Goal: Task Accomplishment & Management: Use online tool/utility

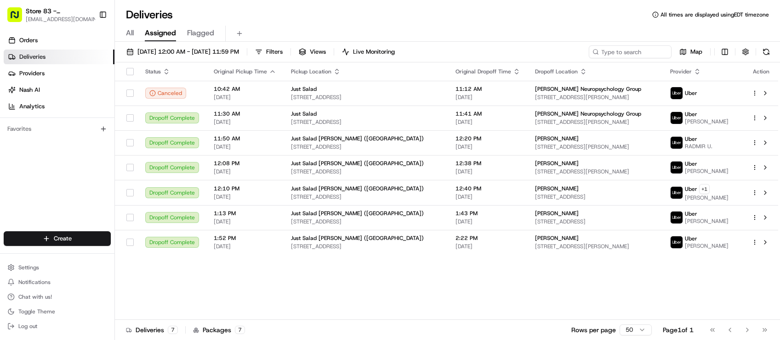
click at [598, 306] on div "Status Original Pickup Time Pickup Location Original Dropoff Time Dropoff Locat…" at bounding box center [446, 191] width 663 height 258
click at [162, 283] on div "Status Original Pickup Time Pickup Location Original Dropoff Time Dropoff Locat…" at bounding box center [446, 191] width 663 height 258
click at [48, 187] on div "Orders Deliveries Providers [PERSON_NAME] Analytics Favorites" at bounding box center [57, 133] width 114 height 208
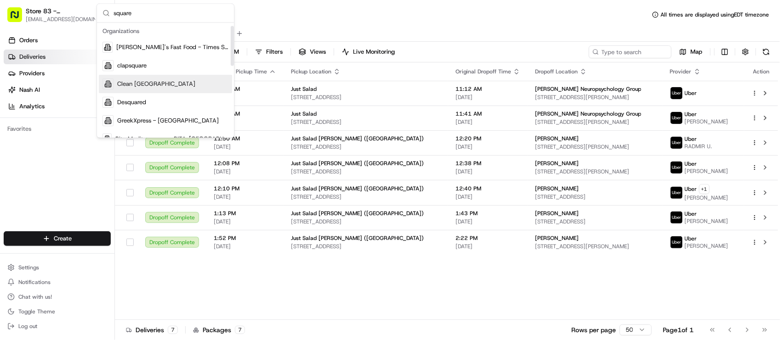
scroll to position [115, 0]
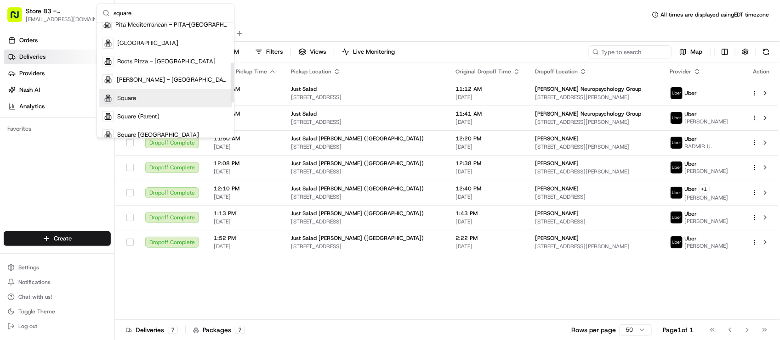
type input "square"
click at [131, 96] on span "Square" at bounding box center [126, 98] width 19 height 8
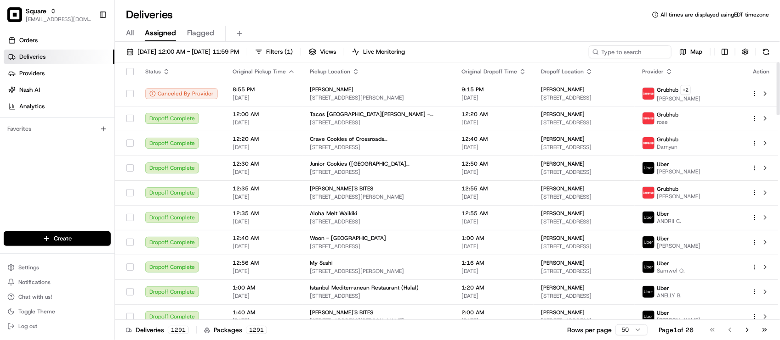
click at [98, 192] on div "Orders Deliveries Providers [PERSON_NAME] Analytics Favorites" at bounding box center [57, 133] width 114 height 208
click at [41, 155] on div "Orders Deliveries Providers [PERSON_NAME] Analytics Favorites" at bounding box center [57, 133] width 114 height 208
click at [60, 187] on div "Orders Deliveries Providers [PERSON_NAME] Analytics Favorites" at bounding box center [57, 133] width 114 height 208
click at [34, 180] on div "Orders Deliveries Providers [PERSON_NAME] Analytics Favorites" at bounding box center [57, 133] width 114 height 208
click at [77, 202] on div "Orders Deliveries Providers [PERSON_NAME] Analytics Favorites" at bounding box center [57, 133] width 114 height 208
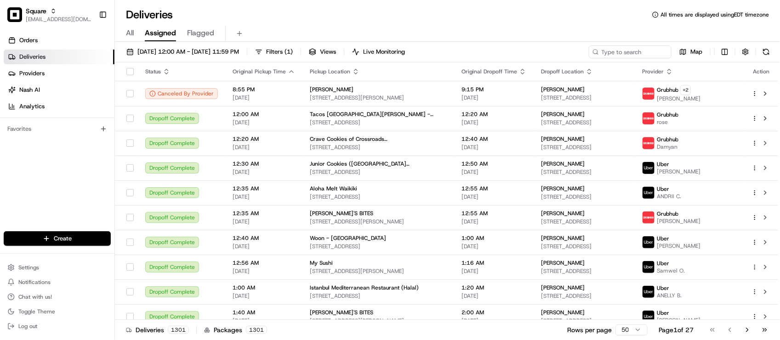
click at [37, 184] on div "Orders Deliveries Providers [PERSON_NAME] Analytics Favorites" at bounding box center [57, 133] width 114 height 208
click at [38, 179] on div "Orders Deliveries Providers [PERSON_NAME] Analytics Favorites" at bounding box center [57, 133] width 114 height 208
click at [6, 155] on div "Orders Deliveries Providers [PERSON_NAME] Analytics Favorites" at bounding box center [57, 133] width 114 height 208
click at [66, 204] on div "Orders Deliveries Providers Nash AI Analytics Favorites" at bounding box center [57, 133] width 114 height 208
click at [84, 194] on div "Orders Deliveries Providers Nash AI Analytics Favorites" at bounding box center [57, 133] width 114 height 208
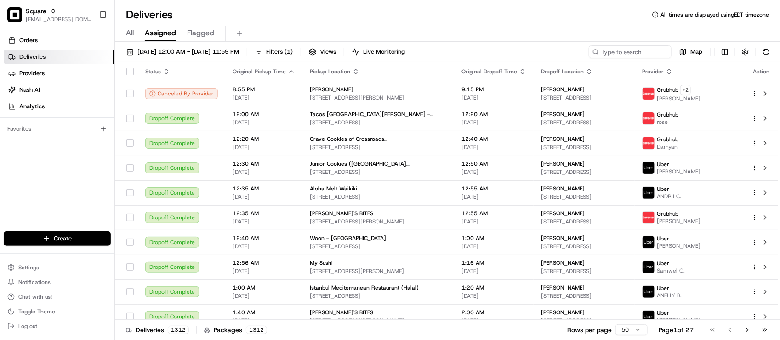
click at [30, 174] on div "Orders Deliveries Providers Nash AI Analytics Favorites" at bounding box center [57, 133] width 114 height 208
click at [347, 9] on div "Deliveries All times are displayed using EDT timezone" at bounding box center [447, 14] width 665 height 15
click at [74, 200] on div "Orders Deliveries Providers [PERSON_NAME] Analytics Favorites" at bounding box center [57, 133] width 114 height 208
click at [335, 27] on div "All Assigned Flagged" at bounding box center [447, 34] width 665 height 16
click at [264, 7] on div "Deliveries All times are displayed using EDT timezone" at bounding box center [447, 14] width 665 height 15
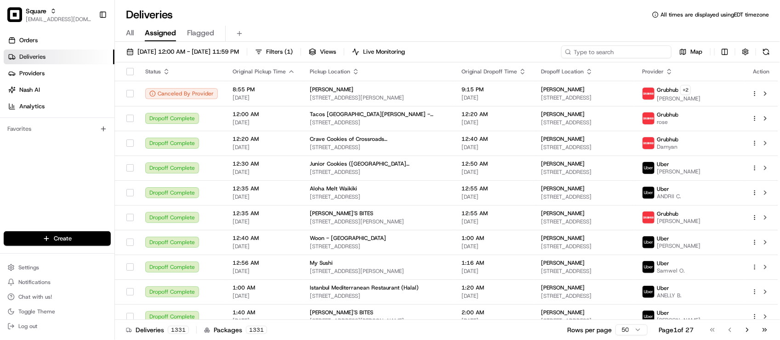
click at [627, 50] on input at bounding box center [616, 51] width 110 height 13
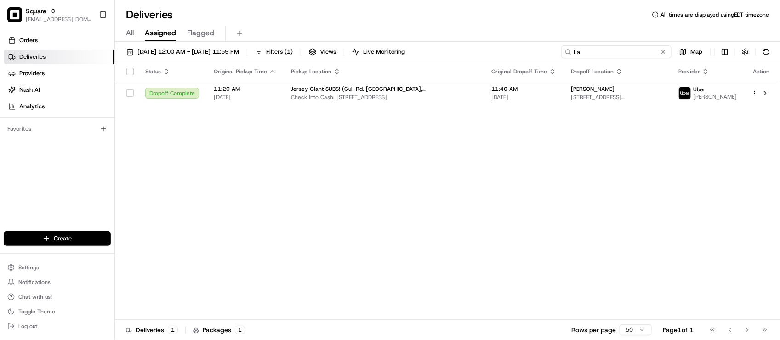
type input "L"
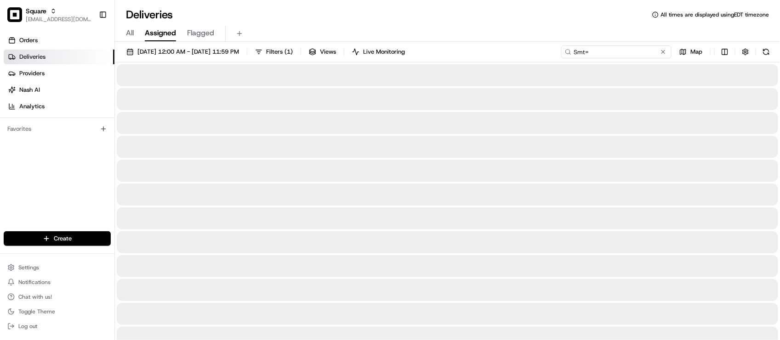
type input "S"
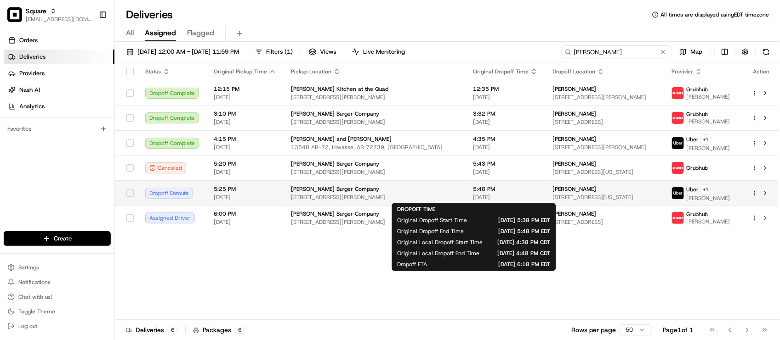
type input "smith"
click at [473, 193] on span "5:48 PM" at bounding box center [505, 189] width 65 height 7
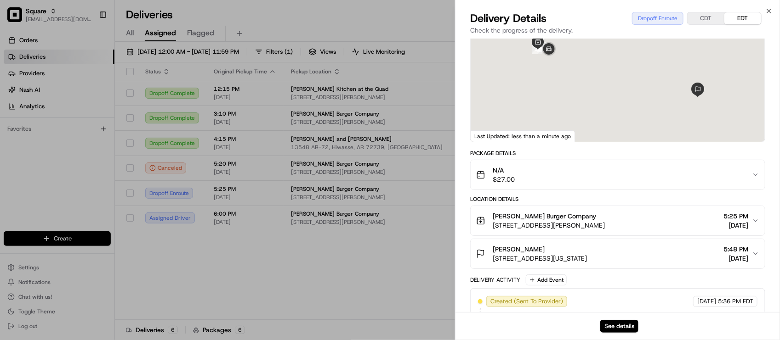
scroll to position [115, 0]
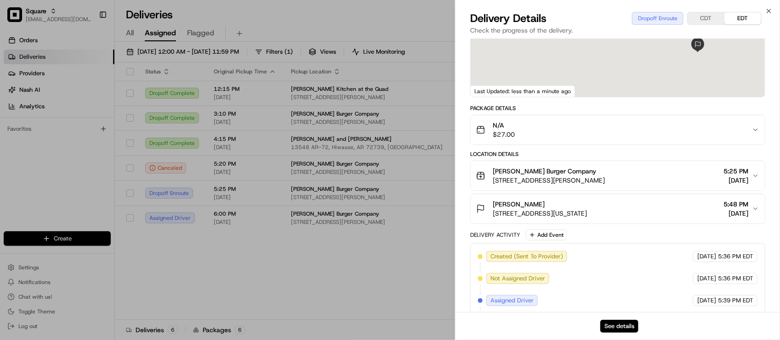
click at [587, 218] on span "[STREET_ADDRESS][US_STATE]" at bounding box center [540, 213] width 94 height 9
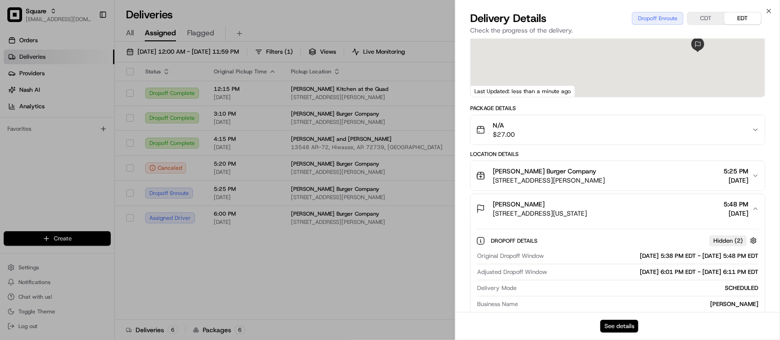
click at [612, 330] on button "See details" at bounding box center [619, 326] width 38 height 13
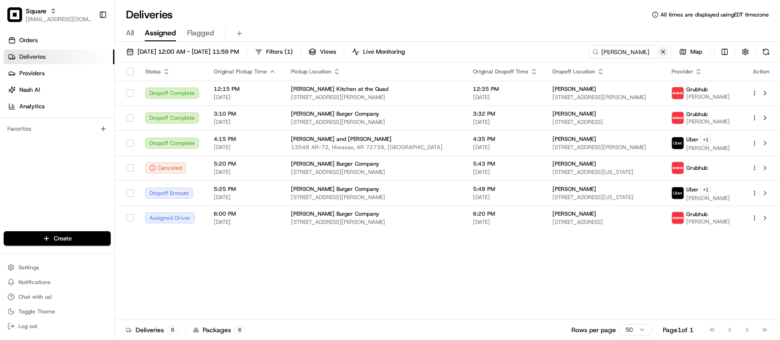
click at [665, 53] on button at bounding box center [662, 51] width 9 height 9
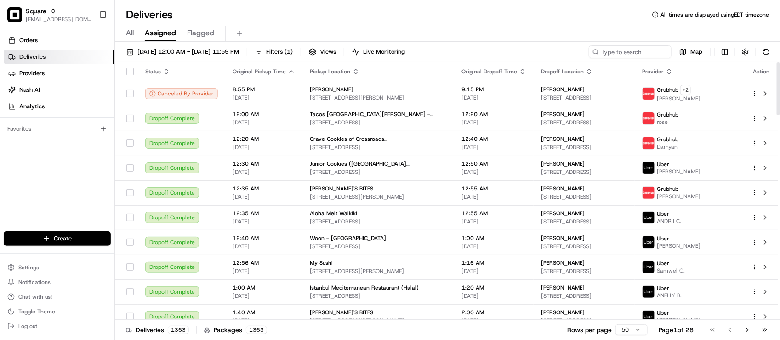
click at [472, 34] on div "All Assigned Flagged" at bounding box center [447, 34] width 665 height 16
click at [17, 175] on div "Orders Deliveries Providers Nash AI Analytics Favorites" at bounding box center [57, 133] width 114 height 208
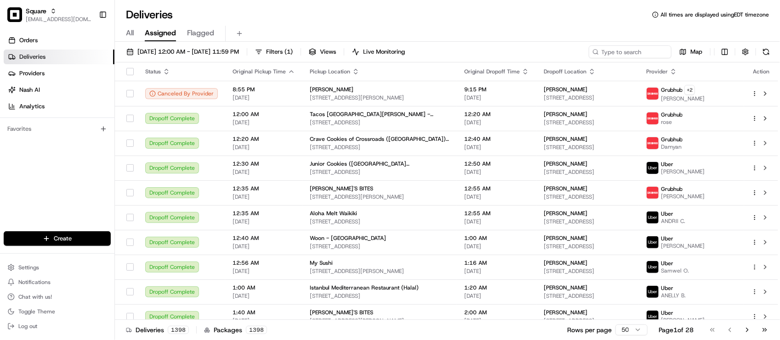
click at [320, 21] on div "Deliveries All times are displayed using EDT timezone" at bounding box center [447, 14] width 665 height 15
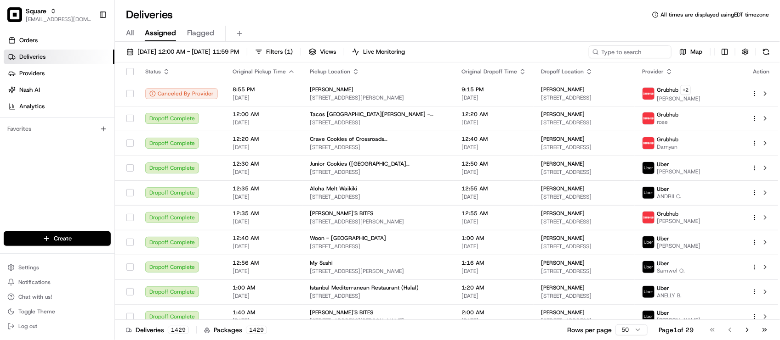
click at [331, 5] on div "Deliveries All times are displayed using EDT timezone All Assigned Flagged 08/1…" at bounding box center [447, 170] width 665 height 340
drag, startPoint x: 636, startPoint y: 59, endPoint x: 634, endPoint y: 53, distance: 6.0
click at [636, 59] on div "08/19/2025 12:00 AM - 08/19/2025 11:59 PM Filters ( 1 ) Views Live Monitoring M…" at bounding box center [447, 53] width 665 height 17
click at [633, 52] on input at bounding box center [616, 51] width 110 height 13
paste input "11198248"
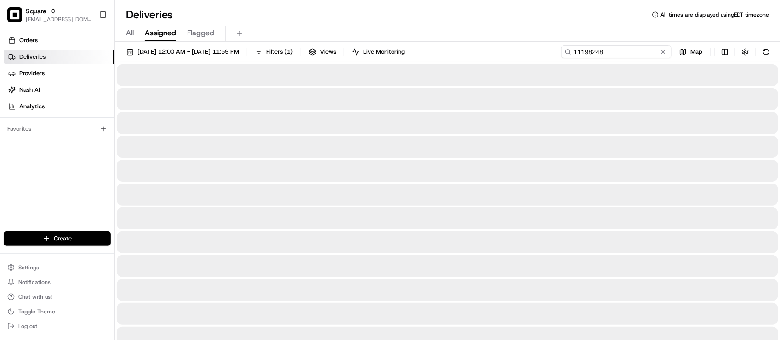
click at [576, 52] on input "11198248" at bounding box center [616, 51] width 110 height 13
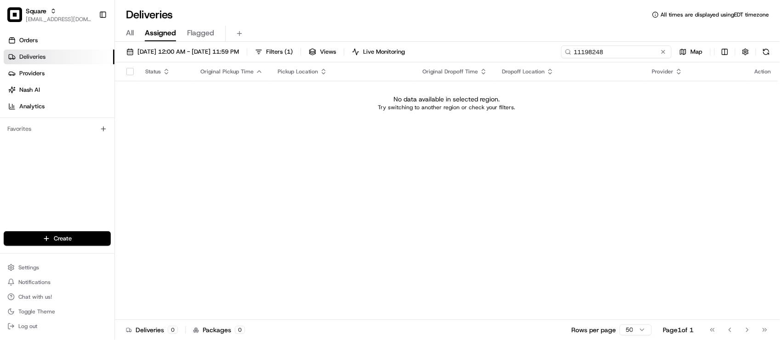
click at [577, 51] on input "11198248" at bounding box center [616, 51] width 110 height 13
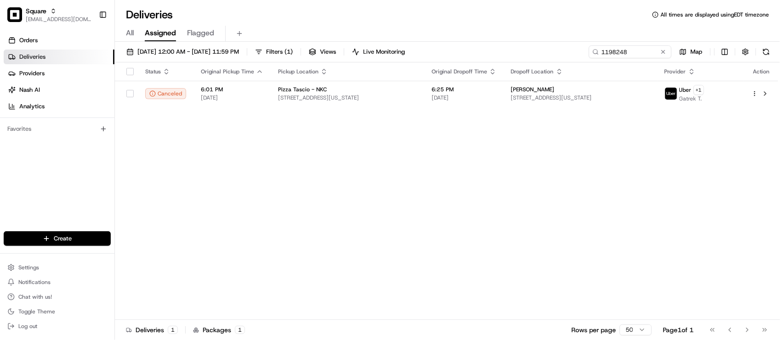
click at [570, 31] on div "All Assigned Flagged" at bounding box center [447, 34] width 665 height 16
click at [484, 91] on span "6:25 PM" at bounding box center [463, 89] width 65 height 7
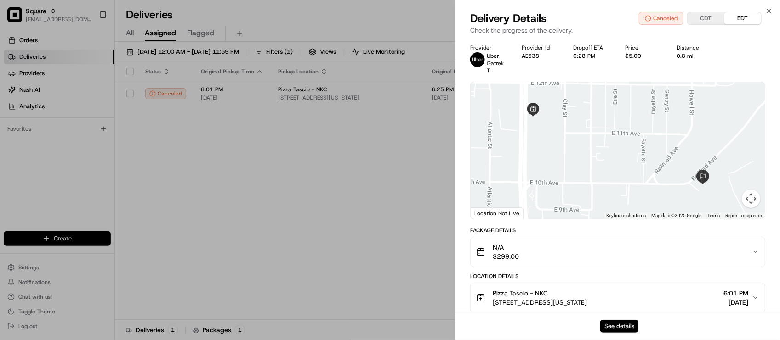
click at [619, 324] on button "See details" at bounding box center [619, 326] width 38 height 13
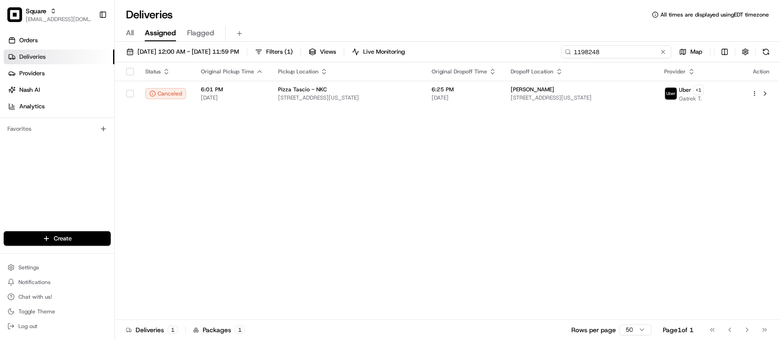
drag, startPoint x: 641, startPoint y: 53, endPoint x: 387, endPoint y: 72, distance: 254.3
click at [387, 72] on div "08/19/2025 12:00 AM - 08/19/2025 11:59 PM Filters ( 1 ) Views Live Monitoring 1…" at bounding box center [447, 192] width 665 height 300
paste input "Nick Brown"
type input "Nick Brown"
click at [225, 48] on span "08/19/2025 12:00 AM - 08/19/2025 11:59 PM" at bounding box center [188, 52] width 102 height 8
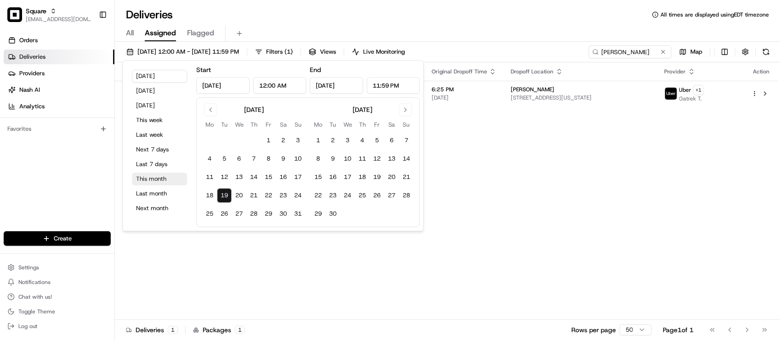
click at [160, 180] on button "This month" at bounding box center [159, 179] width 55 height 13
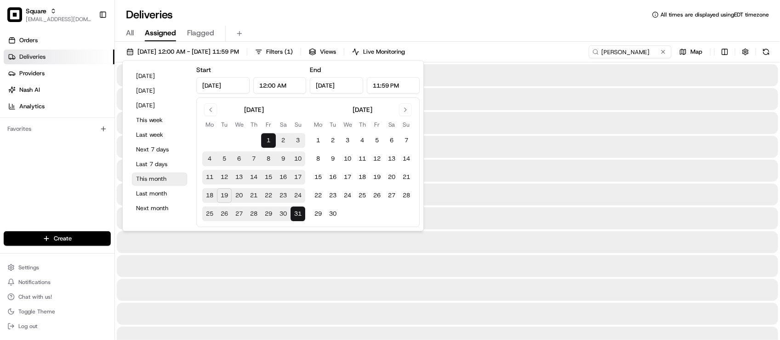
type input "Aug 1, 2025"
type input "Aug 31, 2025"
click at [543, 11] on div "Deliveries All times are displayed using EDT timezone" at bounding box center [447, 14] width 665 height 15
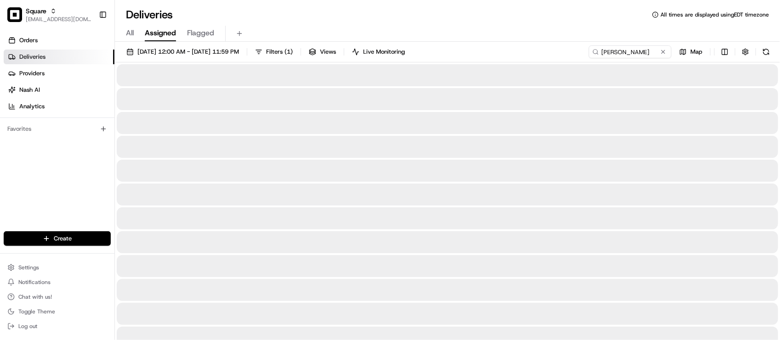
click at [271, 28] on div "All Assigned Flagged" at bounding box center [447, 34] width 665 height 16
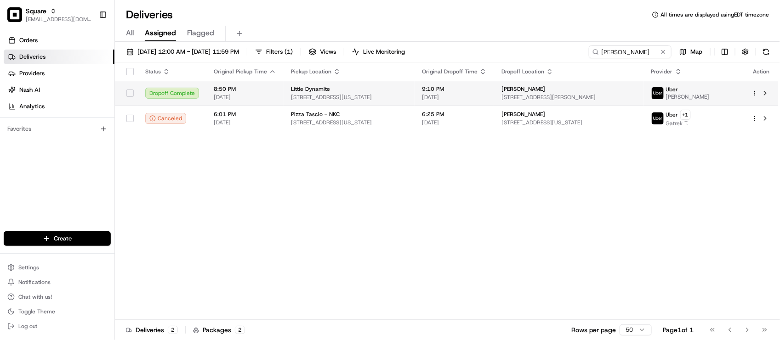
click at [383, 95] on span "11736 Washington Pl, Los Angeles, CA 90066, USA" at bounding box center [349, 97] width 116 height 7
click at [407, 92] on div "Little Dynamite" at bounding box center [349, 88] width 116 height 7
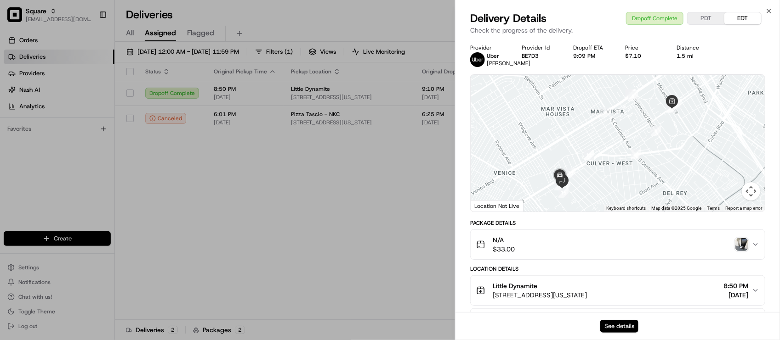
click at [623, 325] on button "See details" at bounding box center [619, 326] width 38 height 13
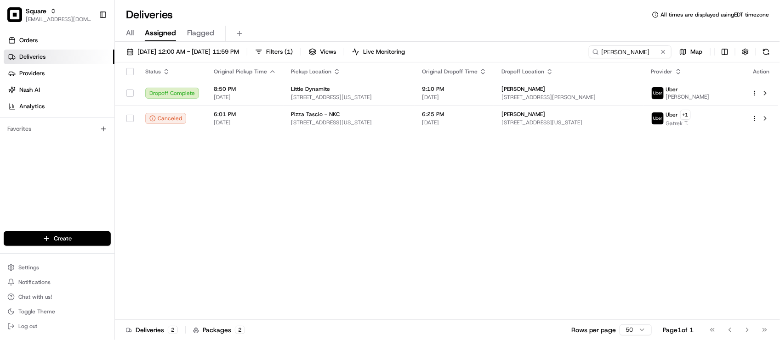
click at [419, 197] on div "Status Original Pickup Time Pickup Location Original Dropoff Time Dropoff Locat…" at bounding box center [446, 191] width 663 height 258
click at [239, 51] on span "08/01/2025 12:00 AM - 08/31/2025 11:59 PM" at bounding box center [188, 52] width 102 height 8
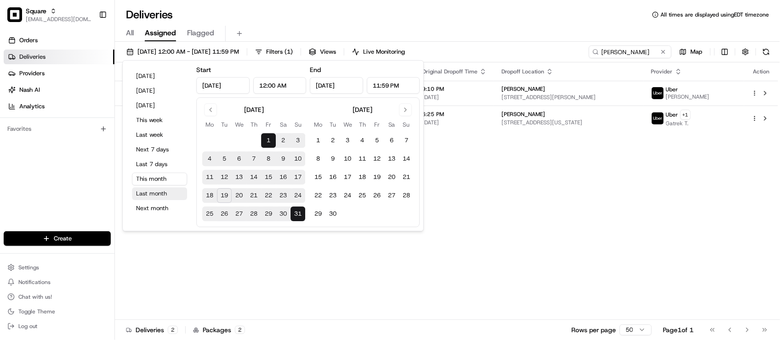
click at [170, 194] on button "Last month" at bounding box center [159, 193] width 55 height 13
type input "Jul 1, 2025"
type input "Jul 31, 2025"
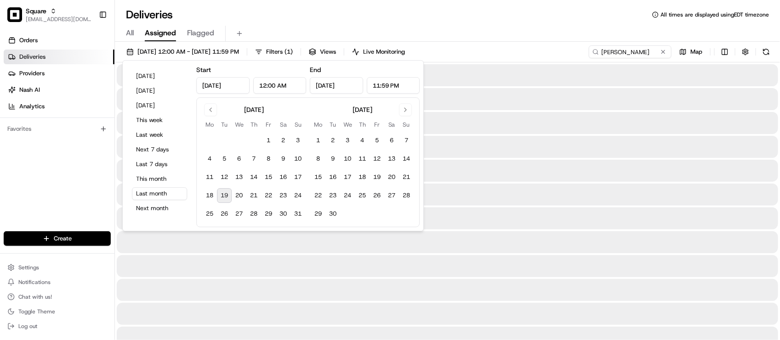
click at [554, 17] on div "Deliveries All times are displayed using EDT timezone" at bounding box center [447, 14] width 665 height 15
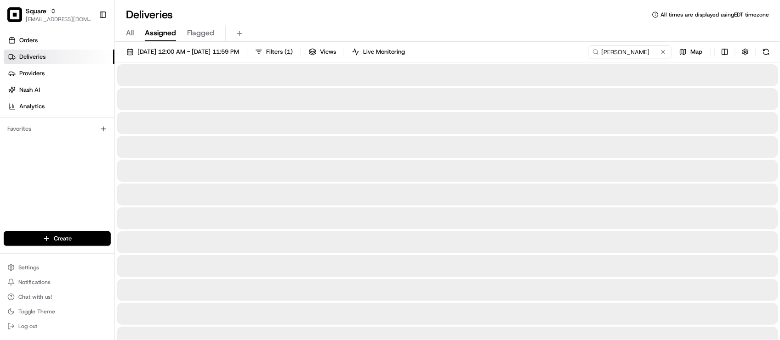
click at [556, 15] on div "Deliveries All times are displayed using EDT timezone" at bounding box center [447, 14] width 665 height 15
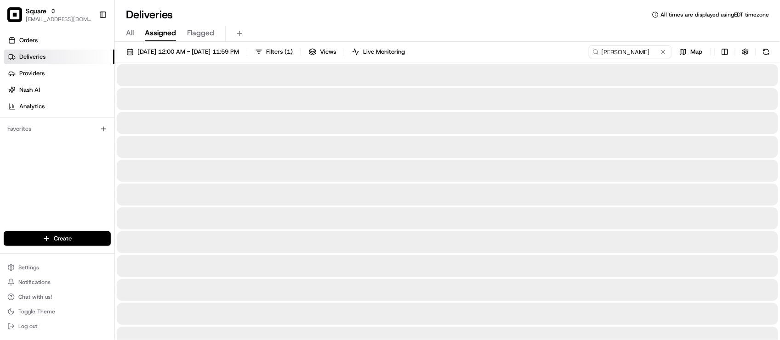
click at [433, 10] on div "Deliveries All times are displayed using EDT timezone" at bounding box center [447, 14] width 665 height 15
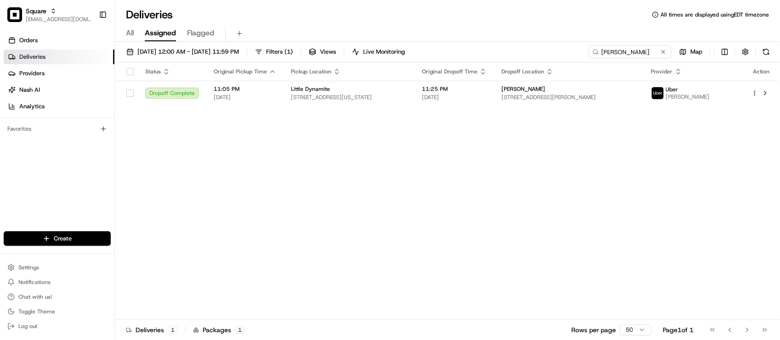
click at [315, 12] on div "Deliveries All times are displayed using EDT timezone" at bounding box center [447, 14] width 665 height 15
click at [239, 50] on span "07/01/2025 12:00 AM - 07/31/2025 11:59 PM" at bounding box center [188, 52] width 102 height 8
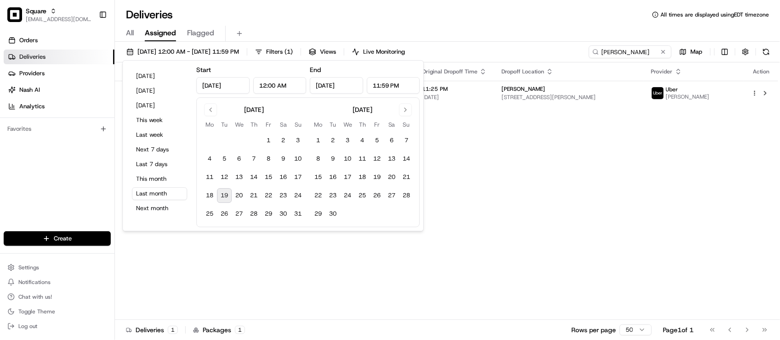
click at [497, 200] on div "Status Original Pickup Time Pickup Location Original Dropoff Time Dropoff Locat…" at bounding box center [446, 191] width 663 height 258
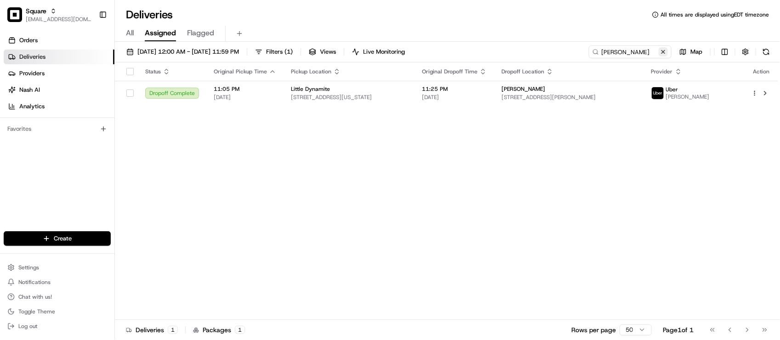
click at [661, 51] on button at bounding box center [662, 51] width 9 height 9
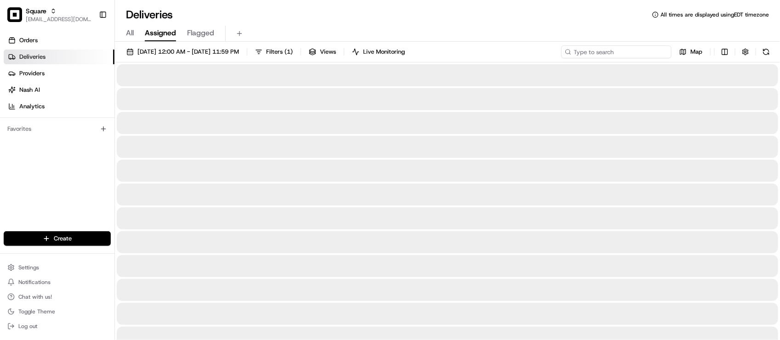
click at [623, 58] on input at bounding box center [616, 51] width 110 height 13
type input "Pizza"
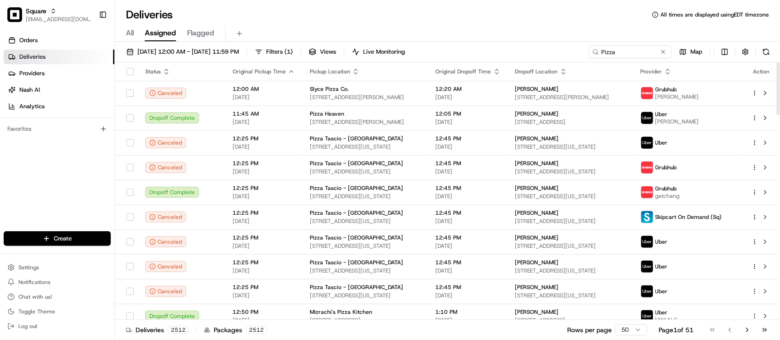
click at [662, 47] on button at bounding box center [662, 51] width 9 height 9
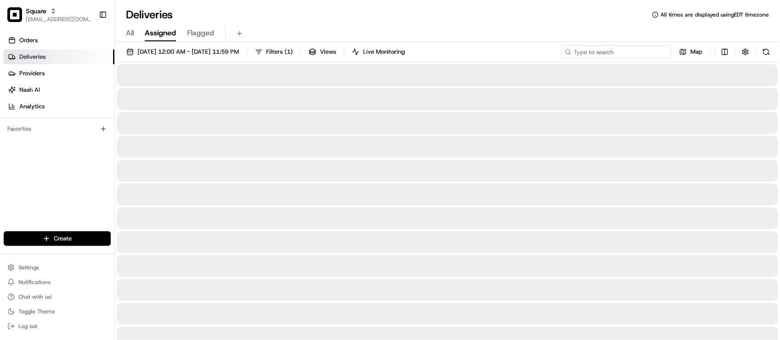
click at [629, 49] on input at bounding box center [616, 51] width 110 height 13
paste input "Pizza Tascio - NKC"
type input "Pizza Tascio - NKC"
click at [490, 15] on div "Deliveries All times are displayed using EDT timezone" at bounding box center [447, 14] width 665 height 15
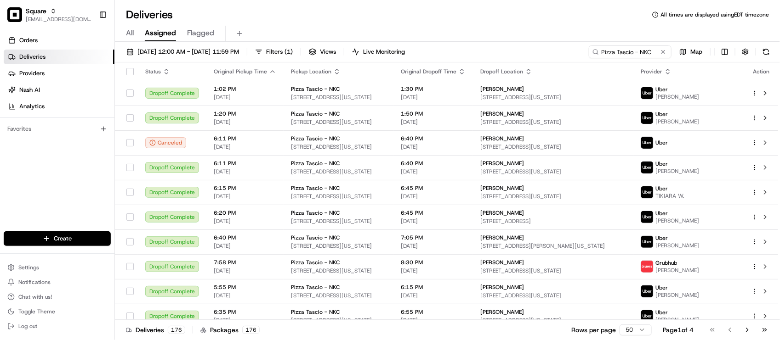
click at [265, 2] on div "Deliveries All times are displayed using EDT timezone All Assigned Flagged 07/0…" at bounding box center [447, 170] width 665 height 340
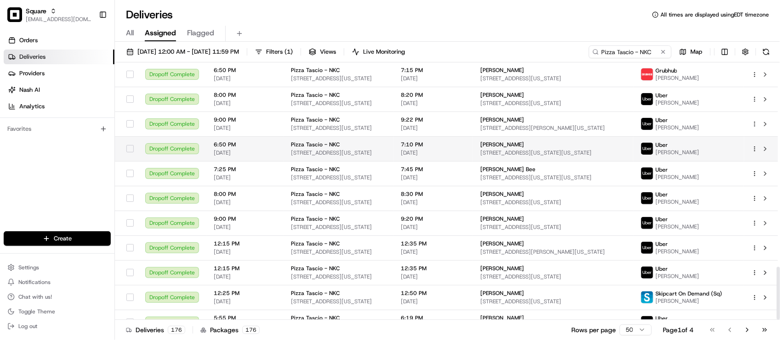
scroll to position [1000, 0]
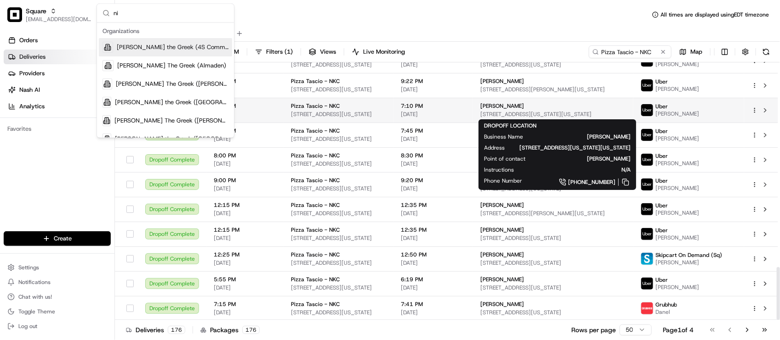
type input "n"
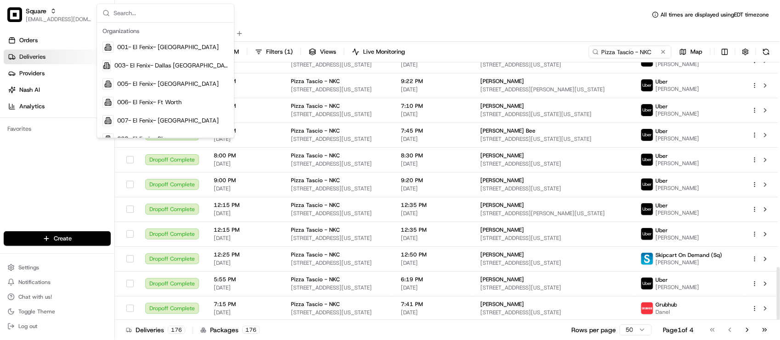
click at [548, 21] on div "Deliveries All times are displayed using EDT timezone" at bounding box center [447, 14] width 665 height 15
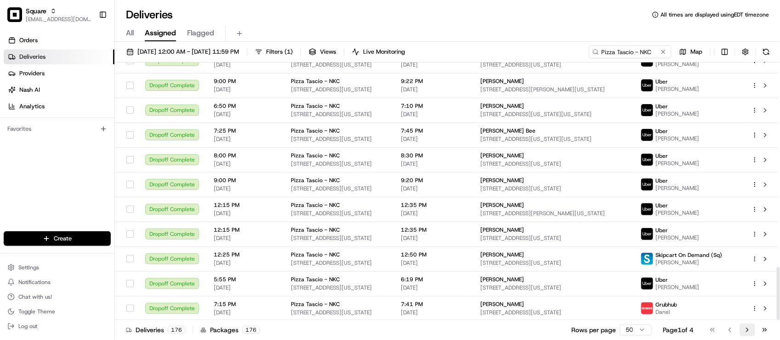
click at [747, 331] on button "Go to next page" at bounding box center [747, 330] width 16 height 13
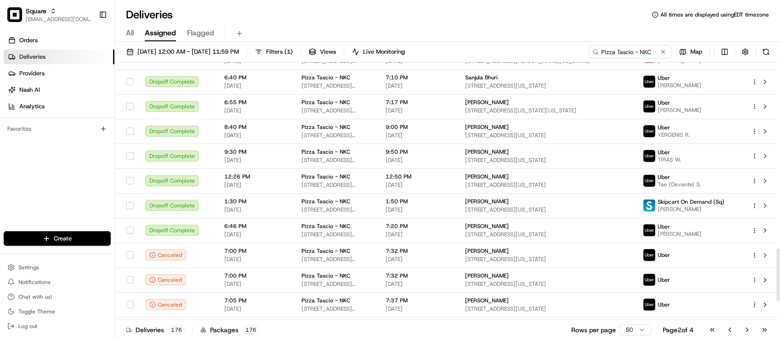
scroll to position [1002, 0]
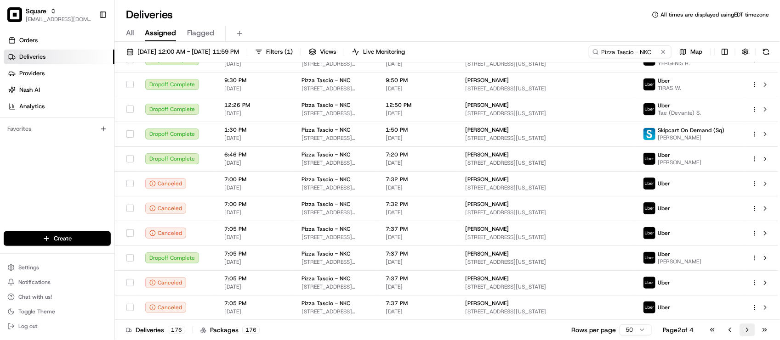
click at [740, 334] on button "Go to next page" at bounding box center [747, 330] width 16 height 13
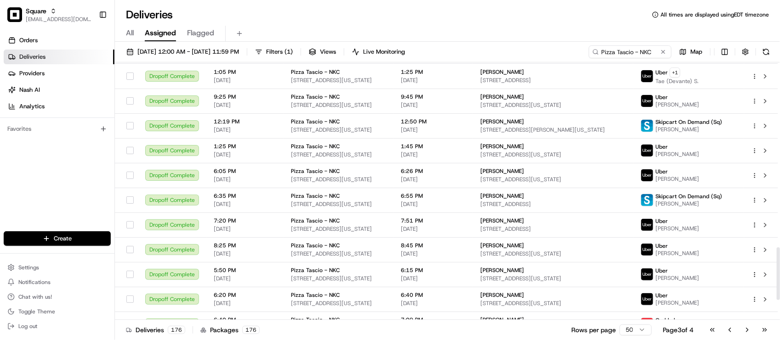
scroll to position [1002, 0]
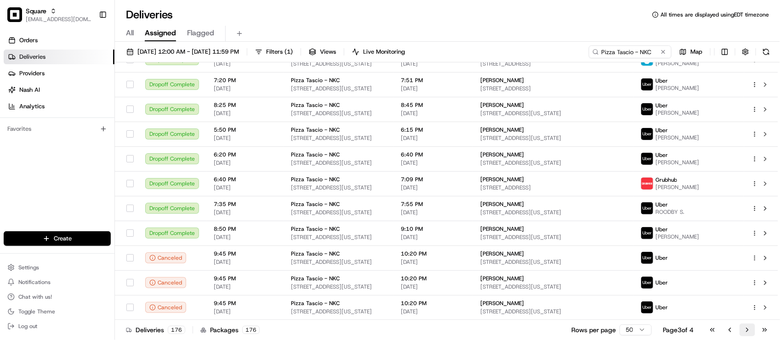
click at [747, 332] on button "Go to next page" at bounding box center [747, 330] width 16 height 13
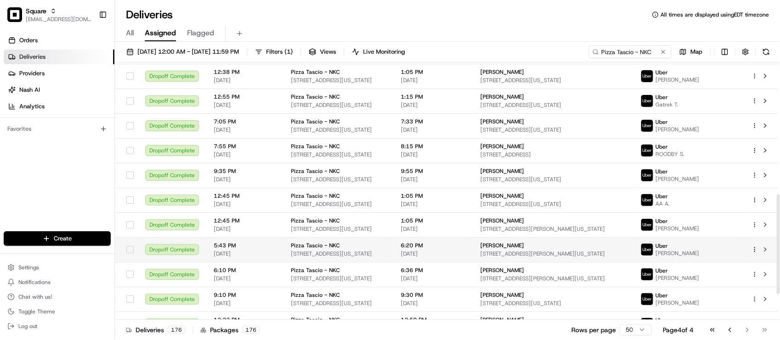
scroll to position [406, 0]
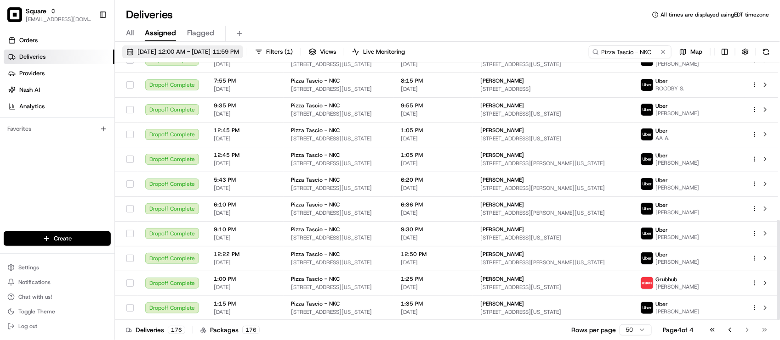
click at [179, 53] on span "07/01/2025 12:00 AM - 07/31/2025 11:59 PM" at bounding box center [188, 52] width 102 height 8
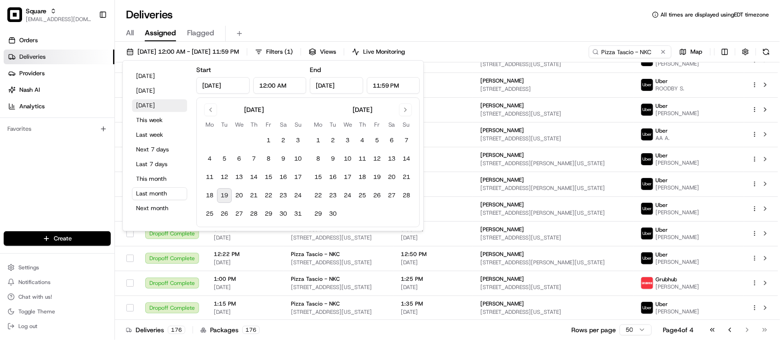
click at [147, 108] on button "Tomorrow" at bounding box center [159, 105] width 55 height 13
type input "Aug 20, 2025"
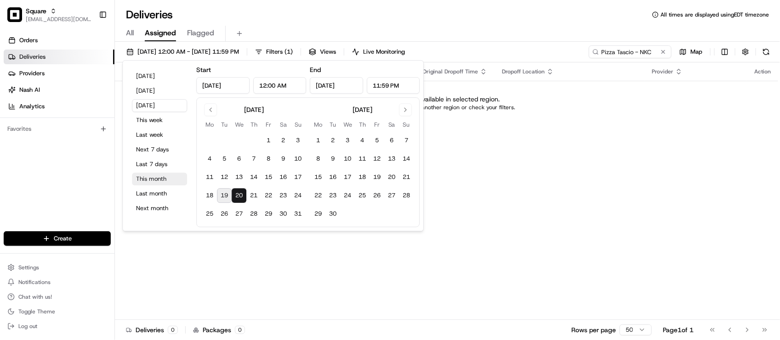
click at [145, 180] on button "This month" at bounding box center [159, 179] width 55 height 13
type input "Aug 1, 2025"
type input "Aug 31, 2025"
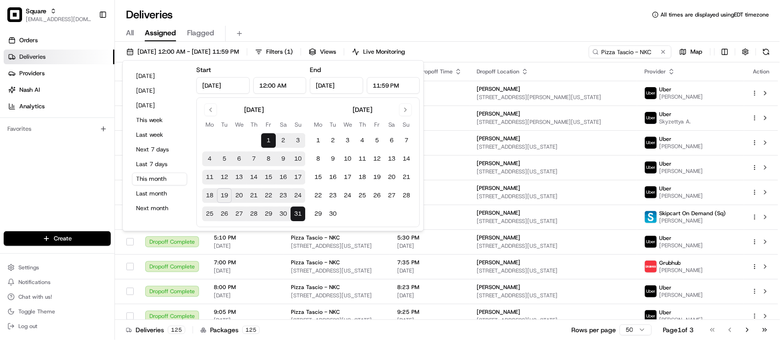
click at [552, 35] on div "All Assigned Flagged" at bounding box center [447, 34] width 665 height 16
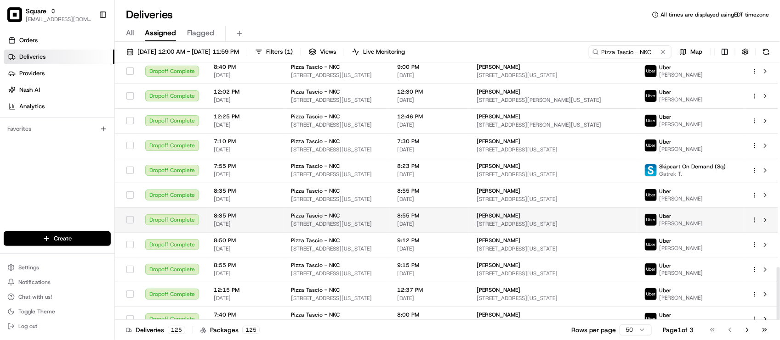
scroll to position [1000, 0]
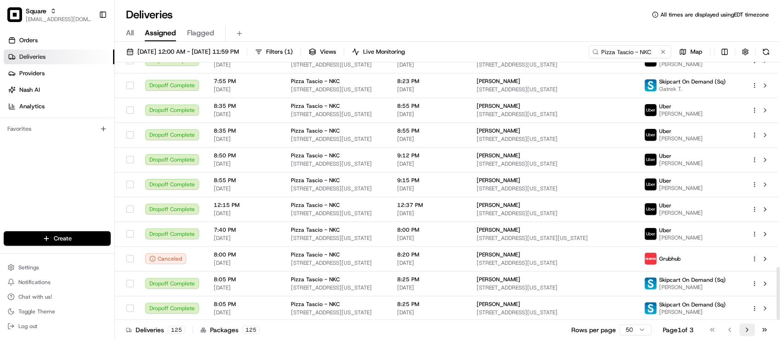
click at [747, 329] on button "Go to next page" at bounding box center [747, 330] width 16 height 13
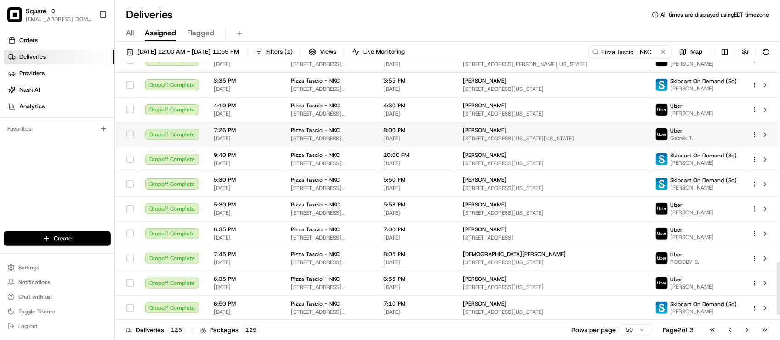
scroll to position [1002, 0]
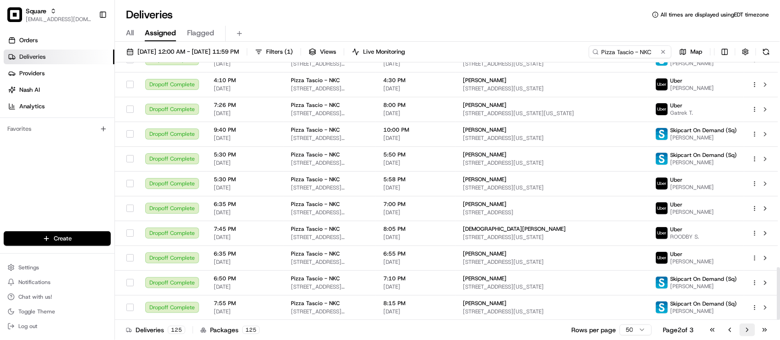
click at [743, 333] on button "Go to next page" at bounding box center [747, 330] width 16 height 13
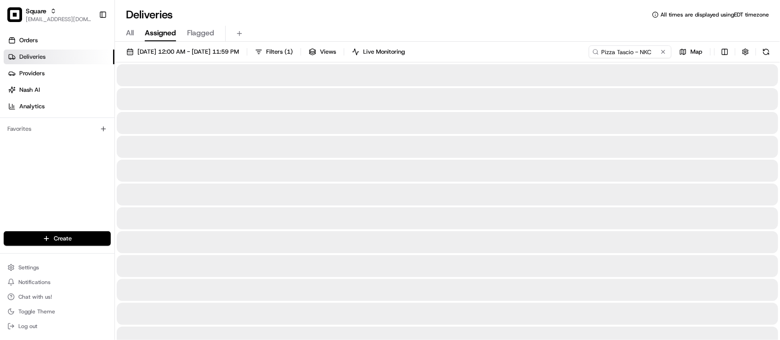
click at [291, 20] on div "Deliveries All times are displayed using EDT timezone" at bounding box center [447, 14] width 665 height 15
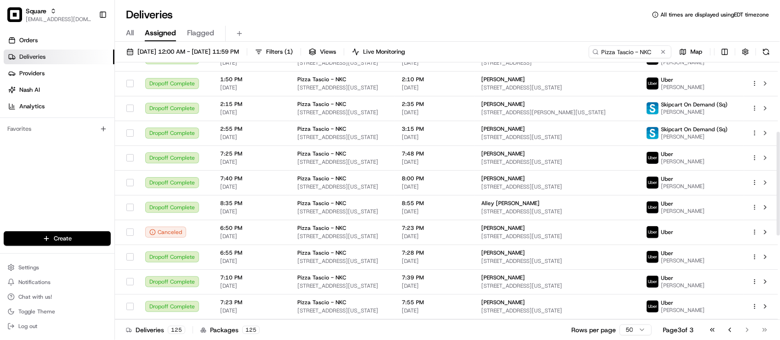
scroll to position [381, 0]
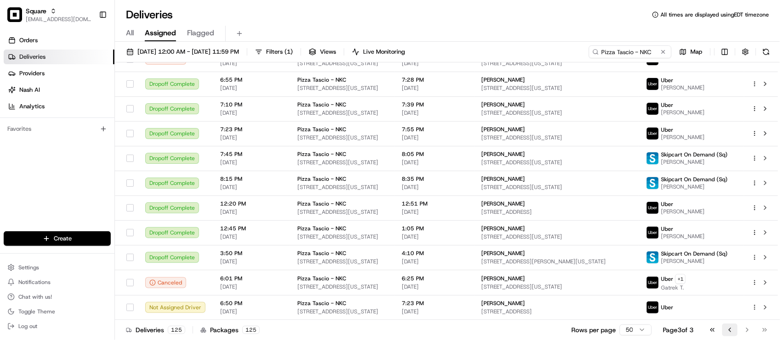
click at [732, 329] on button "Go to previous page" at bounding box center [730, 330] width 16 height 13
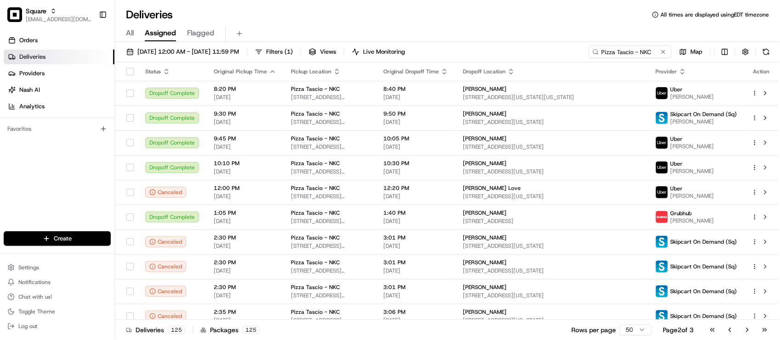
click at [67, 201] on div "Orders Deliveries Providers Nash AI Analytics Favorites" at bounding box center [57, 133] width 114 height 208
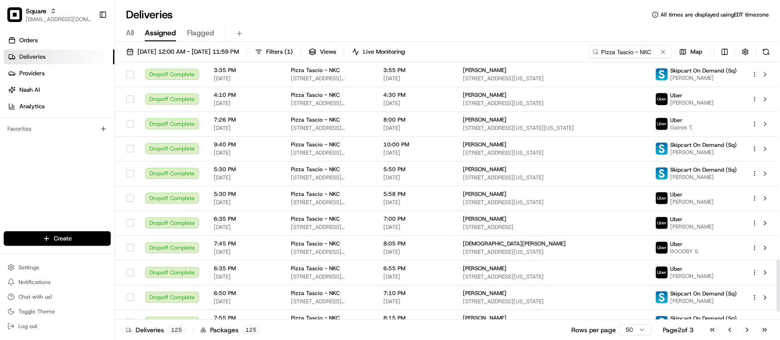
scroll to position [1002, 0]
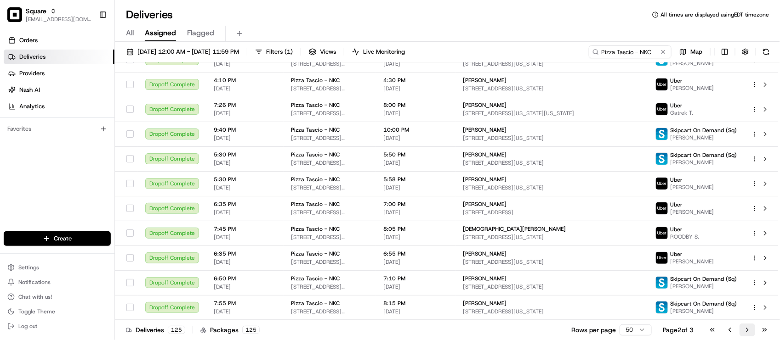
click at [742, 332] on button "Go to next page" at bounding box center [747, 330] width 16 height 13
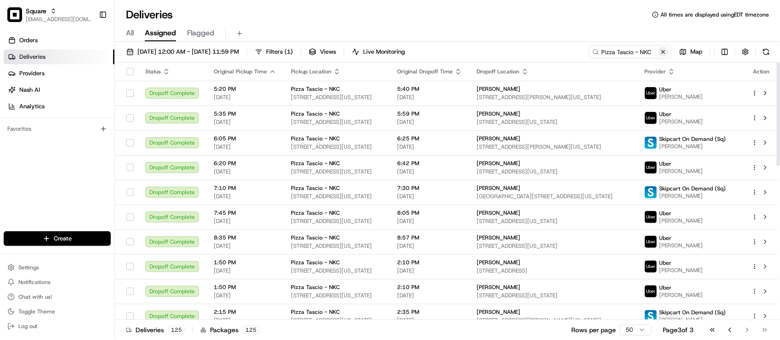
click at [664, 54] on button at bounding box center [662, 51] width 9 height 9
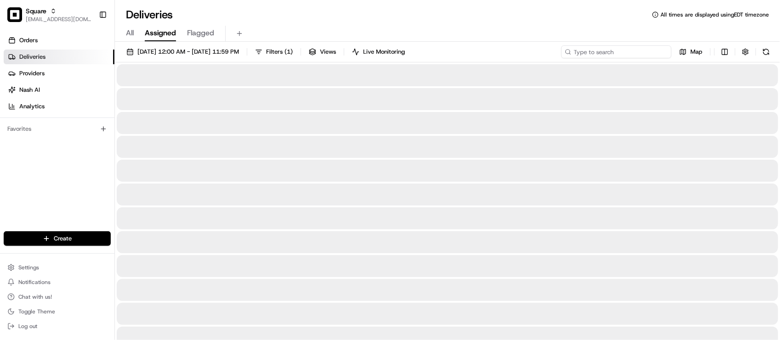
click at [657, 54] on input at bounding box center [616, 51] width 110 height 13
paste input "1001 Bedford Ave, North Kansas City, MO 64116,"
type input "1001 Bedford Ave, North Kansas City, MO 64116,"
click at [610, 51] on input "1001 Bedford Ave, North Kansas City, MO 64116," at bounding box center [616, 51] width 110 height 13
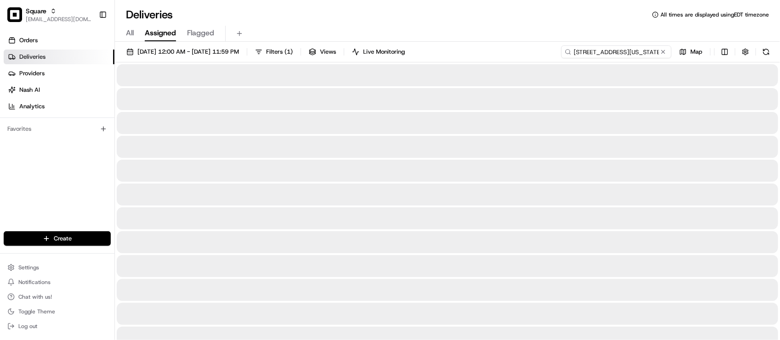
click at [610, 51] on input "1001 Bedford Ave, North Kansas City, MO 64116," at bounding box center [616, 51] width 110 height 13
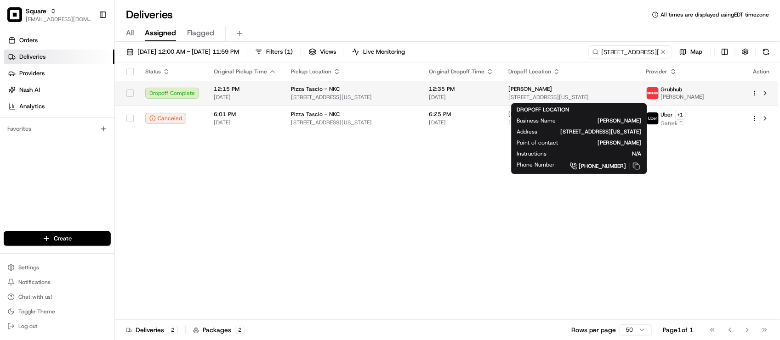
click at [543, 100] on span "1001 Bedford Ave, North Kansas City, MO 64116, USA" at bounding box center [569, 97] width 123 height 7
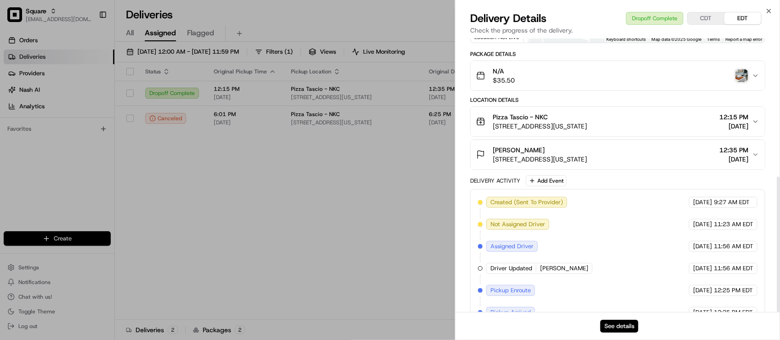
scroll to position [279, 0]
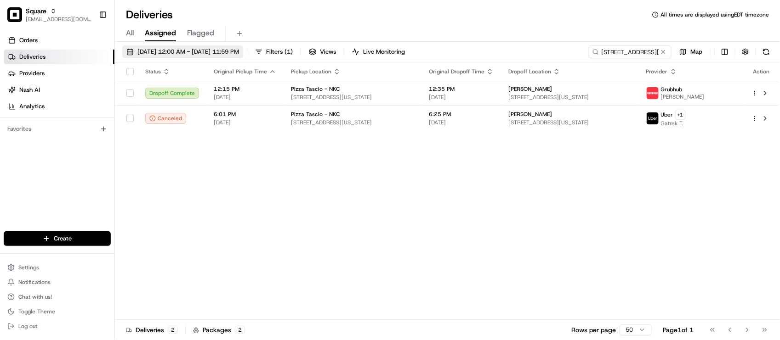
click at [215, 50] on span "08/01/2025 12:00 AM - 08/31/2025 11:59 PM" at bounding box center [188, 52] width 102 height 8
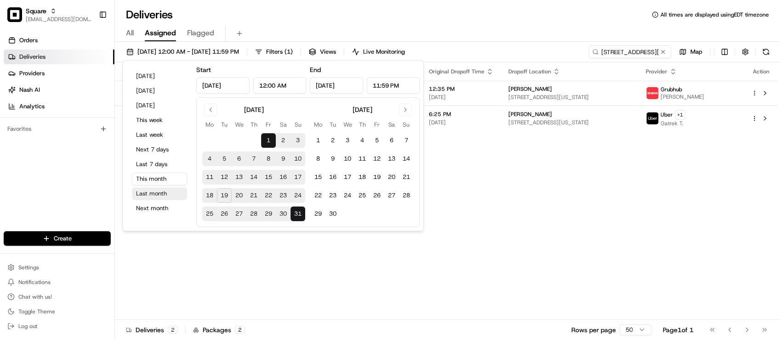
click at [165, 192] on button "Last month" at bounding box center [159, 193] width 55 height 13
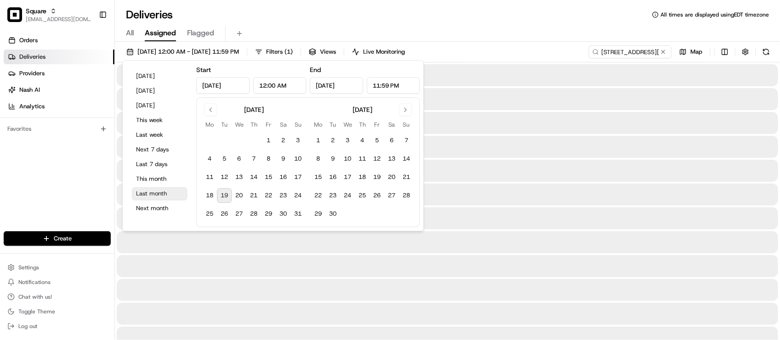
type input "Jul 1, 2025"
type input "Jul 31, 2025"
click at [480, 19] on div "Deliveries All times are displayed using EDT timezone" at bounding box center [447, 14] width 665 height 15
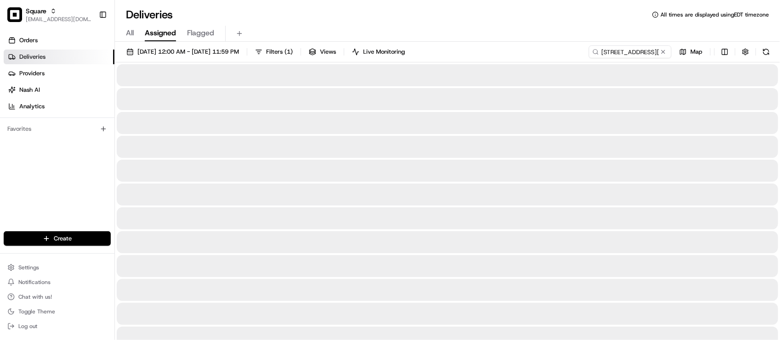
click at [480, 18] on div "Deliveries All times are displayed using EDT timezone" at bounding box center [447, 14] width 665 height 15
click at [484, 23] on div "All Assigned Flagged" at bounding box center [447, 32] width 665 height 20
click at [485, 24] on div "All Assigned Flagged" at bounding box center [447, 32] width 665 height 20
click at [425, 35] on div "All Assigned Flagged" at bounding box center [447, 34] width 665 height 16
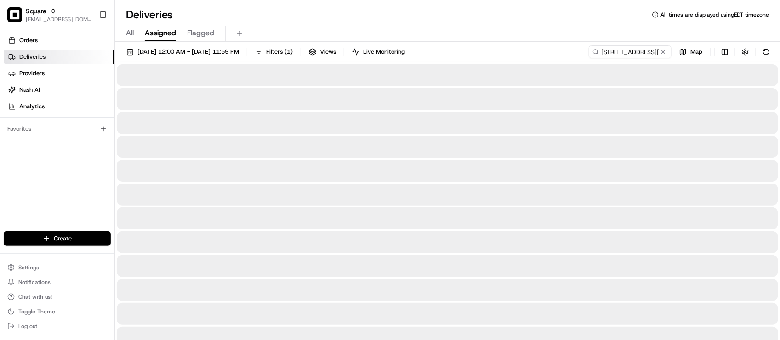
click at [428, 31] on div "All Assigned Flagged" at bounding box center [447, 34] width 665 height 16
click at [429, 31] on div "All Assigned Flagged" at bounding box center [447, 34] width 665 height 16
click at [412, 32] on div "All Assigned Flagged" at bounding box center [447, 34] width 665 height 16
click at [412, 31] on div "All Assigned Flagged" at bounding box center [447, 34] width 665 height 16
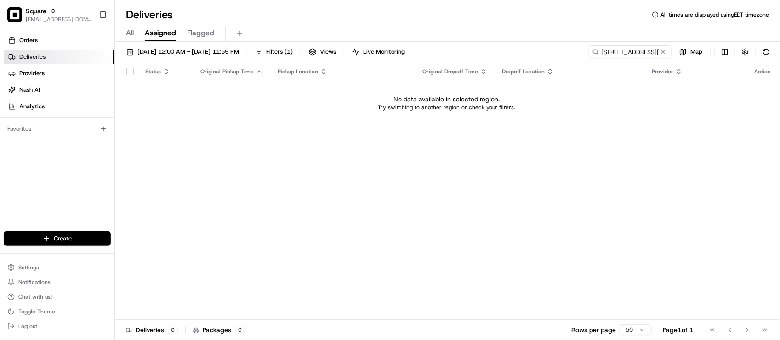
click at [412, 31] on div "All Assigned Flagged" at bounding box center [447, 34] width 665 height 16
click at [239, 53] on span "07/01/2025 12:00 AM - 07/31/2025 11:59 PM" at bounding box center [188, 52] width 102 height 8
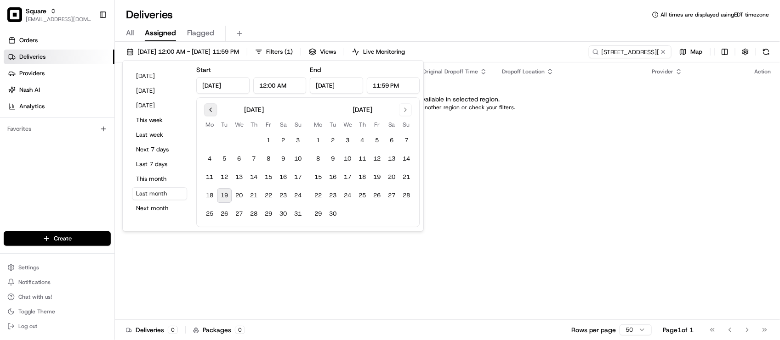
click at [209, 113] on button "Go to previous month" at bounding box center [210, 109] width 13 height 13
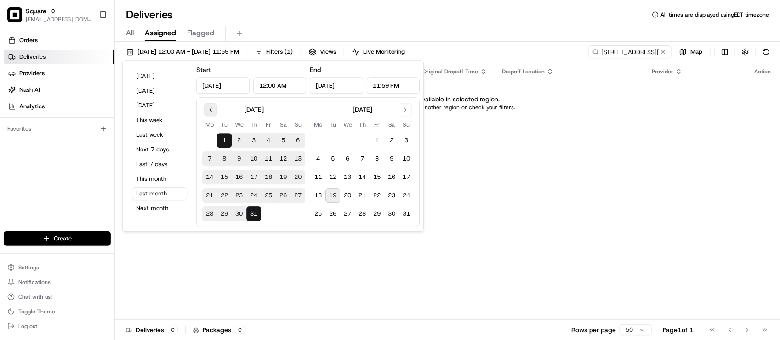
click at [209, 113] on button "Go to previous month" at bounding box center [210, 109] width 13 height 13
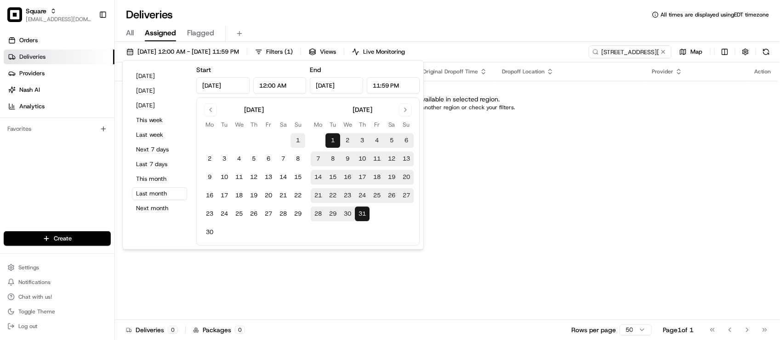
click at [295, 143] on button "1" at bounding box center [297, 140] width 15 height 15
type input "Jun 1, 2025"
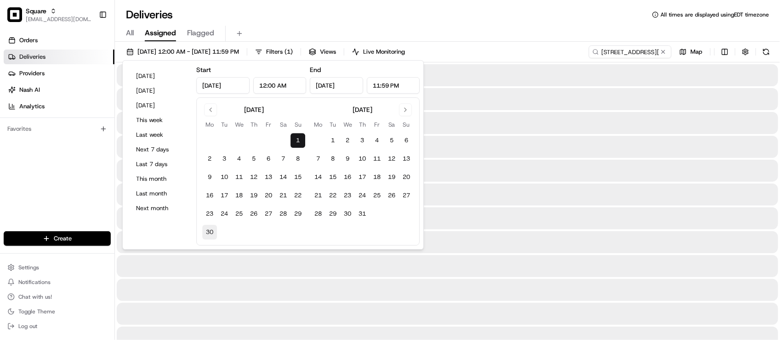
click at [212, 232] on button "30" at bounding box center [209, 232] width 15 height 15
type input "Jun 30, 2025"
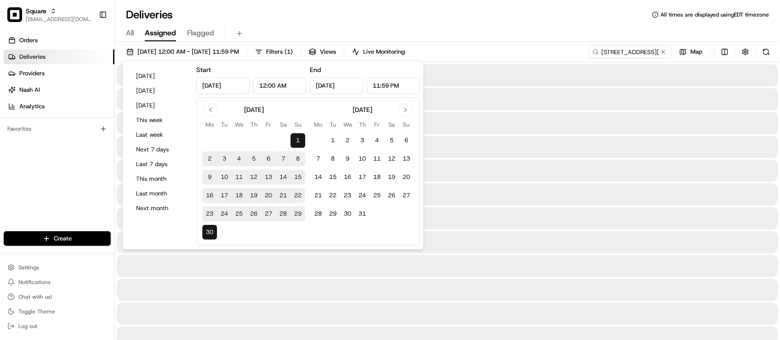
click at [506, 17] on div "Deliveries All times are displayed using EDT timezone" at bounding box center [447, 14] width 665 height 15
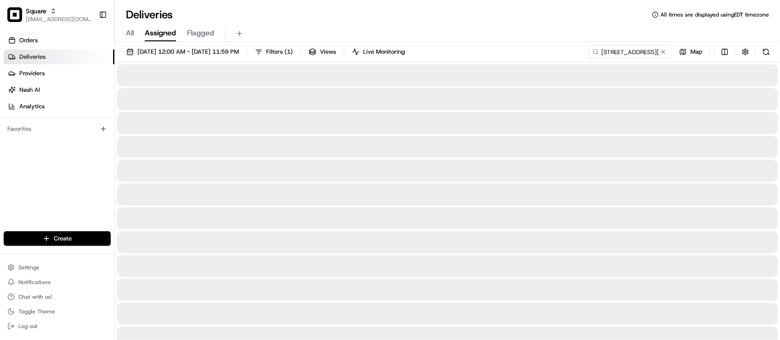
click at [492, 20] on div "Deliveries All times are displayed using EDT timezone" at bounding box center [447, 14] width 665 height 15
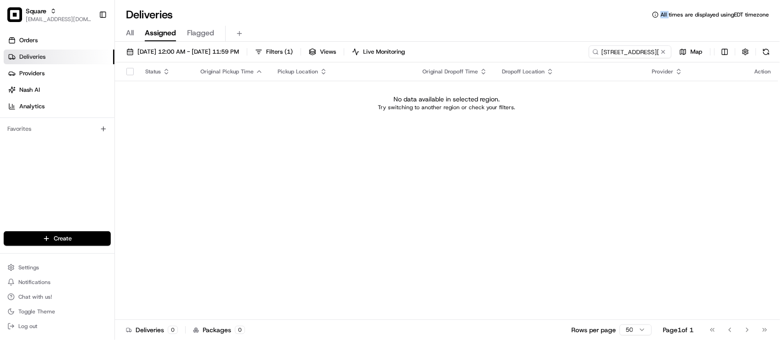
click at [492, 20] on div "Deliveries All times are displayed using EDT timezone" at bounding box center [447, 14] width 665 height 15
click at [214, 56] on button "06/01/2025 12:00 AM - 06/30/2025 11:59 PM" at bounding box center [182, 51] width 121 height 13
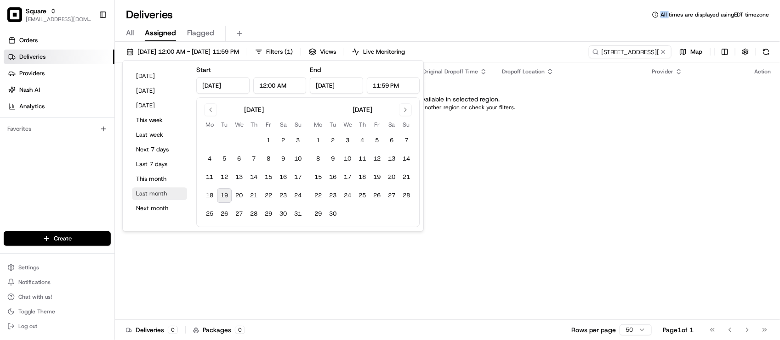
click at [158, 196] on button "Last month" at bounding box center [159, 193] width 55 height 13
type input "Jul 1, 2025"
type input "Jul 31, 2025"
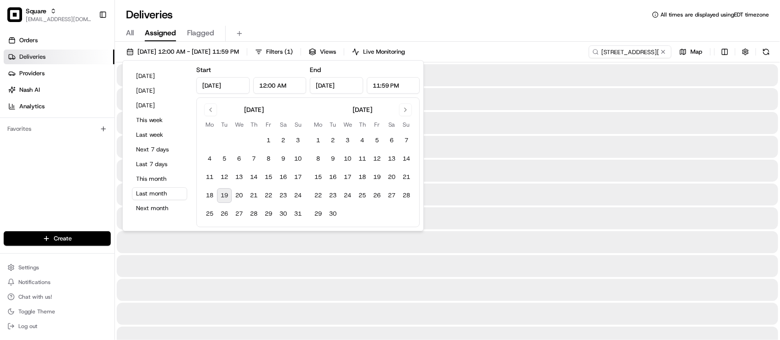
click at [540, 40] on div "All Assigned Flagged" at bounding box center [447, 34] width 665 height 16
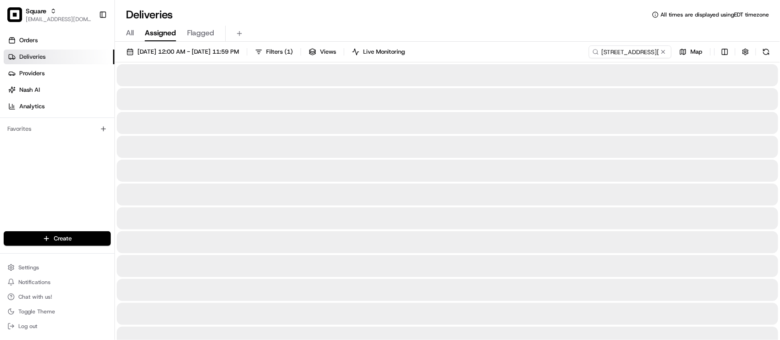
click at [495, 51] on div "07/01/2025 12:00 AM - 07/31/2025 11:59 PM Filters ( 1 ) Views Live Monitoring 1…" at bounding box center [447, 53] width 665 height 17
click at [495, 50] on div "07/01/2025 12:00 AM - 07/31/2025 11:59 PM Filters ( 1 ) Views Live Monitoring 1…" at bounding box center [447, 53] width 665 height 17
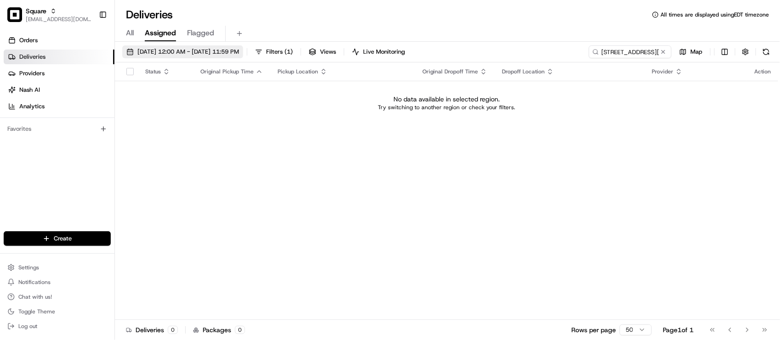
click at [230, 53] on span "07/01/2025 12:00 AM - 07/31/2025 11:59 PM" at bounding box center [188, 52] width 102 height 8
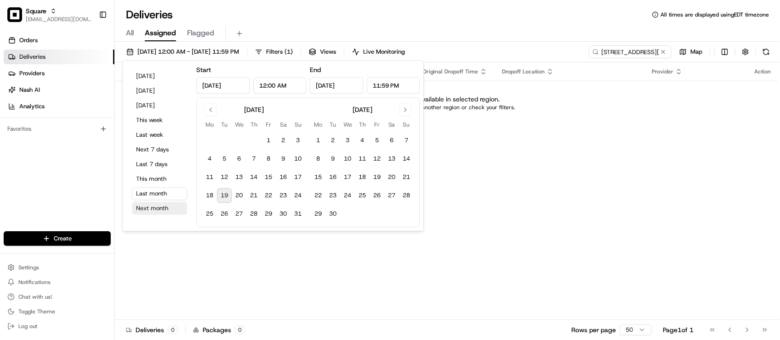
click at [162, 208] on button "Next month" at bounding box center [159, 208] width 55 height 13
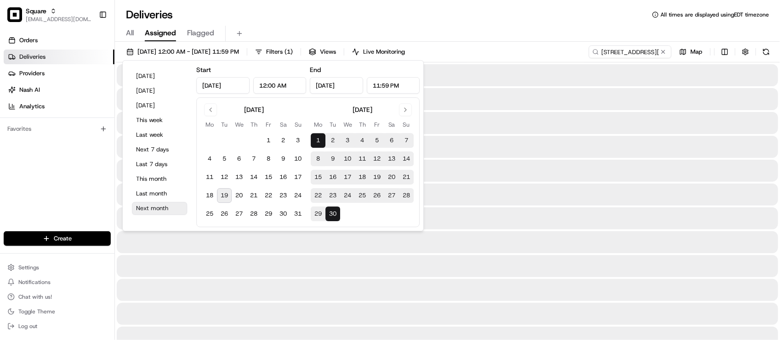
type input "Sep 1, 2025"
type input "Sep 30, 2025"
click at [160, 178] on button "This month" at bounding box center [159, 179] width 55 height 13
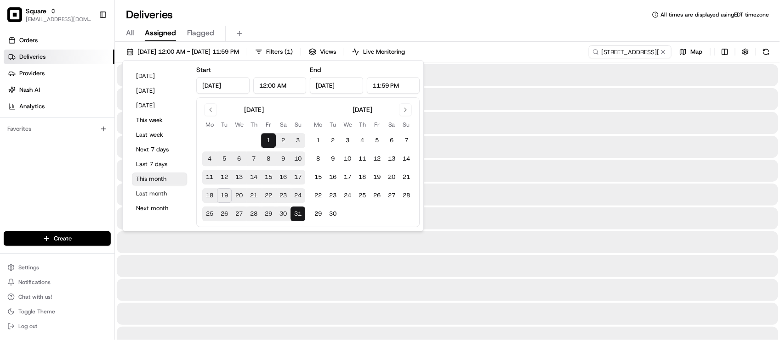
type input "Aug 1, 2025"
type input "Aug 31, 2025"
click at [516, 29] on div "All Assigned Flagged" at bounding box center [447, 34] width 665 height 16
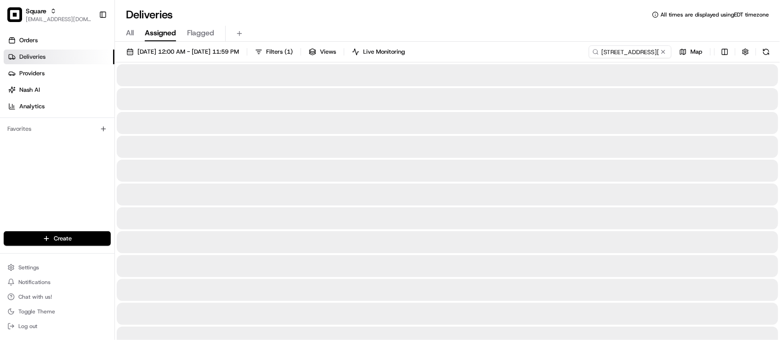
click at [521, 26] on div "All Assigned Flagged" at bounding box center [447, 34] width 665 height 16
click at [280, 22] on div "All Assigned Flagged" at bounding box center [447, 32] width 665 height 20
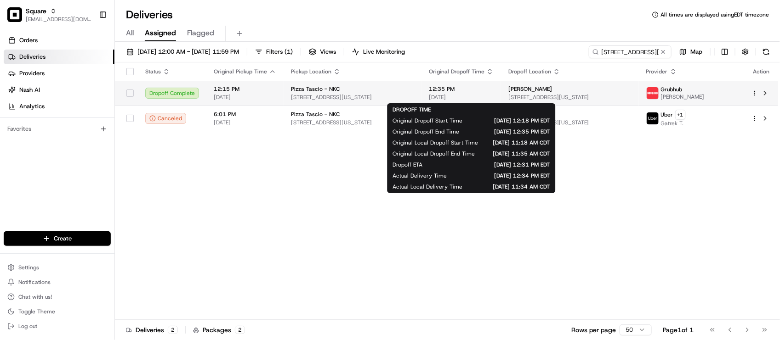
click at [465, 93] on div "12:35 PM 08/12/2025" at bounding box center [461, 93] width 65 height 16
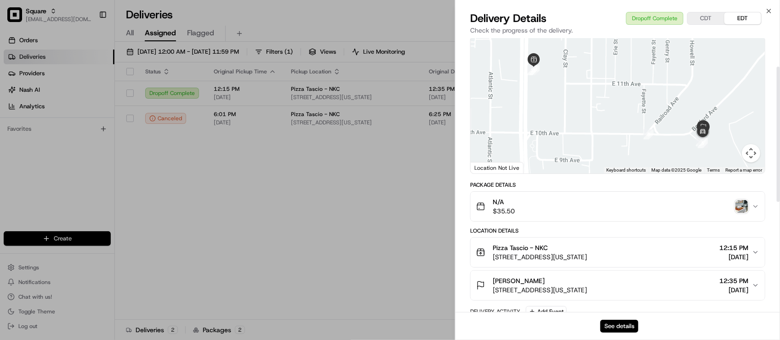
scroll to position [57, 0]
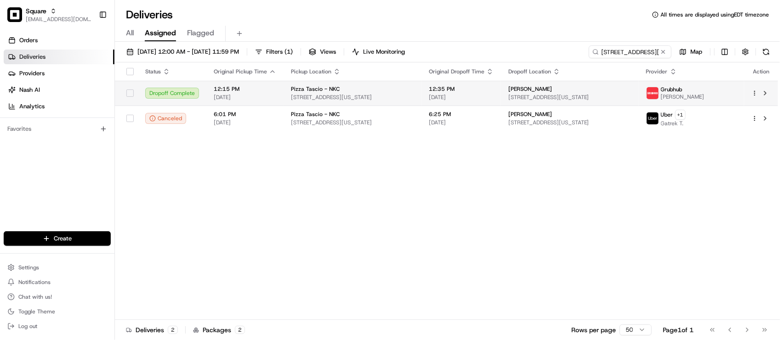
click at [542, 95] on span "1001 Bedford Ave, North Kansas City, MO 64116, USA" at bounding box center [569, 97] width 123 height 7
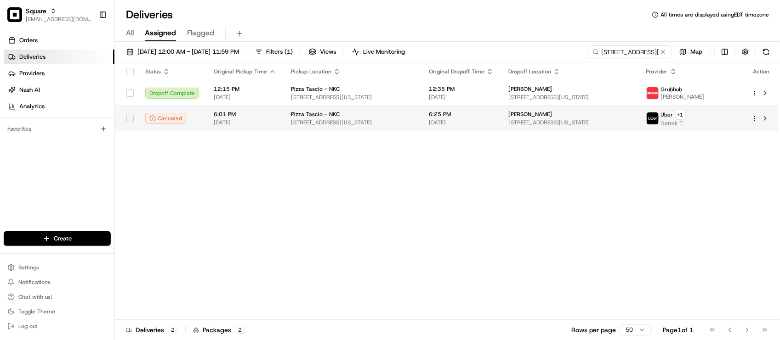
click at [445, 125] on span "[DATE]" at bounding box center [461, 122] width 65 height 7
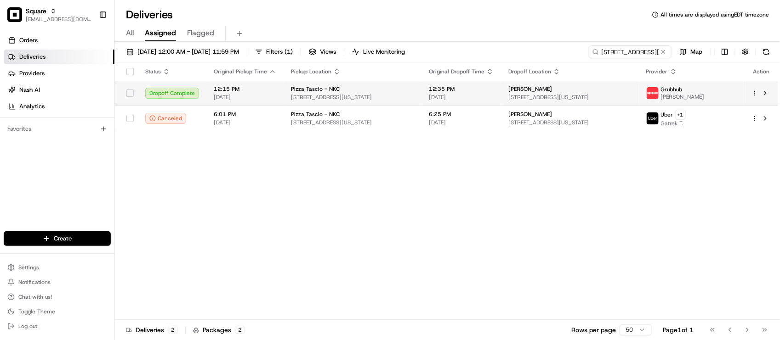
click at [404, 94] on span "1111 Burlington St, Kansas City, MO 64116, USA" at bounding box center [352, 97] width 123 height 7
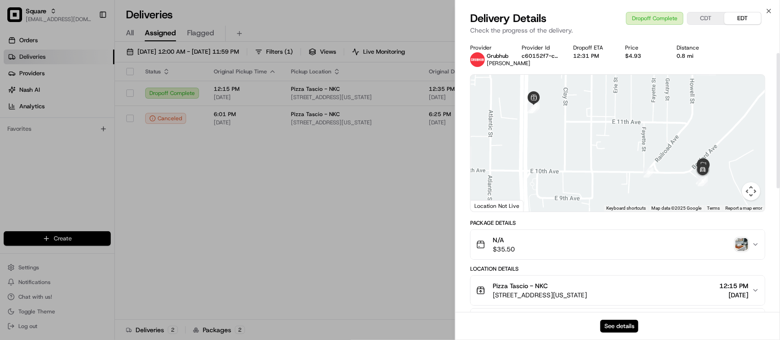
scroll to position [172, 0]
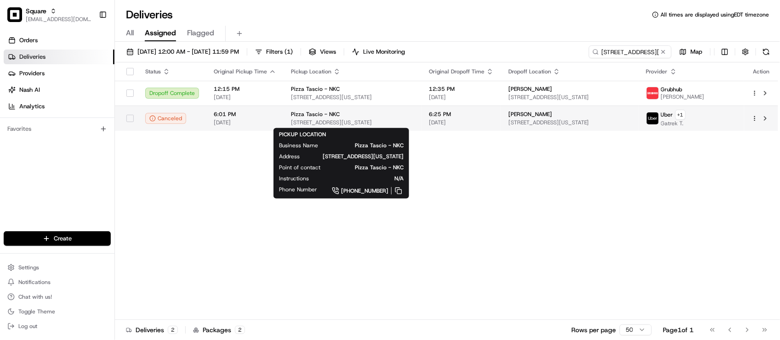
click at [385, 115] on div "Pizza Tascio - NKC" at bounding box center [352, 114] width 123 height 7
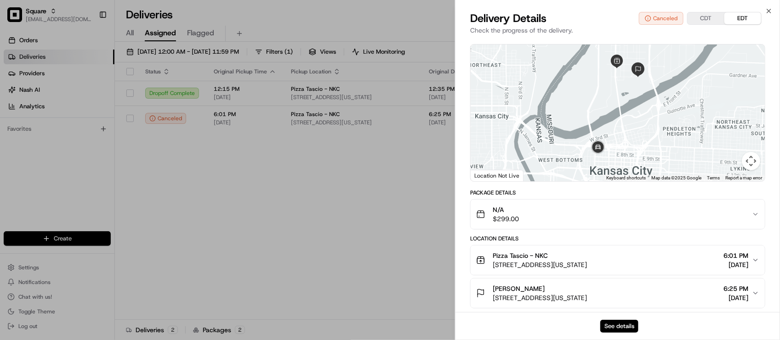
scroll to position [115, 0]
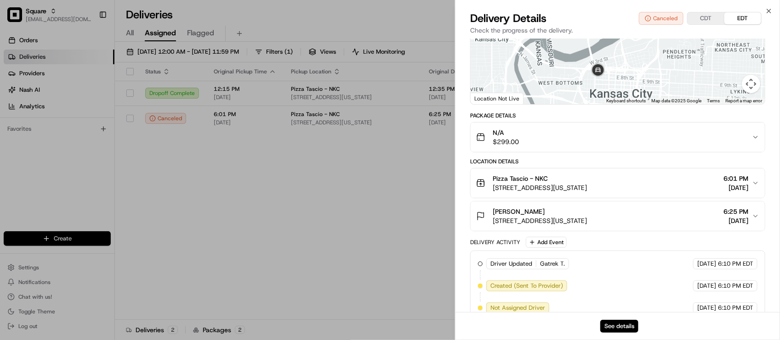
click at [660, 216] on div "Nick Brown 1001 Bedford Ave, North Kansas City, MO 64116, USA 6:25 PM 08/19/2025" at bounding box center [614, 216] width 276 height 18
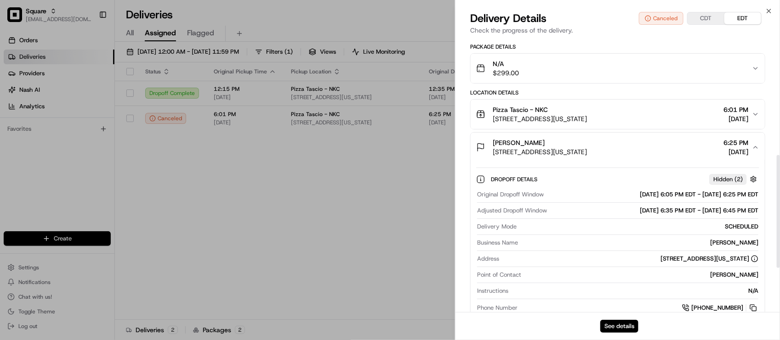
scroll to position [287, 0]
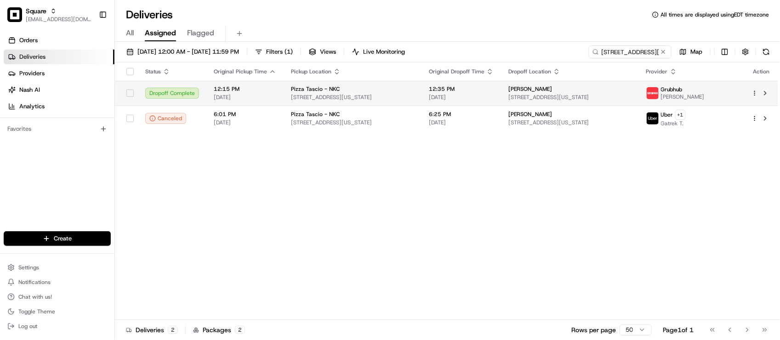
click at [733, 94] on div "Grubhub Mokshith" at bounding box center [691, 93] width 91 height 15
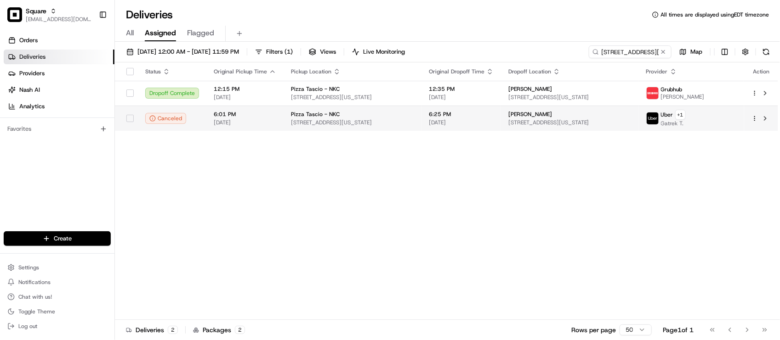
click at [685, 128] on td "Uber + 1 Gatrek T." at bounding box center [691, 118] width 105 height 25
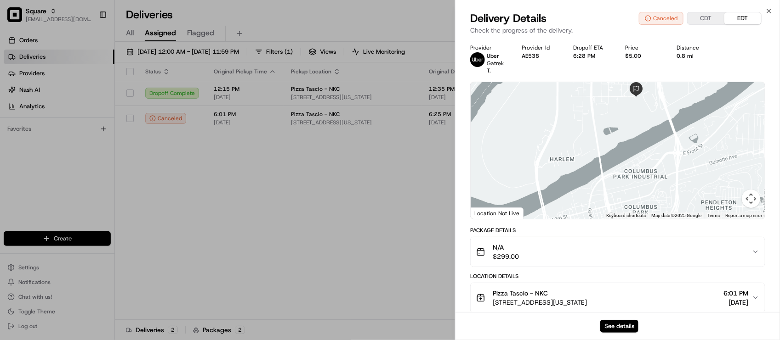
drag, startPoint x: 628, startPoint y: 136, endPoint x: 640, endPoint y: 181, distance: 46.6
click at [640, 181] on div at bounding box center [617, 150] width 294 height 137
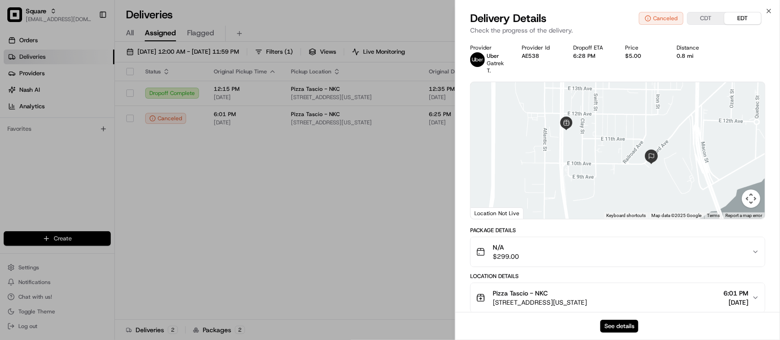
drag, startPoint x: 644, startPoint y: 142, endPoint x: 651, endPoint y: 185, distance: 43.0
click at [651, 185] on div at bounding box center [617, 150] width 294 height 137
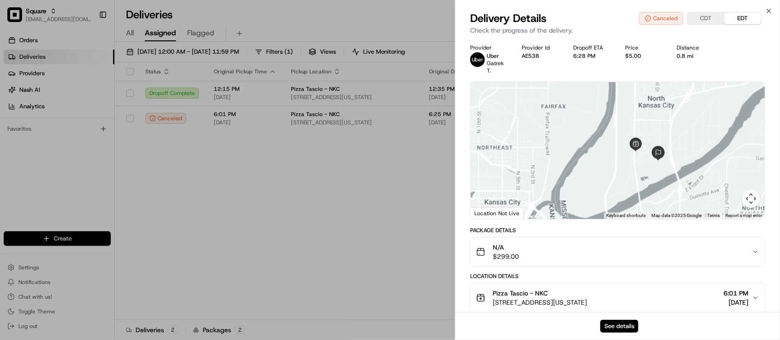
drag, startPoint x: 642, startPoint y: 180, endPoint x: 648, endPoint y: 152, distance: 28.3
click at [649, 153] on div at bounding box center [617, 150] width 294 height 137
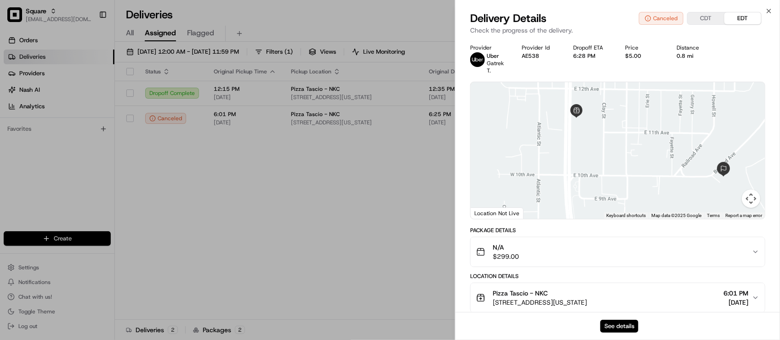
drag, startPoint x: 648, startPoint y: 150, endPoint x: 674, endPoint y: 108, distance: 49.3
click at [662, 90] on div at bounding box center [617, 150] width 294 height 137
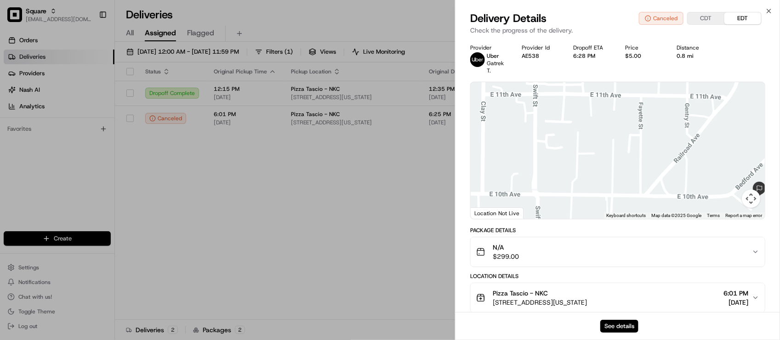
drag, startPoint x: 690, startPoint y: 139, endPoint x: 656, endPoint y: 99, distance: 52.1
click at [656, 99] on div at bounding box center [617, 150] width 294 height 137
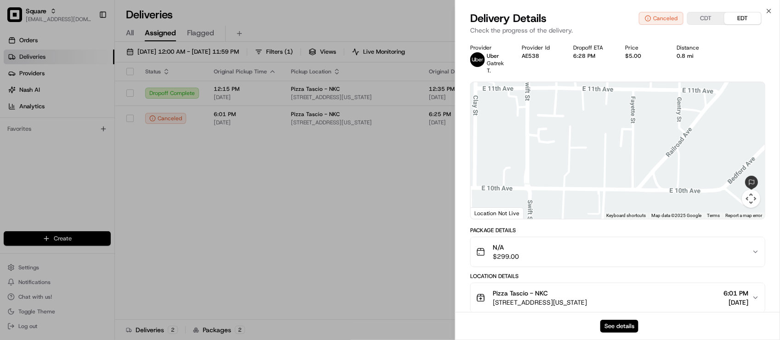
click at [668, 147] on div at bounding box center [617, 150] width 294 height 137
click at [770, 13] on icon "button" at bounding box center [768, 10] width 7 height 7
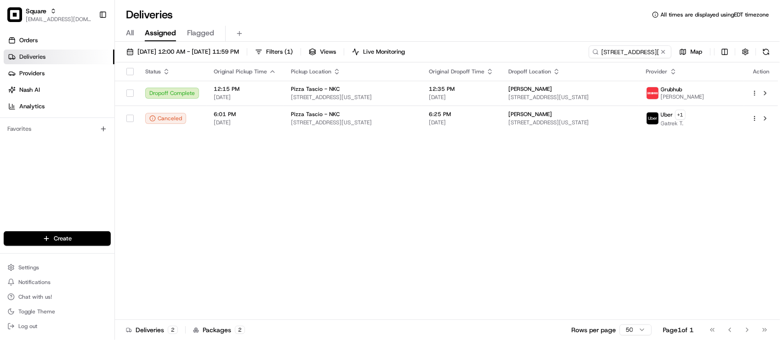
click at [538, 186] on div "Status Original Pickup Time Pickup Location Original Dropoff Time Dropoff Locat…" at bounding box center [446, 191] width 663 height 258
click at [543, 100] on span "1001 Bedford Ave, North Kansas City, MO 64116, USA" at bounding box center [569, 97] width 123 height 7
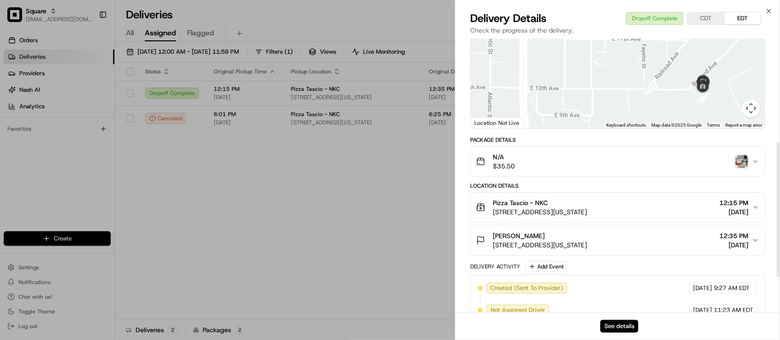
scroll to position [50, 0]
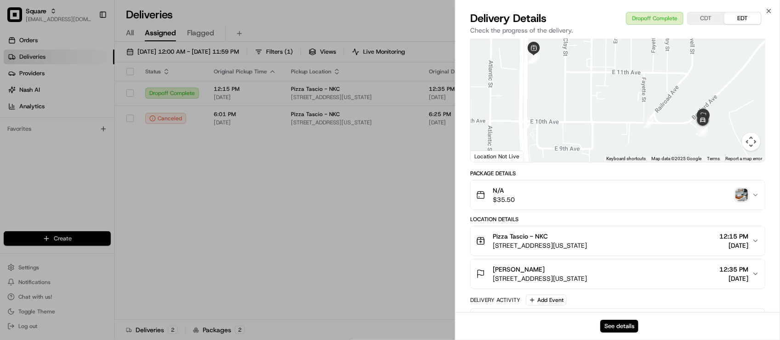
click at [556, 266] on div "Emmett Decker" at bounding box center [540, 269] width 94 height 9
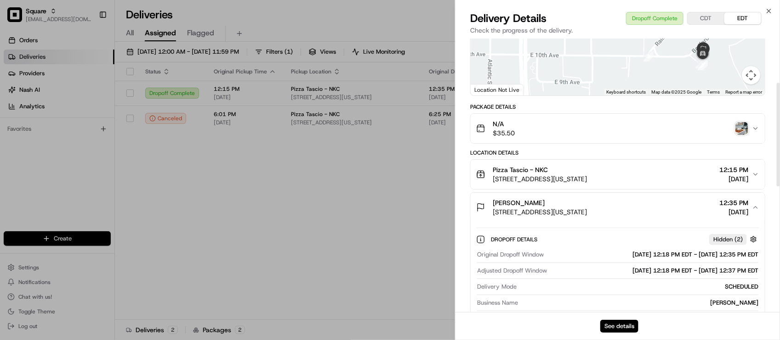
scroll to position [222, 0]
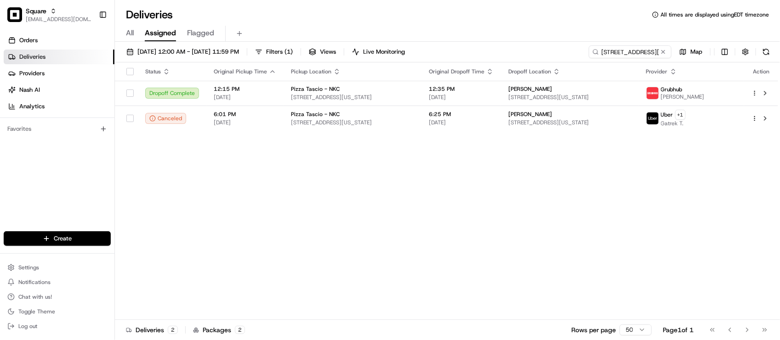
click at [338, 200] on div "Status Original Pickup Time Pickup Location Original Dropoff Time Dropoff Locat…" at bounding box center [446, 191] width 663 height 258
click at [379, 103] on td "Pizza Tascio - NKC 1111 Burlington St, Kansas City, MO 64116, USA" at bounding box center [352, 93] width 138 height 25
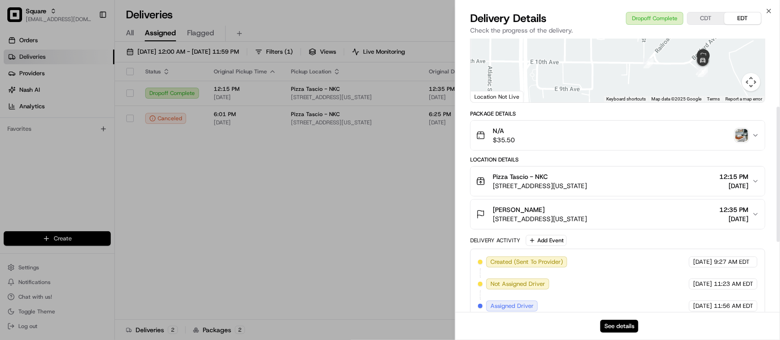
scroll to position [107, 0]
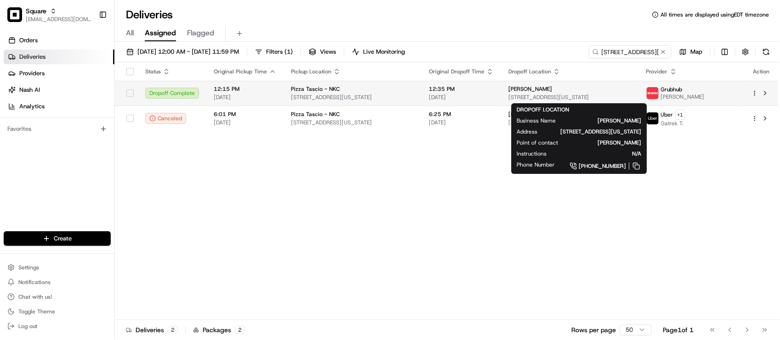
click at [521, 88] on span "Emmett Decker" at bounding box center [530, 88] width 44 height 7
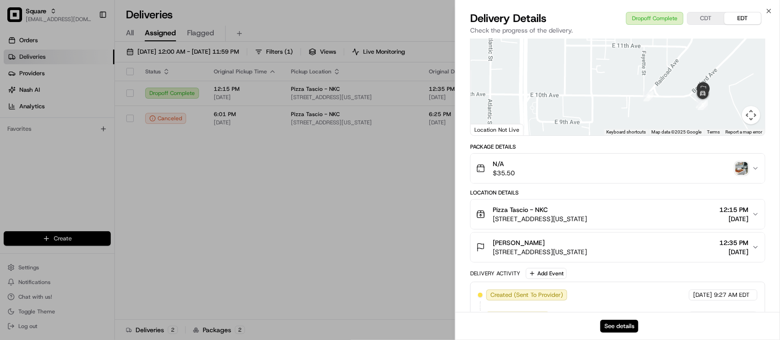
scroll to position [172, 0]
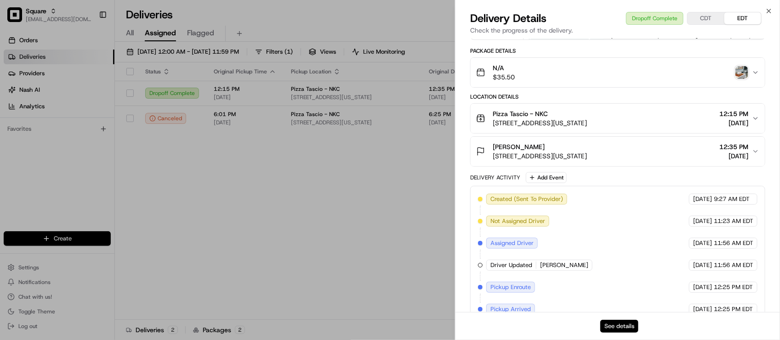
click at [630, 326] on button "See details" at bounding box center [619, 326] width 38 height 13
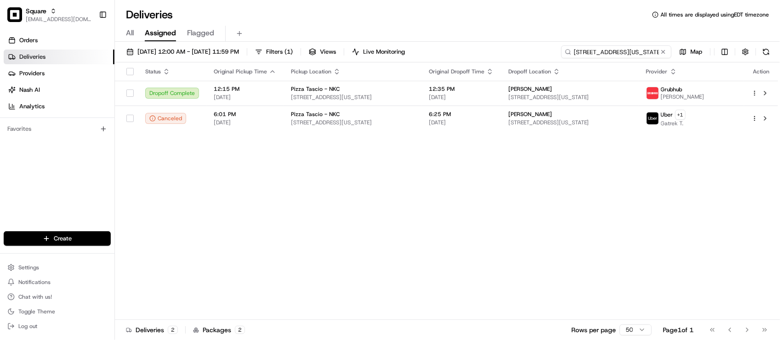
click at [669, 51] on input "1001 Bedford Ave, North Kansas City, MO 64116," at bounding box center [616, 51] width 110 height 13
click at [662, 53] on button at bounding box center [662, 51] width 9 height 9
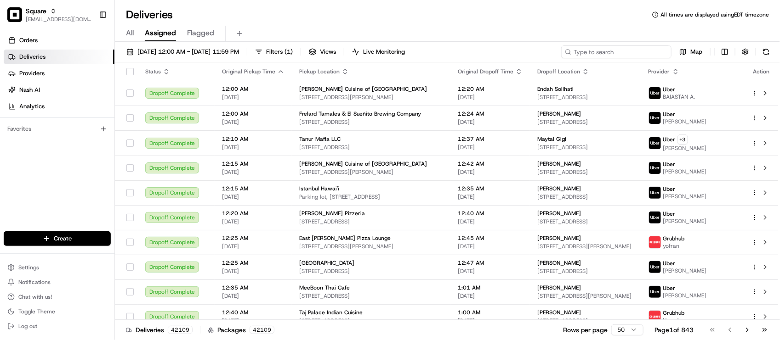
click at [623, 58] on input at bounding box center [616, 51] width 110 height 13
paste input "3190845"
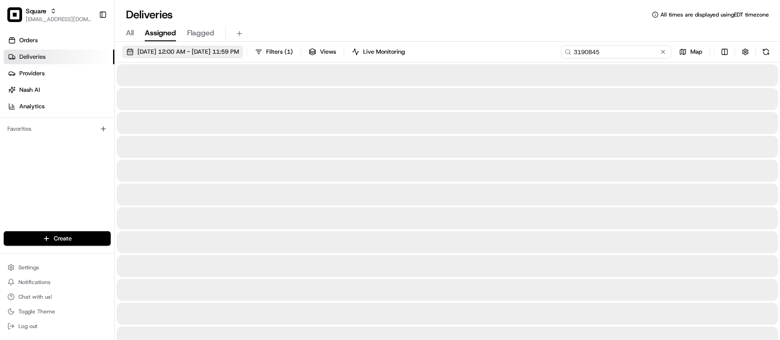
type input "3190845"
click at [239, 54] on span "08/01/2025 12:00 AM - 08/31/2025 11:59 PM" at bounding box center [188, 52] width 102 height 8
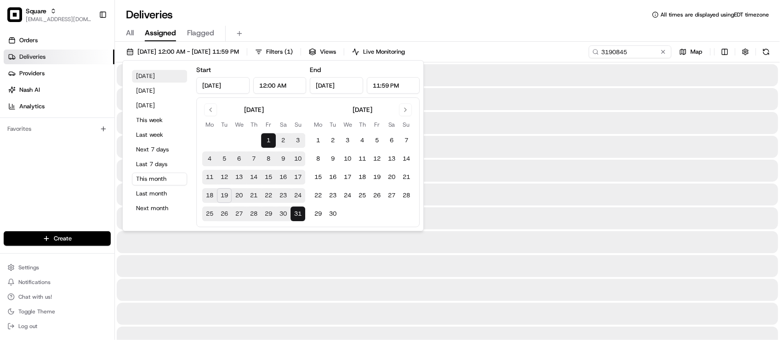
click at [161, 79] on button "Today" at bounding box center [159, 76] width 55 height 13
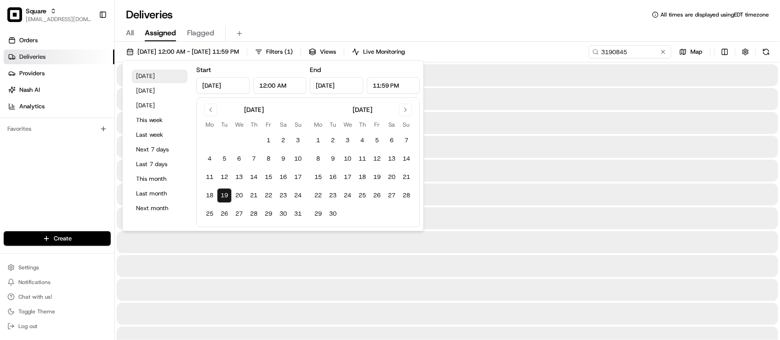
type input "Aug 19, 2025"
click at [323, 11] on div "Deliveries All times are displayed using EDT timezone" at bounding box center [447, 14] width 665 height 15
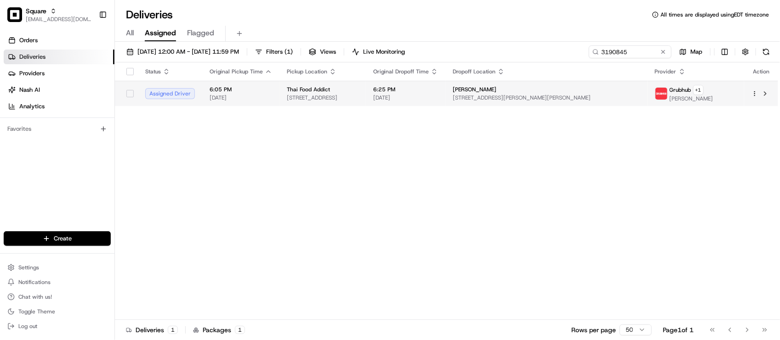
click at [366, 96] on td "Thai Food Addict 2 Old Forge Rd, Helmetta, NJ 08828, USA" at bounding box center [322, 93] width 86 height 25
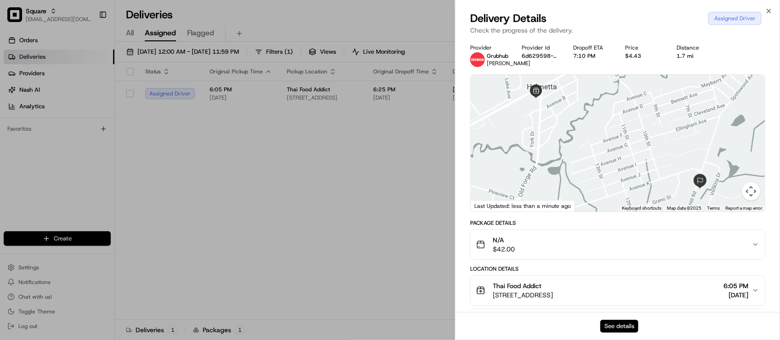
click at [626, 325] on button "See details" at bounding box center [619, 326] width 38 height 13
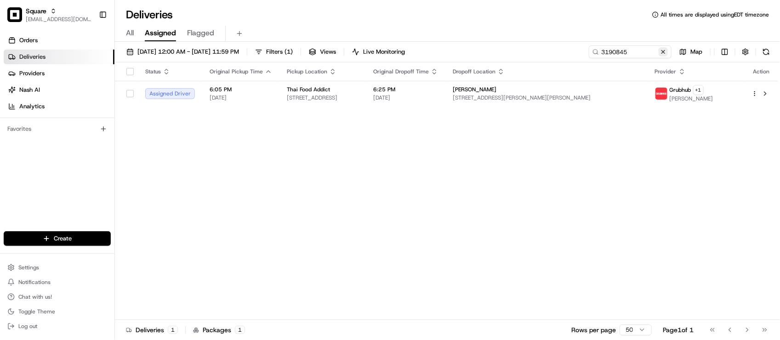
click at [665, 49] on button at bounding box center [662, 51] width 9 height 9
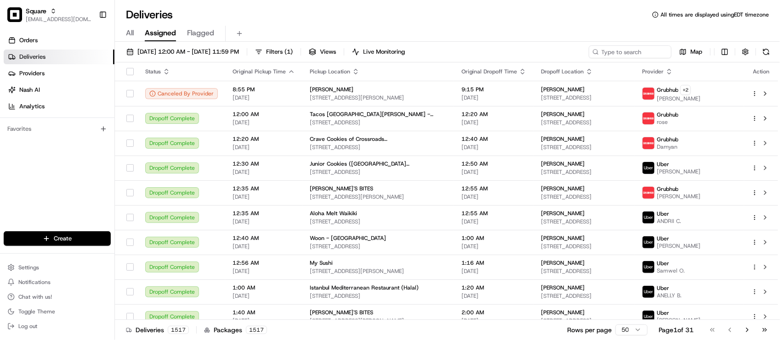
click at [390, 16] on div "Deliveries All times are displayed using EDT timezone" at bounding box center [447, 14] width 665 height 15
click at [544, 28] on div "All Assigned Flagged" at bounding box center [447, 34] width 665 height 16
drag, startPoint x: 357, startPoint y: 11, endPoint x: 530, endPoint y: 35, distance: 173.9
click at [357, 12] on div "Deliveries All times are displayed using EDT timezone" at bounding box center [447, 14] width 665 height 15
click at [269, 17] on div "Deliveries All times are displayed using EDT timezone" at bounding box center [447, 14] width 665 height 15
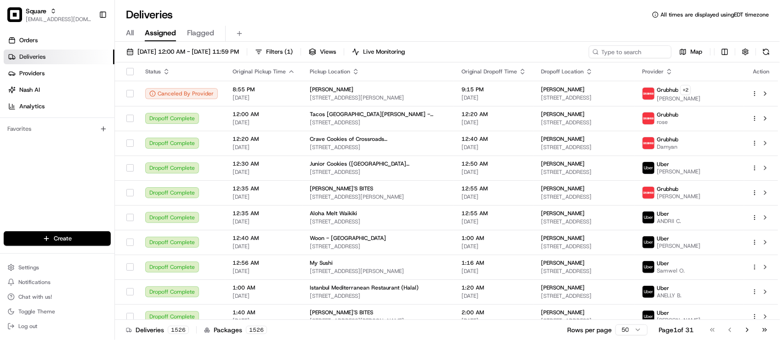
click at [40, 187] on div "Orders Deliveries Providers Nash AI Analytics Favorites" at bounding box center [57, 133] width 114 height 208
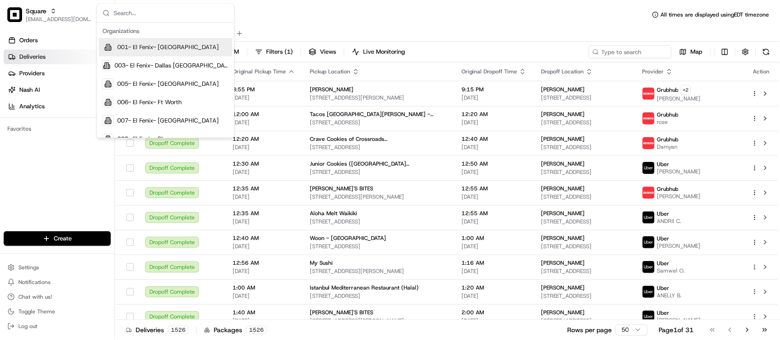
type input "E"
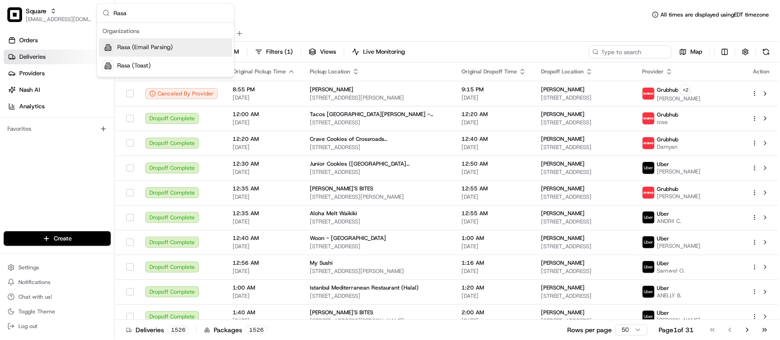
type input "Rasa"
click at [153, 44] on span "Rasa (Email Parsing)" at bounding box center [145, 48] width 56 height 8
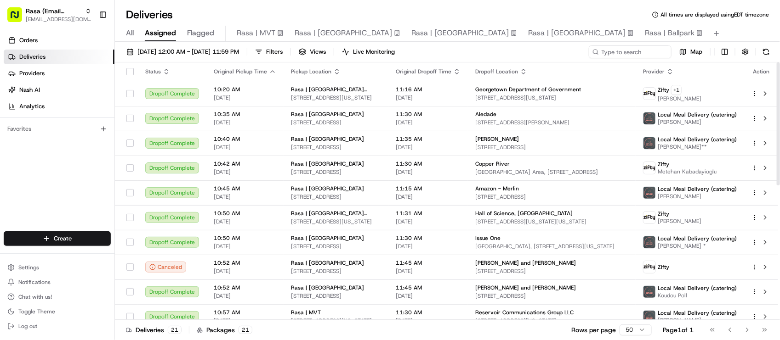
click at [613, 58] on div "08/19/2025 12:00 AM - 08/19/2025 11:59 PM Filters Views Live Monitoring Map" at bounding box center [447, 53] width 665 height 17
click at [619, 54] on input at bounding box center [616, 51] width 110 height 13
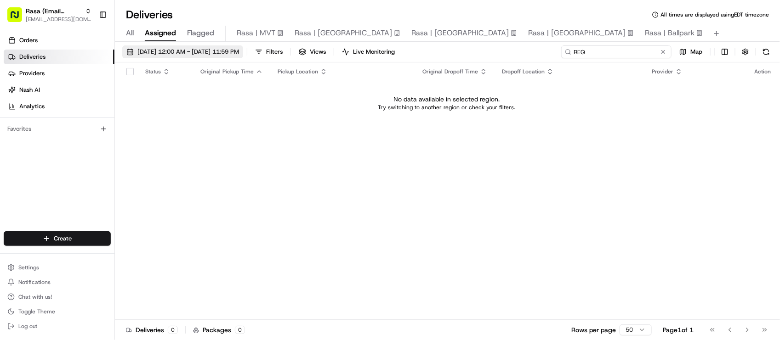
type input "REQ"
click at [208, 50] on span "08/19/2025 12:00 AM - 08/19/2025 11:59 PM" at bounding box center [188, 52] width 102 height 8
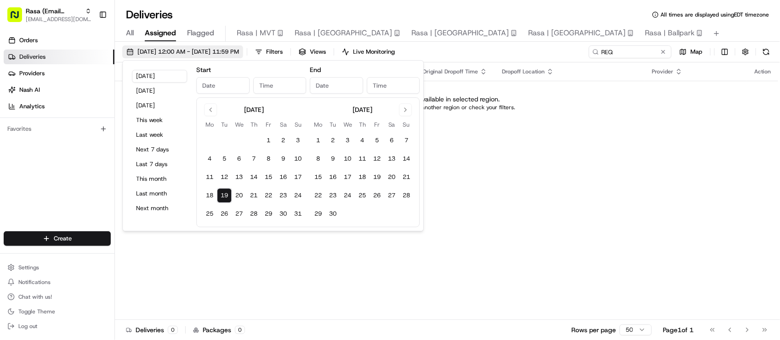
type input "Aug 19, 2025"
type input "12:00 AM"
type input "Aug 19, 2025"
type input "11:59 PM"
click at [166, 102] on button "Tomorrow" at bounding box center [159, 105] width 55 height 13
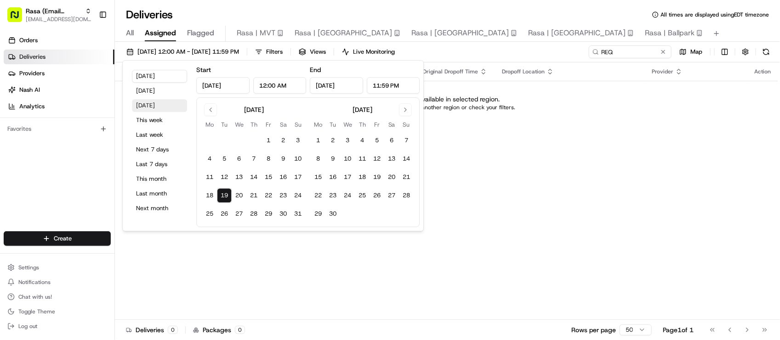
type input "Aug 20, 2025"
click at [262, 65] on div "Start Aug 20, 2025 12:00 AM" at bounding box center [251, 78] width 110 height 29
click at [494, 180] on div "Status Original Pickup Time Pickup Location Original Dropoff Time Dropoff Locat…" at bounding box center [446, 191] width 663 height 258
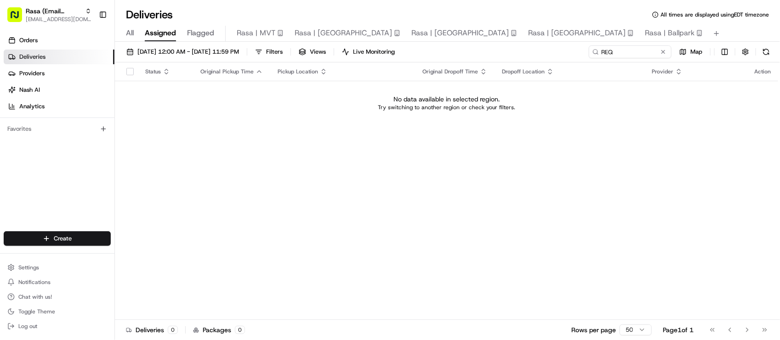
click at [371, 17] on div "Deliveries All times are displayed using EDT timezone" at bounding box center [447, 14] width 665 height 15
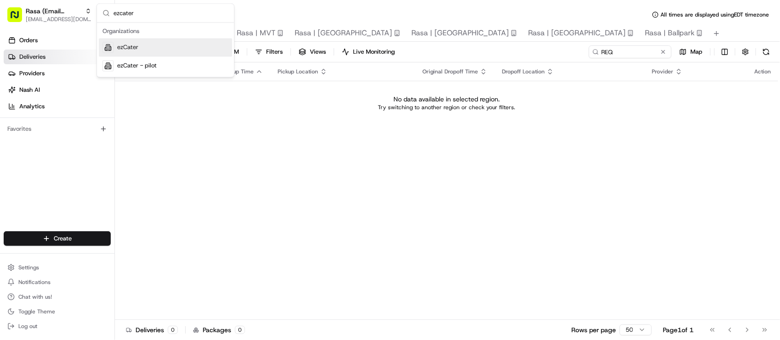
type input "ezcater"
click at [159, 45] on div "ezCater" at bounding box center [165, 48] width 133 height 18
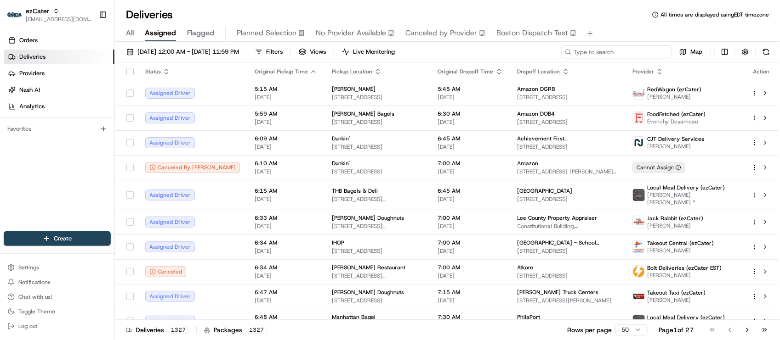
click at [627, 49] on input at bounding box center [616, 51] width 110 height 13
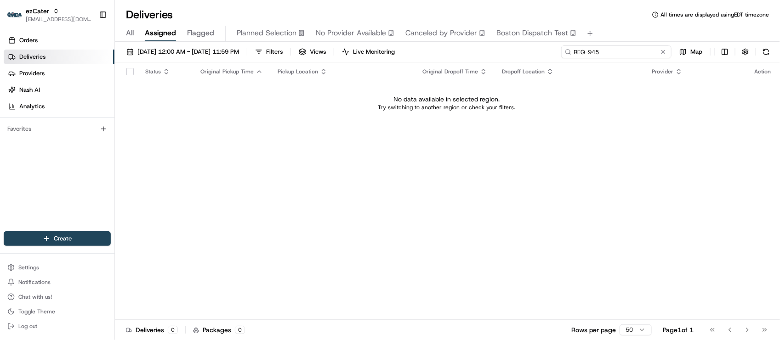
drag, startPoint x: 617, startPoint y: 49, endPoint x: 444, endPoint y: 71, distance: 173.7
click at [444, 71] on div "08/20/2025 12:00 AM - 08/20/2025 11:59 PM Filters Views Live Monitoring REQ-945…" at bounding box center [447, 192] width 665 height 300
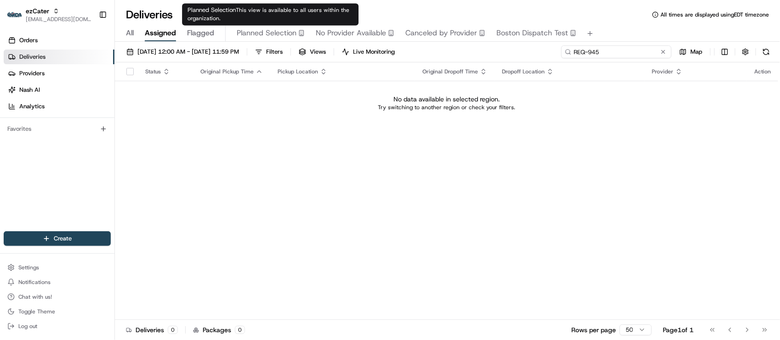
type input "REQ-945"
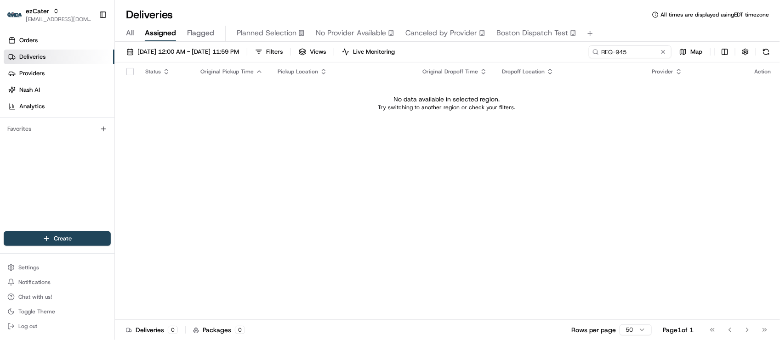
drag, startPoint x: 221, startPoint y: 249, endPoint x: 169, endPoint y: 215, distance: 61.9
click at [221, 249] on div "Status Original Pickup Time Pickup Location Original Dropoff Time Dropoff Locat…" at bounding box center [446, 191] width 663 height 258
click at [170, 52] on span "08/20/2025 12:00 AM - 08/20/2025 11:59 PM" at bounding box center [188, 52] width 102 height 8
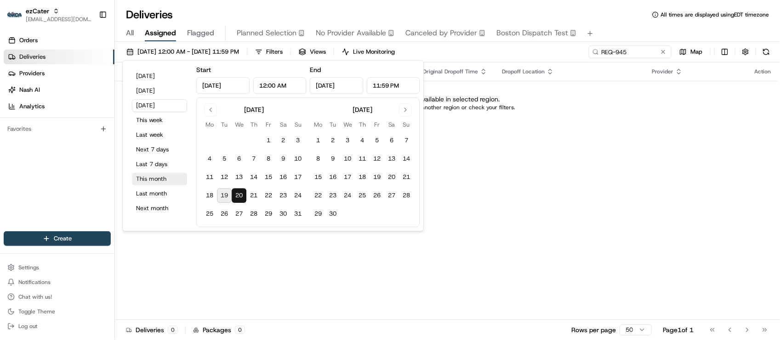
click at [154, 183] on button "This month" at bounding box center [159, 179] width 55 height 13
type input "Aug 1, 2025"
type input "Aug 31, 2025"
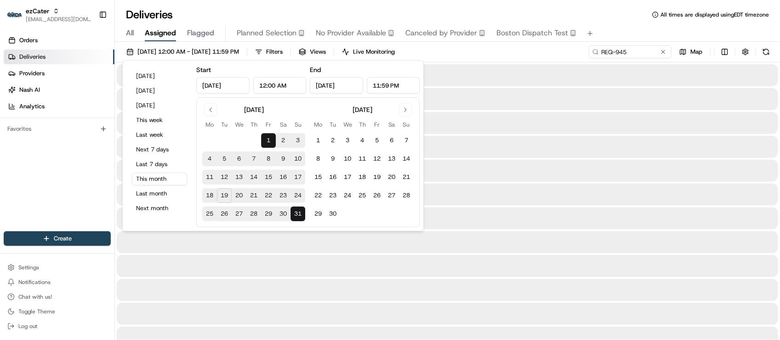
click at [464, 16] on div "Deliveries All times are displayed using EDT timezone" at bounding box center [447, 14] width 665 height 15
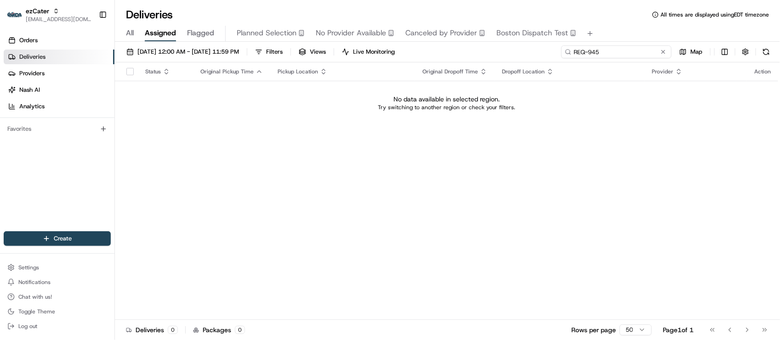
click at [641, 54] on input "REQ-945" at bounding box center [616, 51] width 110 height 13
click at [396, 259] on div "Status Original Pickup Time Pickup Location Original Dropoff Time Dropoff Locat…" at bounding box center [446, 191] width 663 height 258
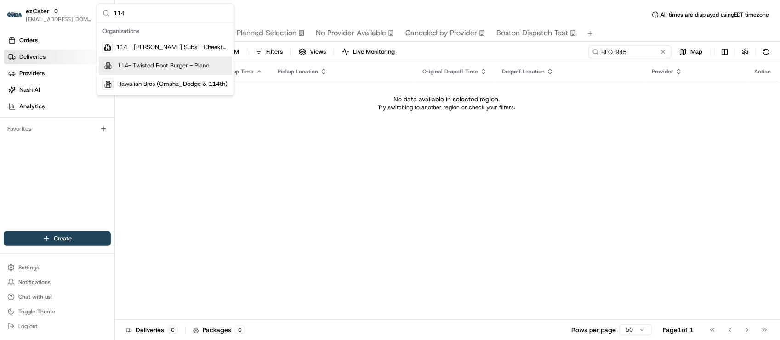
type input "114"
click at [200, 63] on span "114- Twisted Root Burger - Plano" at bounding box center [163, 66] width 92 height 8
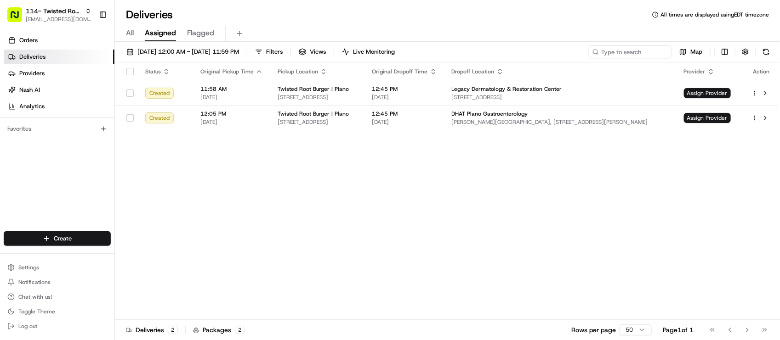
click at [395, 185] on div "Status Original Pickup Time Pickup Location Original Dropoff Time Dropoff Locat…" at bounding box center [446, 191] width 663 height 258
click at [384, 112] on td "12:45 PM 08/20/2025" at bounding box center [404, 118] width 79 height 25
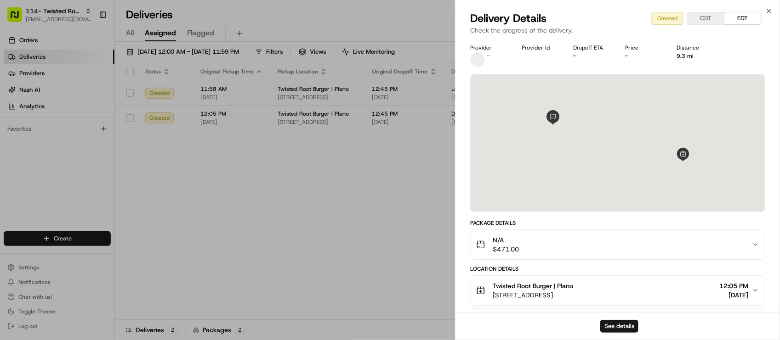
click at [603, 319] on div "See details" at bounding box center [617, 326] width 324 height 28
click at [612, 324] on button "See details" at bounding box center [619, 326] width 38 height 13
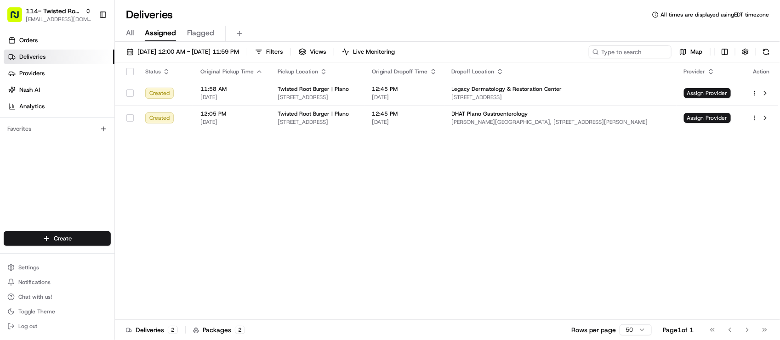
click at [291, 196] on div "Status Original Pickup Time Pickup Location Original Dropoff Time Dropoff Locat…" at bounding box center [446, 191] width 663 height 258
click at [386, 221] on div "Status Original Pickup Time Pickup Location Original Dropoff Time Dropoff Locat…" at bounding box center [446, 191] width 663 height 258
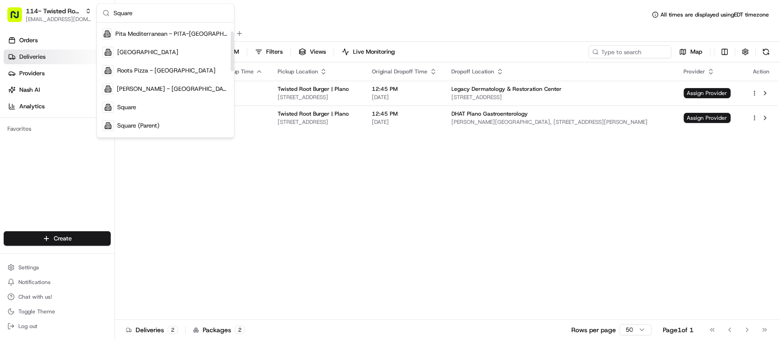
scroll to position [172, 0]
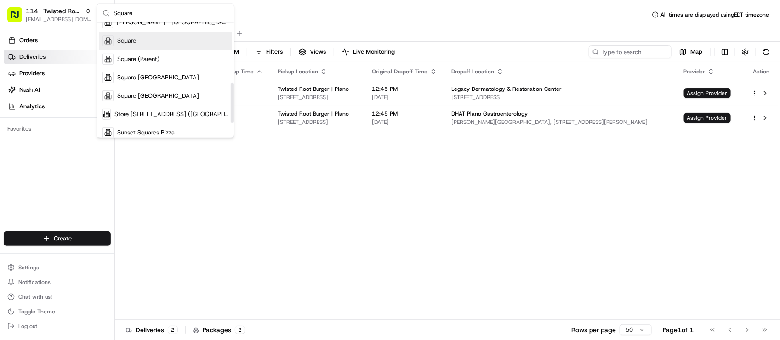
type input "Square"
click at [142, 45] on div "Square" at bounding box center [165, 41] width 133 height 18
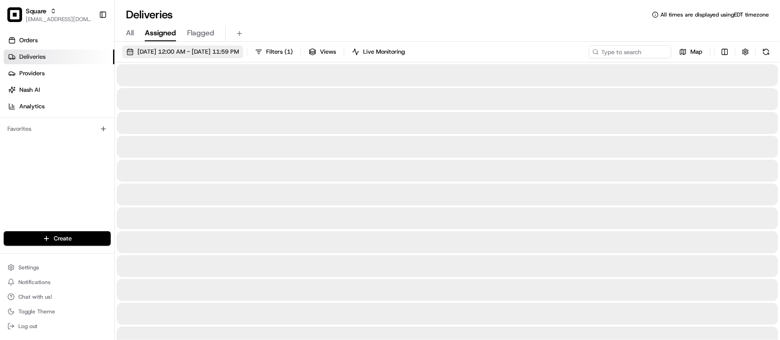
click at [239, 51] on span "08/01/2025 12:00 AM - 08/31/2025 11:59 PM" at bounding box center [188, 52] width 102 height 8
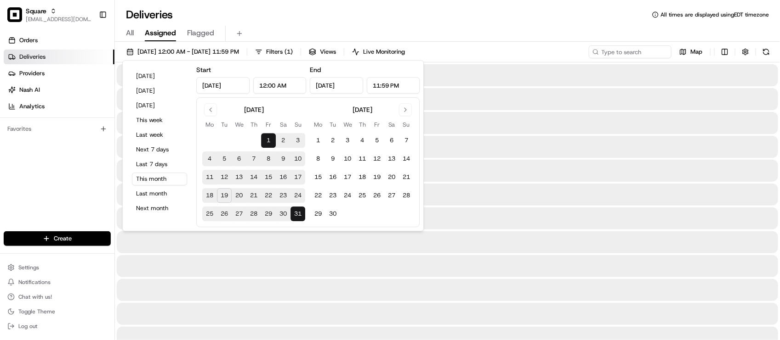
click at [178, 74] on button "Today" at bounding box center [159, 76] width 55 height 13
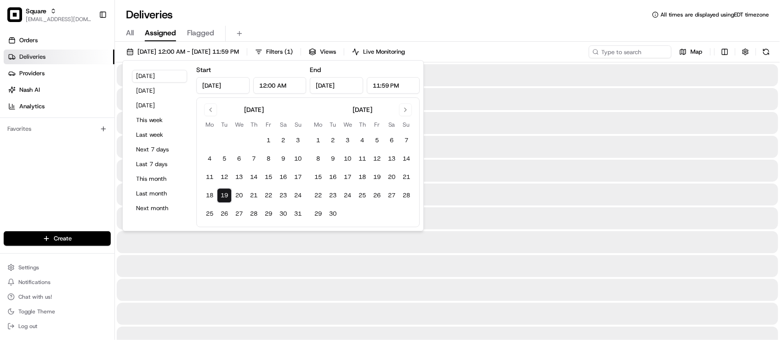
type input "Aug 19, 2025"
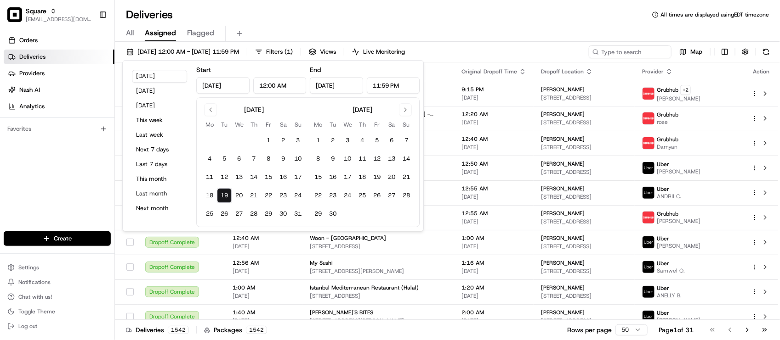
click at [282, 17] on div "Deliveries All times are displayed using EDT timezone" at bounding box center [447, 14] width 665 height 15
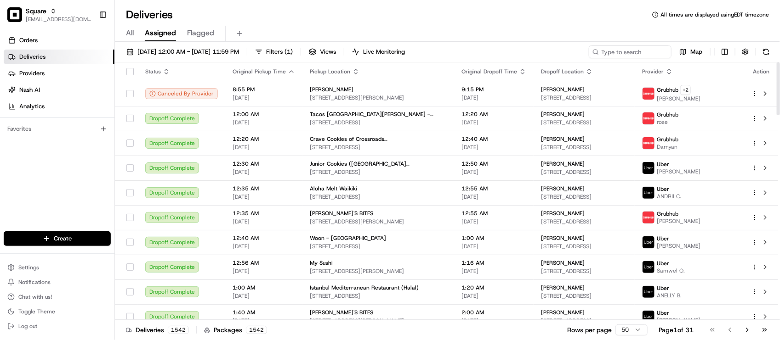
click at [315, 7] on div "Deliveries All times are displayed using EDT timezone" at bounding box center [447, 14] width 665 height 15
click at [90, 202] on div "Orders Deliveries Providers Nash AI Analytics Favorites" at bounding box center [57, 133] width 114 height 208
click at [239, 22] on div "All Assigned Flagged" at bounding box center [447, 32] width 665 height 20
click at [307, 22] on div "All Assigned Flagged" at bounding box center [447, 32] width 665 height 20
click at [657, 51] on input at bounding box center [616, 51] width 110 height 13
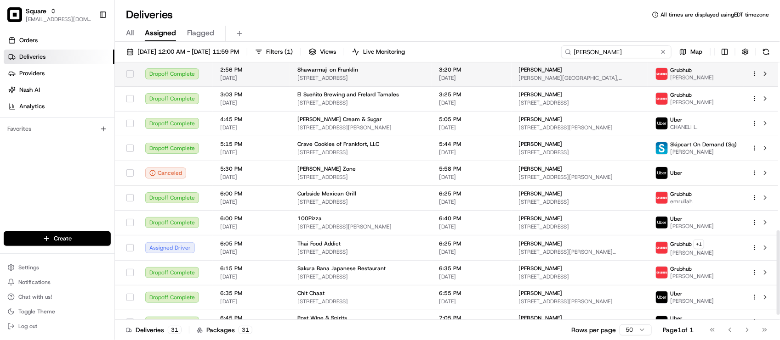
scroll to position [517, 0]
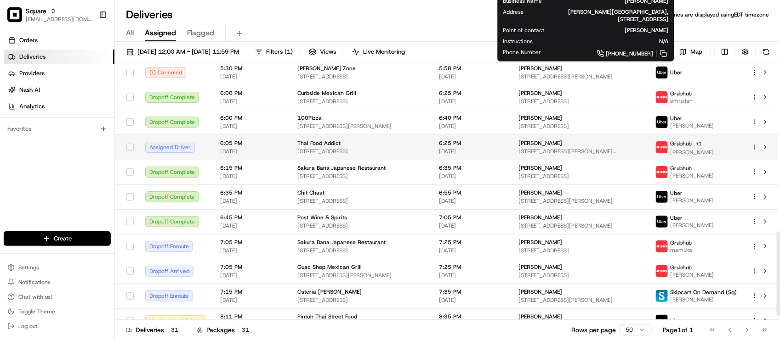
type input "FRANK"
click at [589, 148] on span "504 Spotswood Gravel Hill Rd, Monroe Township, NJ 08831, USA" at bounding box center [580, 151] width 122 height 7
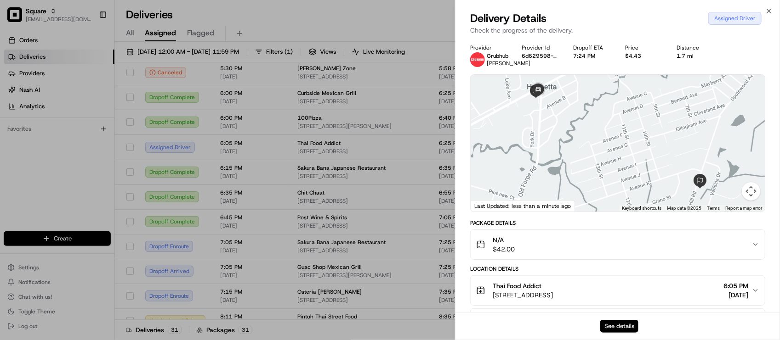
click at [612, 328] on button "See details" at bounding box center [619, 326] width 38 height 13
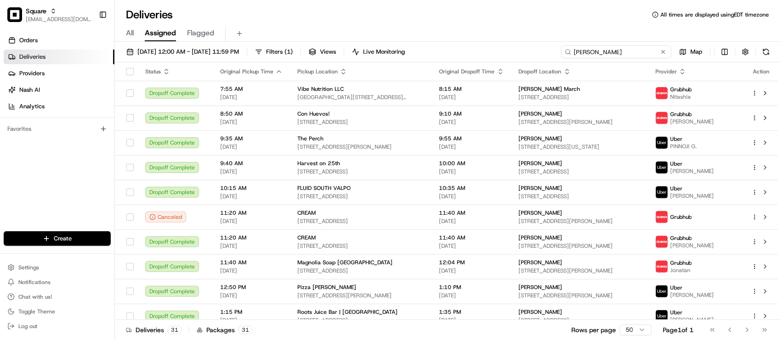
click at [658, 47] on input "FRANK" at bounding box center [616, 51] width 110 height 13
click at [663, 53] on button at bounding box center [662, 51] width 9 height 9
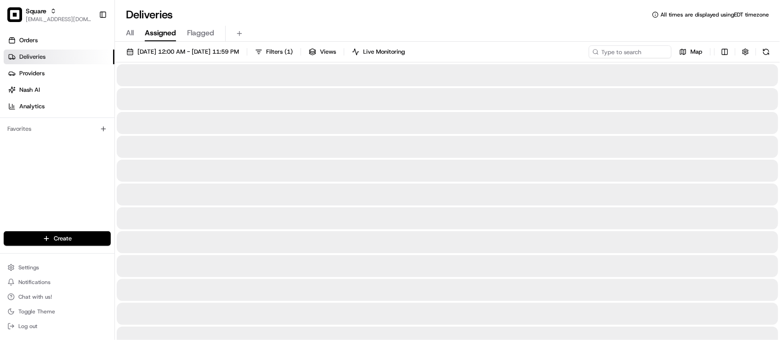
click at [524, 15] on div "Deliveries All times are displayed using EDT timezone" at bounding box center [447, 14] width 665 height 15
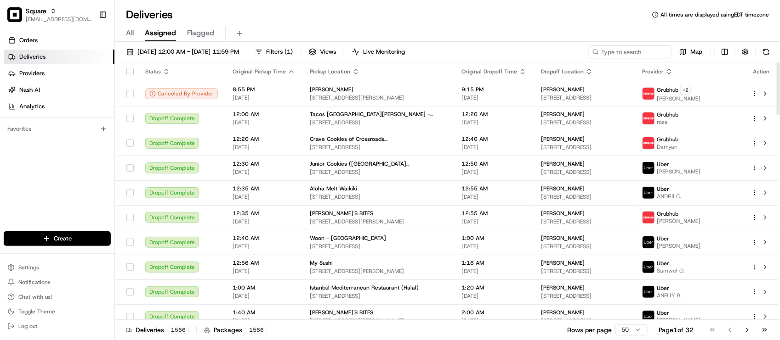
click at [495, 26] on div "All Assigned Flagged" at bounding box center [447, 34] width 665 height 16
click at [53, 177] on div "Orders Deliveries Providers Nash AI Analytics Favorites" at bounding box center [57, 133] width 114 height 208
click at [653, 53] on input at bounding box center [616, 51] width 110 height 13
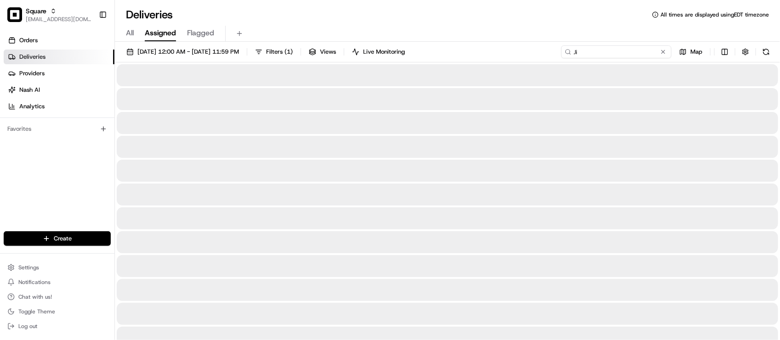
type input "J"
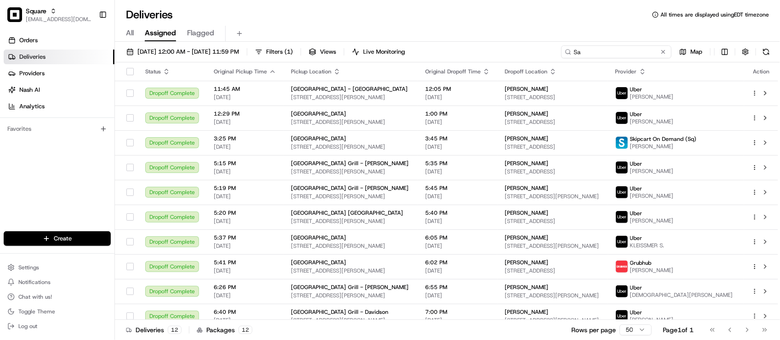
type input "S"
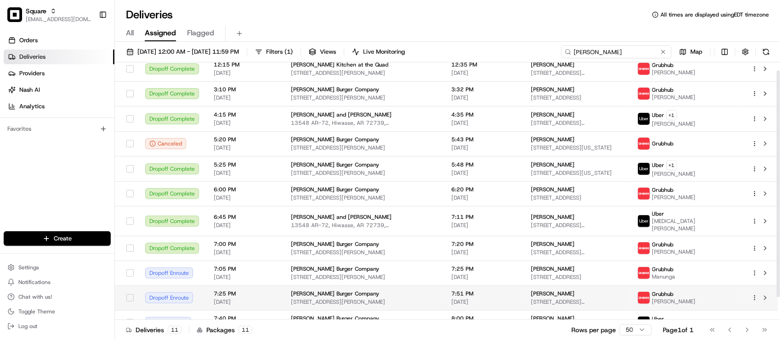
scroll to position [35, 0]
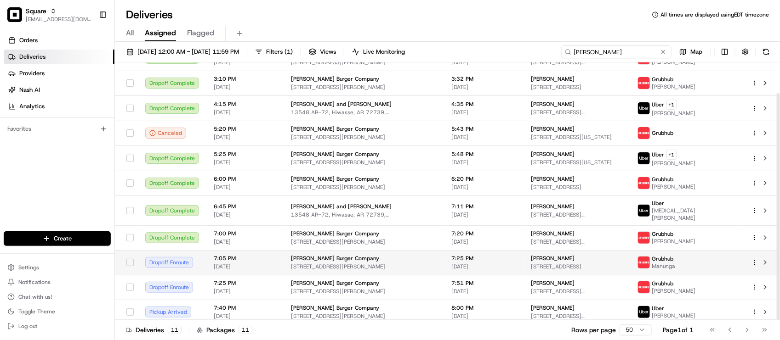
type input "Smith"
click at [483, 266] on span "[DATE]" at bounding box center [483, 266] width 65 height 7
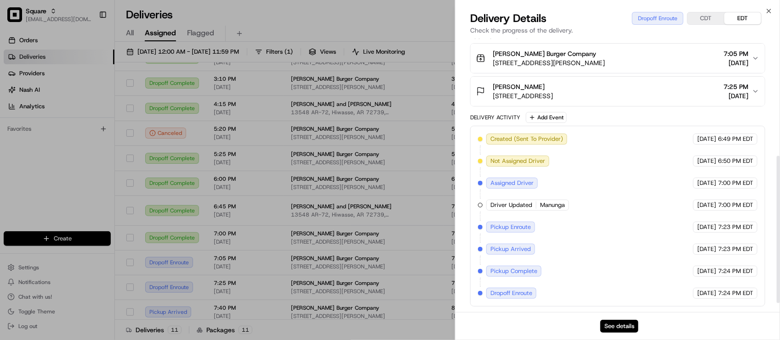
scroll to position [120, 0]
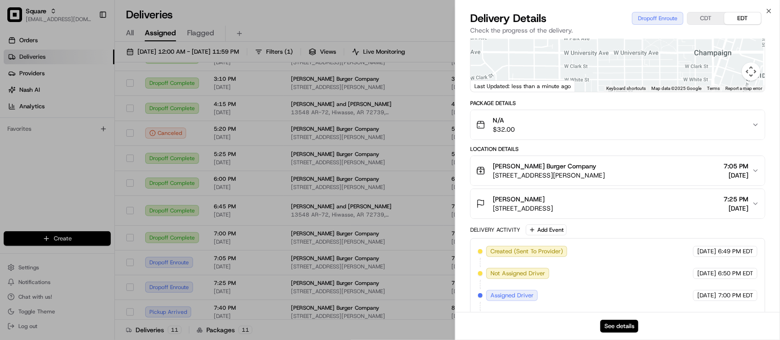
click at [656, 255] on div "Created (Sent To Provider) Grubhub 08/19/2025 6:49 PM EDT Not Assigned Driver G…" at bounding box center [617, 328] width 279 height 165
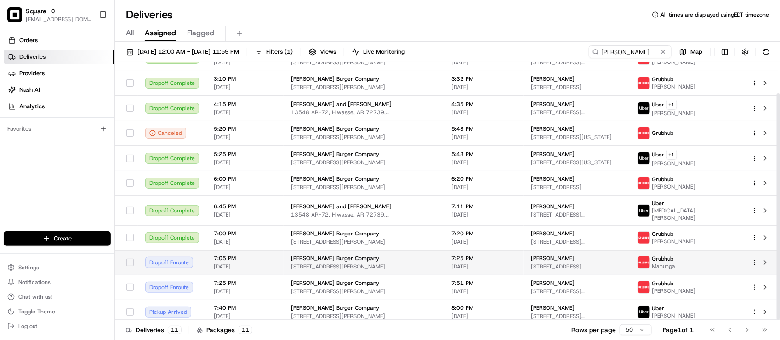
click at [523, 259] on td "Joe Savoie 1014 W Park Ave, Champaign, IL 61821, USA" at bounding box center [576, 262] width 106 height 25
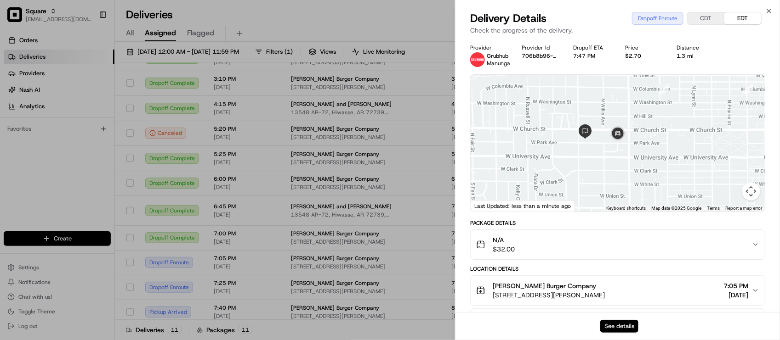
click at [619, 329] on button "See details" at bounding box center [619, 326] width 38 height 13
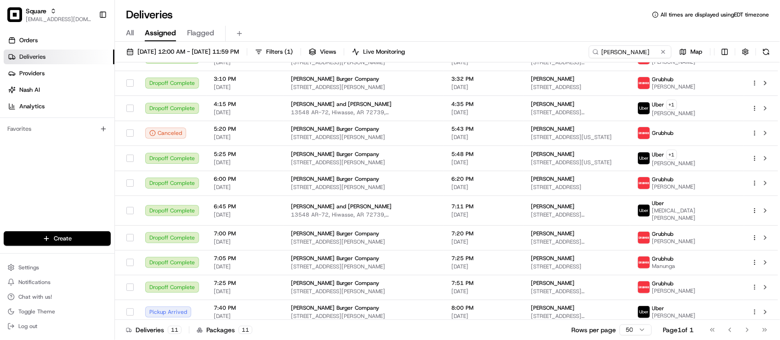
click at [373, 18] on div "Deliveries All times are displayed using EDT timezone" at bounding box center [447, 14] width 665 height 15
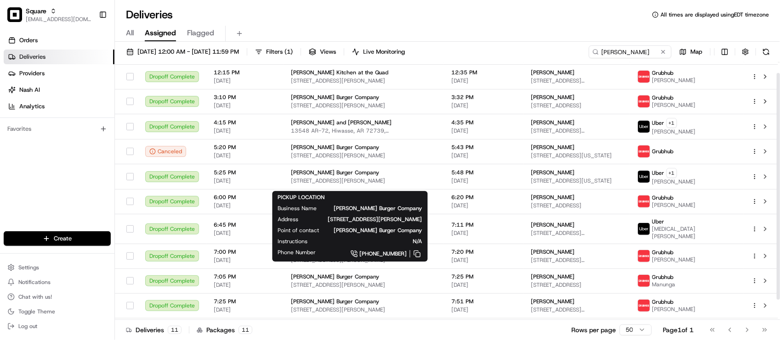
scroll to position [0, 0]
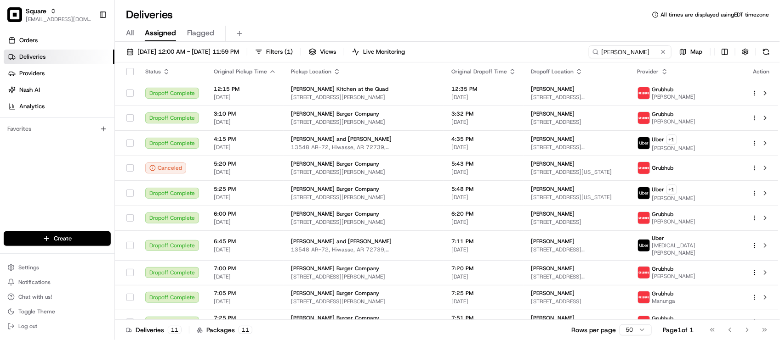
click at [212, 21] on div "Deliveries All times are displayed using EDT timezone" at bounding box center [447, 14] width 665 height 15
click at [73, 54] on link "Deliveries" at bounding box center [59, 57] width 111 height 15
click at [340, 15] on div "Deliveries All times are displayed using EDT timezone" at bounding box center [447, 14] width 665 height 15
click at [612, 62] on th "Dropoff Location" at bounding box center [576, 71] width 106 height 18
click at [661, 56] on button at bounding box center [662, 51] width 9 height 9
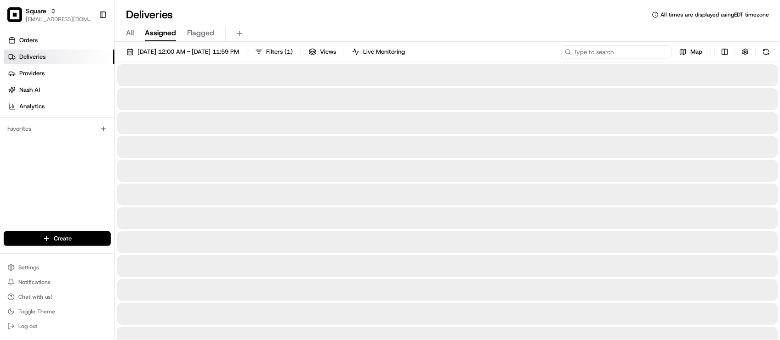
click at [662, 56] on input at bounding box center [616, 51] width 110 height 13
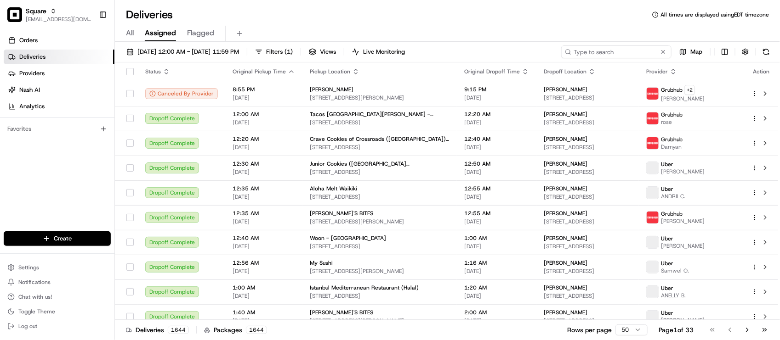
type input "M"
type input "S"
type input "M"
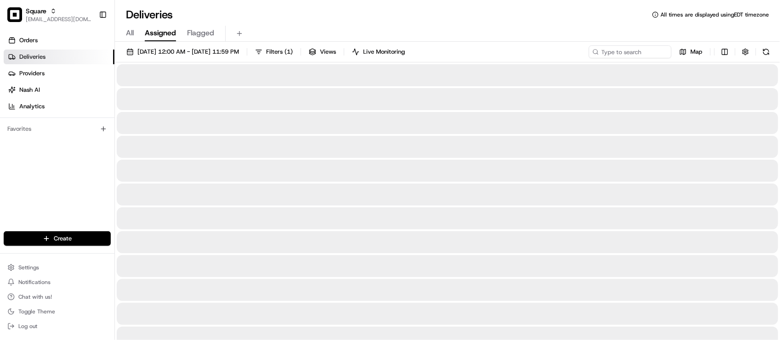
drag, startPoint x: 262, startPoint y: 6, endPoint x: 368, endPoint y: 59, distance: 118.8
click at [262, 6] on div "Deliveries All times are displayed using EDT timezone All Assigned Flagged 08/1…" at bounding box center [447, 170] width 665 height 340
click at [600, 57] on input at bounding box center [616, 51] width 110 height 13
paste input "2929493"
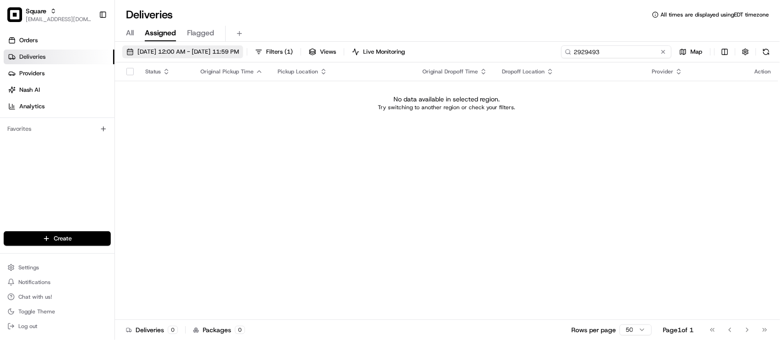
type input "2929493"
click at [204, 57] on button "08/19/2025 12:00 AM - 08/19/2025 11:59 PM" at bounding box center [182, 51] width 121 height 13
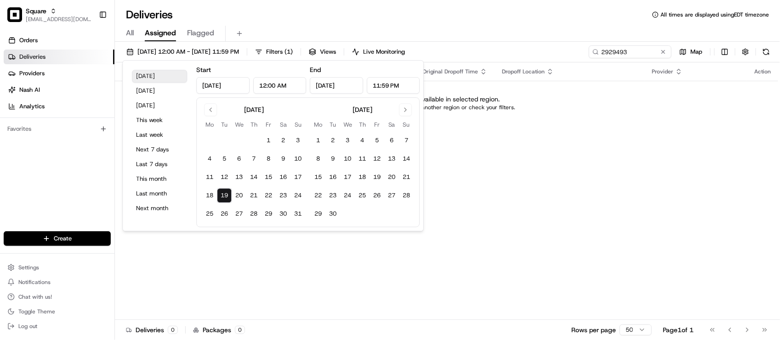
click at [170, 76] on button "Today" at bounding box center [159, 76] width 55 height 13
click at [586, 216] on div "Status Original Pickup Time Pickup Location Original Dropoff Time Dropoff Locat…" at bounding box center [446, 191] width 663 height 258
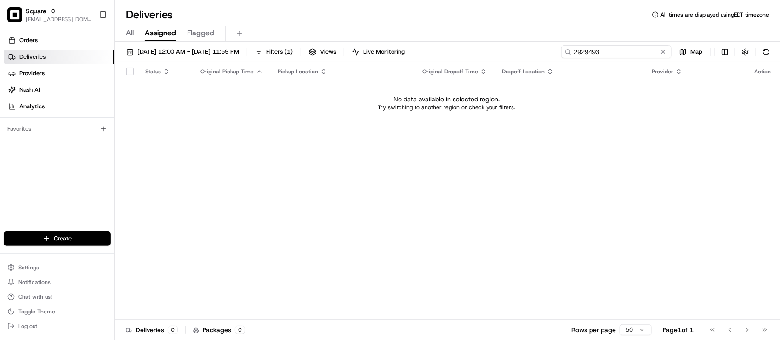
click at [662, 57] on input "2929493" at bounding box center [616, 51] width 110 height 13
click at [664, 51] on button at bounding box center [662, 51] width 9 height 9
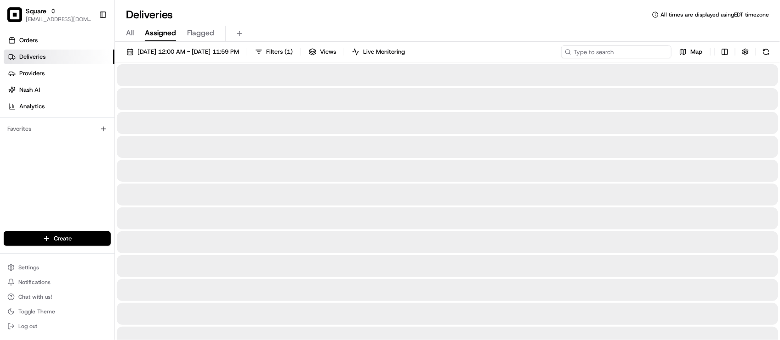
click at [656, 51] on input at bounding box center [616, 51] width 110 height 13
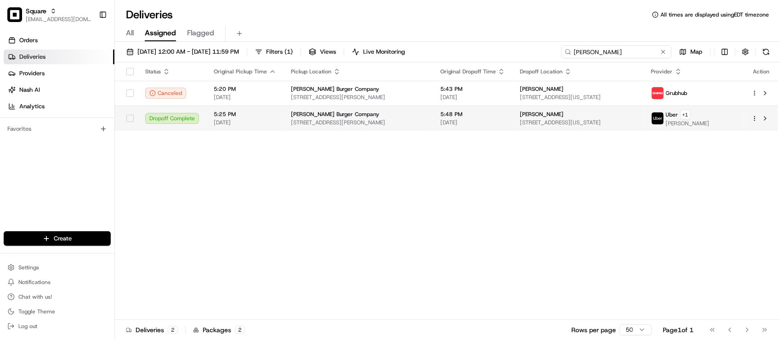
type input "Lamont"
click at [579, 122] on span "[STREET_ADDRESS][US_STATE]" at bounding box center [578, 122] width 116 height 7
click at [523, 108] on td "Lamont Loston 1909 E Washington St, Urbana, IL 61802, USA" at bounding box center [577, 118] width 131 height 25
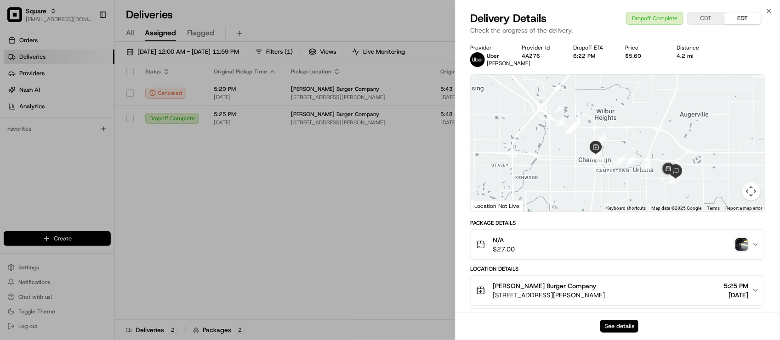
click at [632, 327] on button "See details" at bounding box center [619, 326] width 38 height 13
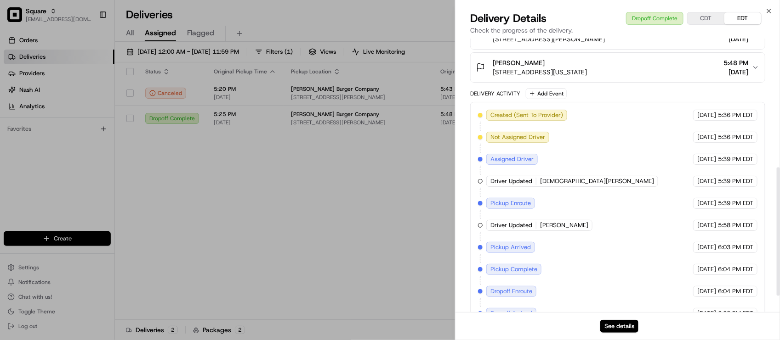
scroll to position [309, 0]
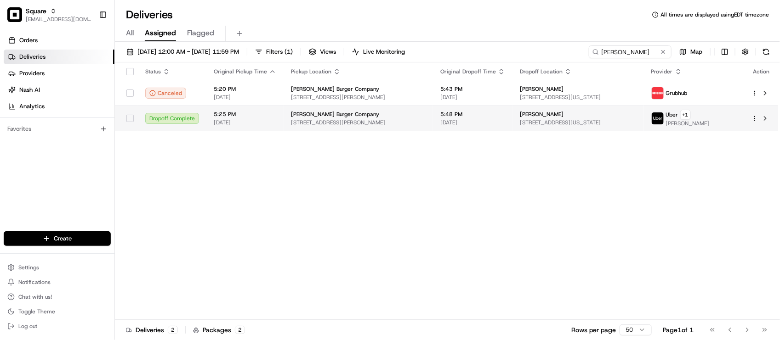
click at [312, 119] on span "[STREET_ADDRESS][PERSON_NAME]" at bounding box center [358, 122] width 135 height 7
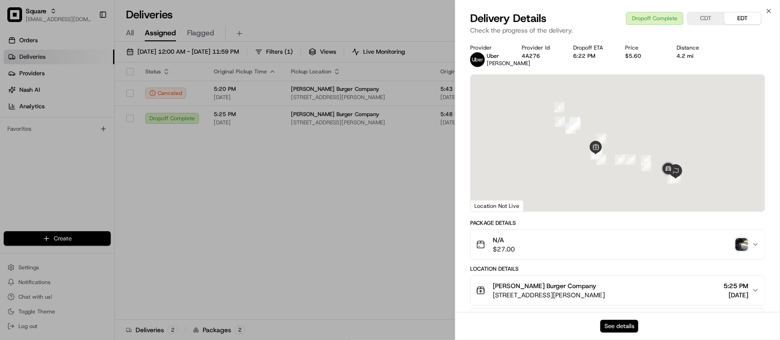
click at [630, 327] on button "See details" at bounding box center [619, 326] width 38 height 13
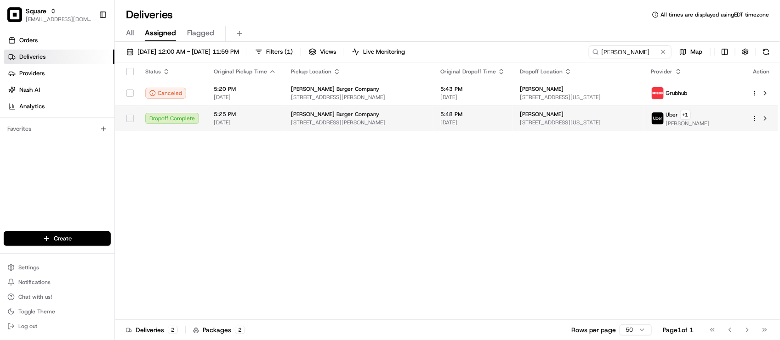
click at [433, 118] on td "Smith Burger Company 340 N Neil St #101, Champaign, IL 61820, USA" at bounding box center [357, 118] width 149 height 25
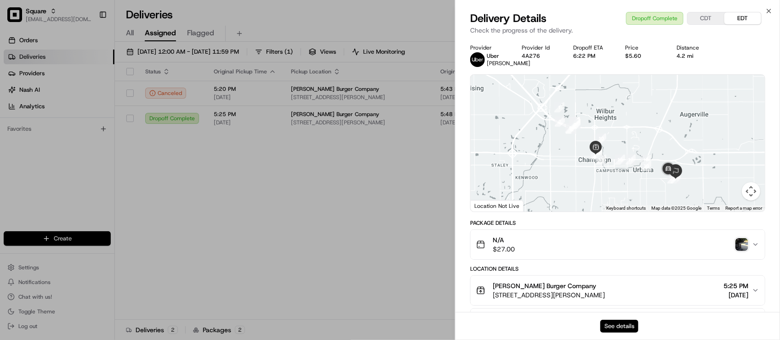
click at [623, 325] on button "See details" at bounding box center [619, 326] width 38 height 13
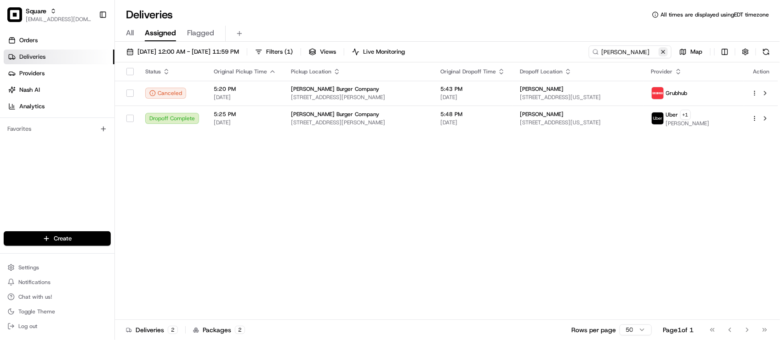
click at [667, 54] on button at bounding box center [662, 51] width 9 height 9
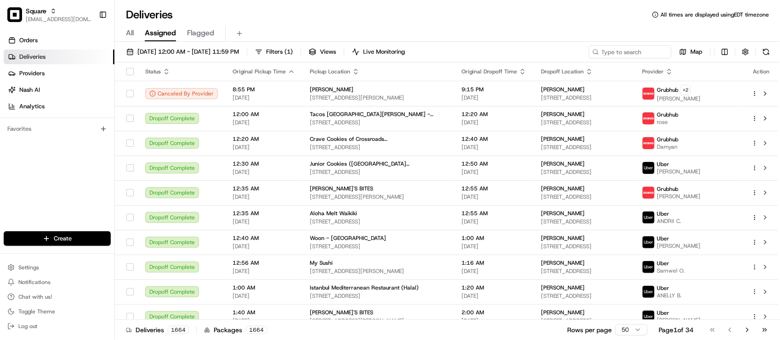
click at [301, 27] on div "All Assigned Flagged" at bounding box center [447, 34] width 665 height 16
click at [76, 175] on div "Orders Deliveries Providers Nash AI Analytics Favorites" at bounding box center [57, 133] width 114 height 208
click at [288, 32] on div "All Assigned Flagged" at bounding box center [447, 34] width 665 height 16
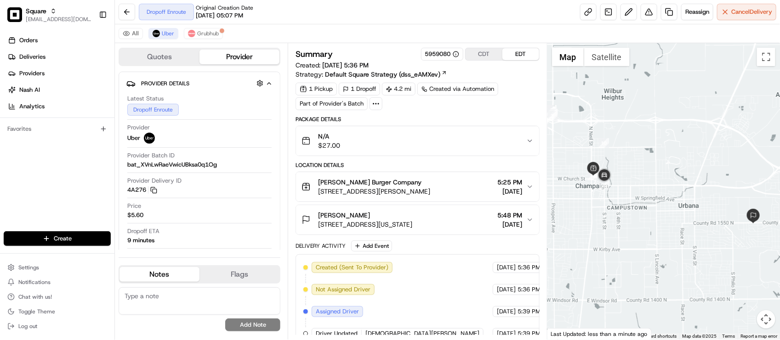
drag, startPoint x: 664, startPoint y: 181, endPoint x: 674, endPoint y: 191, distance: 14.0
click at [674, 191] on div at bounding box center [663, 191] width 232 height 297
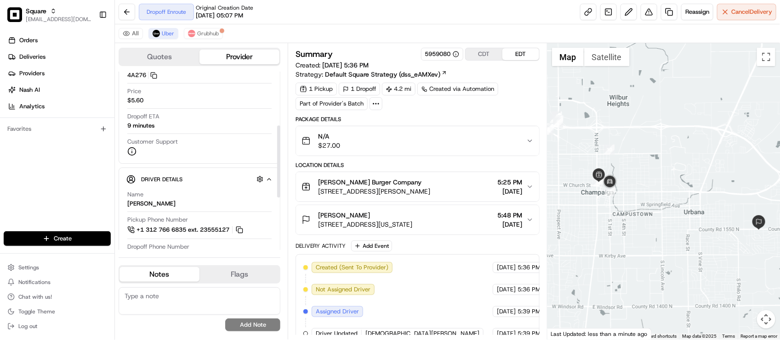
scroll to position [263, 0]
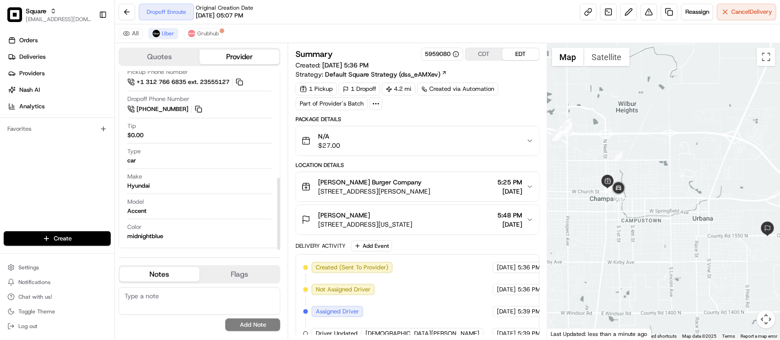
click at [571, 215] on div at bounding box center [663, 191] width 232 height 297
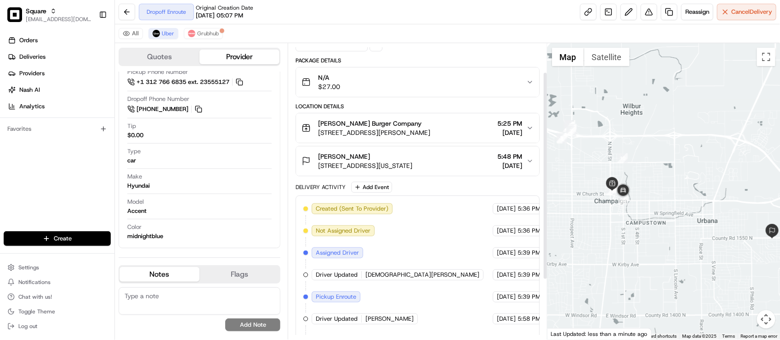
scroll to position [0, 0]
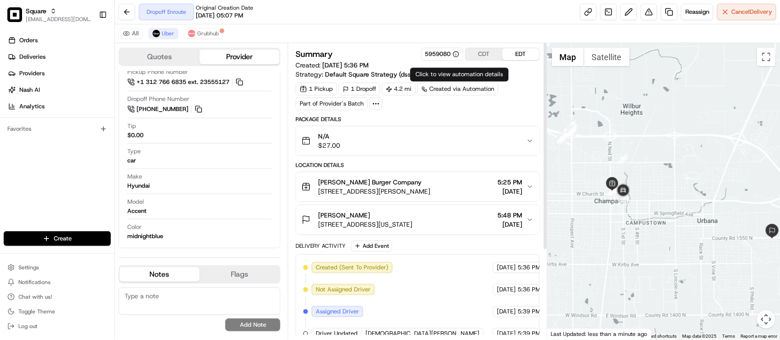
click at [487, 52] on button "CDT" at bounding box center [483, 54] width 37 height 12
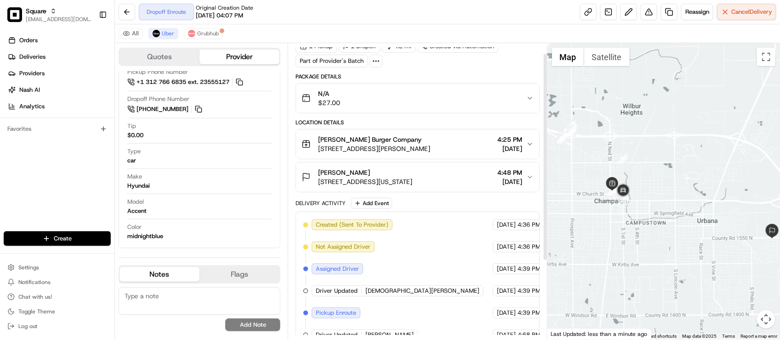
scroll to position [125, 0]
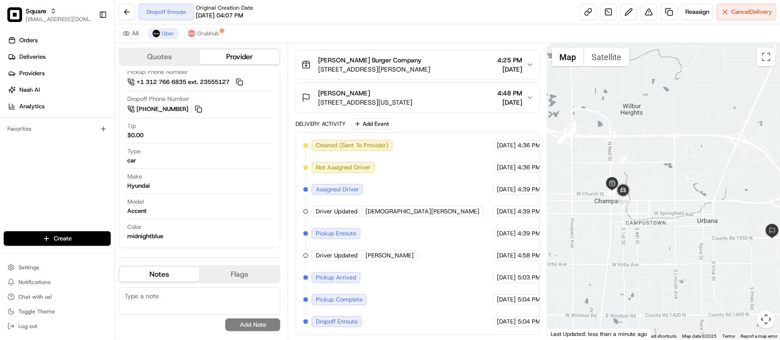
click at [403, 242] on div "Created (Sent To Provider) Uber 08/19/2025 4:36 PM CDT Not Assigned Driver Uber…" at bounding box center [417, 233] width 228 height 187
click at [635, 244] on div at bounding box center [663, 191] width 232 height 297
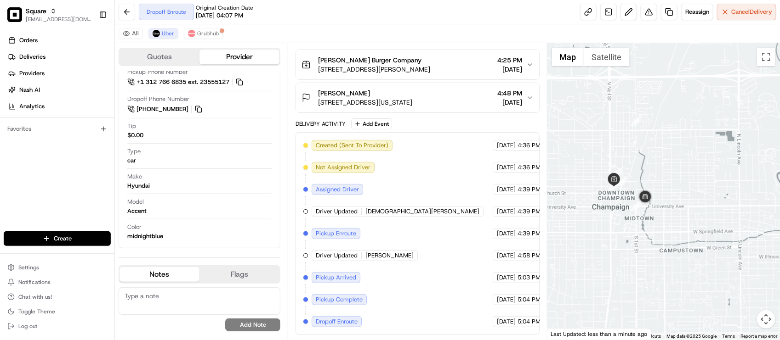
click at [621, 246] on div at bounding box center [663, 191] width 232 height 297
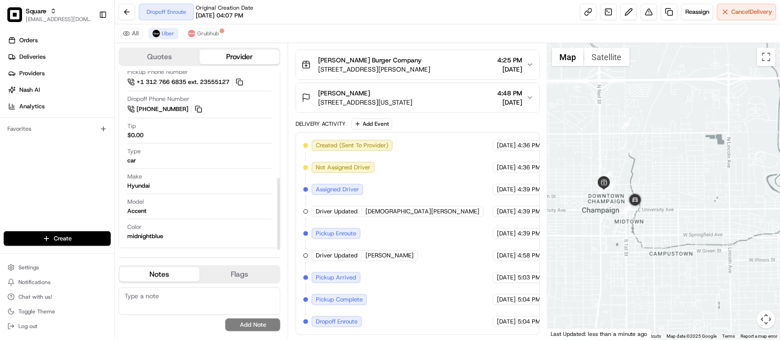
click at [434, 242] on div "Created (Sent To Provider) Uber 08/19/2025 4:36 PM CDT Not Assigned Driver Uber…" at bounding box center [417, 233] width 228 height 187
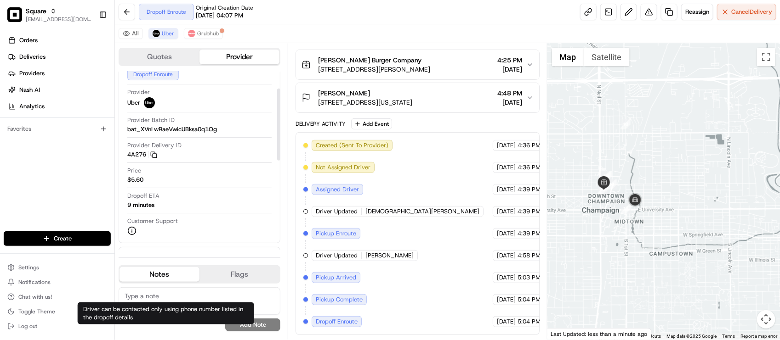
scroll to position [34, 0]
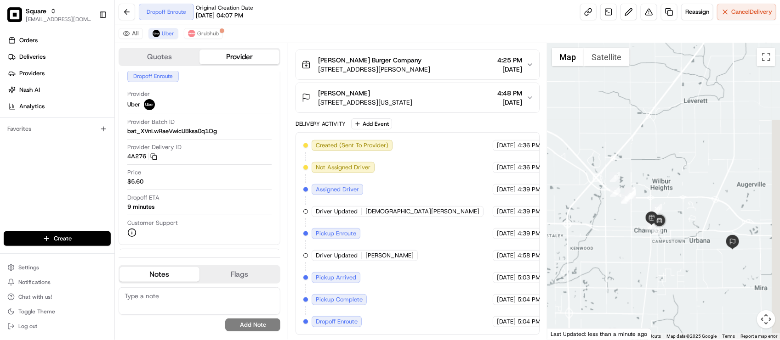
drag, startPoint x: 708, startPoint y: 216, endPoint x: 691, endPoint y: 223, distance: 17.5
click at [691, 223] on div at bounding box center [663, 191] width 232 height 297
click at [347, 173] on div "Created (Sent To Provider) Uber 08/19/2025 4:36 PM CDT Not Assigned Driver Uber…" at bounding box center [417, 233] width 228 height 187
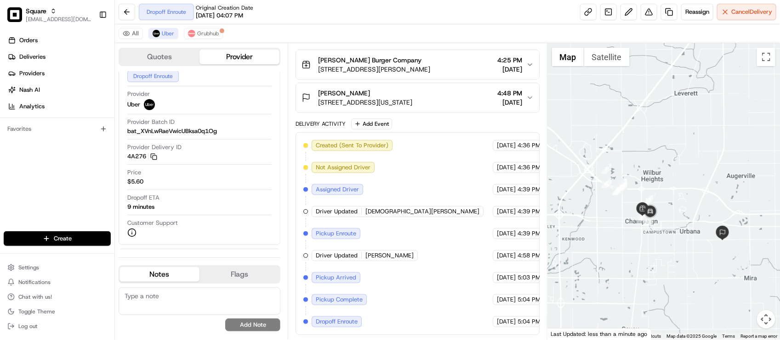
drag, startPoint x: 586, startPoint y: 181, endPoint x: 582, endPoint y: 167, distance: 14.5
click at [582, 167] on div at bounding box center [663, 191] width 232 height 297
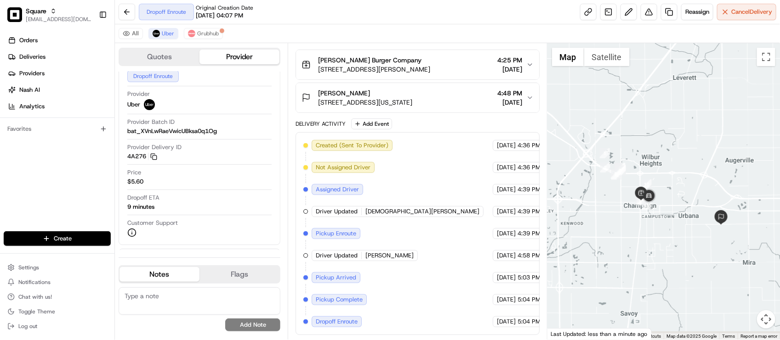
drag, startPoint x: 593, startPoint y: 169, endPoint x: 589, endPoint y: 148, distance: 20.7
click at [589, 148] on div at bounding box center [663, 191] width 232 height 297
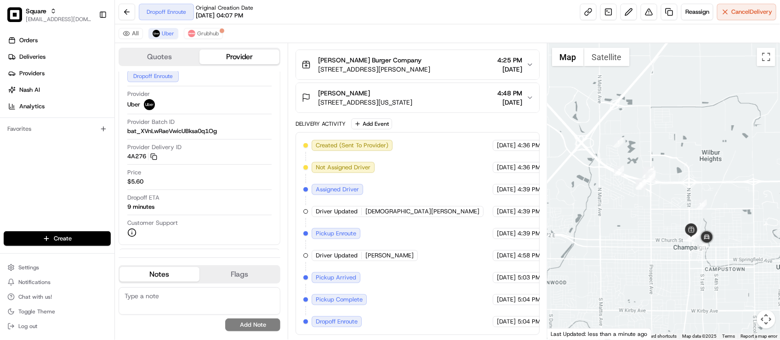
click at [424, 190] on div "Created (Sent To Provider) Uber 08/19/2025 4:36 PM CDT Not Assigned Driver Uber…" at bounding box center [417, 233] width 228 height 187
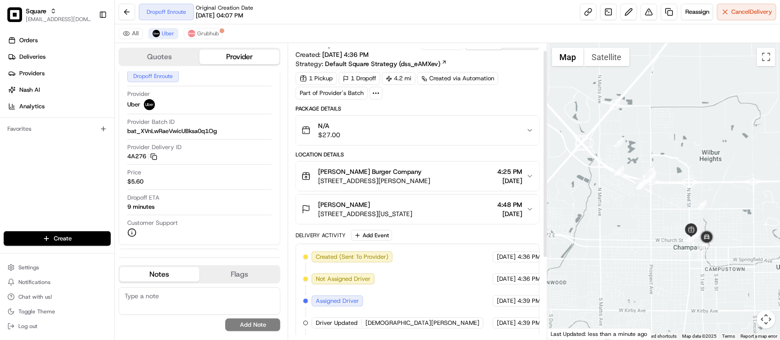
click at [441, 136] on div "N/A $27.00" at bounding box center [413, 130] width 224 height 18
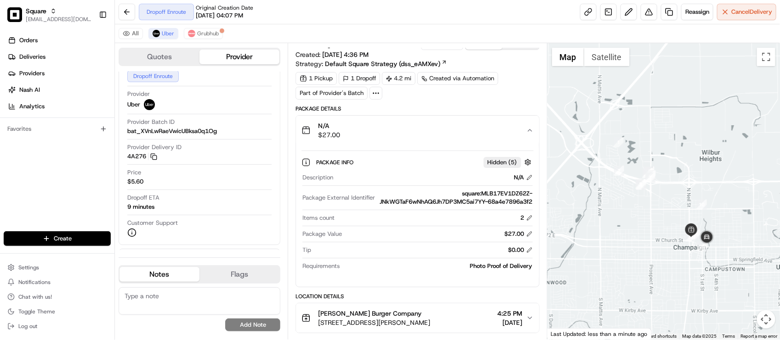
click at [442, 136] on div "N/A $27.00" at bounding box center [413, 130] width 224 height 18
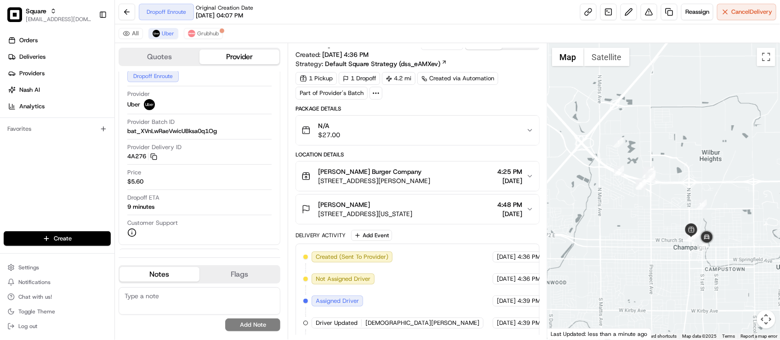
click at [450, 136] on div "N/A $27.00" at bounding box center [413, 130] width 224 height 18
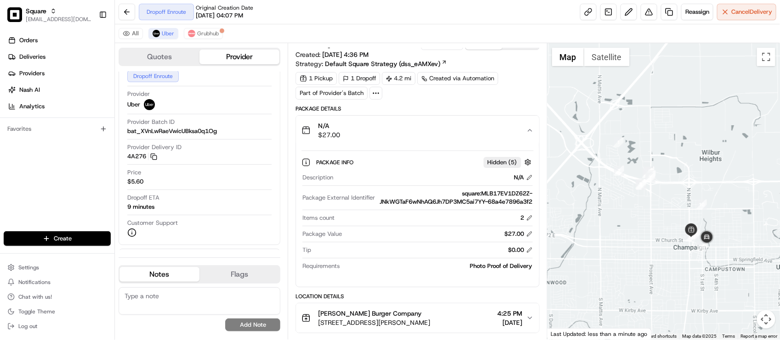
click at [450, 136] on div "N/A $27.00" at bounding box center [413, 130] width 224 height 18
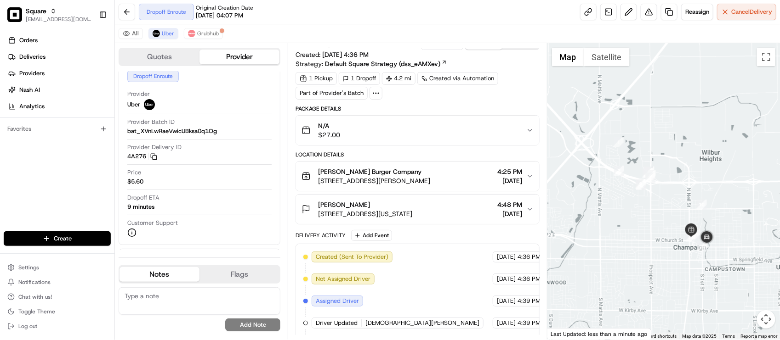
click at [450, 136] on div "N/A $27.00" at bounding box center [413, 130] width 224 height 18
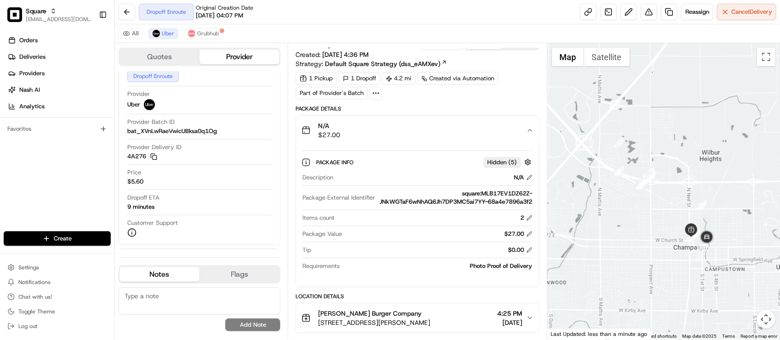
click at [450, 136] on div "N/A $27.00" at bounding box center [413, 130] width 224 height 18
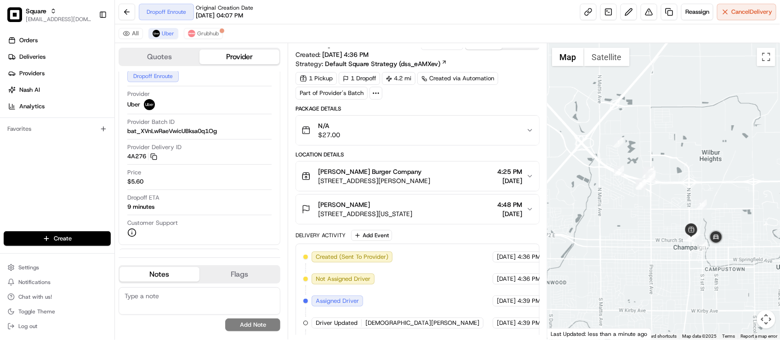
click at [465, 248] on div "Created (Sent To Provider) Uber 08/19/2025 4:36 PM CDT Not Assigned Driver Uber…" at bounding box center [416, 345] width 243 height 203
click at [225, 162] on div "Provider Delivery ID 4A276 Copy del_eumFkX-AR9SHRCf5fvSidg 4A276" at bounding box center [199, 154] width 144 height 22
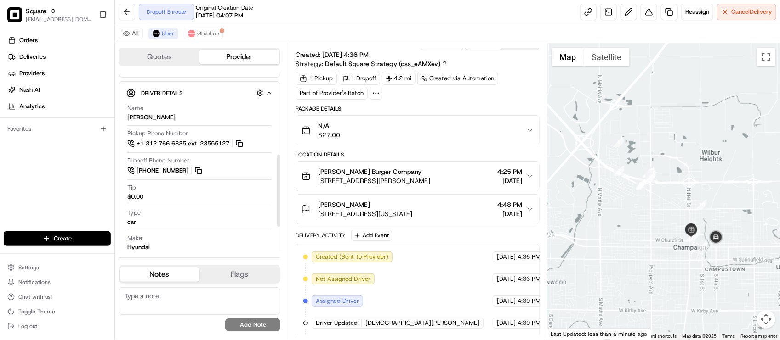
scroll to position [206, 0]
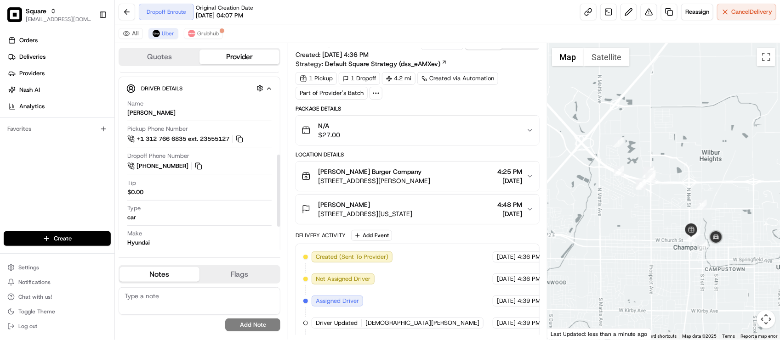
click at [462, 127] on div "N/A $27.00" at bounding box center [413, 130] width 224 height 18
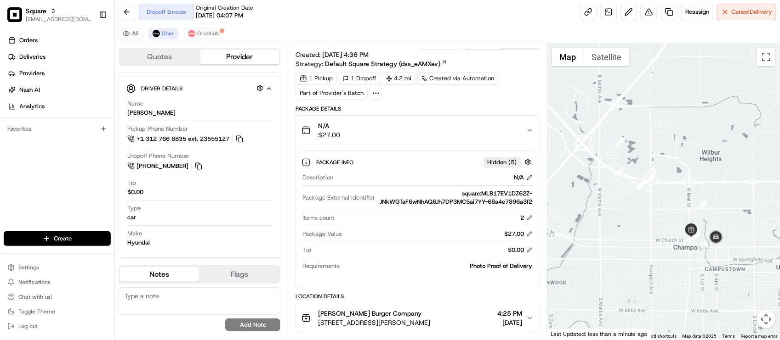
click at [462, 127] on div "N/A $27.00" at bounding box center [413, 130] width 224 height 18
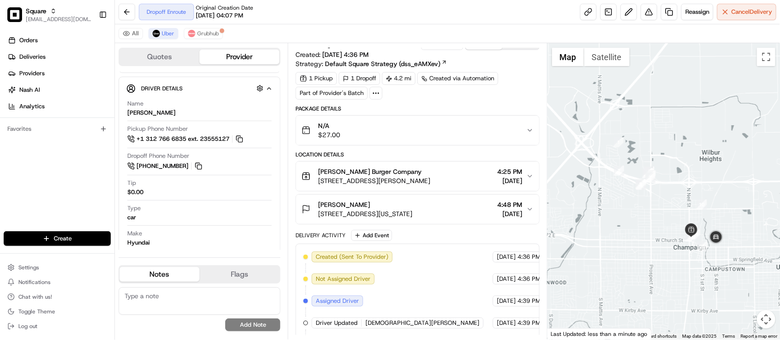
click at [504, 102] on div "Summary 5959080 CDT EDT Created: 08/19/2025 4:36 PM Strategy: Default Square St…" at bounding box center [416, 242] width 243 height 410
click at [479, 136] on div "N/A $27.00" at bounding box center [413, 130] width 224 height 18
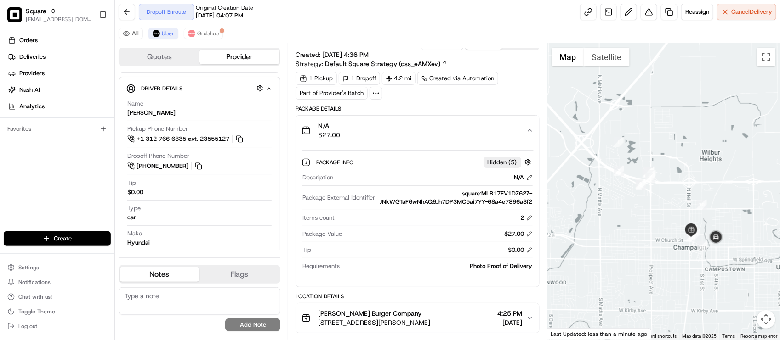
click at [479, 136] on div "N/A $27.00" at bounding box center [413, 130] width 224 height 18
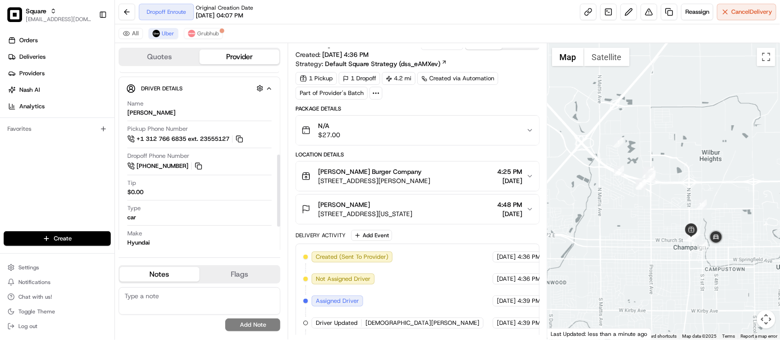
click at [519, 90] on div "1 Pickup 1 Dropoff 4.2 mi Created via Automation Part of Provider's Batch" at bounding box center [416, 86] width 243 height 28
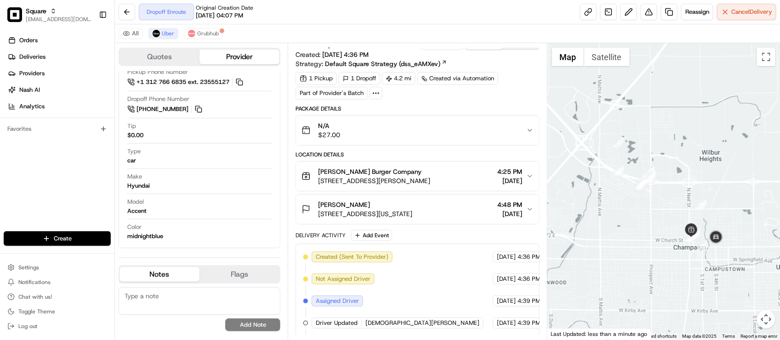
click at [470, 247] on div "Created (Sent To Provider) Uber 08/19/2025 4:36 PM CDT Not Assigned Driver Uber…" at bounding box center [416, 345] width 243 height 203
click at [47, 197] on div "Orders Deliveries Providers [PERSON_NAME] Analytics Favorites" at bounding box center [57, 133] width 114 height 208
click at [416, 26] on div "All Uber Grubhub" at bounding box center [447, 33] width 665 height 19
click at [225, 127] on div "Tip $0.00" at bounding box center [199, 130] width 144 height 17
click at [499, 166] on button "Smith Burger Company 340 N Neil St #101, Champaign, IL 61820, USA 4:25 PM 08/19…" at bounding box center [417, 176] width 243 height 29
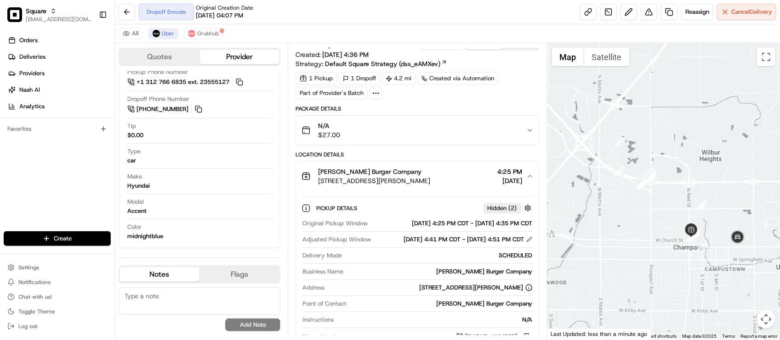
click at [493, 154] on div "Location Details" at bounding box center [416, 154] width 243 height 7
click at [498, 176] on span "4:25 PM" at bounding box center [510, 171] width 25 height 9
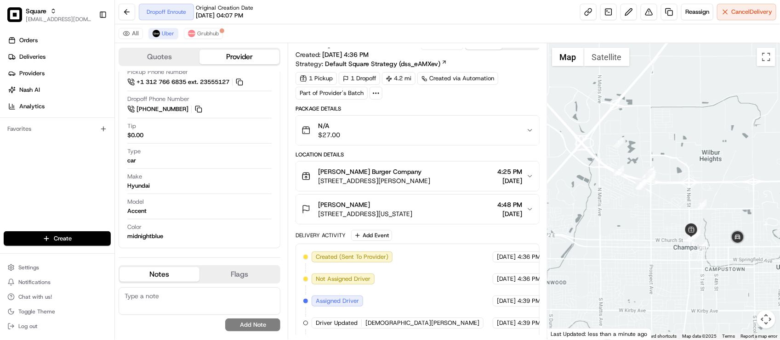
click at [432, 122] on div "N/A $27.00" at bounding box center [413, 130] width 224 height 18
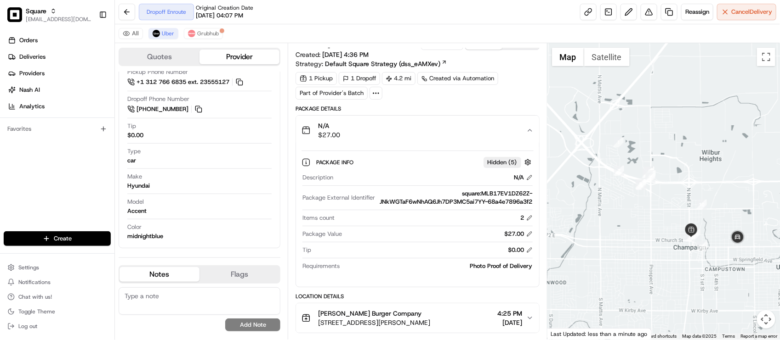
click at [440, 131] on div "N/A $27.00" at bounding box center [413, 130] width 224 height 18
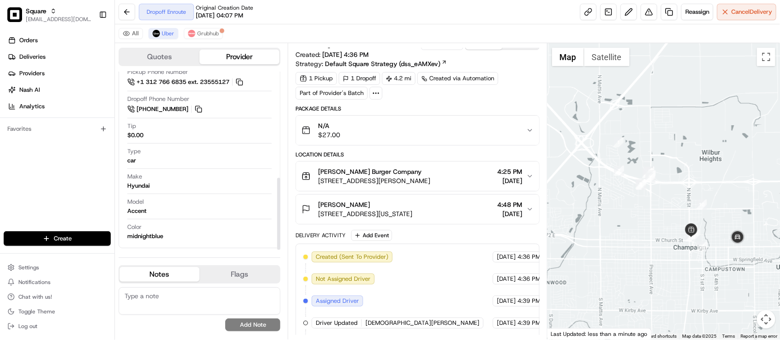
click at [170, 209] on div "Model Accent" at bounding box center [199, 206] width 144 height 17
click at [186, 310] on textarea at bounding box center [200, 302] width 162 height 28
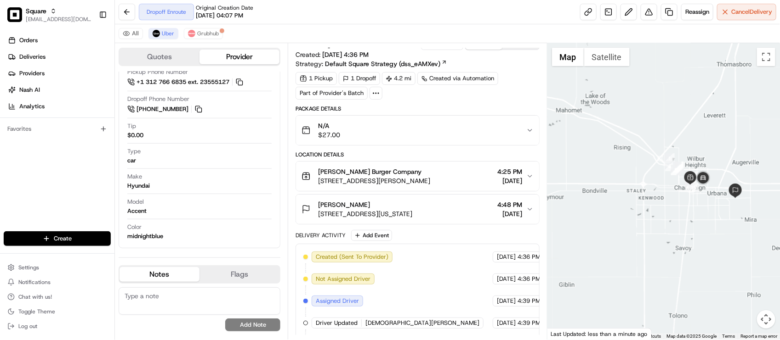
drag, startPoint x: 721, startPoint y: 180, endPoint x: 695, endPoint y: 189, distance: 27.6
click at [695, 189] on div at bounding box center [663, 191] width 232 height 297
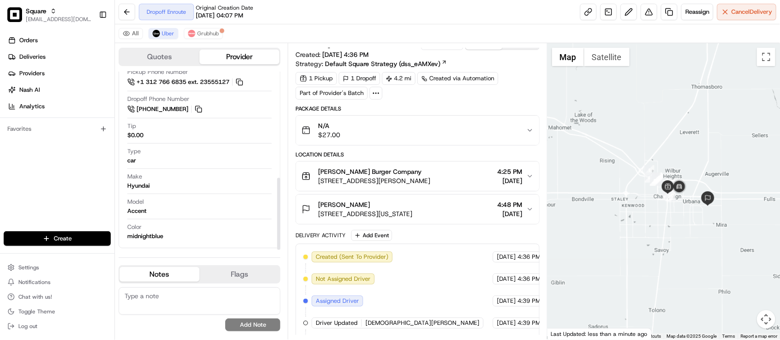
click at [191, 164] on div "Type car" at bounding box center [199, 155] width 144 height 17
click at [185, 311] on textarea at bounding box center [200, 302] width 162 height 28
click at [200, 201] on div "Model Accent" at bounding box center [199, 206] width 144 height 17
click at [446, 247] on div "Created (Sent To Provider) Uber 08/19/2025 4:36 PM CDT Not Assigned Driver Uber…" at bounding box center [416, 345] width 243 height 203
click at [180, 301] on textarea at bounding box center [200, 302] width 162 height 28
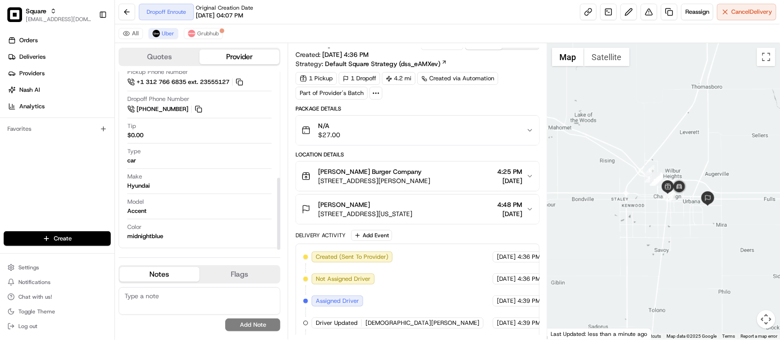
click at [164, 160] on div "Type car" at bounding box center [199, 155] width 144 height 17
click at [150, 302] on textarea at bounding box center [200, 302] width 162 height 28
type textarea "M"
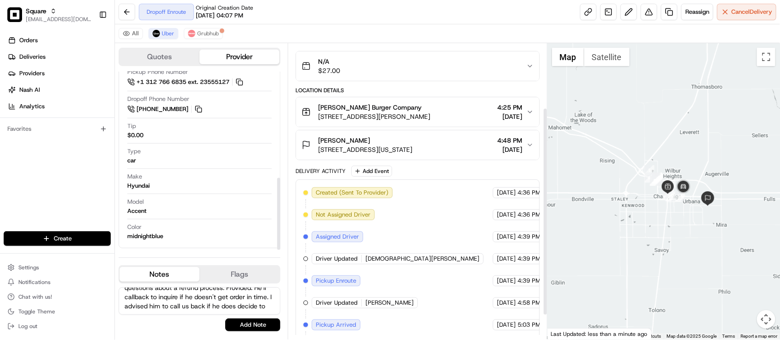
scroll to position [125, 0]
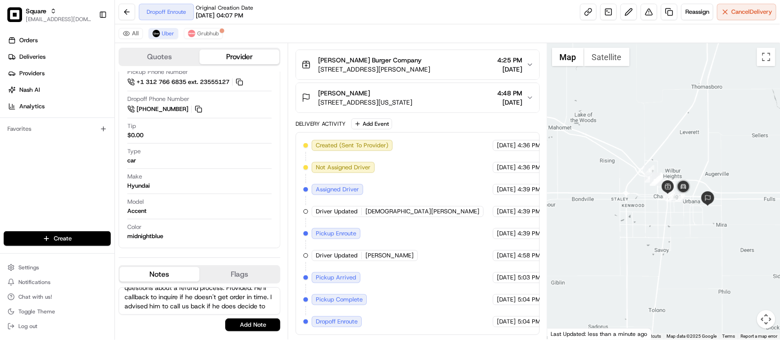
click at [189, 309] on textarea "End customer: Delivery status inquiry. Has questions about a refund process. Pr…" at bounding box center [200, 302] width 162 height 28
type textarea "End customer: Delivery status inquiry. Has questions about a refund process. Pr…"
click at [245, 323] on button "Add Note" at bounding box center [252, 325] width 55 height 13
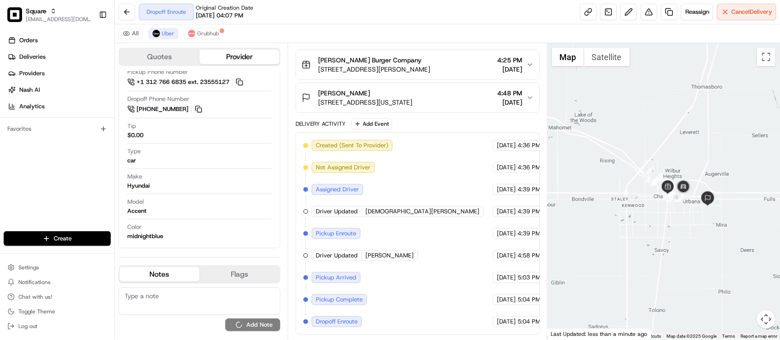
scroll to position [0, 0]
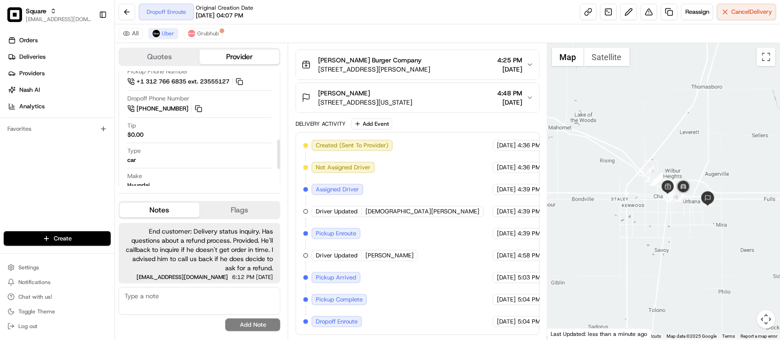
click at [176, 200] on div "Quotes Provider Provider Details Hidden ( 2 ) Latest Status Dropoff Enroute Pro…" at bounding box center [201, 191] width 173 height 297
click at [384, 153] on div "Created (Sent To Provider) Uber 08/19/2025 4:36 PM CDT Not Assigned Driver Uber…" at bounding box center [417, 233] width 228 height 187
click at [228, 17] on span "08/19/2025 04:07 PM" at bounding box center [219, 15] width 47 height 8
click at [199, 35] on span "Grubhub" at bounding box center [208, 33] width 22 height 7
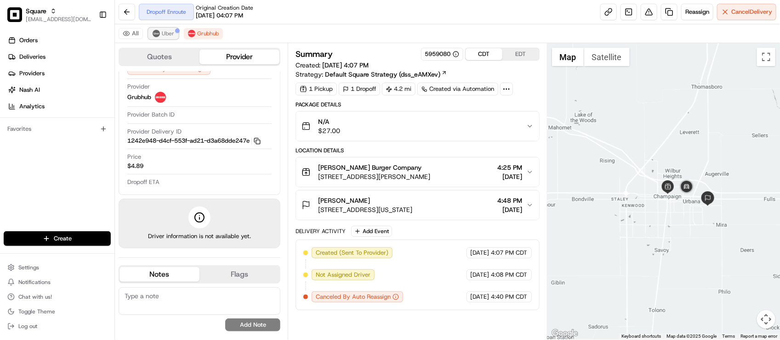
click at [170, 33] on span "Uber" at bounding box center [168, 33] width 12 height 7
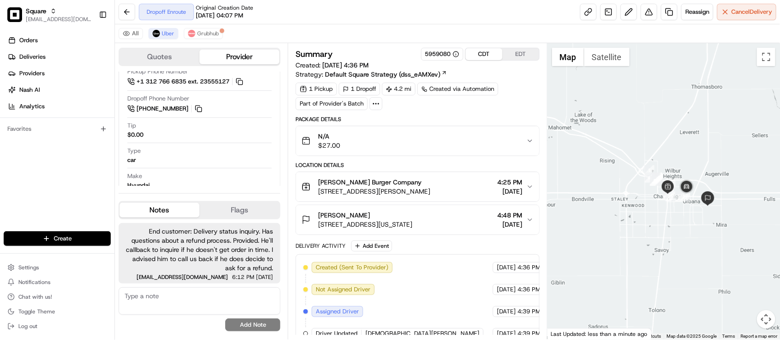
click at [272, 25] on div "All [PERSON_NAME]" at bounding box center [447, 33] width 665 height 19
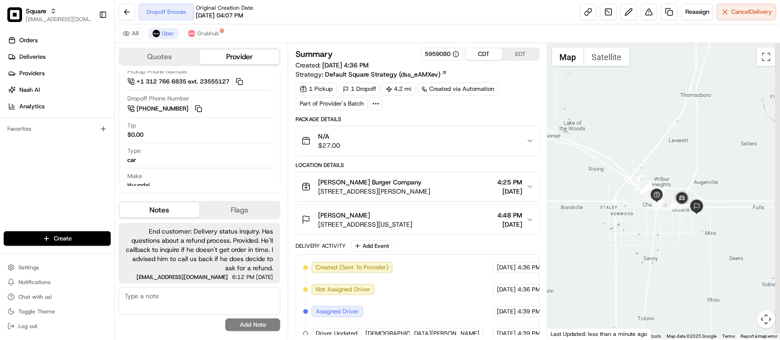
drag, startPoint x: 681, startPoint y: 247, endPoint x: 668, endPoint y: 255, distance: 15.7
click at [668, 255] on div at bounding box center [663, 191] width 232 height 297
click at [323, 37] on div "All [PERSON_NAME]" at bounding box center [447, 33] width 665 height 19
click at [412, 224] on span "1909 E Washington St, Urbana, IL 61802, USA" at bounding box center [365, 224] width 94 height 9
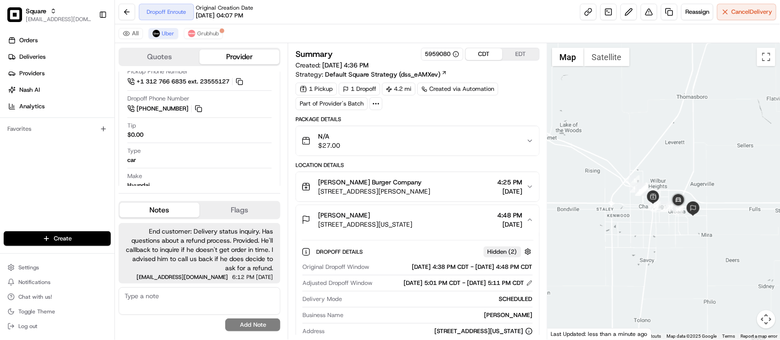
drag, startPoint x: 597, startPoint y: 211, endPoint x: 572, endPoint y: 172, distance: 46.5
click at [559, 182] on div at bounding box center [663, 191] width 232 height 297
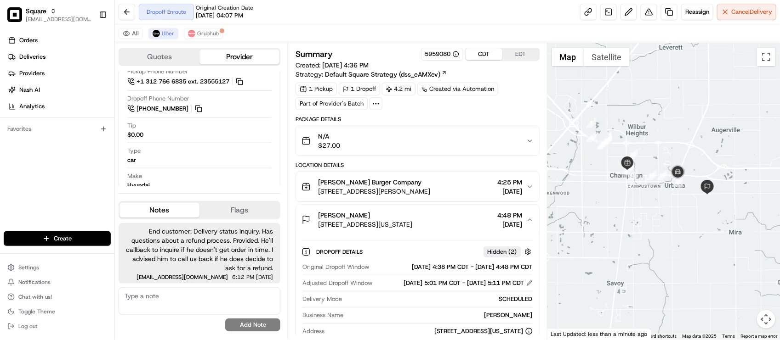
click at [405, 235] on button "Lamont Loston 1909 E Washington St, Urbana, IL 61802, USA 4:48 PM 08/19/2025" at bounding box center [417, 219] width 243 height 29
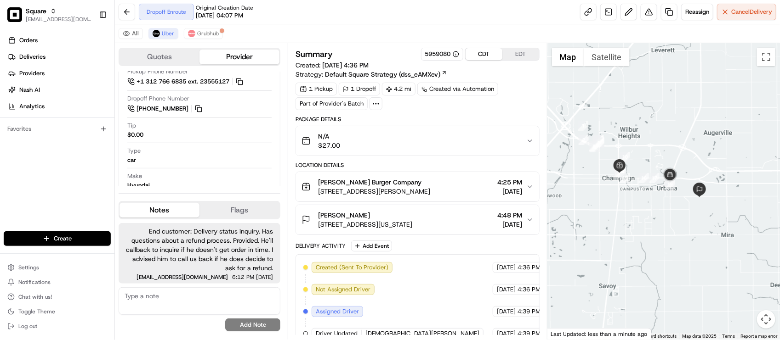
click at [716, 206] on div at bounding box center [663, 191] width 232 height 297
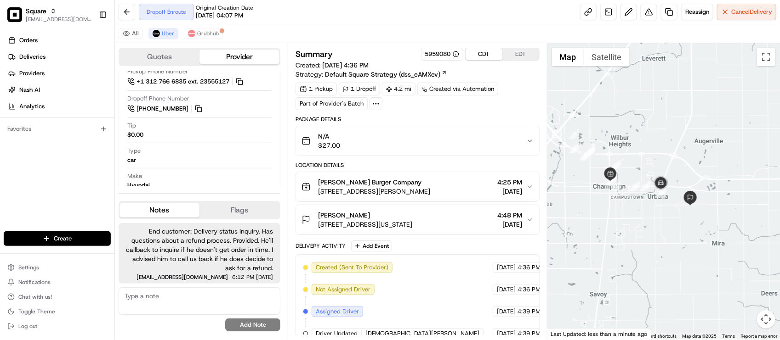
click at [680, 193] on div at bounding box center [663, 191] width 232 height 297
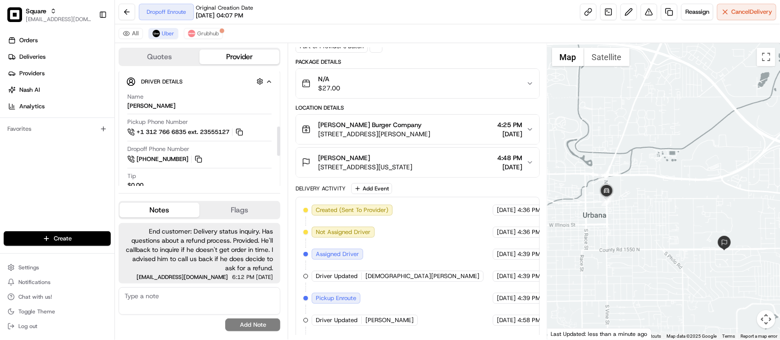
scroll to position [155, 0]
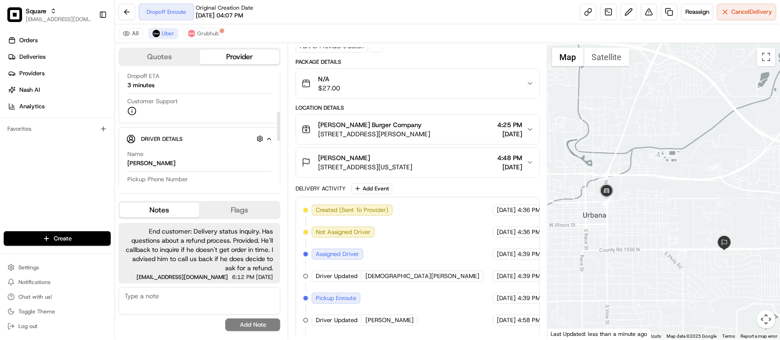
click at [380, 218] on div "Created (Sent To Provider) Uber 08/19/2025 4:36 PM CDT Not Assigned Driver Uber…" at bounding box center [417, 298] width 228 height 187
click at [619, 219] on div at bounding box center [663, 191] width 232 height 297
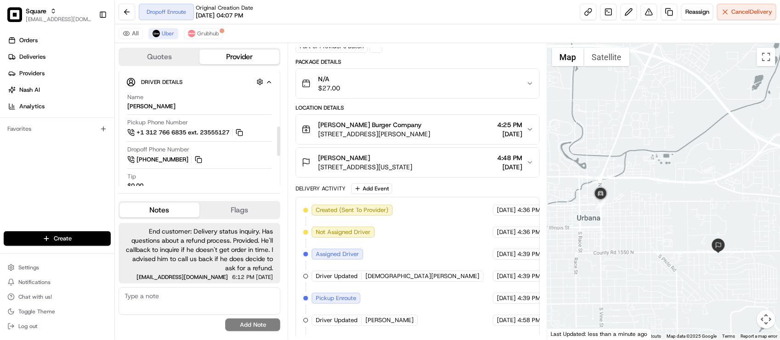
scroll to position [213, 0]
drag, startPoint x: 589, startPoint y: 237, endPoint x: 589, endPoint y: 242, distance: 5.5
click at [589, 242] on div at bounding box center [663, 191] width 232 height 297
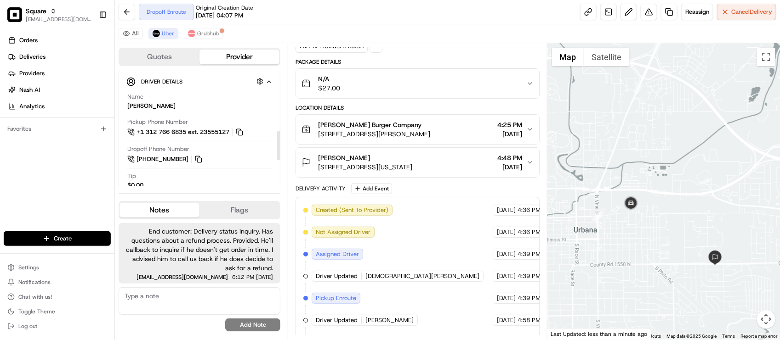
scroll to position [328, 0]
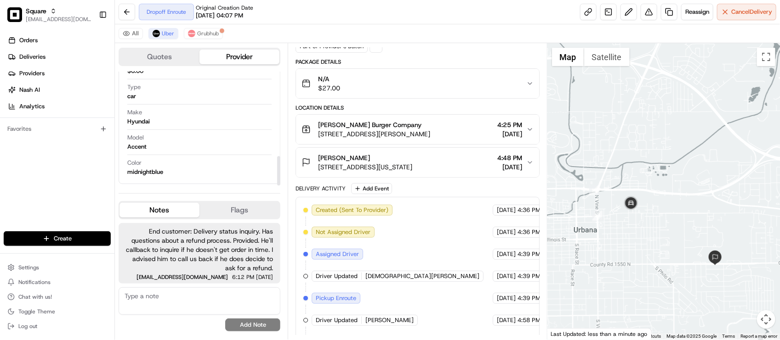
drag, startPoint x: 649, startPoint y: 217, endPoint x: 643, endPoint y: 226, distance: 11.3
click at [643, 226] on div at bounding box center [663, 191] width 232 height 297
click at [235, 147] on div "Model Accent" at bounding box center [199, 142] width 144 height 17
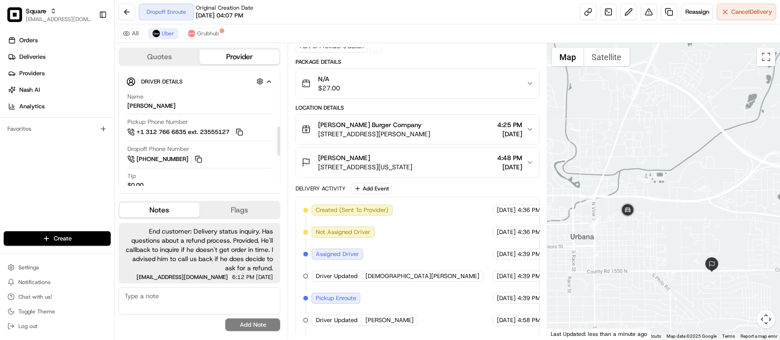
click at [238, 168] on div "Dropoff Phone Number +1 217 600 3664" at bounding box center [199, 156] width 144 height 23
click at [254, 22] on div "Dropoff Enroute Original Creation Date 08/19/2025 04:07 PM Reassign Cancel Deli…" at bounding box center [447, 12] width 665 height 24
click at [399, 59] on div "Package Details" at bounding box center [416, 61] width 243 height 7
click at [406, 58] on div "Summary 5959080 CDT EDT Created: 08/19/2025 4:36 PM Strategy: Default Square St…" at bounding box center [416, 195] width 243 height 410
click at [223, 99] on div "Name LUISENY C." at bounding box center [199, 101] width 144 height 17
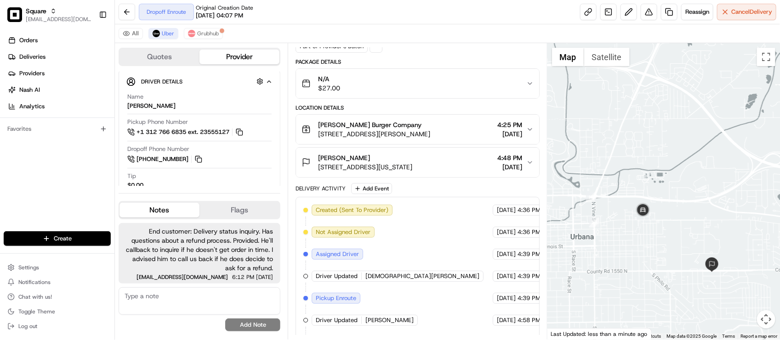
click at [391, 17] on div "Dropoff Enroute Original Creation Date 08/19/2025 04:07 PM Reassign Cancel Deli…" at bounding box center [447, 12] width 665 height 24
click at [307, 16] on div "Dropoff Enroute Original Creation Date 08/19/2025 04:07 PM Reassign Cancel Deli…" at bounding box center [447, 12] width 665 height 24
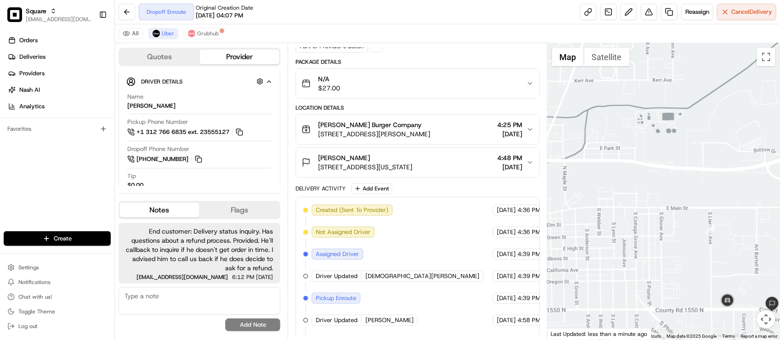
drag, startPoint x: 666, startPoint y: 262, endPoint x: 620, endPoint y: 235, distance: 53.3
click at [620, 235] on div at bounding box center [663, 191] width 232 height 297
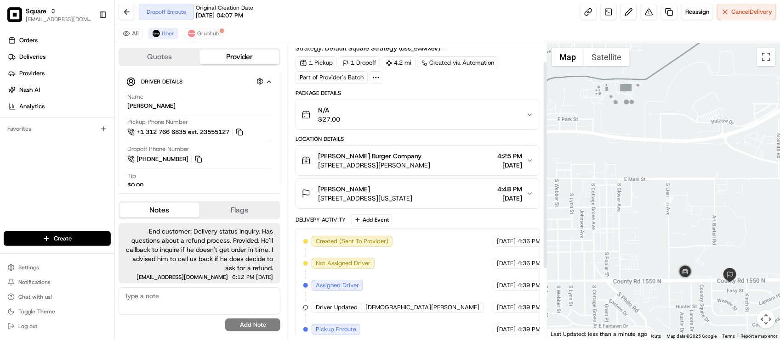
scroll to position [0, 0]
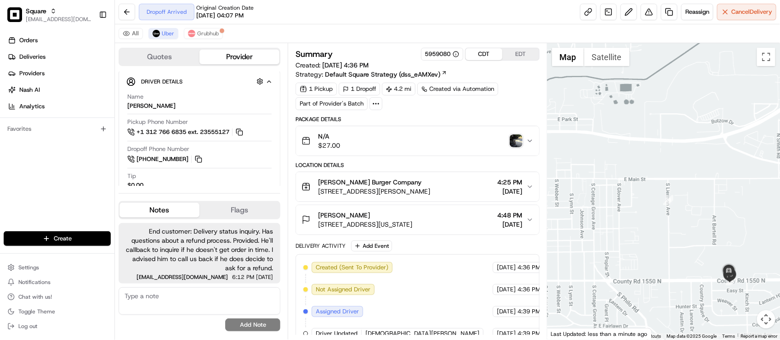
click at [510, 140] on img "button" at bounding box center [516, 141] width 13 height 13
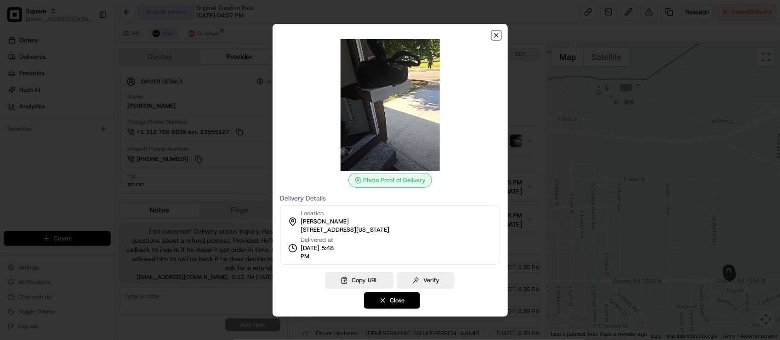
click at [495, 32] on icon "button" at bounding box center [496, 35] width 7 height 7
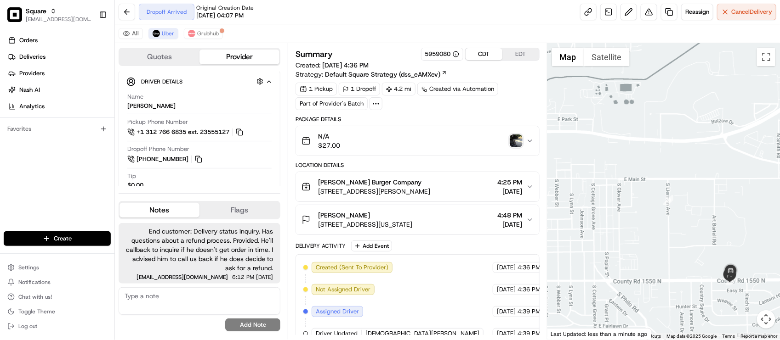
click at [502, 116] on div "Summary 5959080 CDT EDT Created: 08/19/2025 4:36 PM Strategy: Default Square St…" at bounding box center [416, 264] width 243 height 432
click at [412, 216] on div "Lamont Loston" at bounding box center [365, 215] width 94 height 9
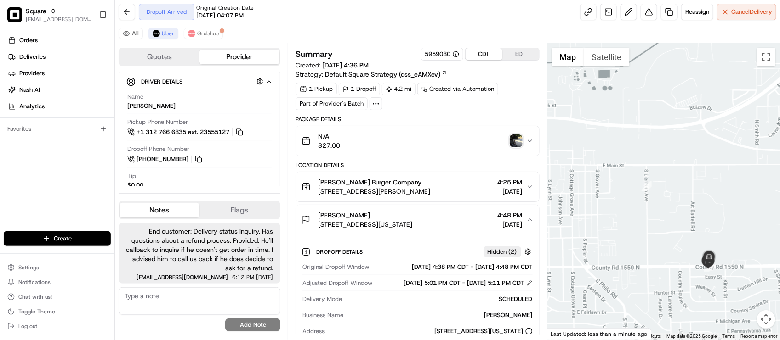
drag, startPoint x: 649, startPoint y: 184, endPoint x: 589, endPoint y: 112, distance: 94.6
click at [587, 113] on div at bounding box center [663, 191] width 232 height 297
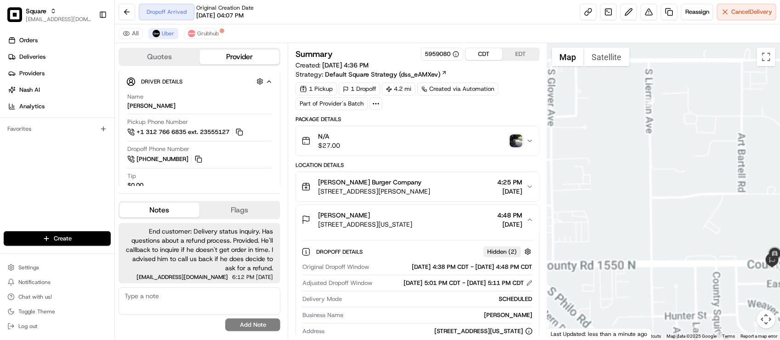
click at [516, 136] on img "button" at bounding box center [516, 141] width 13 height 13
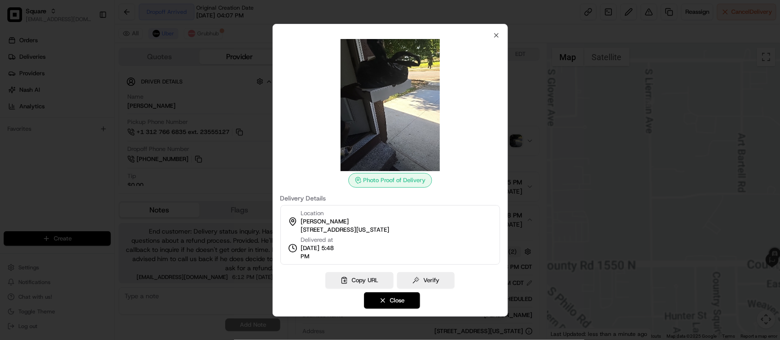
click at [522, 129] on div at bounding box center [390, 170] width 780 height 340
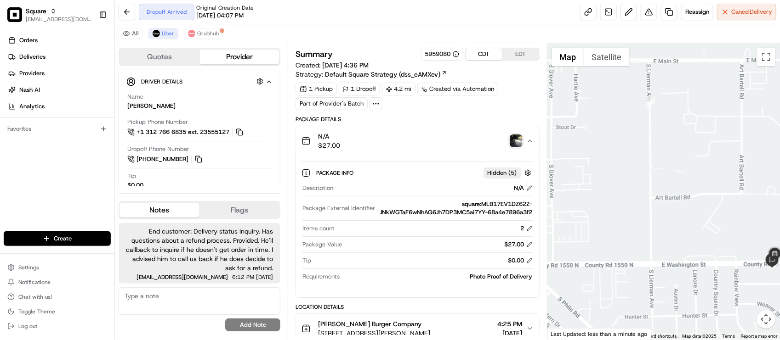
drag, startPoint x: 655, startPoint y: 205, endPoint x: 612, endPoint y: 173, distance: 54.1
click at [610, 174] on div at bounding box center [663, 191] width 232 height 297
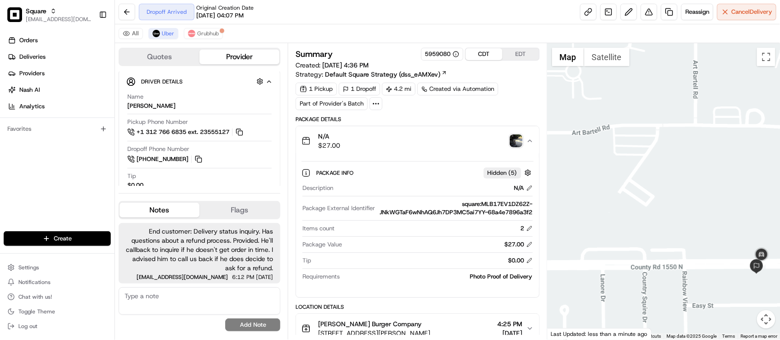
click at [510, 146] on img "button" at bounding box center [516, 141] width 13 height 13
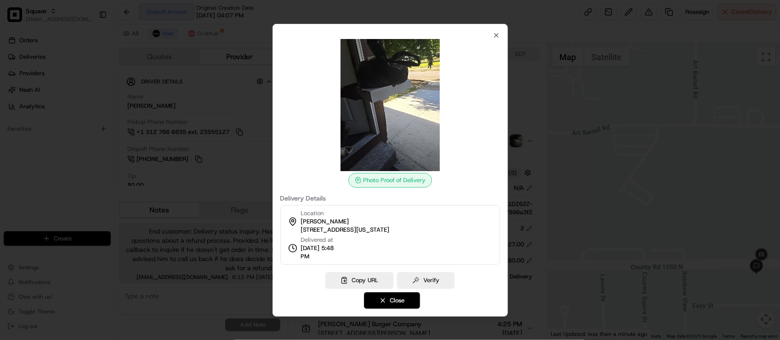
click at [495, 28] on div "Photo Proof of Delivery Delivery Details Location Lamont Loston 1909 E Washingt…" at bounding box center [389, 170] width 235 height 293
click at [499, 38] on icon "button" at bounding box center [496, 35] width 7 height 7
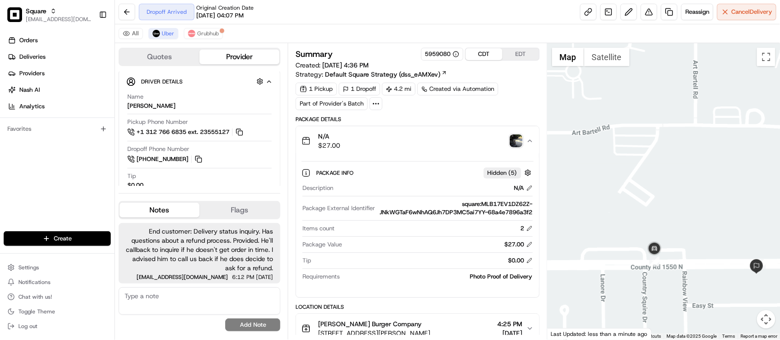
drag, startPoint x: 258, startPoint y: 28, endPoint x: 255, endPoint y: 19, distance: 10.2
click at [257, 28] on div "All Uber Grubhub" at bounding box center [447, 33] width 665 height 19
click at [515, 145] on img "button" at bounding box center [516, 141] width 13 height 13
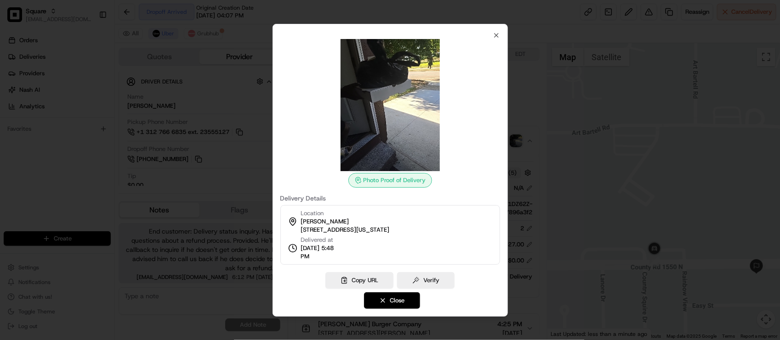
click at [531, 120] on div at bounding box center [390, 170] width 780 height 340
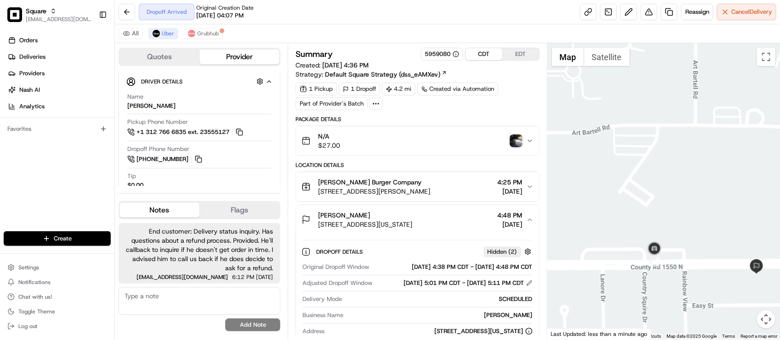
click at [383, 14] on div "Dropoff Arrived Original Creation Date 08/19/2025 04:07 PM Reassign Cancel Deli…" at bounding box center [447, 12] width 665 height 24
click at [381, 14] on div "Dropoff Arrived Original Creation Date 08/19/2025 04:07 PM Reassign Cancel Deli…" at bounding box center [447, 12] width 665 height 24
click at [439, 30] on div "All Uber Grubhub" at bounding box center [447, 33] width 665 height 19
click at [369, 38] on div "All Uber Grubhub" at bounding box center [447, 33] width 665 height 19
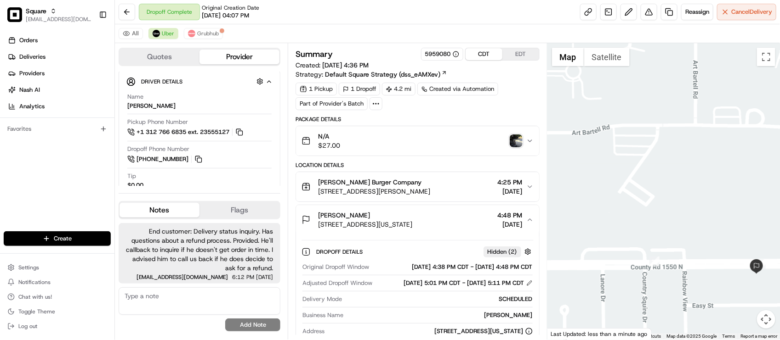
scroll to position [204, 0]
click at [300, 32] on div "All [PERSON_NAME]" at bounding box center [447, 33] width 665 height 19
click at [517, 145] on img "button" at bounding box center [516, 141] width 13 height 13
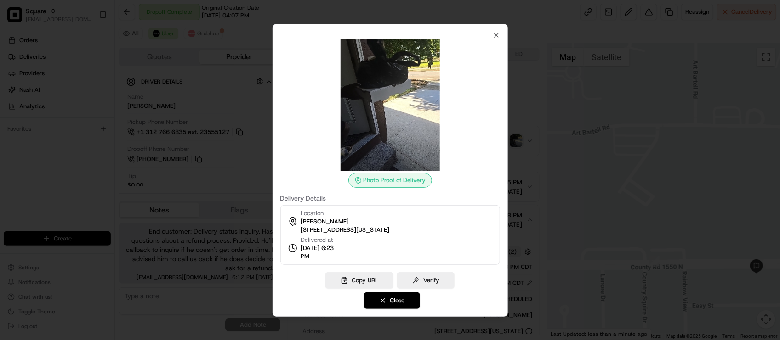
click at [529, 111] on div at bounding box center [390, 170] width 780 height 340
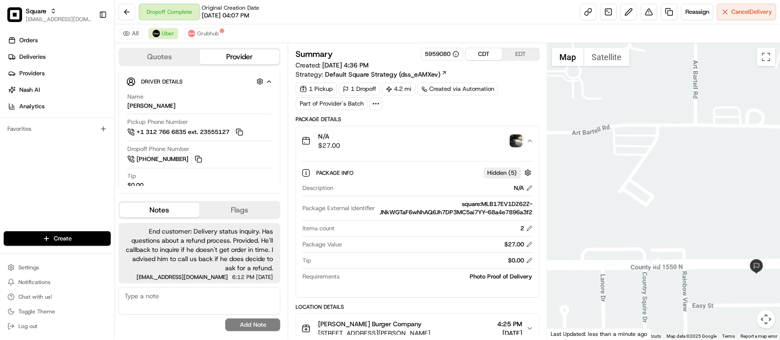
click at [425, 281] on div "Photo Proof of Delivery" at bounding box center [437, 277] width 189 height 8
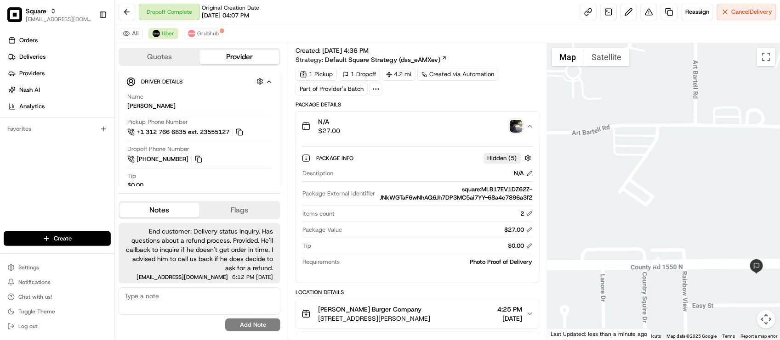
scroll to position [57, 0]
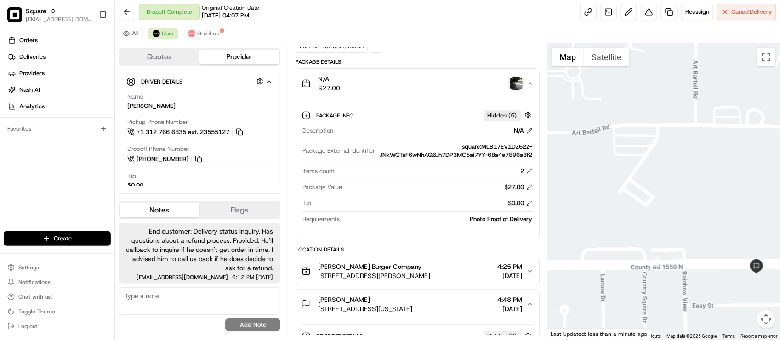
click at [511, 84] on img "button" at bounding box center [516, 83] width 13 height 13
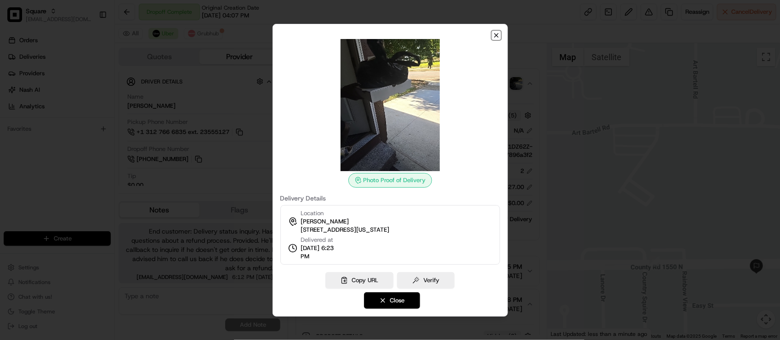
click at [495, 37] on icon "button" at bounding box center [496, 35] width 7 height 7
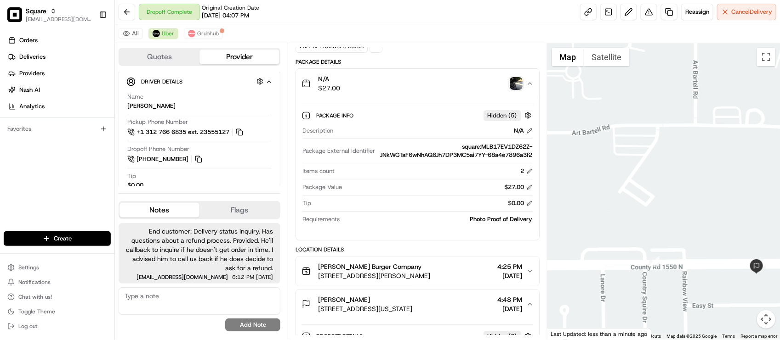
click at [433, 13] on div "Dropoff Complete Original Creation Date 08/19/2025 04:07 PM Reassign Cancel Del…" at bounding box center [447, 12] width 665 height 24
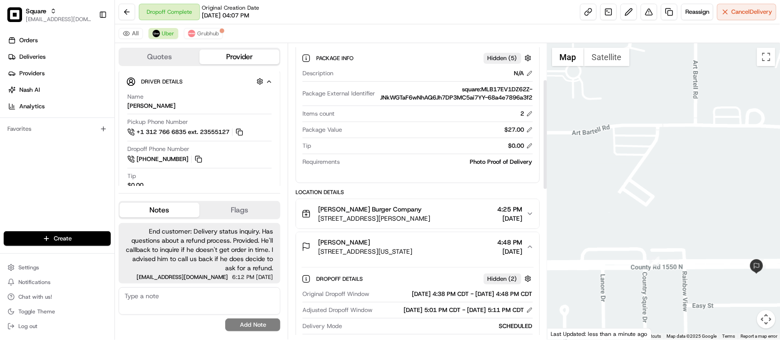
scroll to position [0, 0]
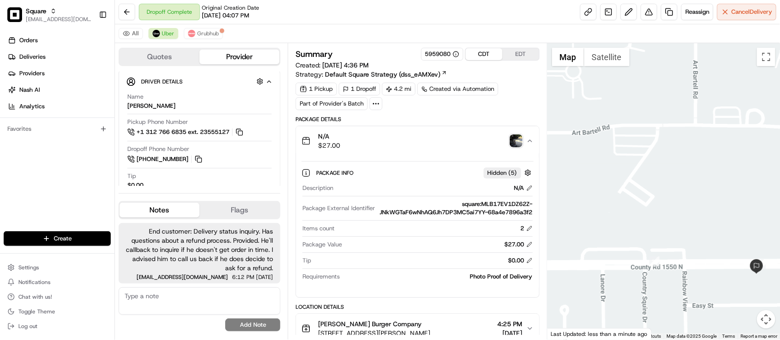
click at [510, 139] on img "button" at bounding box center [516, 141] width 13 height 13
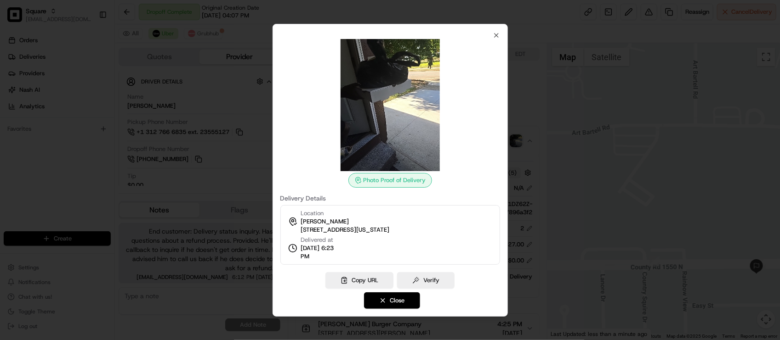
drag, startPoint x: 301, startPoint y: 231, endPoint x: 481, endPoint y: 219, distance: 179.5
click at [481, 219] on div "Location Lamont Loston 1909 E Washington St, Urbana, IL 61802, USA Delivered at…" at bounding box center [390, 235] width 220 height 60
copy span "1909 E Washington St, Urbana, IL 61802, USA"
click at [495, 34] on icon "button" at bounding box center [496, 36] width 4 height 4
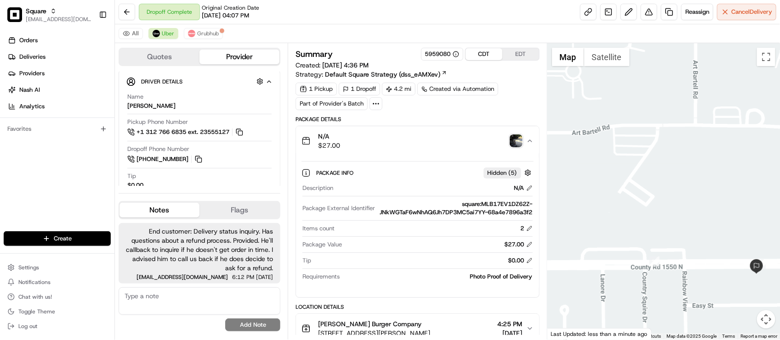
click at [512, 142] on img "button" at bounding box center [516, 141] width 13 height 13
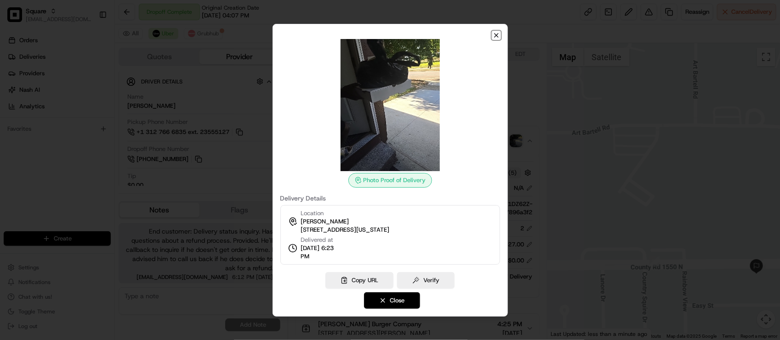
click at [495, 34] on icon "button" at bounding box center [496, 36] width 4 height 4
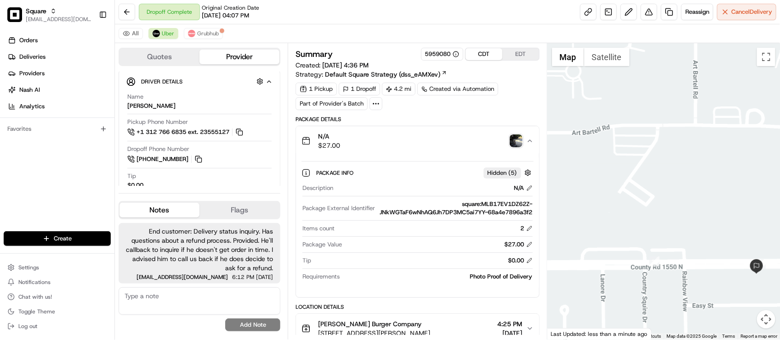
click at [513, 141] on img "button" at bounding box center [516, 141] width 13 height 13
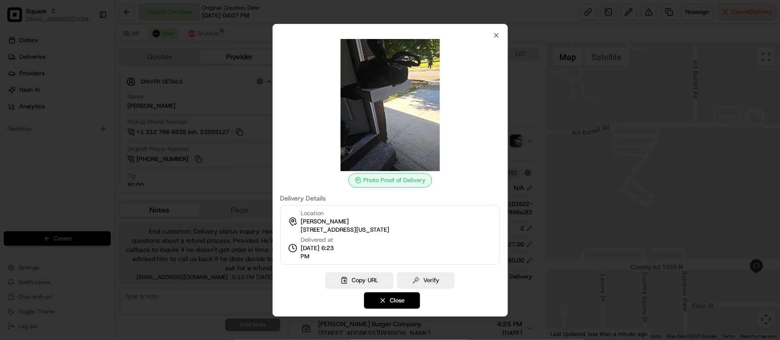
click at [297, 154] on div at bounding box center [390, 105] width 220 height 132
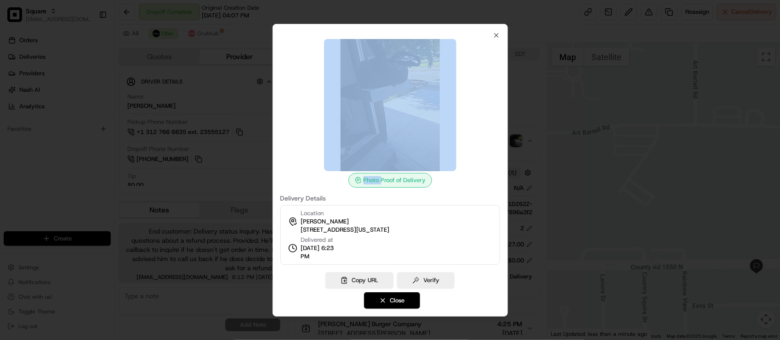
click at [297, 154] on div at bounding box center [390, 105] width 220 height 132
click at [297, 153] on div at bounding box center [390, 105] width 220 height 132
click at [363, 32] on div "Photo Proof of Delivery Delivery Details Location Lamont Loston 1909 E Washingt…" at bounding box center [390, 148] width 220 height 233
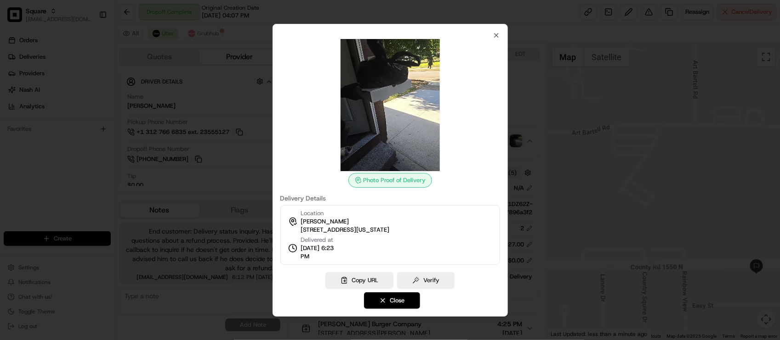
click at [172, 120] on div at bounding box center [390, 170] width 780 height 340
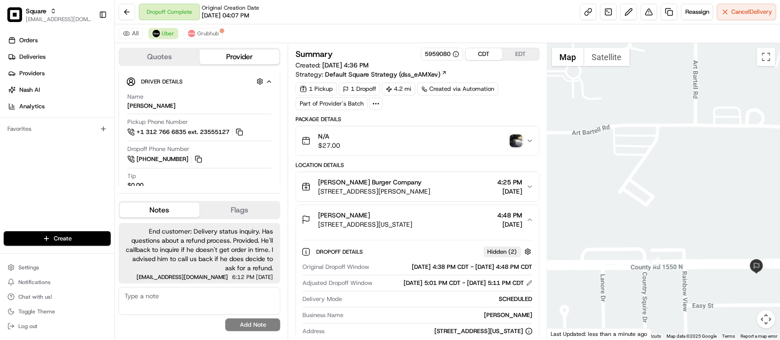
click at [263, 32] on div "All Uber Grubhub" at bounding box center [447, 33] width 665 height 19
drag, startPoint x: 423, startPoint y: 54, endPoint x: 446, endPoint y: 51, distance: 23.1
click at [446, 51] on div "5959080" at bounding box center [442, 54] width 34 height 8
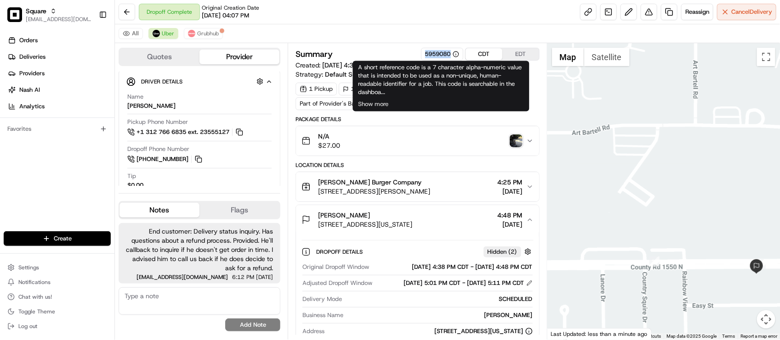
drag, startPoint x: 421, startPoint y: 56, endPoint x: 435, endPoint y: 43, distance: 19.2
click at [449, 59] on div "5959080" at bounding box center [442, 54] width 42 height 13
copy div "5959080"
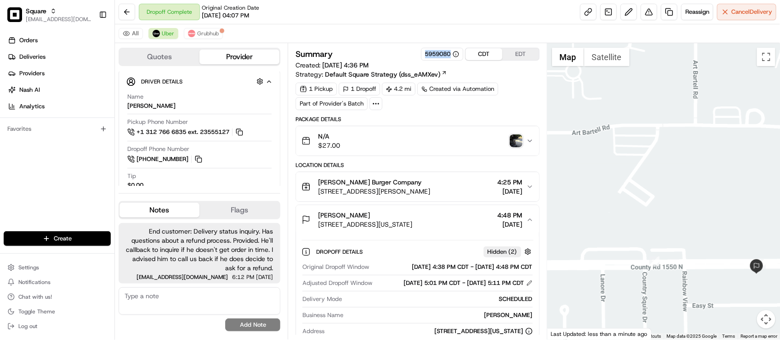
click at [513, 140] on img "button" at bounding box center [516, 141] width 13 height 13
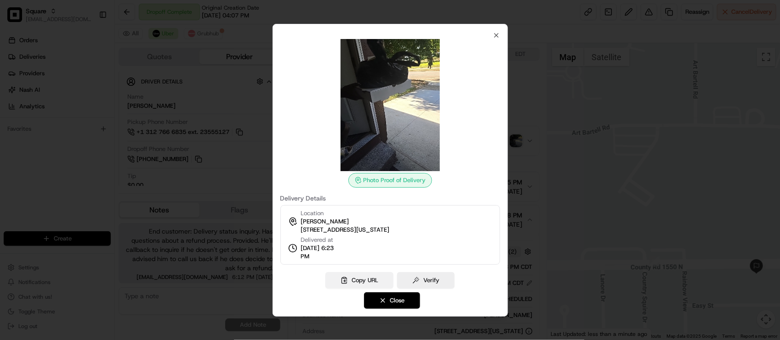
click at [363, 282] on button "Copy URL" at bounding box center [359, 280] width 68 height 17
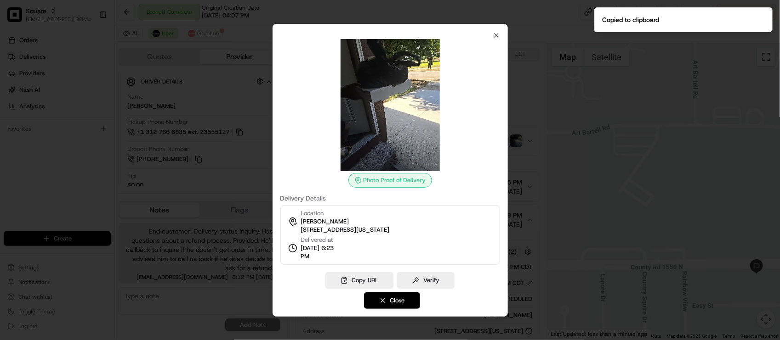
click at [403, 126] on img at bounding box center [390, 105] width 132 height 132
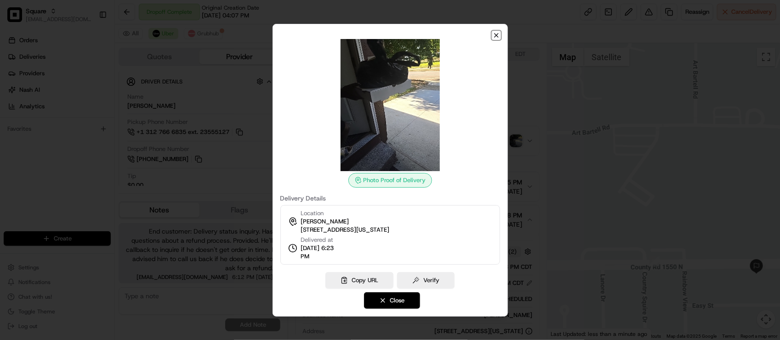
click at [498, 32] on icon "button" at bounding box center [496, 35] width 7 height 7
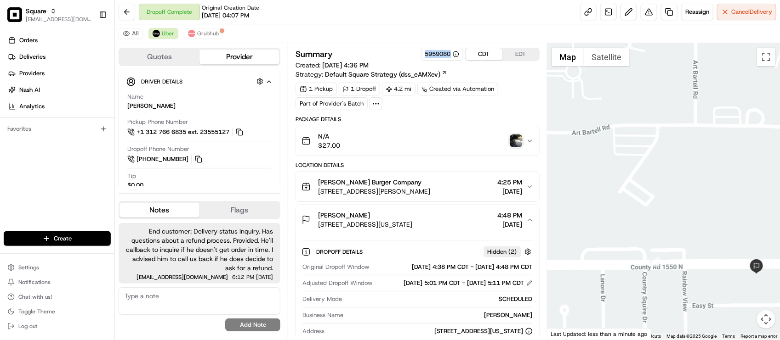
click at [512, 136] on img "button" at bounding box center [516, 141] width 13 height 13
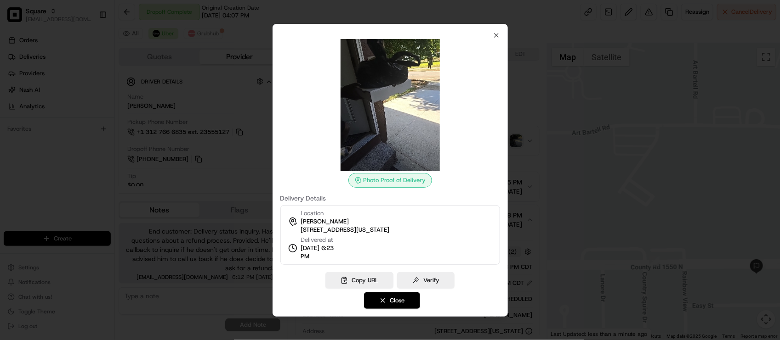
click at [527, 110] on div at bounding box center [390, 170] width 780 height 340
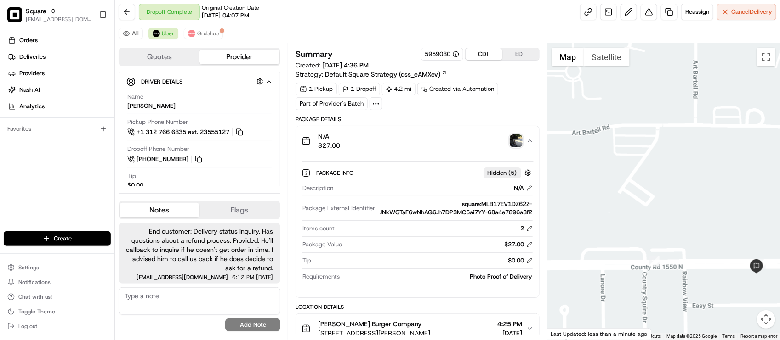
click at [506, 134] on div "N/A $27.00" at bounding box center [413, 141] width 224 height 18
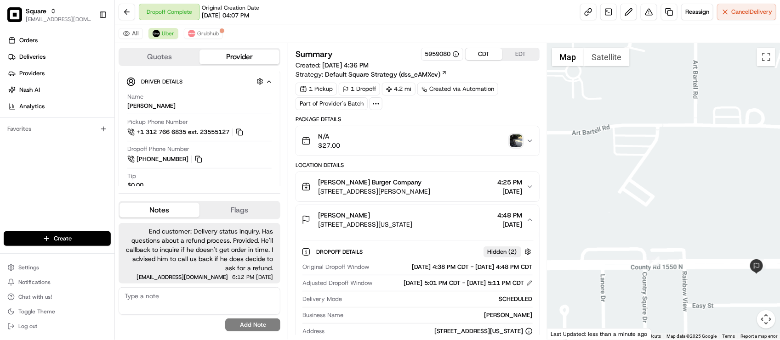
click at [514, 138] on img "button" at bounding box center [516, 141] width 13 height 13
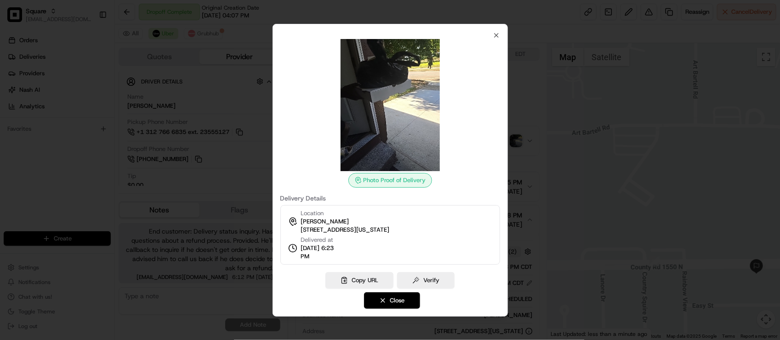
click at [532, 109] on div at bounding box center [390, 170] width 780 height 340
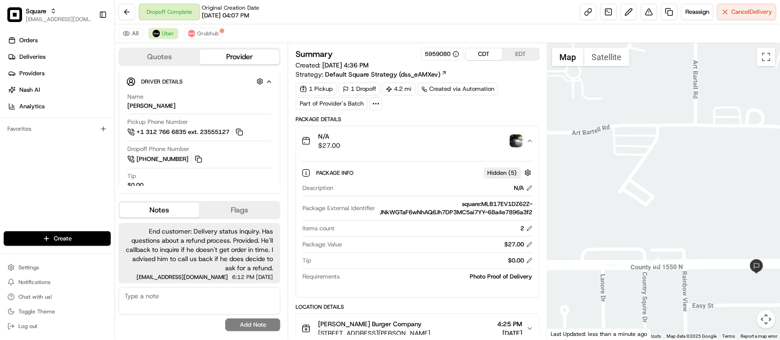
click at [368, 15] on div "Dropoff Complete Original Creation Date 08/19/2025 04:07 PM Reassign Cancel Del…" at bounding box center [447, 12] width 665 height 24
click at [439, 136] on div "N/A $27.00" at bounding box center [413, 141] width 224 height 18
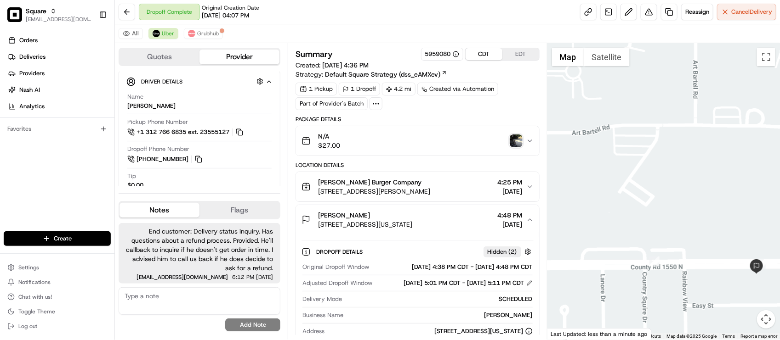
click at [440, 148] on div "N/A $27.00" at bounding box center [413, 141] width 224 height 18
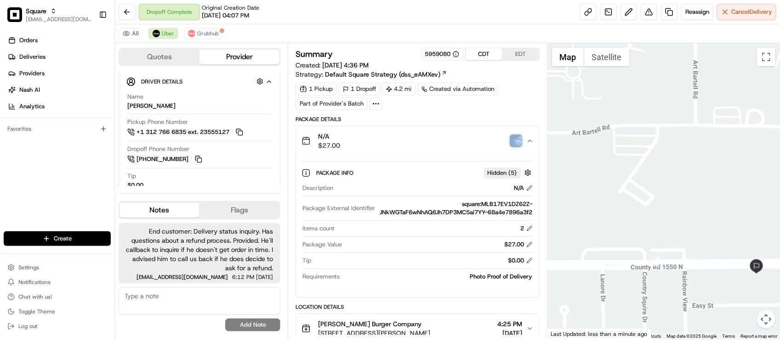
click at [440, 148] on div "N/A $27.00" at bounding box center [413, 141] width 224 height 18
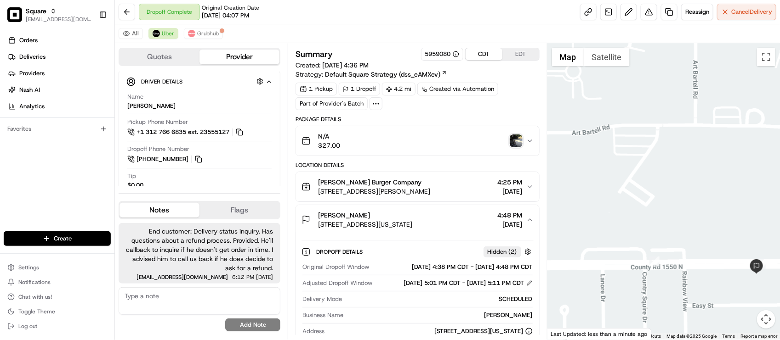
click at [499, 108] on div "1 Pickup 1 Dropoff 4.2 mi Created via Automation Part of Provider's Batch" at bounding box center [416, 97] width 243 height 28
click at [500, 108] on div "1 Pickup 1 Dropoff 4.2 mi Created via Automation Part of Provider's Batch" at bounding box center [416, 97] width 243 height 28
click at [510, 138] on img "button" at bounding box center [516, 141] width 13 height 13
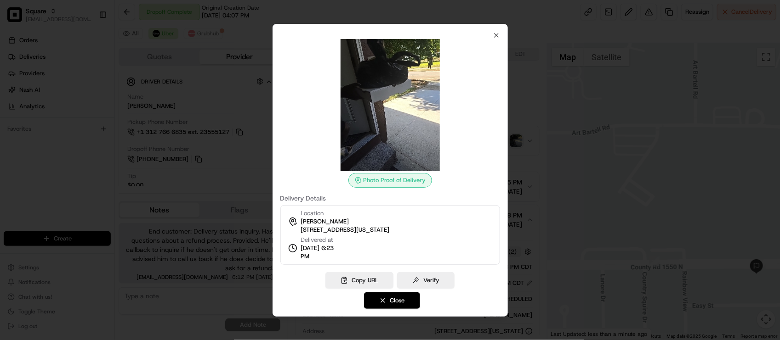
click at [527, 108] on div at bounding box center [390, 170] width 780 height 340
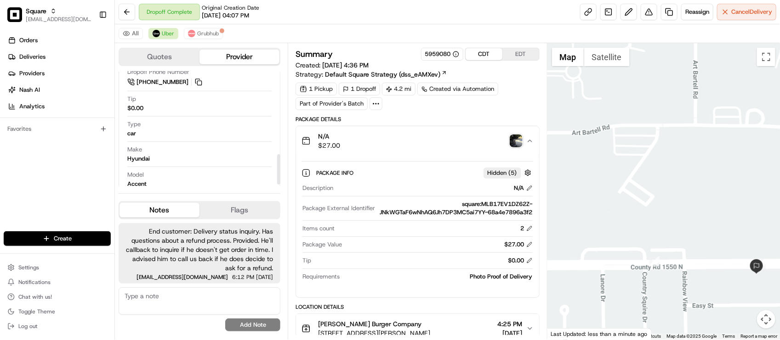
scroll to position [320, 0]
click at [410, 134] on div "N/A $27.00" at bounding box center [413, 141] width 224 height 18
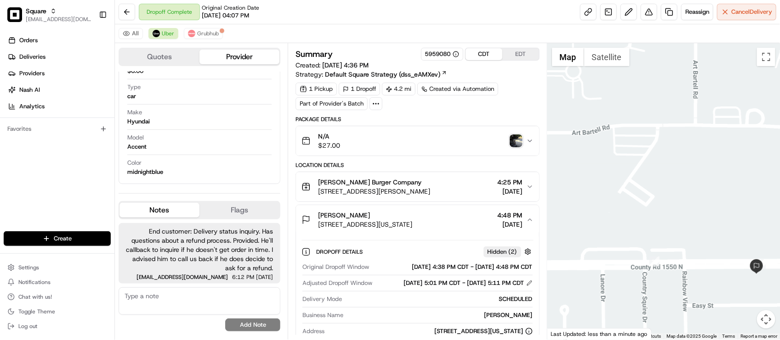
click at [515, 143] on img "button" at bounding box center [516, 141] width 13 height 13
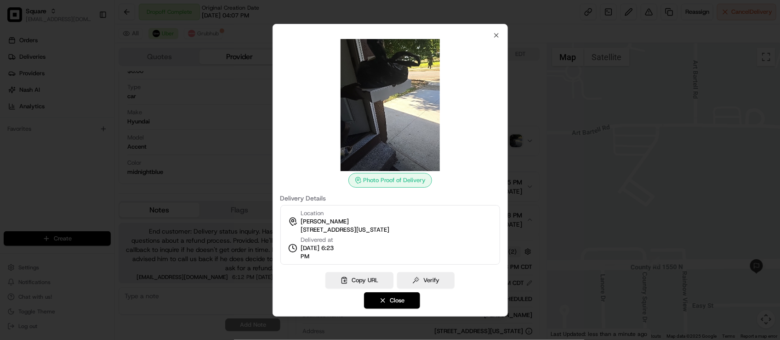
click at [515, 143] on div at bounding box center [390, 170] width 780 height 340
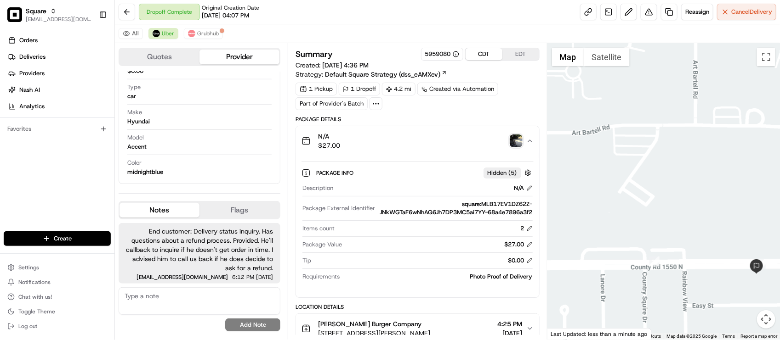
click at [515, 143] on img "button" at bounding box center [516, 141] width 13 height 13
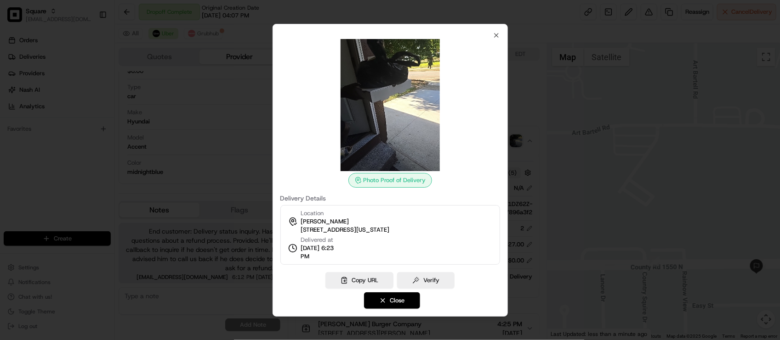
click at [515, 143] on div at bounding box center [390, 170] width 780 height 340
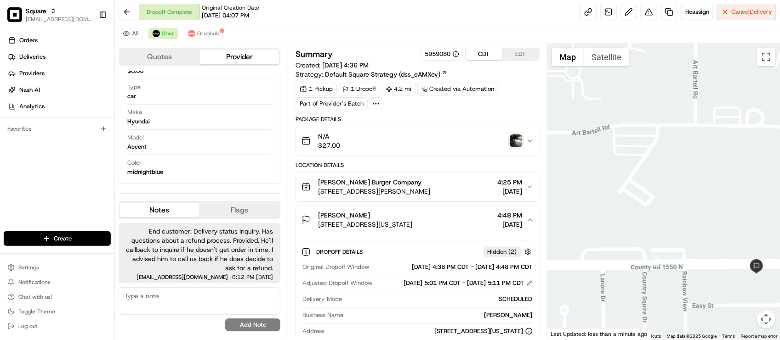
click at [515, 143] on img "button" at bounding box center [516, 141] width 13 height 13
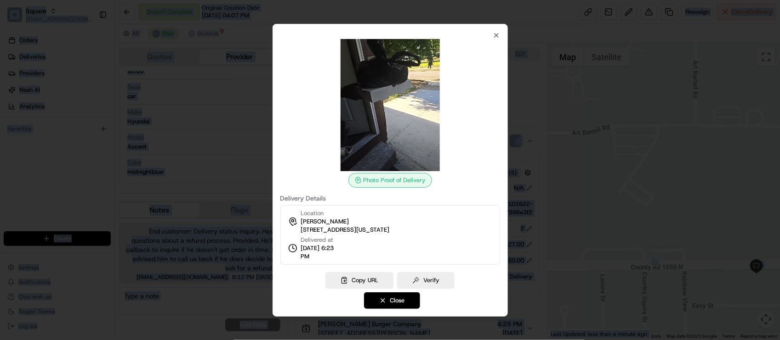
click at [242, 144] on div at bounding box center [390, 170] width 780 height 340
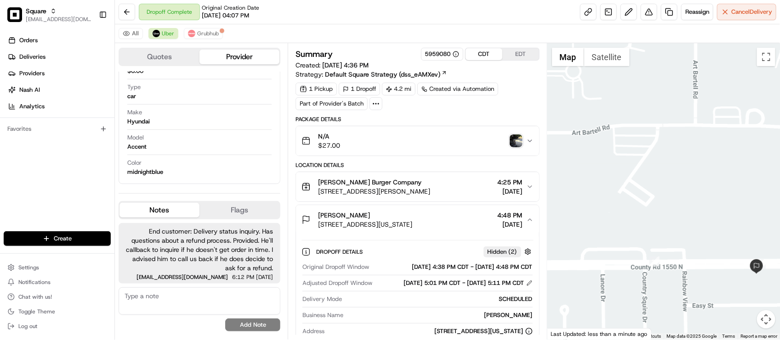
click at [412, 220] on div "[PERSON_NAME]" at bounding box center [365, 215] width 94 height 9
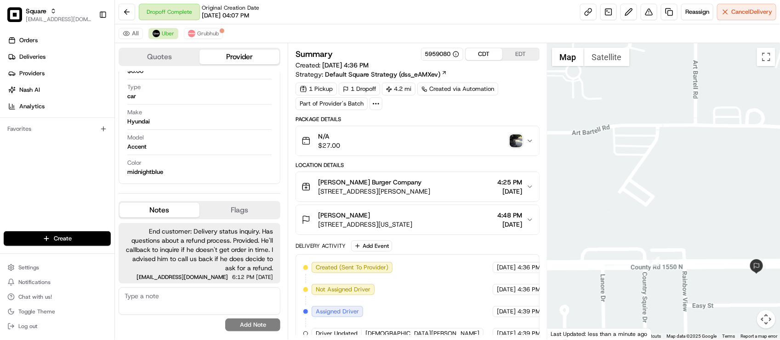
click at [408, 202] on button "Smith Burger Company 340 N Neil St #101, Champaign, IL 61820, USA 4:25 PM 08/19…" at bounding box center [417, 186] width 243 height 29
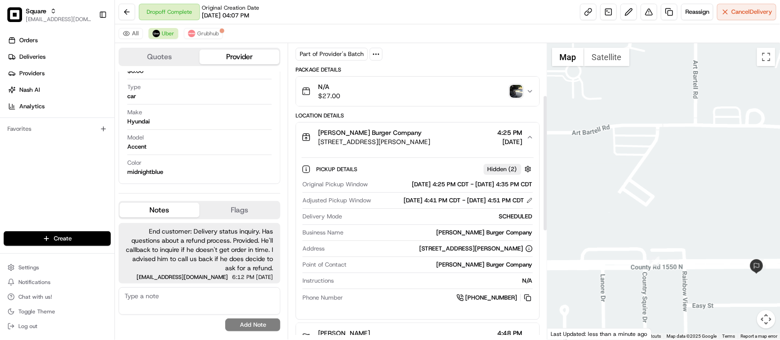
scroll to position [115, 0]
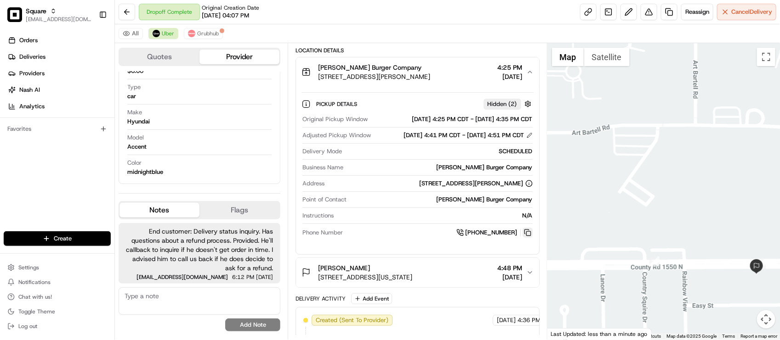
click at [526, 238] on button at bounding box center [527, 233] width 10 height 10
click at [370, 218] on div "Original Pickup Window 08/19/2025 4:25 PM CDT - 08/19/2025 4:35 PM CDT Adjusted…" at bounding box center [417, 177] width 232 height 130
click at [355, 19] on div "Dropoff Complete Original Creation Date 08/19/2025 04:07 PM Reassign Cancel Del…" at bounding box center [447, 12] width 665 height 24
click at [193, 131] on div "Name LUISENY C. Pickup Phone Number +1 312 766 6835 ext. 23555127 Dropoff Phone…" at bounding box center [199, 77] width 146 height 205
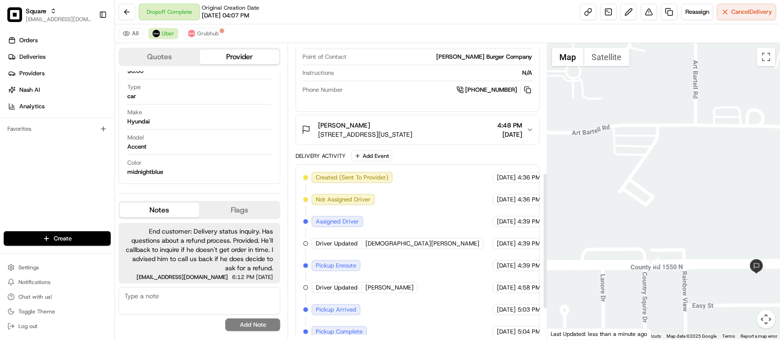
scroll to position [230, 0]
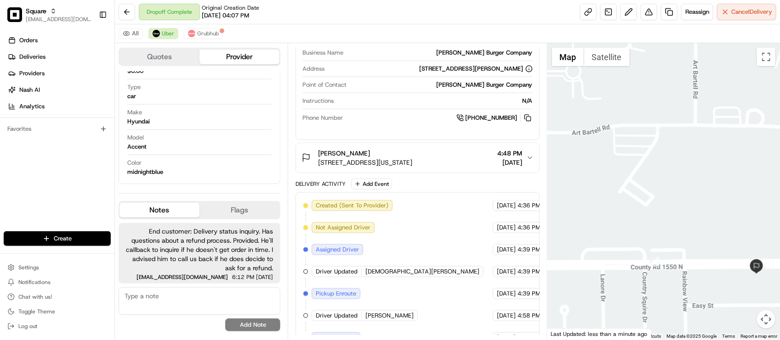
drag, startPoint x: 240, startPoint y: 168, endPoint x: 269, endPoint y: 164, distance: 29.3
click at [240, 168] on div "Color midnightblue" at bounding box center [199, 167] width 144 height 17
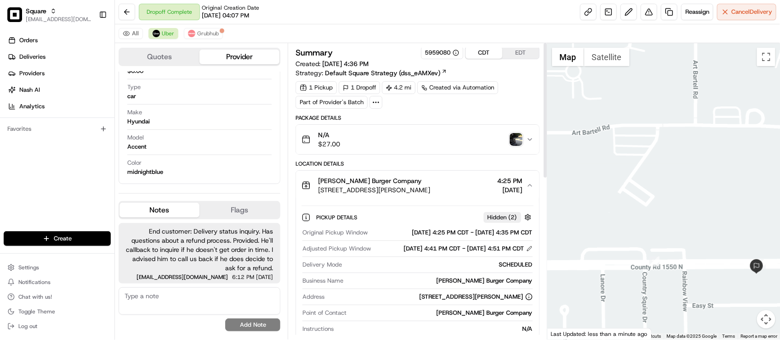
scroll to position [0, 0]
click at [515, 147] on img "button" at bounding box center [516, 141] width 13 height 13
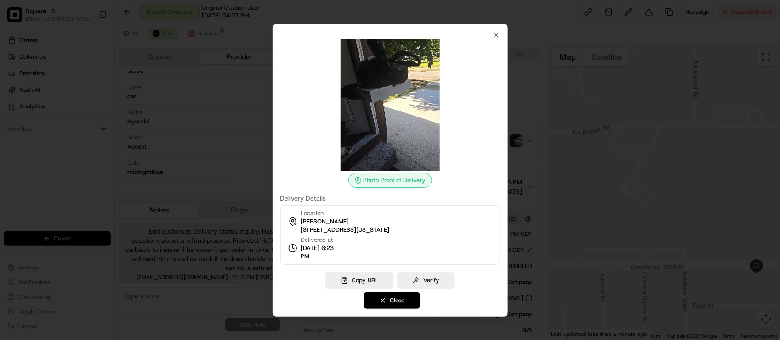
click at [528, 79] on div at bounding box center [390, 170] width 780 height 340
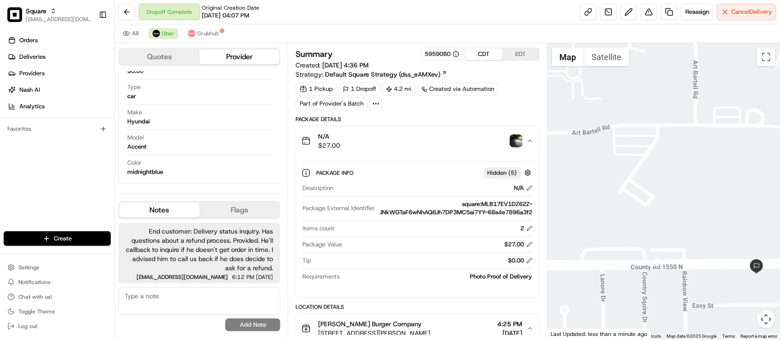
click at [430, 146] on div "N/A $27.00" at bounding box center [413, 141] width 224 height 18
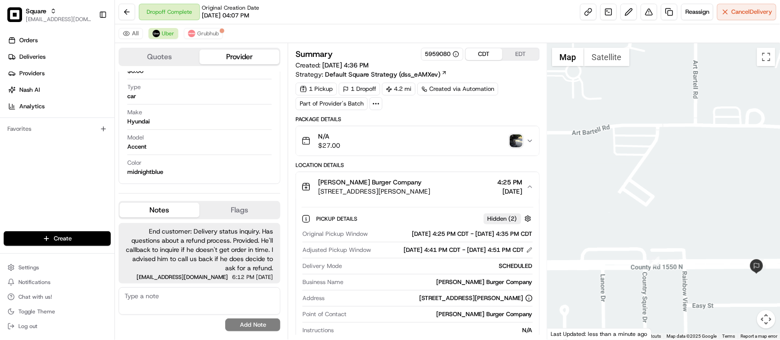
click at [433, 118] on div "Package Details" at bounding box center [416, 119] width 243 height 7
click at [177, 103] on div "Type car" at bounding box center [199, 94] width 144 height 22
drag, startPoint x: 513, startPoint y: 79, endPoint x: 509, endPoint y: 76, distance: 5.2
click at [513, 79] on div "Summary 5959080 CDT EDT Created: 08/19/2025 4:36 PM Strategy: Default Square St…" at bounding box center [416, 79] width 243 height 62
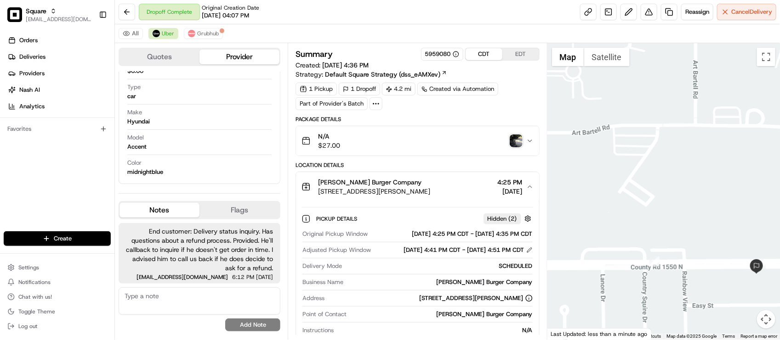
click at [506, 118] on div "Package Details" at bounding box center [416, 119] width 243 height 7
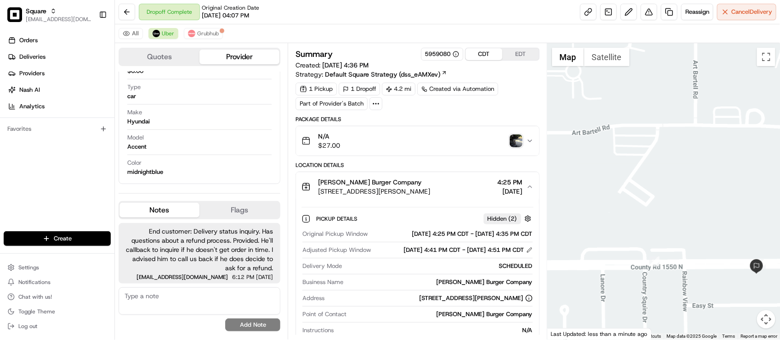
click at [516, 138] on img "button" at bounding box center [516, 141] width 13 height 13
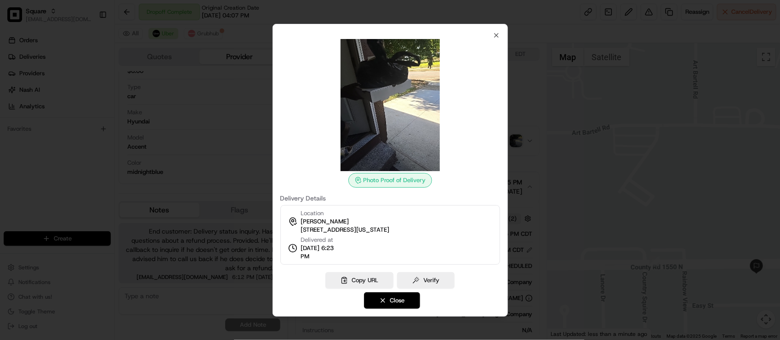
click at [517, 138] on div at bounding box center [390, 170] width 780 height 340
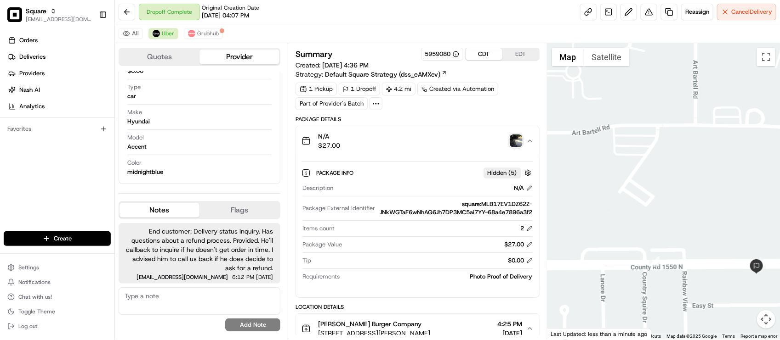
click at [517, 138] on img "button" at bounding box center [516, 141] width 13 height 13
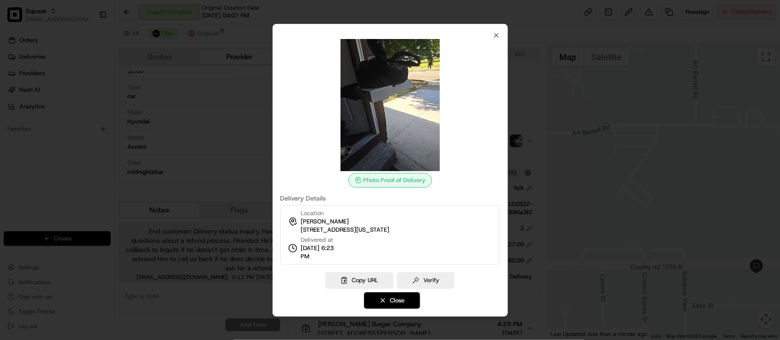
click at [518, 105] on div at bounding box center [390, 170] width 780 height 340
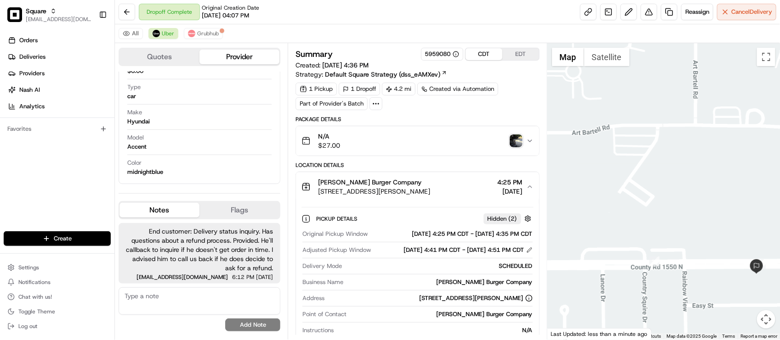
click at [518, 105] on div "1 Pickup 1 Dropoff 4.2 mi Created via Automation Part of Provider's Batch" at bounding box center [416, 97] width 243 height 28
click at [520, 58] on button "EDT" at bounding box center [520, 54] width 37 height 12
click at [478, 31] on div "All Uber Grubhub" at bounding box center [447, 33] width 665 height 19
click at [486, 51] on button "CDT" at bounding box center [483, 54] width 37 height 12
click at [483, 53] on button "CDT" at bounding box center [483, 54] width 37 height 12
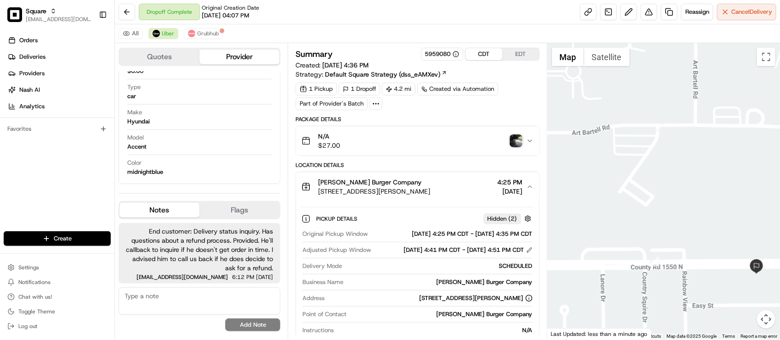
click at [495, 38] on div "All Uber Grubhub" at bounding box center [447, 33] width 665 height 19
click at [511, 57] on button "EDT" at bounding box center [520, 54] width 37 height 12
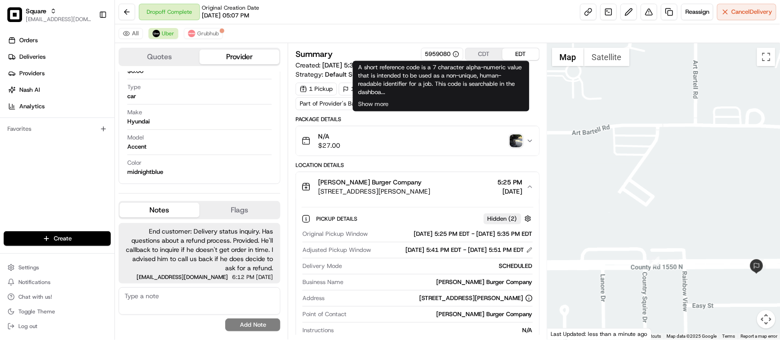
click at [467, 56] on button "CDT" at bounding box center [483, 54] width 37 height 12
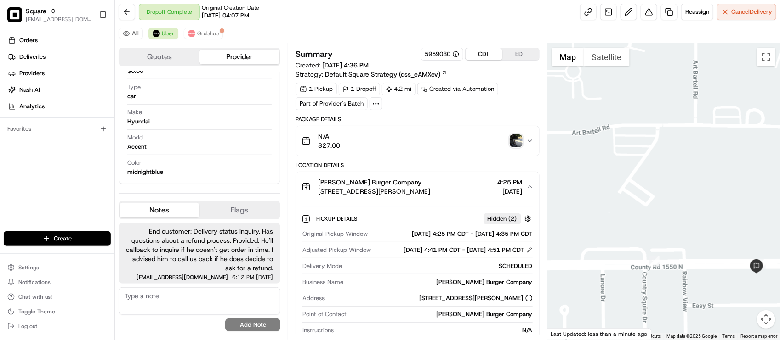
click at [476, 53] on button "CDT" at bounding box center [483, 54] width 37 height 12
click at [524, 54] on button "EDT" at bounding box center [520, 54] width 37 height 12
click at [520, 31] on div "All Uber Grubhub" at bounding box center [447, 33] width 665 height 19
click at [494, 49] on button "CDT" at bounding box center [483, 54] width 37 height 12
click at [494, 30] on div "All Uber Grubhub" at bounding box center [447, 33] width 665 height 19
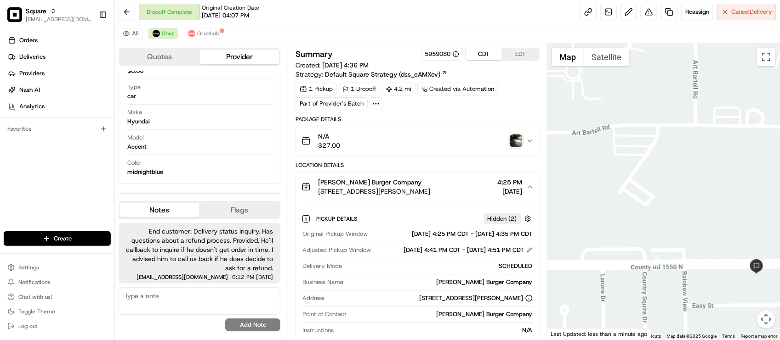
click at [514, 107] on div "1 Pickup 1 Dropoff 4.2 mi Created via Automation Part of Provider's Batch" at bounding box center [416, 97] width 243 height 28
click at [517, 99] on div "1 Pickup 1 Dropoff 4.2 mi Created via Automation Part of Provider's Batch" at bounding box center [416, 97] width 243 height 28
click at [387, 29] on div "All Uber Grubhub" at bounding box center [447, 33] width 665 height 19
click at [523, 89] on div "1 Pickup 1 Dropoff 4.2 mi Created via Automation Part of Provider's Batch" at bounding box center [416, 97] width 243 height 28
click at [525, 96] on div "1 Pickup 1 Dropoff 4.2 mi Created via Automation Part of Provider's Batch" at bounding box center [416, 97] width 243 height 28
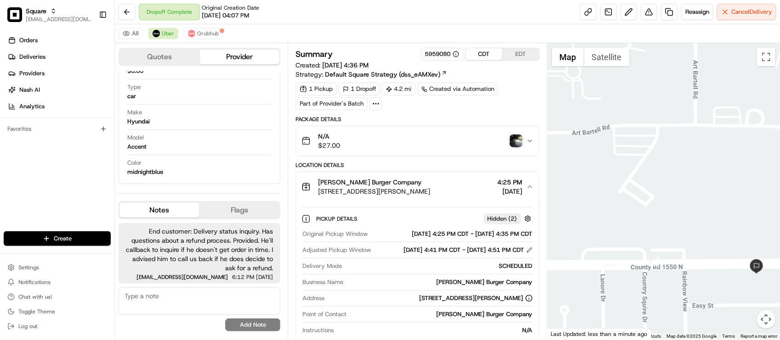
click at [279, 22] on div "Dropoff Complete Original Creation Date 08/19/2025 04:07 PM Reassign Cancel Del…" at bounding box center [447, 12] width 665 height 24
click at [430, 110] on div "1 Pickup 1 Dropoff 4.2 mi Created via Automation Part of Provider's Batch" at bounding box center [416, 97] width 243 height 28
click at [396, 169] on div "Location Details" at bounding box center [416, 165] width 243 height 7
click at [288, 10] on div "Dropoff Complete Original Creation Date 08/19/2025 04:07 PM Reassign Cancel Del…" at bounding box center [447, 12] width 665 height 24
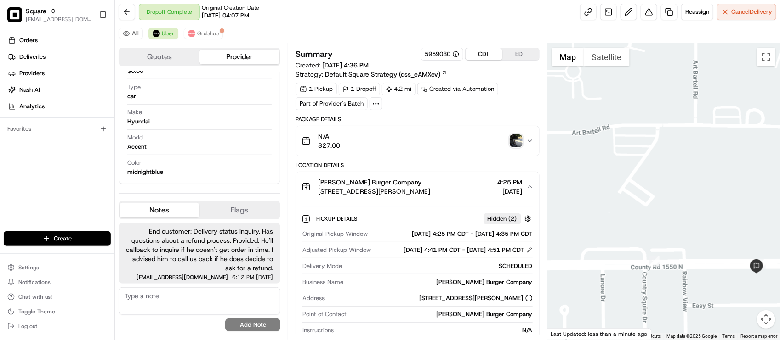
click at [470, 15] on div "Dropoff Complete Original Creation Date 08/19/2025 04:07 PM Reassign Cancel Del…" at bounding box center [447, 12] width 665 height 24
drag, startPoint x: 484, startPoint y: 31, endPoint x: 479, endPoint y: 29, distance: 5.1
click at [484, 32] on div "All Uber Grubhub" at bounding box center [447, 33] width 665 height 19
click at [495, 24] on div "All Uber Grubhub" at bounding box center [447, 33] width 665 height 19
click at [398, 177] on button "Smith Burger Company 340 N Neil St #101, Champaign, IL 61820, USA 4:25 PM 08/19…" at bounding box center [417, 186] width 243 height 29
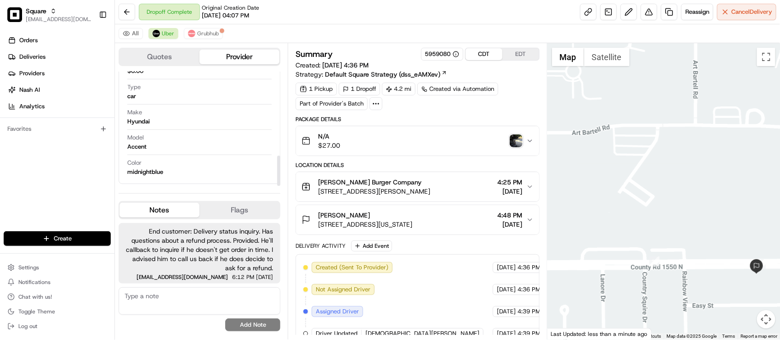
drag, startPoint x: 217, startPoint y: 179, endPoint x: 226, endPoint y: 170, distance: 13.0
click at [217, 179] on div "Name LUISENY C. Pickup Phone Number +1 312 766 6835 ext. 23555127 Dropoff Phone…" at bounding box center [199, 77] width 146 height 205
click at [644, 11] on button at bounding box center [648, 12] width 17 height 17
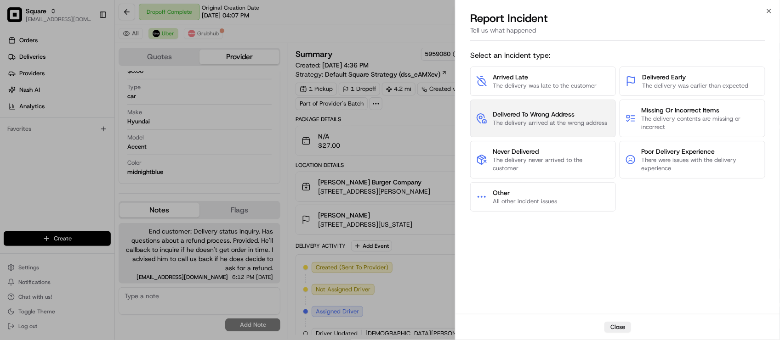
click at [563, 127] on span "The delivery arrived at the wrong address" at bounding box center [550, 123] width 114 height 8
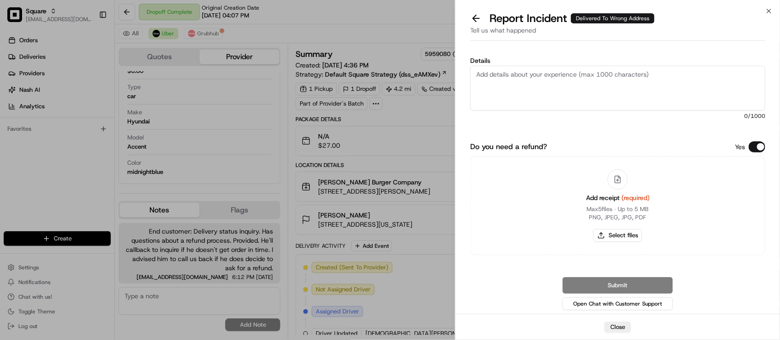
click at [752, 143] on button "Do you need a refund?" at bounding box center [756, 147] width 17 height 11
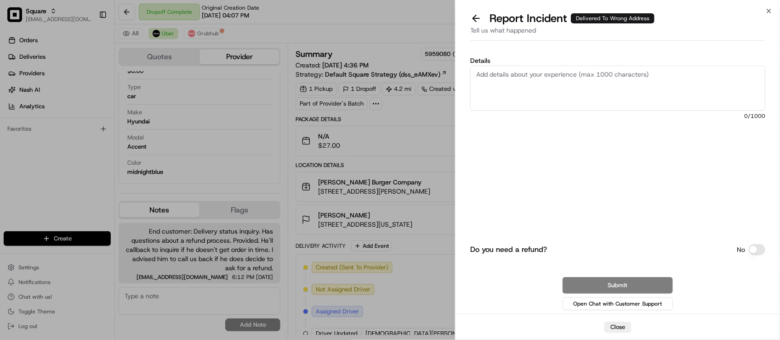
click at [679, 72] on textarea "Details" at bounding box center [617, 88] width 295 height 45
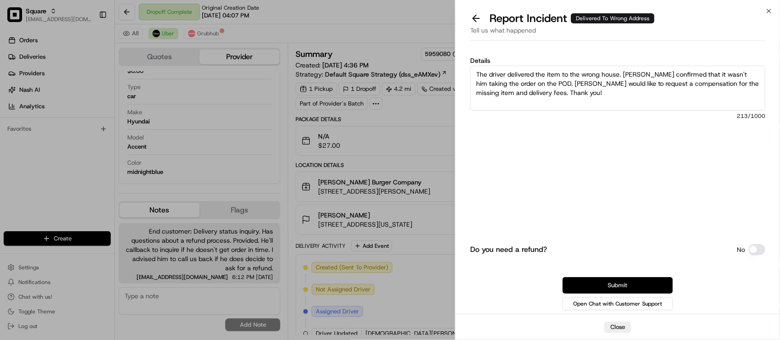
type textarea "The driver delivered the item to the wrong house. Customer confirmed that it wa…"
click at [610, 279] on button "Submit" at bounding box center [617, 285] width 110 height 17
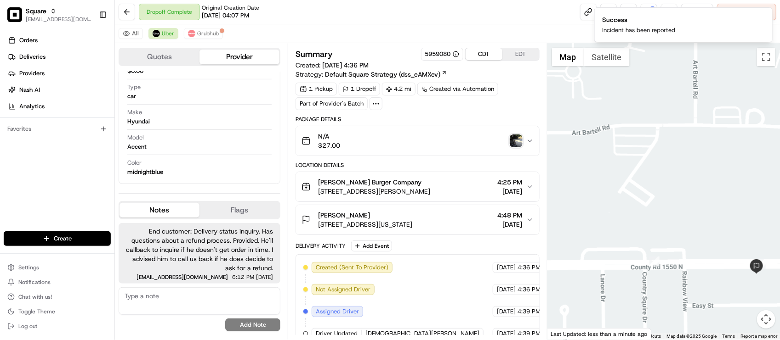
click at [173, 319] on div "No results found Add Note" at bounding box center [200, 310] width 162 height 44
click at [171, 300] on textarea at bounding box center [200, 302] width 162 height 28
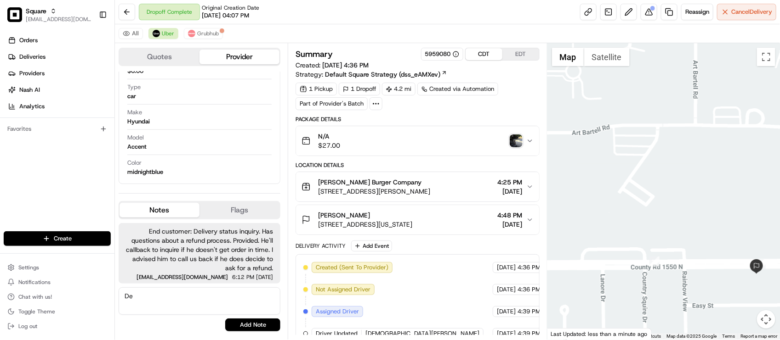
type textarea "D"
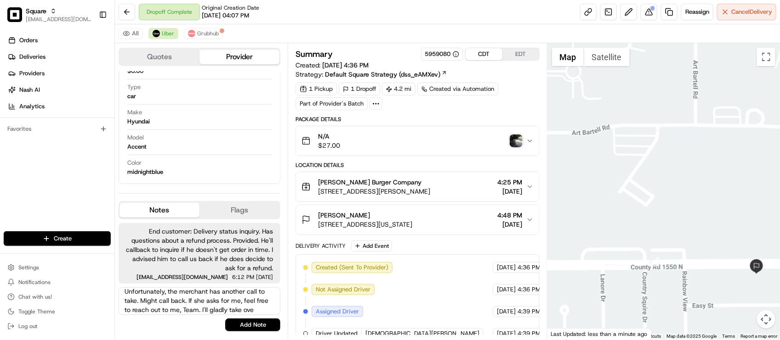
scroll to position [41, 0]
type textarea "Order got sent to the wrong address according to the customer. He wants a full …"
click at [265, 326] on button "Add Note" at bounding box center [252, 325] width 55 height 13
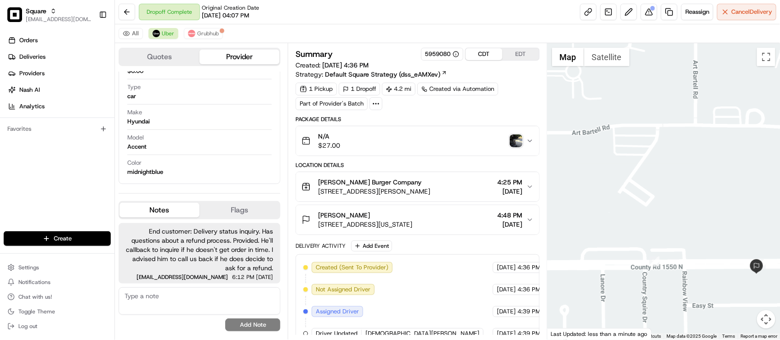
scroll to position [73, 0]
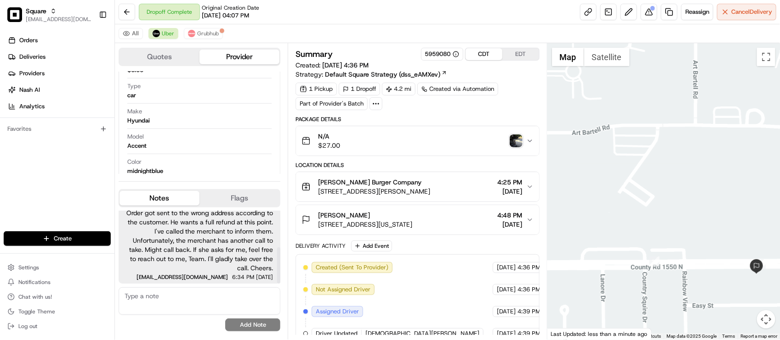
click at [29, 176] on div "Orders Deliveries Providers Nash AI Analytics Favorites" at bounding box center [57, 133] width 114 height 208
click at [239, 246] on span "Order got sent to the wrong address according to the customer. He wants a full …" at bounding box center [199, 241] width 147 height 64
click at [240, 246] on span "Order got sent to the wrong address according to the customer. He wants a full …" at bounding box center [199, 241] width 147 height 64
click at [238, 270] on span "Order got sent to the wrong address according to the customer. He wants a full …" at bounding box center [199, 241] width 147 height 64
click at [256, 275] on span "[DATE]" at bounding box center [264, 278] width 17 height 6
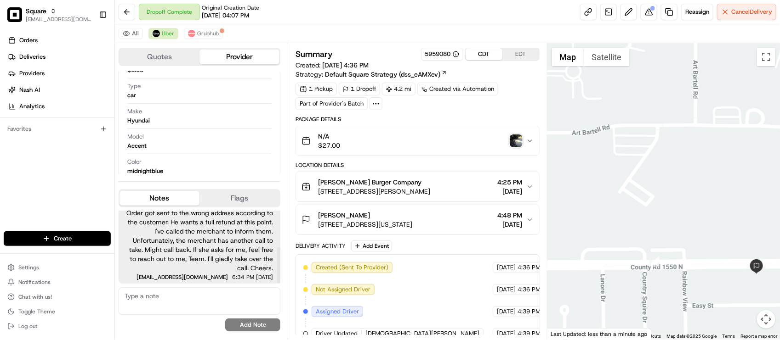
drag, startPoint x: 440, startPoint y: 292, endPoint x: 431, endPoint y: 294, distance: 9.0
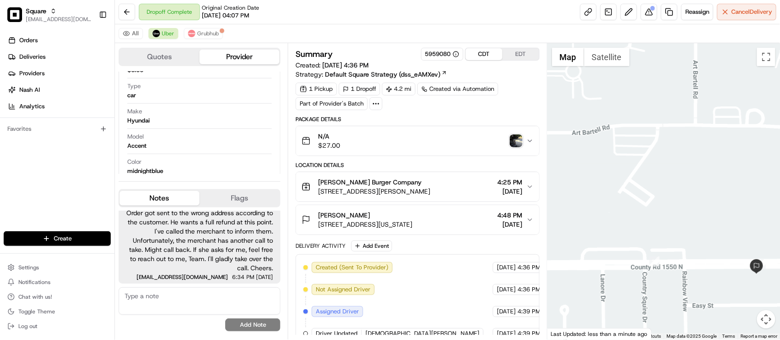
click at [493, 292] on div "08/19/2025 4:36 PM CDT" at bounding box center [525, 289] width 65 height 11
click at [493, 291] on div "08/19/2025 4:36 PM CDT" at bounding box center [525, 289] width 65 height 11
click at [149, 134] on div "Model Accent" at bounding box center [199, 141] width 144 height 17
click at [247, 162] on div "Color midnightblue" at bounding box center [199, 166] width 144 height 17
click at [70, 181] on div "Orders Deliveries Providers Nash AI Analytics Favorites" at bounding box center [57, 133] width 114 height 208
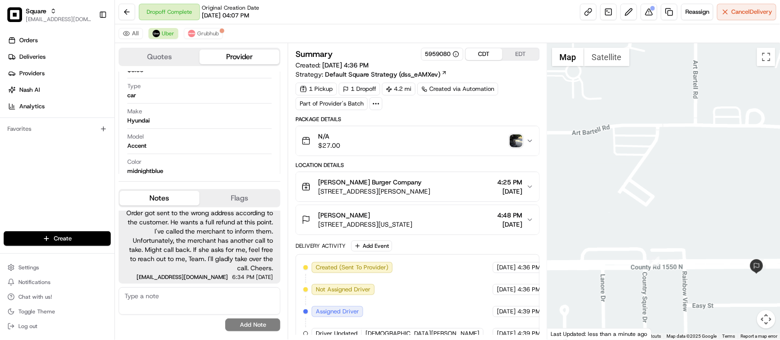
click at [430, 183] on div "[PERSON_NAME] Burger Company" at bounding box center [374, 182] width 112 height 9
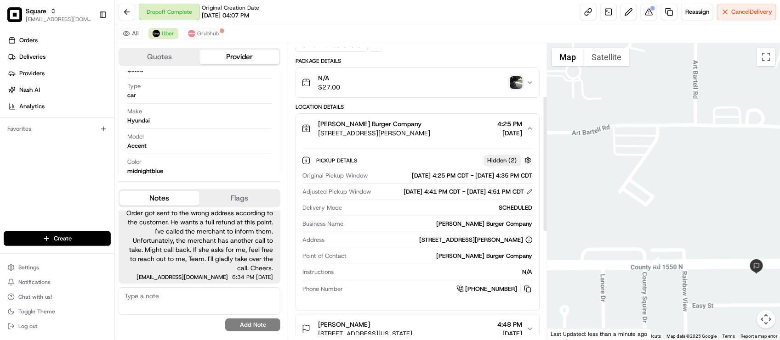
scroll to position [115, 0]
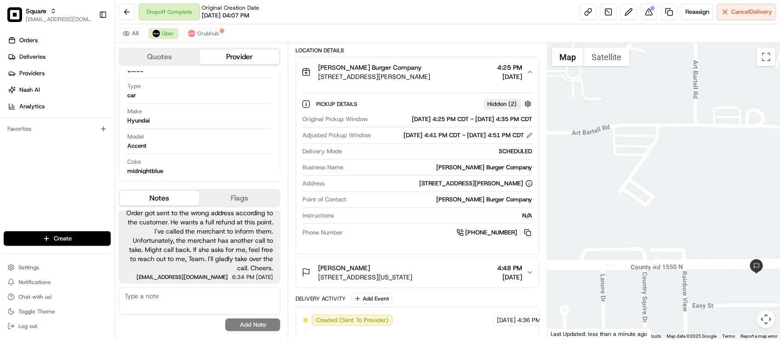
click at [391, 7] on div "Dropoff Complete Original Creation Date 08/19/2025 04:07 PM Reassign Cancel Del…" at bounding box center [447, 12] width 665 height 24
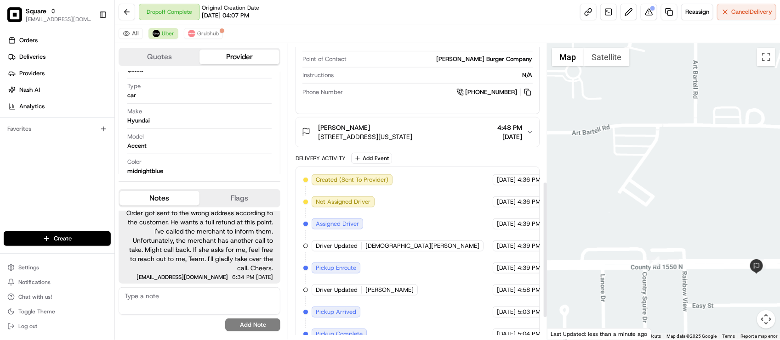
scroll to position [345, 0]
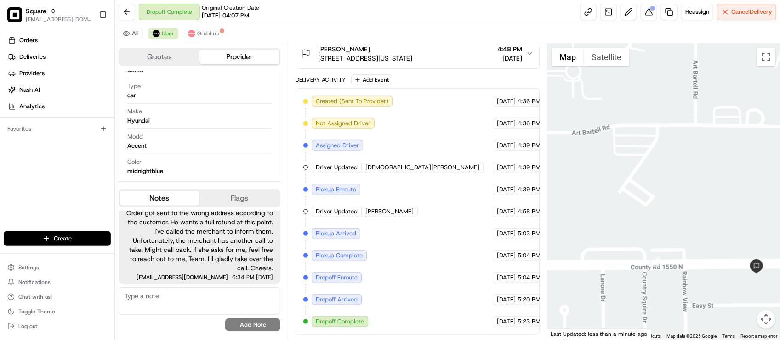
click at [291, 20] on div "Dropoff Complete Original Creation Date 08/19/2025 04:07 PM Reassign Cancel Del…" at bounding box center [447, 12] width 665 height 24
click at [384, 2] on div "Dropoff Complete Original Creation Date 08/19/2025 04:07 PM Reassign Cancel Del…" at bounding box center [447, 12] width 665 height 24
click at [282, 5] on div "Dropoff Complete Original Creation Date 08/19/2025 04:07 PM Reassign Cancel Del…" at bounding box center [447, 12] width 665 height 24
click at [396, 4] on div "Dropoff Complete Original Creation Date 08/19/2025 04:07 PM Reassign Cancel Del…" at bounding box center [447, 12] width 665 height 24
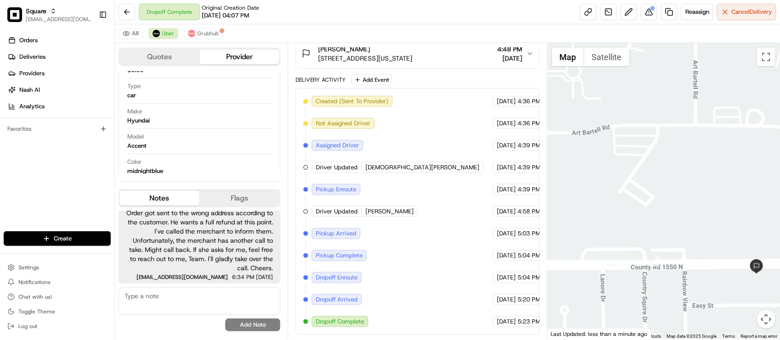
click at [401, 11] on div "Dropoff Complete Original Creation Date 08/19/2025 04:07 PM Reassign Cancel Del…" at bounding box center [447, 12] width 665 height 24
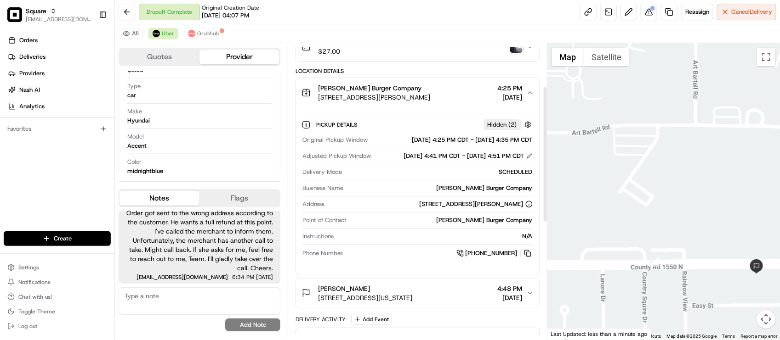
scroll to position [0, 0]
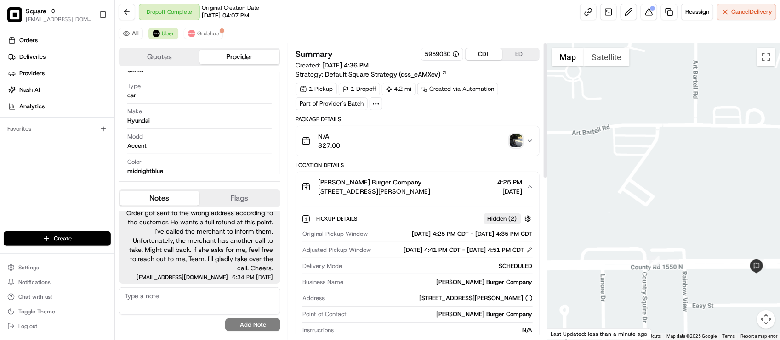
drag, startPoint x: 389, startPoint y: 184, endPoint x: 391, endPoint y: 179, distance: 5.4
click at [389, 184] on div "[PERSON_NAME] Burger Company" at bounding box center [374, 182] width 112 height 9
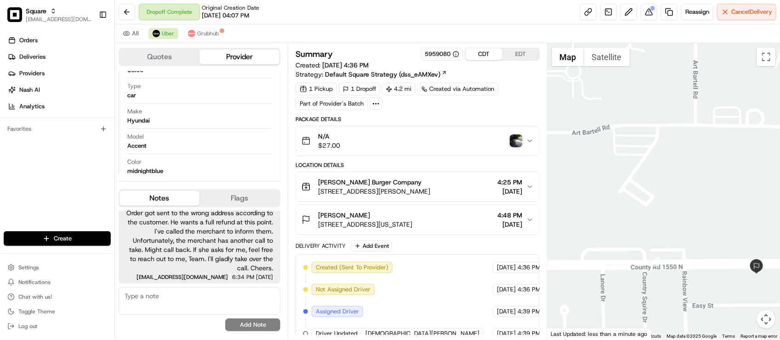
click at [410, 232] on button "Lamont Loston 1909 E Washington St, Urbana, IL 61802, USA 4:48 PM 08/19/2025" at bounding box center [417, 219] width 243 height 29
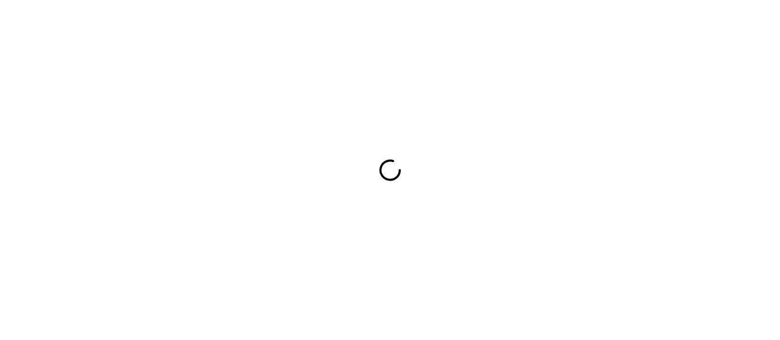
click at [269, 28] on div at bounding box center [390, 170] width 780 height 340
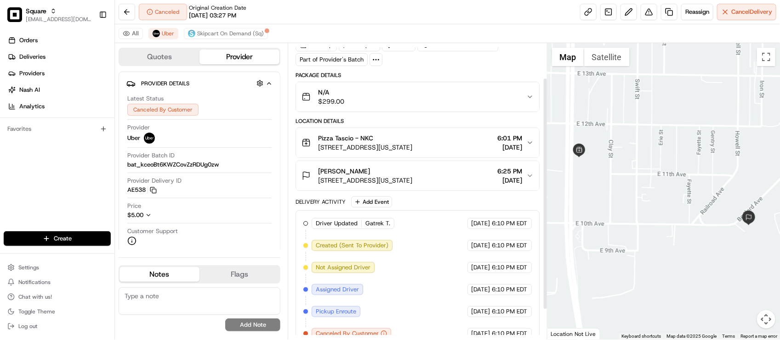
scroll to position [82, 0]
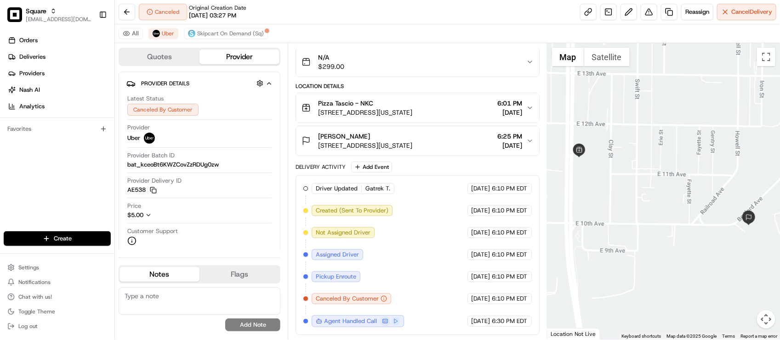
click at [298, 21] on div "Canceled Original Creation Date 08/18/2025 03:27 PM Reassign Cancel Delivery" at bounding box center [447, 12] width 665 height 24
click at [228, 249] on div "Latest Status Canceled By Customer Provider Uber Provider Batch ID bat_kceoBt6K…" at bounding box center [199, 170] width 146 height 159
drag, startPoint x: 451, startPoint y: 232, endPoint x: 422, endPoint y: 244, distance: 31.5
click at [467, 233] on div "08/19/2025 6:10 PM EDT" at bounding box center [499, 232] width 64 height 11
click at [408, 136] on div "[PERSON_NAME]" at bounding box center [365, 136] width 94 height 9
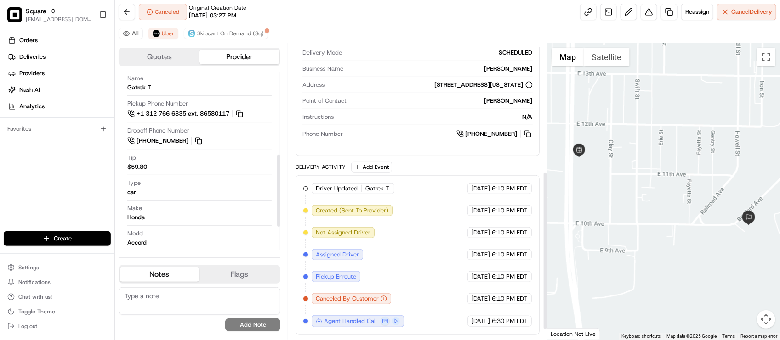
scroll to position [258, 0]
click at [177, 217] on div "Make Honda" at bounding box center [199, 212] width 144 height 17
click at [264, 208] on div "Make Honda" at bounding box center [199, 212] width 144 height 17
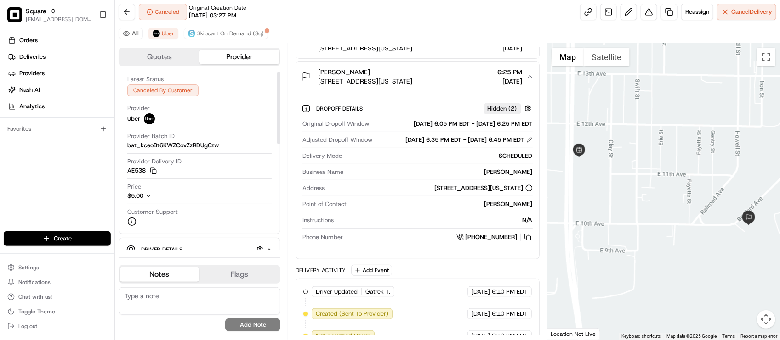
scroll to position [0, 0]
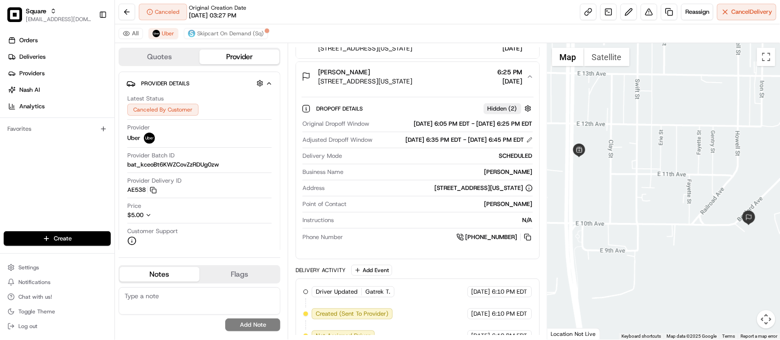
click at [366, 223] on div "Original Dropoff Window 08/19/2025 6:05 PM EDT - 08/19/2025 6:25 PM EDT Adjuste…" at bounding box center [417, 181] width 232 height 130
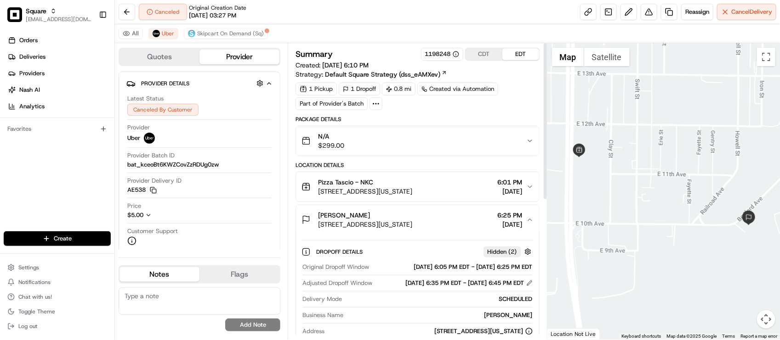
click at [483, 150] on div "N/A $299.00" at bounding box center [413, 141] width 224 height 18
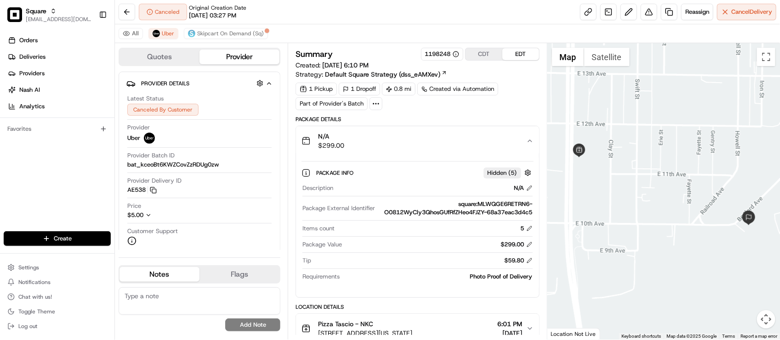
click at [503, 129] on button "N/A $299.00" at bounding box center [417, 140] width 243 height 29
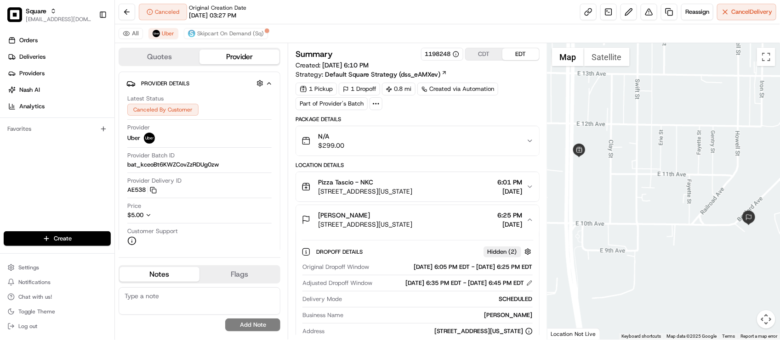
click at [515, 115] on div "Summary 1198248 CDT EDT Created: 08/19/2025 6:10 PM Strategy: Default Square St…" at bounding box center [416, 315] width 243 height 534
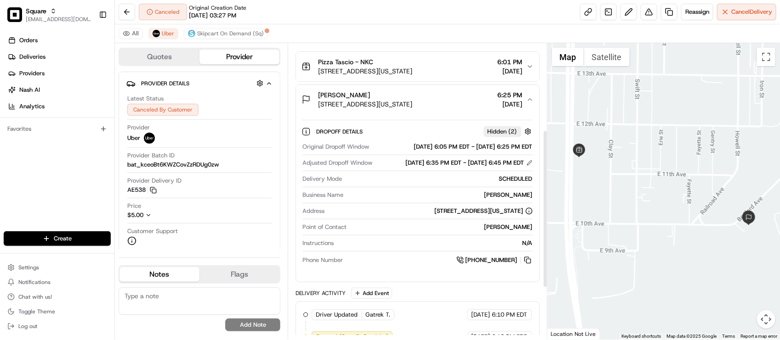
scroll to position [172, 0]
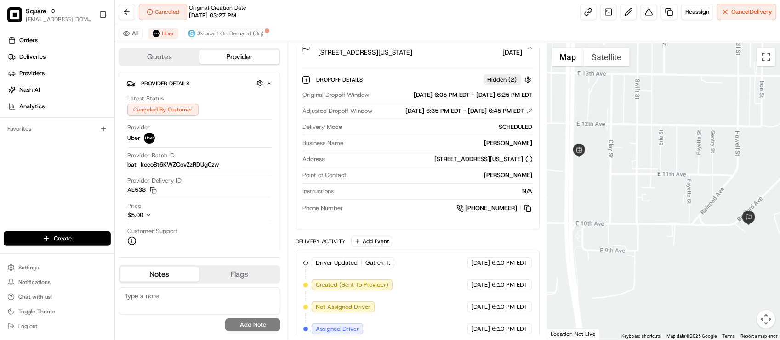
click at [373, 214] on div "[PHONE_NUMBER]" at bounding box center [439, 209] width 186 height 10
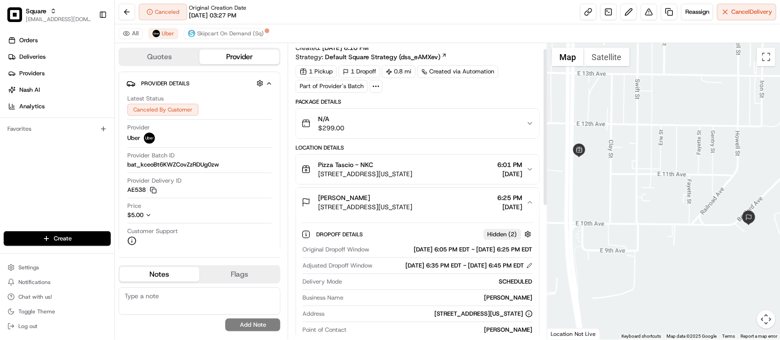
scroll to position [0, 0]
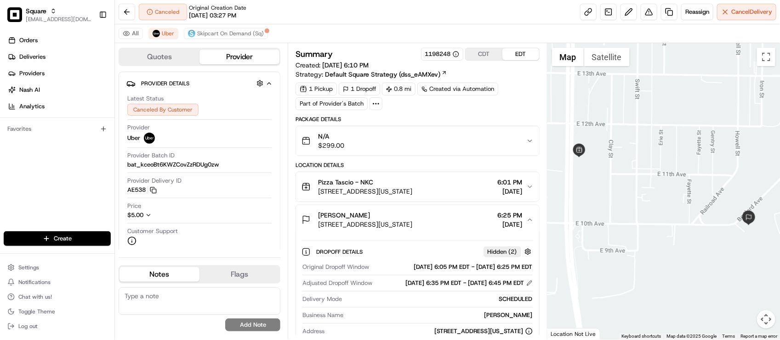
click at [412, 196] on span "[STREET_ADDRESS][US_STATE]" at bounding box center [365, 191] width 94 height 9
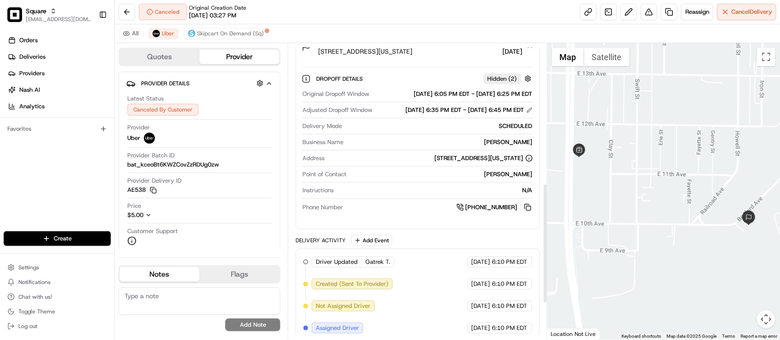
scroll to position [345, 0]
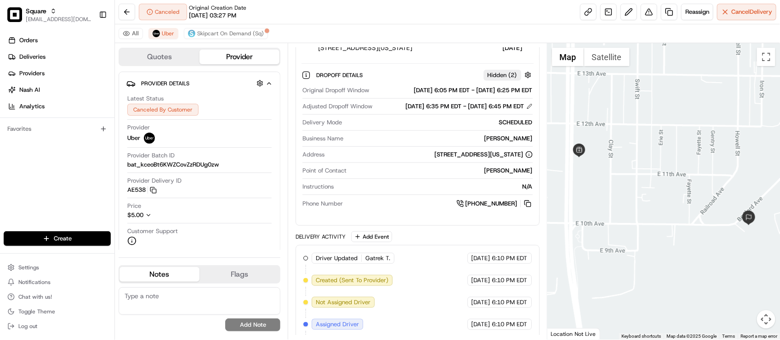
click at [413, 195] on div "Instructions N/A" at bounding box center [417, 189] width 230 height 12
click at [412, 195] on div "Instructions N/A" at bounding box center [417, 189] width 230 height 12
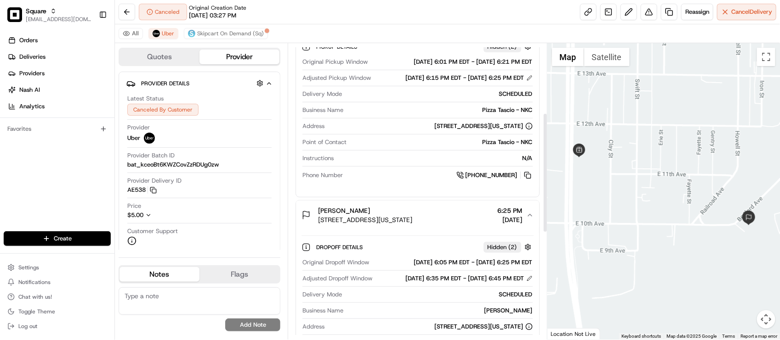
scroll to position [0, 0]
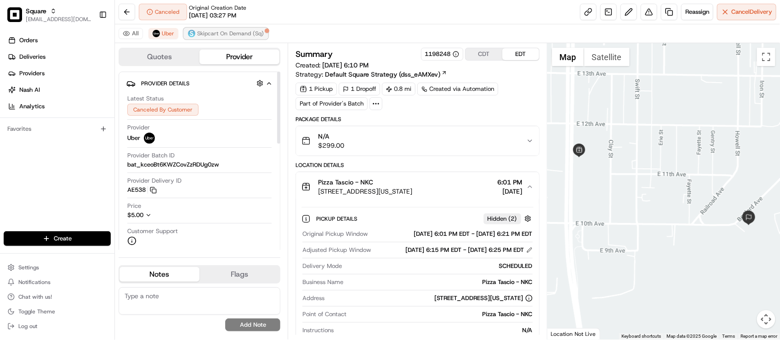
click at [202, 38] on button "Skipcart On Demand (Sq)" at bounding box center [226, 33] width 84 height 11
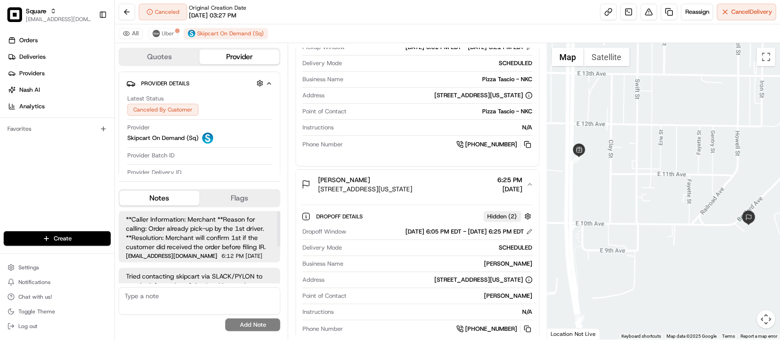
click at [406, 236] on div "[DATE] 6:05 PM EDT - [DATE] 6:25 PM EDT" at bounding box center [469, 232] width 127 height 8
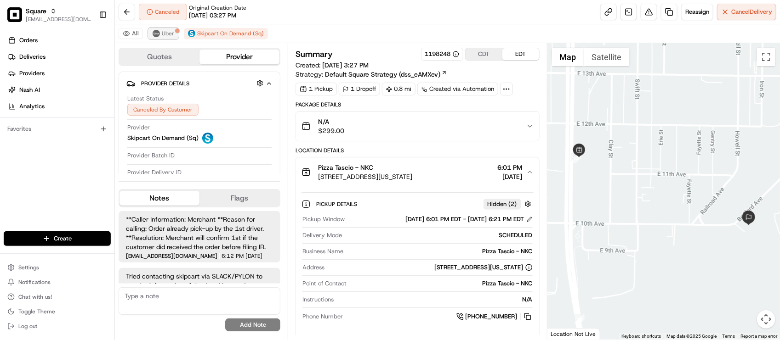
click at [162, 34] on span "Uber" at bounding box center [168, 33] width 12 height 7
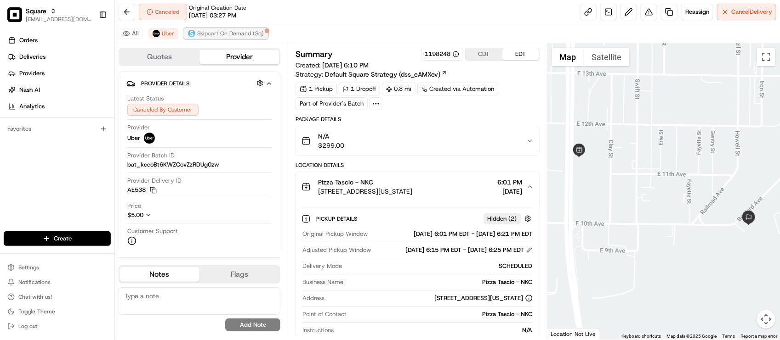
click at [232, 33] on span "Skipcart On Demand (Sq)" at bounding box center [230, 33] width 67 height 7
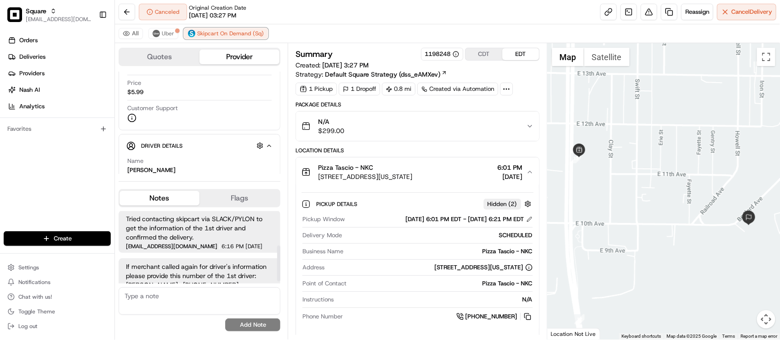
scroll to position [74, 0]
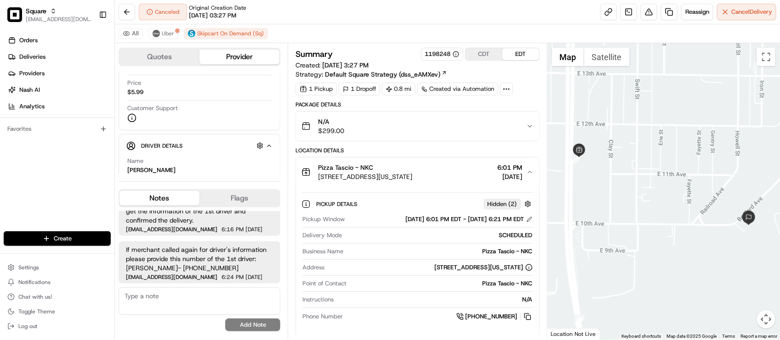
click at [433, 120] on div "N/A $299.00" at bounding box center [413, 126] width 224 height 18
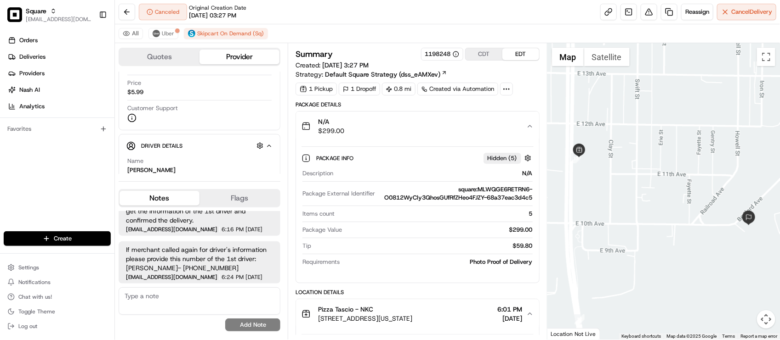
click at [504, 135] on div "N/A $299.00" at bounding box center [413, 126] width 224 height 18
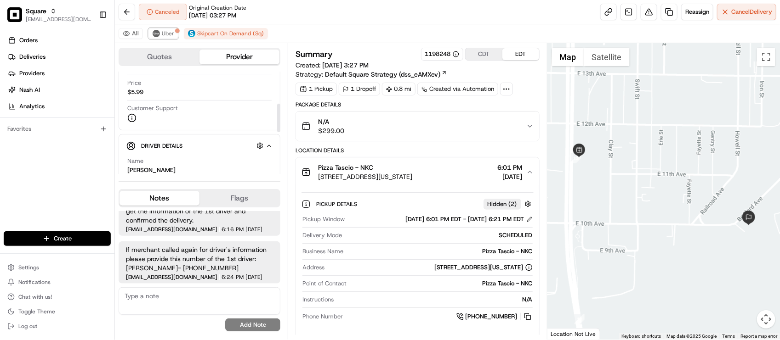
click at [168, 36] on span "Uber" at bounding box center [168, 33] width 12 height 7
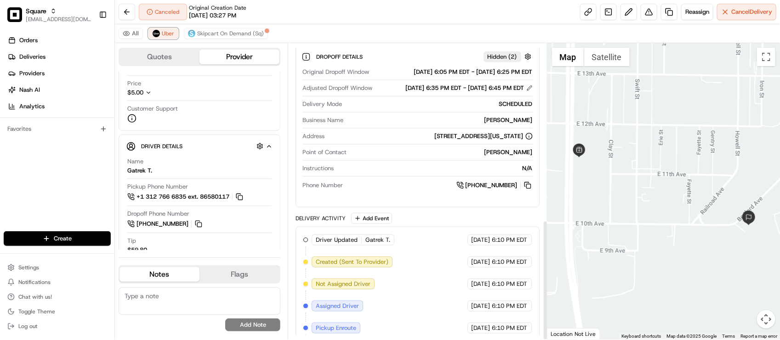
scroll to position [435, 0]
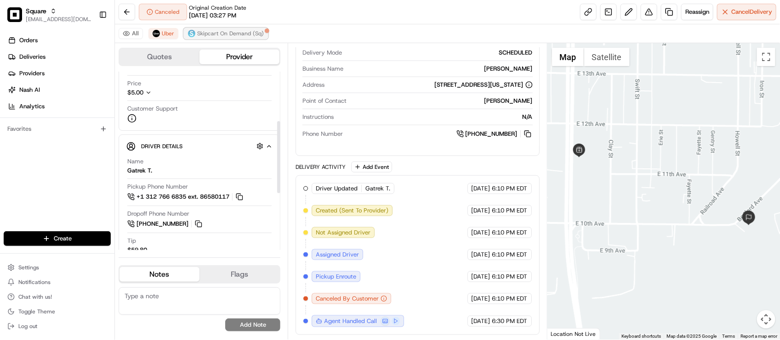
click at [210, 36] on span "Skipcart On Demand (Sq)" at bounding box center [230, 33] width 67 height 7
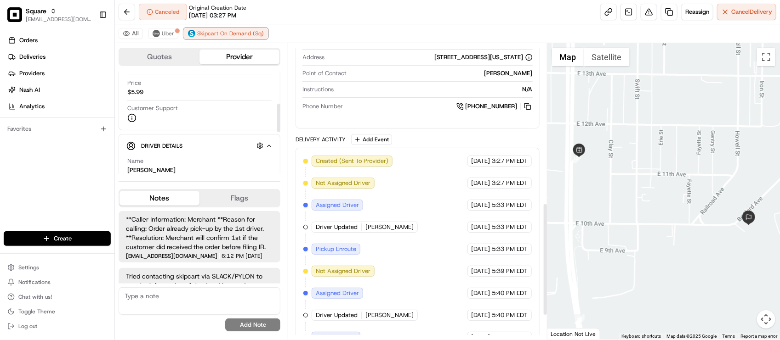
scroll to position [483, 0]
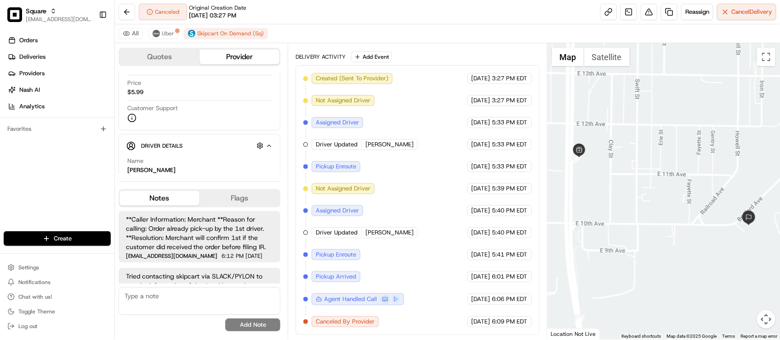
click at [401, 231] on span "[PERSON_NAME]" at bounding box center [389, 233] width 48 height 8
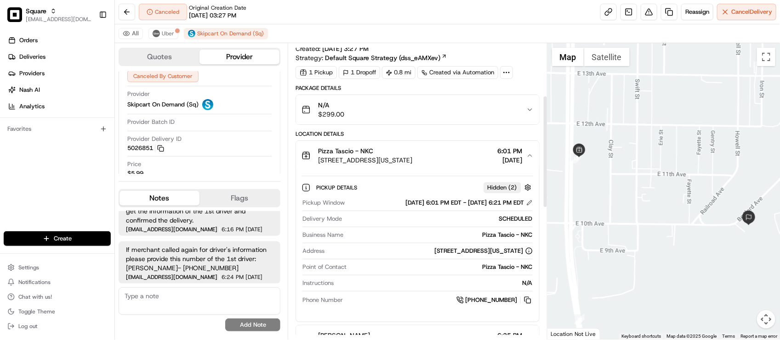
scroll to position [0, 0]
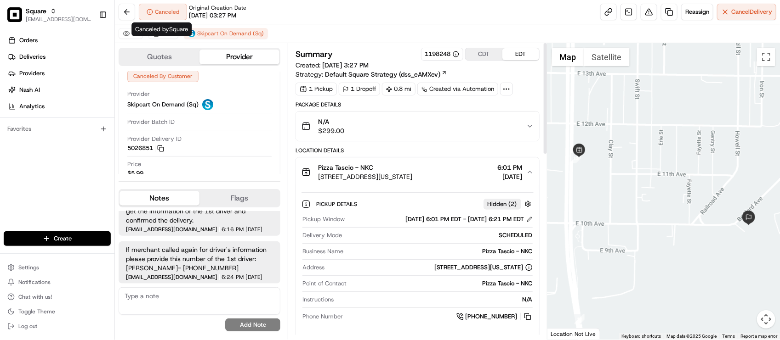
click at [170, 33] on span "Canceled by Square" at bounding box center [161, 29] width 53 height 8
click at [164, 34] on div "Canceled by Square Canceled by Square" at bounding box center [161, 30] width 60 height 14
click at [329, 20] on div "Canceled Original Creation Date 08/18/2025 03:27 PM Reassign Cancel Delivery" at bounding box center [447, 12] width 665 height 24
click at [168, 33] on span "Uber" at bounding box center [168, 33] width 12 height 7
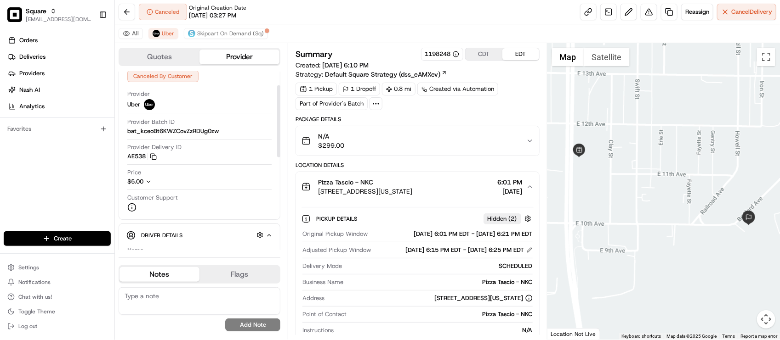
click at [380, 38] on div "All Uber Skipcart On Demand (Sq)" at bounding box center [447, 33] width 665 height 19
click at [382, 39] on div "All Uber Skipcart On Demand (Sq)" at bounding box center [447, 33] width 665 height 19
click at [281, 22] on div "Canceled Original Creation Date 08/18/2025 03:27 PM Reassign Cancel Delivery" at bounding box center [447, 12] width 665 height 24
click at [192, 209] on div "Customer Support" at bounding box center [199, 203] width 144 height 18
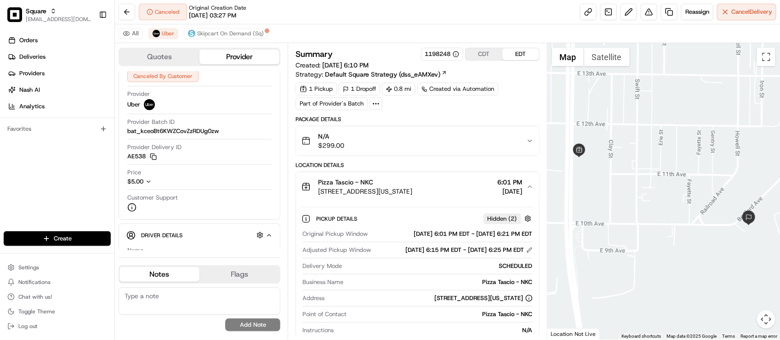
click at [289, 187] on div "Summary 1198248 CDT EDT Created: 08/19/2025 6:10 PM Strategy: Default Square St…" at bounding box center [417, 191] width 259 height 297
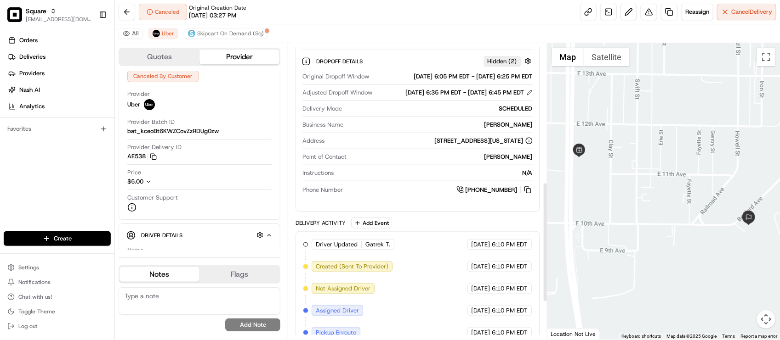
scroll to position [320, 0]
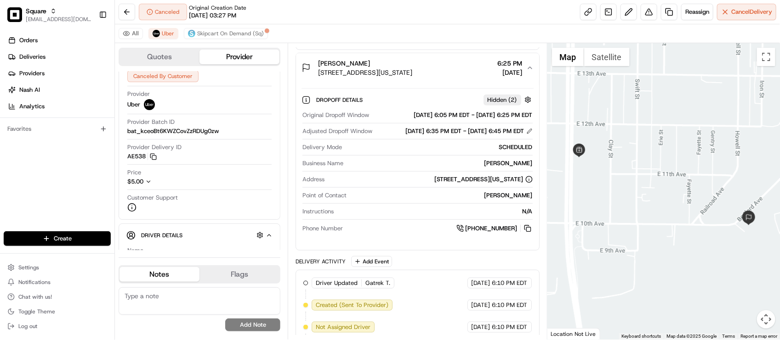
click at [375, 238] on div "Original Dropoff Window 08/19/2025 6:05 PM EDT - 08/19/2025 6:25 PM EDT Adjuste…" at bounding box center [417, 173] width 232 height 130
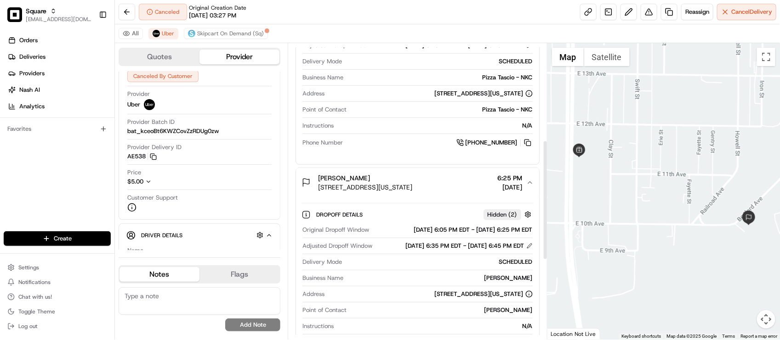
scroll to position [377, 0]
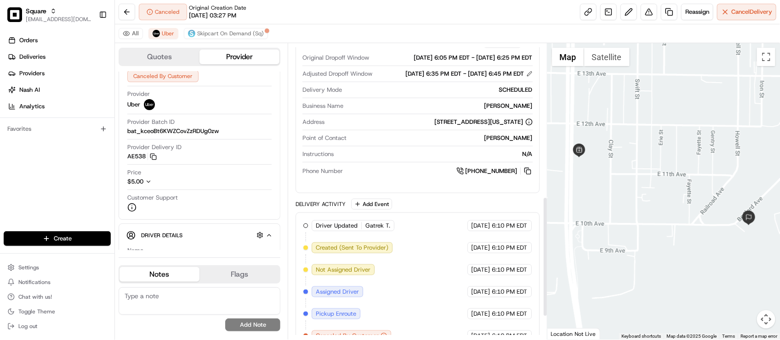
click at [419, 180] on div "Original Dropoff Window 08/19/2025 6:05 PM EDT - 08/19/2025 6:25 PM EDT Adjuste…" at bounding box center [417, 115] width 232 height 130
click at [207, 184] on button "$5.00" at bounding box center [167, 182] width 81 height 8
click at [146, 204] on icon "button" at bounding box center [148, 206] width 6 height 6
click at [379, 180] on div "Original Dropoff Window 08/19/2025 6:05 PM EDT - 08/19/2025 6:25 PM EDT Adjuste…" at bounding box center [417, 115] width 232 height 130
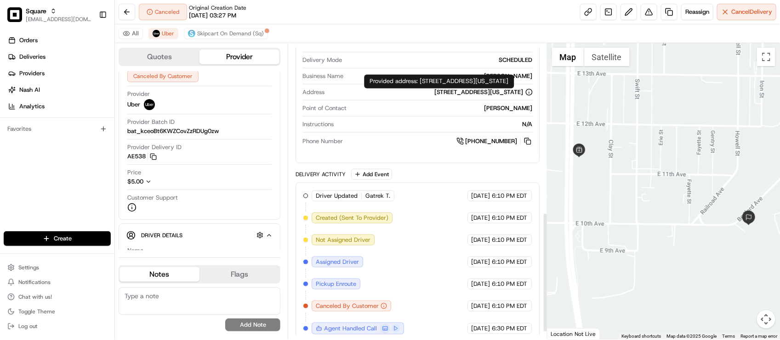
scroll to position [435, 0]
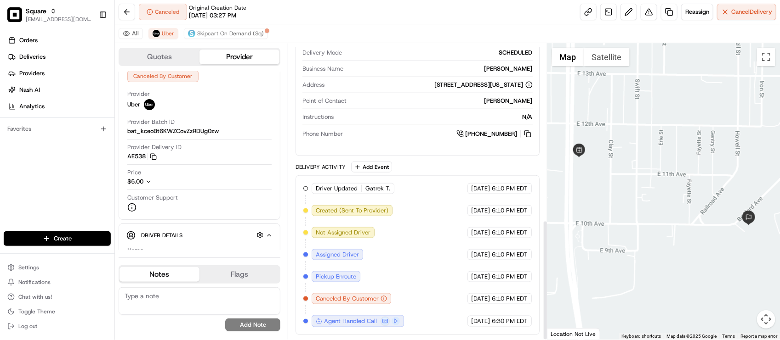
click at [471, 257] on span "[DATE]" at bounding box center [480, 255] width 19 height 8
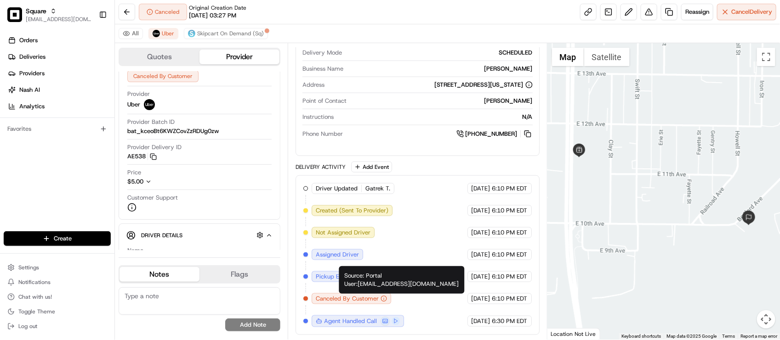
click at [426, 221] on div "Driver Updated Gatrek T. Uber 08/19/2025 6:10 PM EDT Created (Sent To Provider)…" at bounding box center [417, 255] width 228 height 144
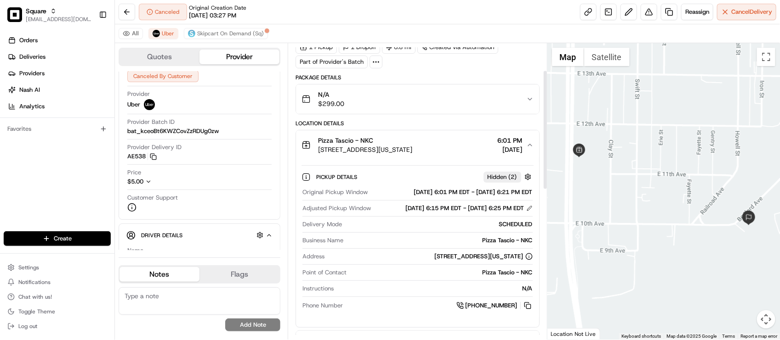
scroll to position [0, 0]
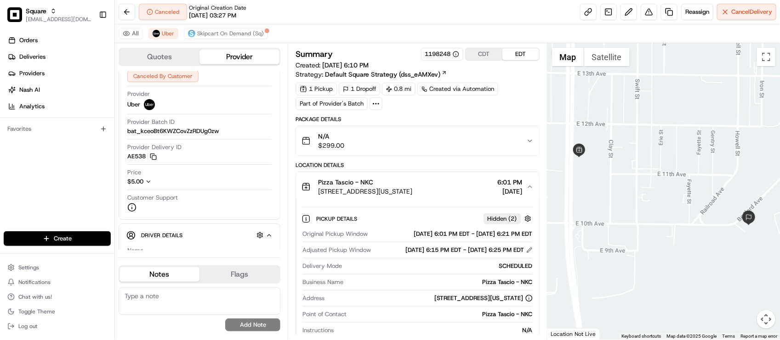
click at [526, 109] on div "1 Pickup 1 Dropoff 0.8 mi Created via Automation Part of Provider's Batch" at bounding box center [416, 97] width 243 height 28
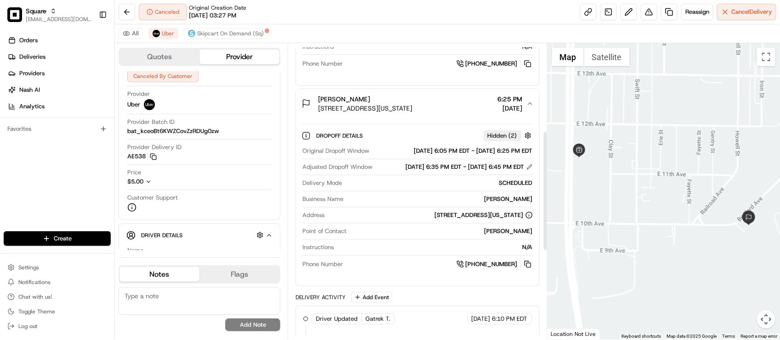
scroll to position [287, 0]
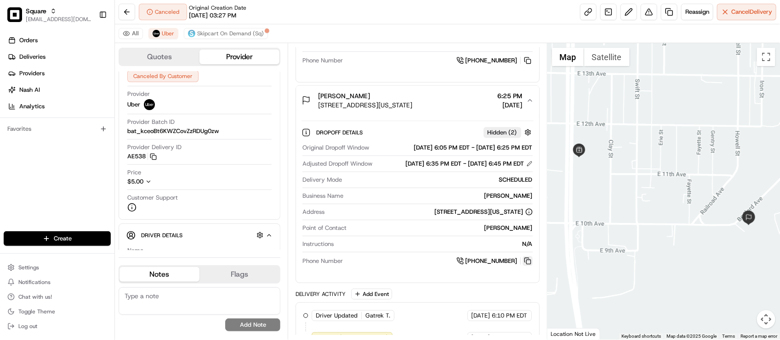
click at [527, 266] on button at bounding box center [527, 261] width 10 height 10
click at [483, 249] on div "N/A" at bounding box center [434, 244] width 195 height 8
drag, startPoint x: 501, startPoint y: 247, endPoint x: 533, endPoint y: 246, distance: 32.2
click at [533, 246] on div "Dropoff Details Hidden ( 2 ) Original Dropoff Window 08/19/2025 6:05 PM EDT - 0…" at bounding box center [417, 195] width 243 height 160
copy div "Nick Brown"
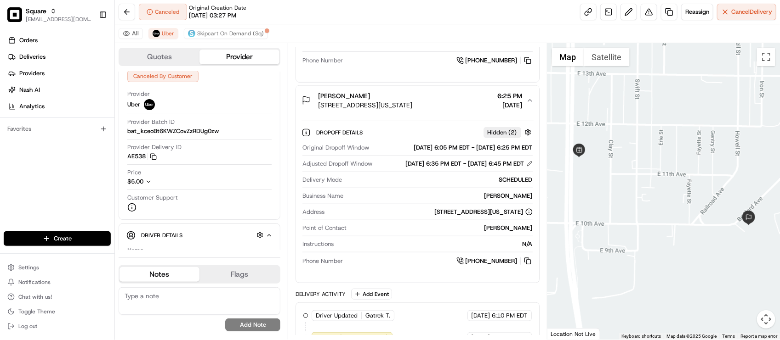
click at [368, 168] on div "Adjusted Dropoff Window 08/19/2025 6:35 PM EDT - 08/19/2025 6:45 PM EDT" at bounding box center [417, 164] width 230 height 8
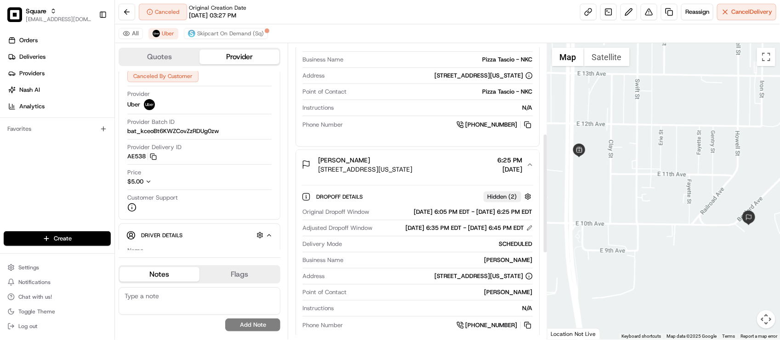
scroll to position [57, 0]
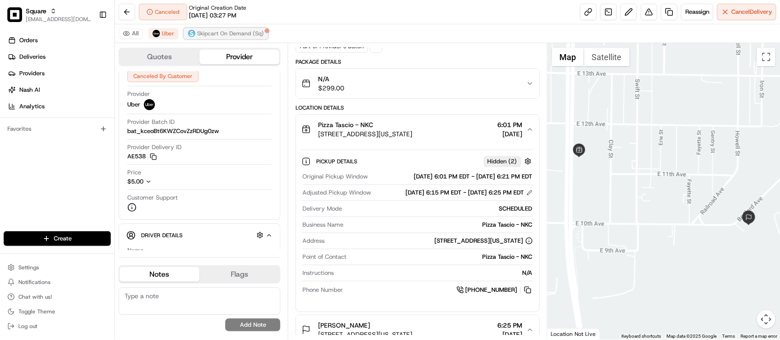
click at [256, 31] on span "Skipcart On Demand (Sq)" at bounding box center [230, 33] width 67 height 7
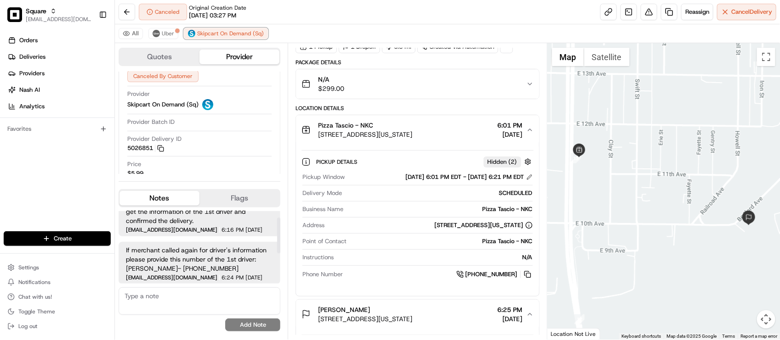
scroll to position [74, 0]
click at [167, 40] on div "All Uber Skipcart On Demand (Sq)" at bounding box center [447, 33] width 665 height 19
click at [169, 37] on span "Uber" at bounding box center [168, 33] width 12 height 7
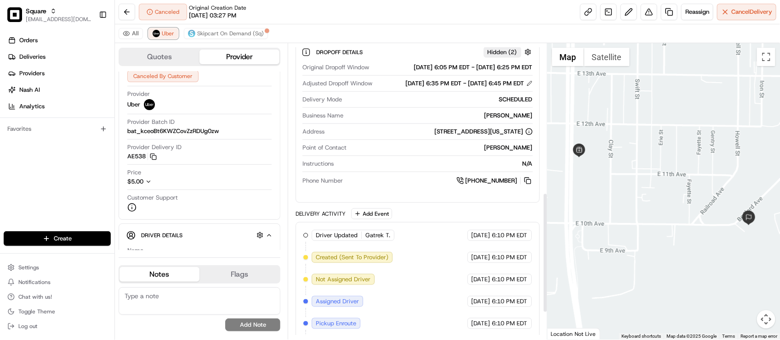
scroll to position [435, 0]
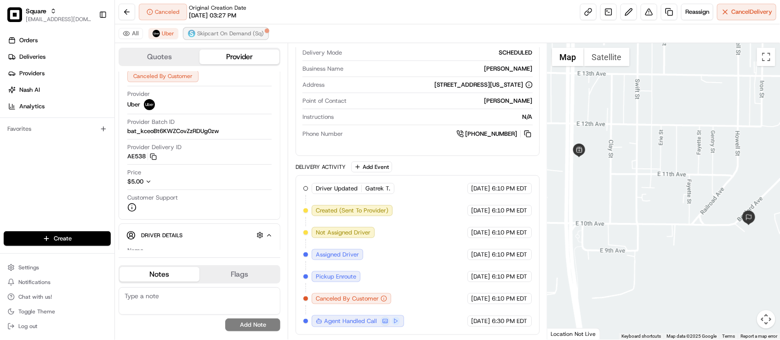
click at [226, 32] on span "Skipcart On Demand (Sq)" at bounding box center [230, 33] width 67 height 7
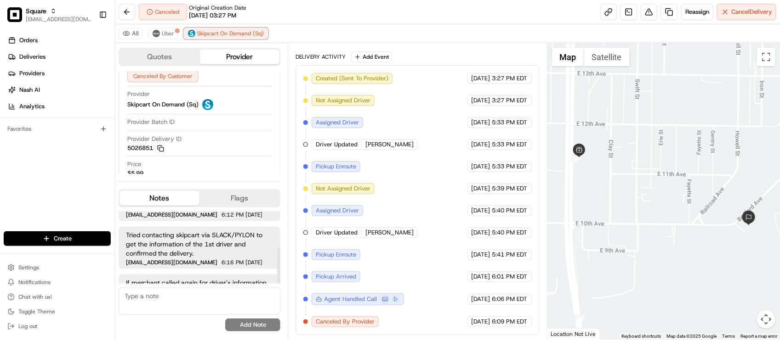
scroll to position [74, 0]
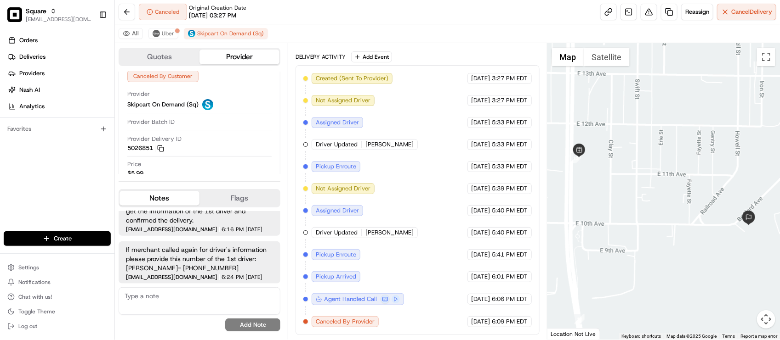
click at [446, 30] on div "All Uber Skipcart On Demand (Sq)" at bounding box center [447, 33] width 665 height 19
click at [281, 15] on div "Canceled Original Creation Date 08/18/2025 03:27 PM Reassign Cancel Delivery" at bounding box center [447, 12] width 665 height 24
click at [641, 8] on button at bounding box center [648, 12] width 17 height 17
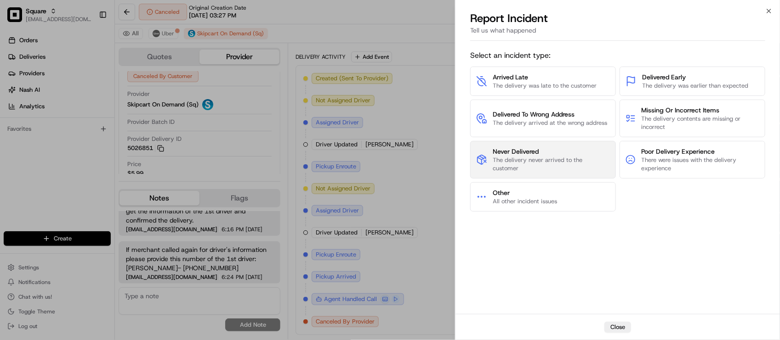
click at [522, 159] on span "The delivery never arrived to the customer" at bounding box center [551, 164] width 117 height 17
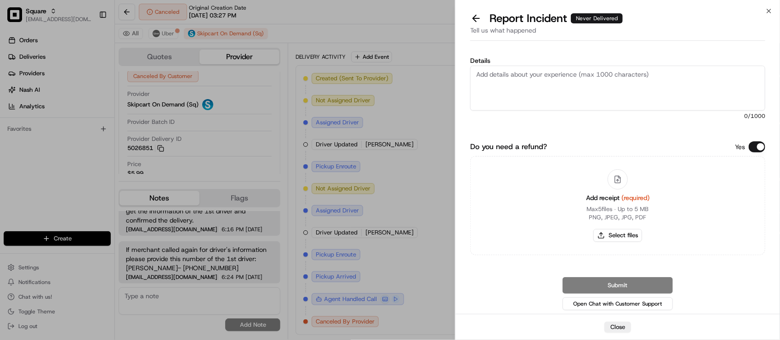
click at [764, 136] on div "Details 0 /1000 Do you need a refund? Yes Add receipt (required) Max 5 files ∙ …" at bounding box center [617, 182] width 295 height 260
click at [762, 145] on button "Do you need a refund?" at bounding box center [756, 147] width 17 height 11
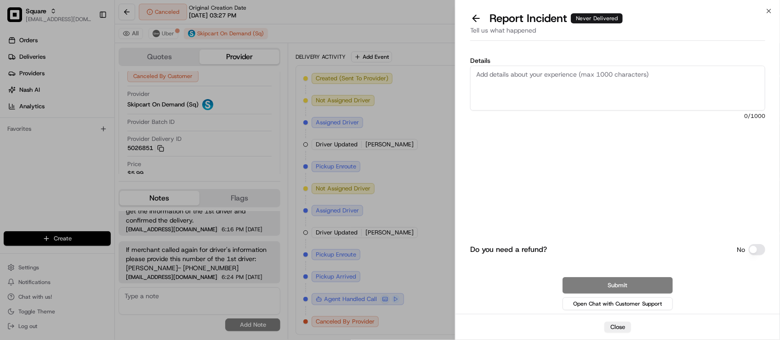
click at [617, 88] on textarea "Details" at bounding box center [617, 88] width 295 height 45
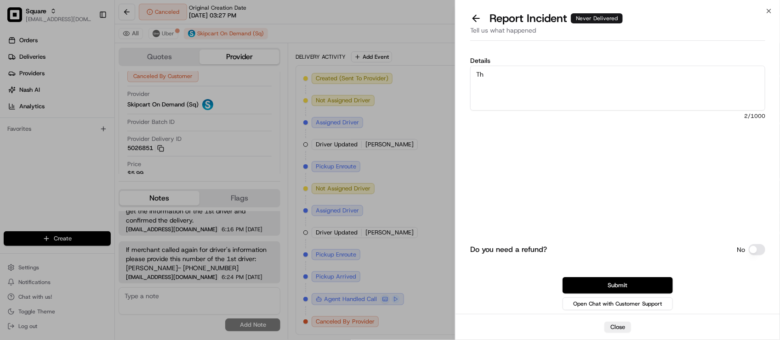
type textarea "T"
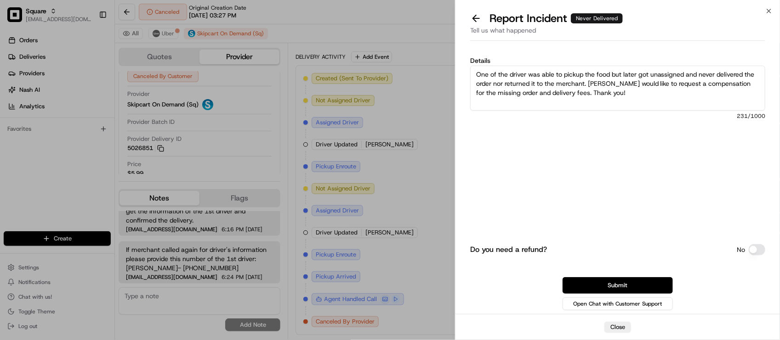
click at [605, 211] on div "Do you need a refund? No Submit Open Chat with Customer Support" at bounding box center [617, 241] width 295 height 144
click at [640, 93] on textarea "One of the driver was able to pickup the food but later got unassigned and neve…" at bounding box center [617, 88] width 295 height 45
drag, startPoint x: 619, startPoint y: 91, endPoint x: 379, endPoint y: 74, distance: 240.9
click at [379, 74] on body "Square lseguiran@nashhelp.com Toggle Sidebar Orders Deliveries Providers Nash A…" at bounding box center [390, 170] width 780 height 340
paste textarea "s was able to pick up the food but later became unassigned and never delivered …"
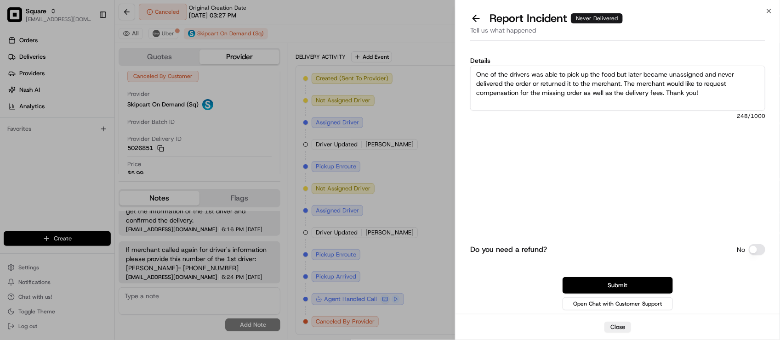
type textarea "One of the drivers was able to pick up the food but later became unassigned and…"
click at [600, 146] on div "Details One of the drivers was able to pick up the food but later became unassi…" at bounding box center [617, 108] width 295 height 102
click at [632, 286] on button "Submit" at bounding box center [617, 285] width 110 height 17
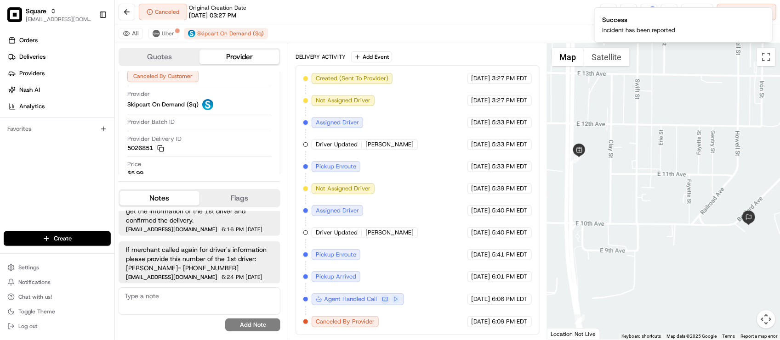
click at [419, 166] on div "Created (Sent To Provider) Skipcart On Demand (Sq) 08/18/2025 3:27 PM EDT Not A…" at bounding box center [417, 200] width 228 height 255
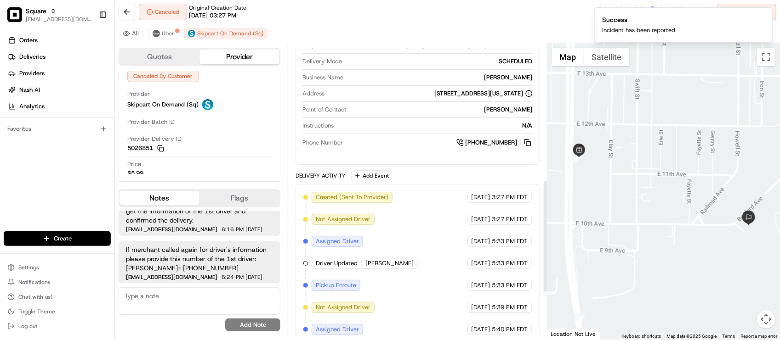
scroll to position [253, 0]
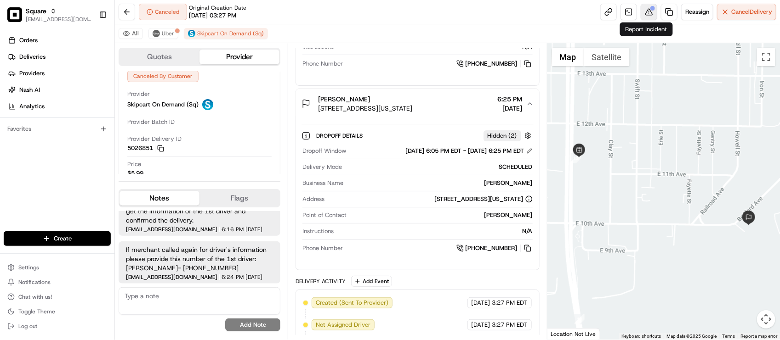
click at [640, 10] on button at bounding box center [648, 12] width 17 height 17
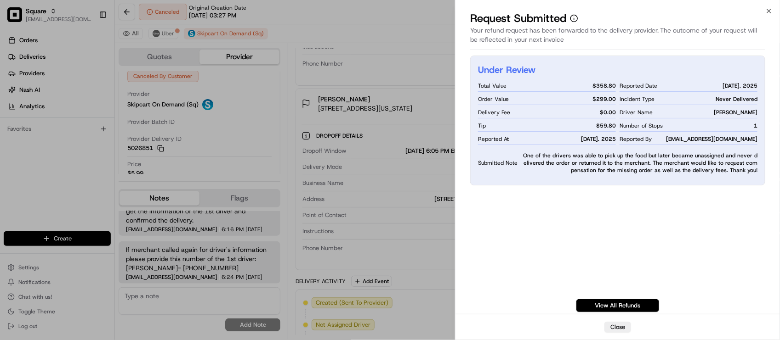
click at [600, 16] on div "Request Submitted" at bounding box center [617, 18] width 295 height 15
click at [326, 196] on div "Dropoff Window 08/19/2025 6:05 PM EDT - 08/19/2025 6:25 PM EDT Delivery Mode SC…" at bounding box center [417, 200] width 232 height 114
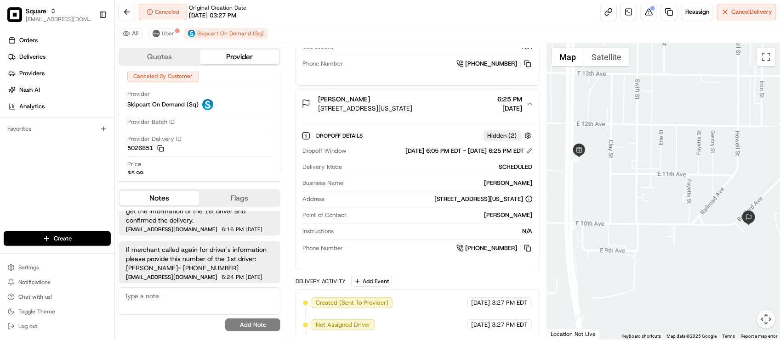
click at [435, 201] on div "1001 Bedford Ave, North Kansas City, MO 64116, USA" at bounding box center [484, 199] width 98 height 8
click at [491, 212] on div "Dropoff Window 08/19/2025 6:05 PM EDT - 08/19/2025 6:25 PM EDT Delivery Mode SC…" at bounding box center [417, 200] width 232 height 114
drag, startPoint x: 499, startPoint y: 216, endPoint x: 533, endPoint y: 215, distance: 34.0
click at [533, 215] on div "Dropoff Details Hidden ( 2 ) Dropoff Window 08/19/2025 6:05 PM EDT - 08/19/2025…" at bounding box center [417, 191] width 243 height 144
copy div "Nick Brown"
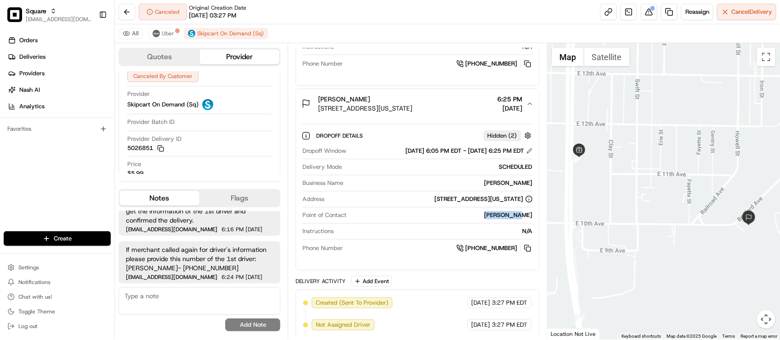
scroll to position [81, 0]
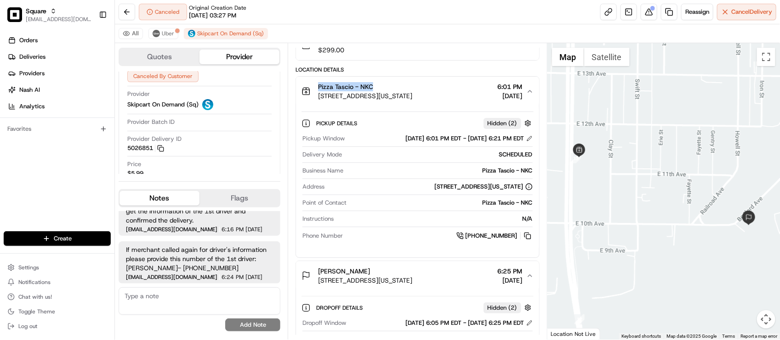
drag, startPoint x: 318, startPoint y: 86, endPoint x: 374, endPoint y: 85, distance: 56.1
click at [374, 85] on div "Pizza Tascio - NKC" at bounding box center [365, 86] width 94 height 9
copy span "Pizza Tascio - NKC"
click at [177, 297] on textarea at bounding box center [200, 302] width 162 height 28
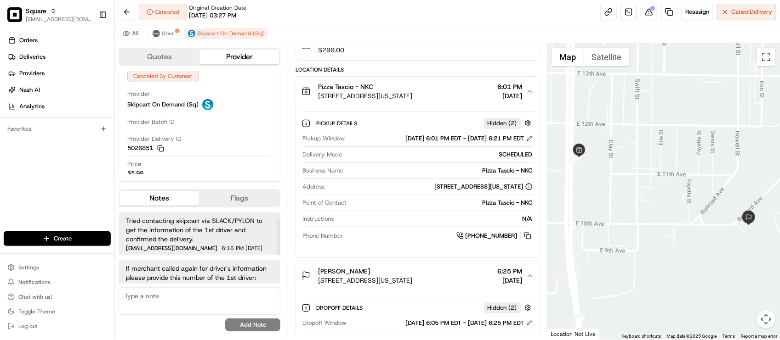
scroll to position [74, 0]
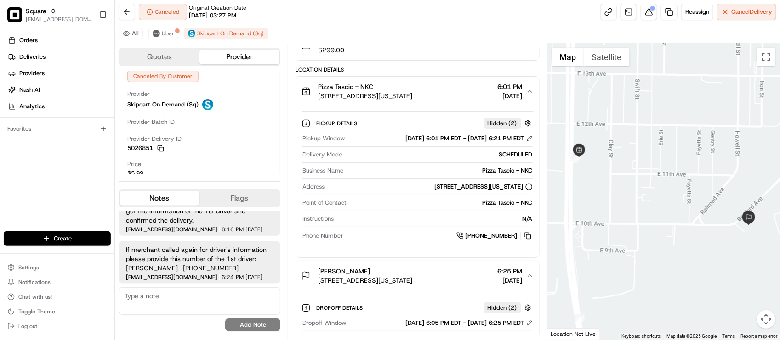
click at [168, 309] on textarea at bounding box center [200, 302] width 162 height 28
click at [168, 312] on textarea at bounding box center [200, 302] width 162 height 28
type textarea "F"
type textarea "D"
type textarea "E"
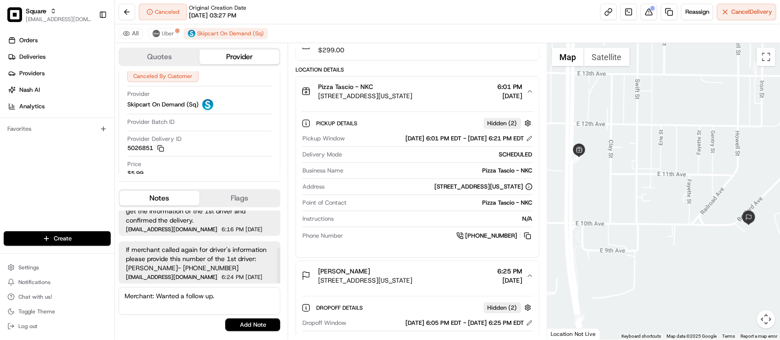
click at [241, 294] on textarea "Merchant: Wanted a follow up." at bounding box center [200, 302] width 162 height 28
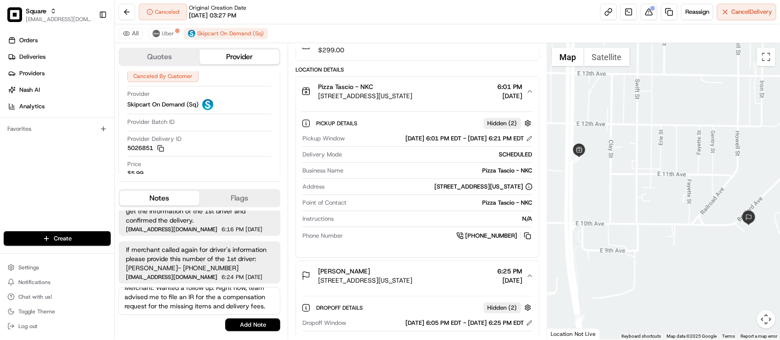
scroll to position [8, 0]
type textarea "Merchant: Wanted a follow up. Right now, team advised me to file an IR for the …"
click at [245, 329] on button "Add Note" at bounding box center [252, 325] width 55 height 13
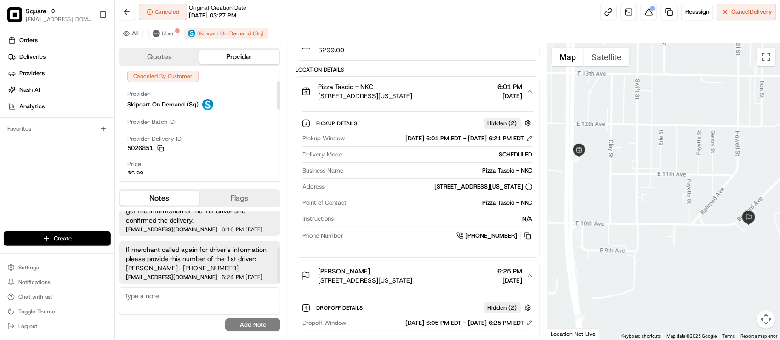
scroll to position [188, 0]
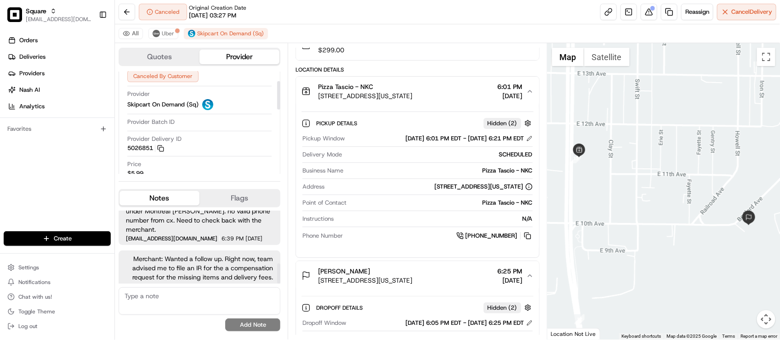
click at [244, 113] on div "Provider Skipcart On Demand (Sq)" at bounding box center [199, 102] width 144 height 24
click at [379, 23] on div "Canceled Original Creation Date 08/18/2025 03:27 PM Reassign Cancel Delivery" at bounding box center [447, 12] width 665 height 24
click at [294, 1] on div "Canceled Original Creation Date 08/18/2025 03:27 PM Reassign Cancel Delivery" at bounding box center [447, 12] width 665 height 24
click at [282, 20] on div "Canceled Original Creation Date 08/18/2025 03:27 PM Reassign Cancel Delivery" at bounding box center [447, 12] width 665 height 24
click at [419, 5] on div "Canceled Original Creation Date 08/18/2025 03:27 PM Reassign Cancel Delivery" at bounding box center [447, 12] width 665 height 24
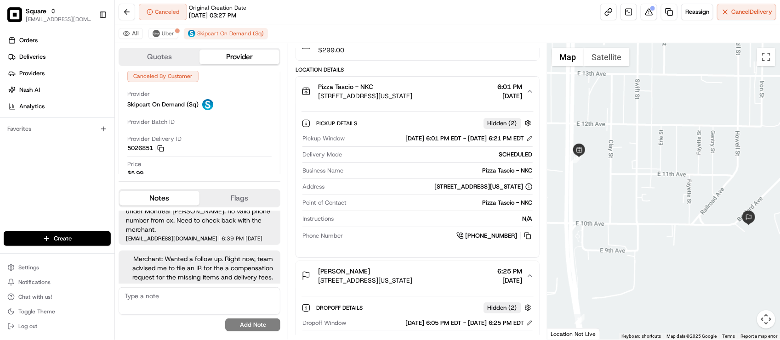
click at [273, 2] on div "Canceled Original Creation Date 08/18/2025 03:27 PM Reassign Cancel Delivery" at bounding box center [447, 12] width 665 height 24
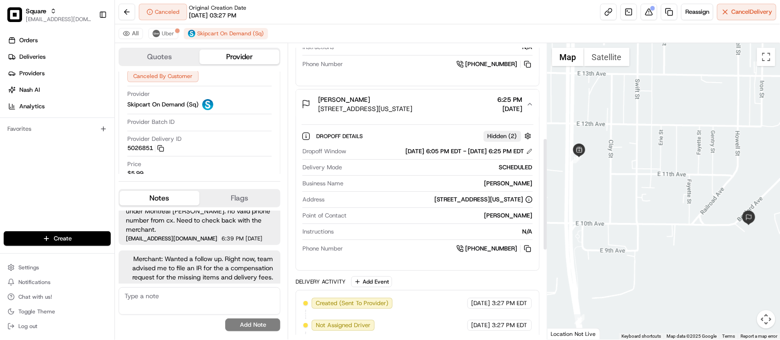
scroll to position [253, 0]
drag, startPoint x: 315, startPoint y: 111, endPoint x: 472, endPoint y: 112, distance: 157.6
click at [412, 112] on div "Nick Brown 1001 Bedford Ave, North Kansas City, MO 64116, USA" at bounding box center [356, 104] width 111 height 18
copy span "1001 Bedford Ave, North Kansas City, MO 64116,"
click at [324, 17] on div "Canceled Original Creation Date 08/18/2025 03:27 PM Reassign Cancel Delivery" at bounding box center [447, 12] width 665 height 24
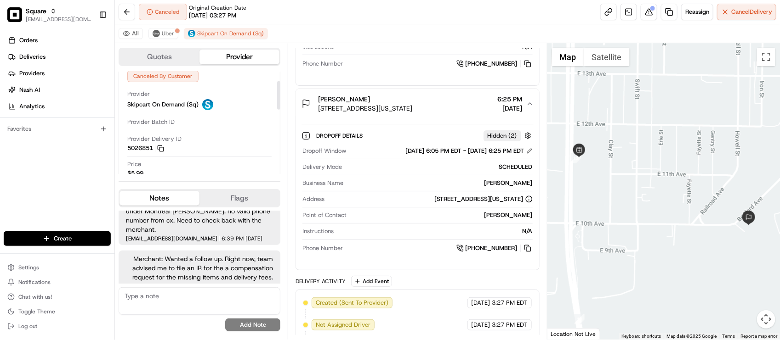
click at [225, 142] on div "Provider Delivery ID 5026851 Copy 5026851" at bounding box center [199, 143] width 144 height 17
click at [384, 208] on div at bounding box center [417, 207] width 230 height 0
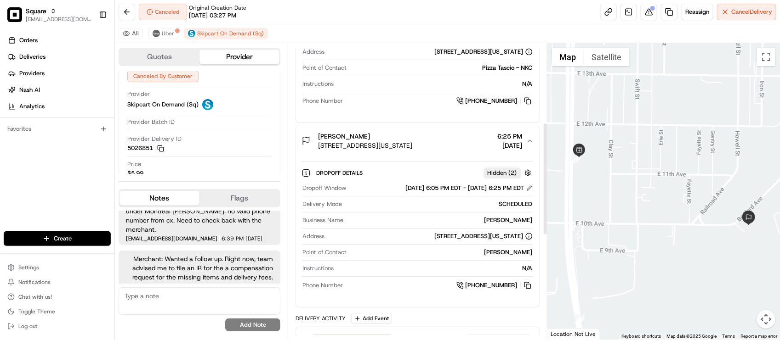
scroll to position [196, 0]
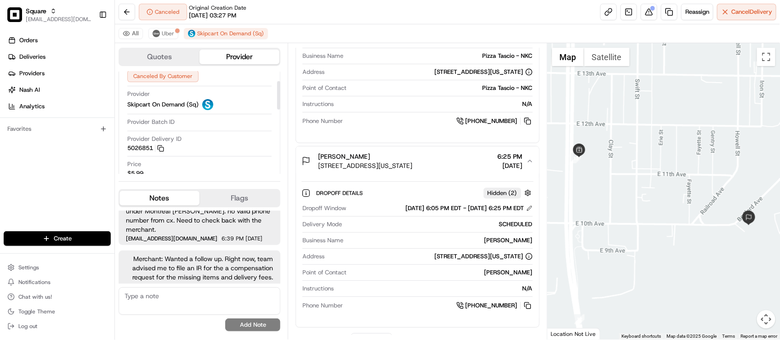
click at [230, 132] on div "Latest Status Canceled By Customer Provider Skipcart On Demand (Sq) Provider Ba…" at bounding box center [199, 132] width 146 height 150
drag, startPoint x: 319, startPoint y: 160, endPoint x: 355, endPoint y: 160, distance: 35.8
click at [356, 160] on div "Nick Brown" at bounding box center [365, 156] width 94 height 9
click at [402, 8] on div "Canceled Original Creation Date 08/18/2025 03:27 PM Reassign Cancel Delivery" at bounding box center [447, 12] width 665 height 24
drag, startPoint x: 717, startPoint y: 230, endPoint x: 699, endPoint y: 230, distance: 17.5
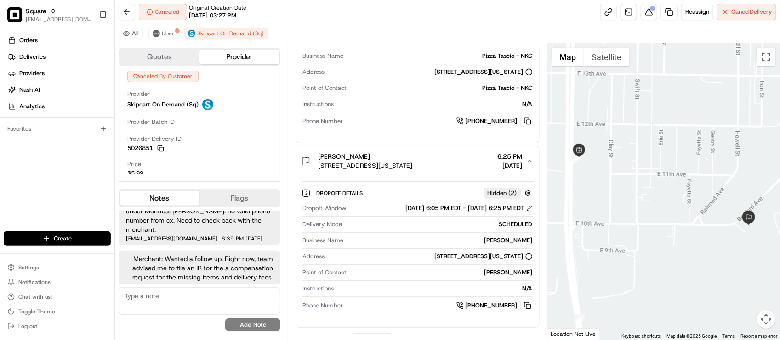
click at [699, 230] on div at bounding box center [663, 191] width 232 height 297
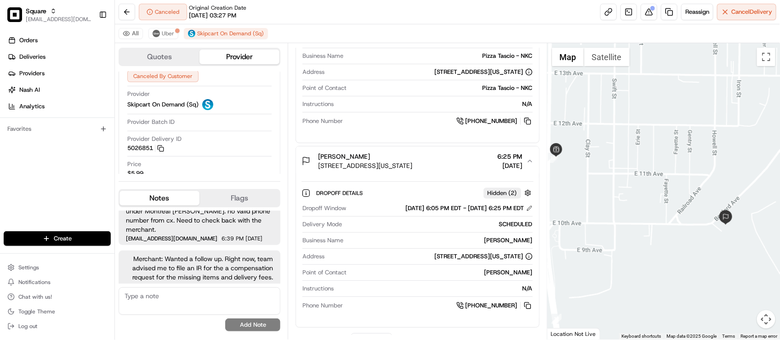
click at [290, 243] on div "Summary 1198248 CDT EDT Created: 08/18/2025 3:27 PM Strategy: Default Square St…" at bounding box center [417, 191] width 259 height 297
drag, startPoint x: 317, startPoint y: 171, endPoint x: 429, endPoint y: 173, distance: 111.2
click at [429, 173] on button "Nick Brown 1001 Bedford Ave, North Kansas City, MO 64116, USA 6:25 PM 08/19/2025" at bounding box center [417, 161] width 243 height 29
click at [237, 140] on div "Provider Delivery ID 5026851 Copy 5026851" at bounding box center [199, 143] width 144 height 17
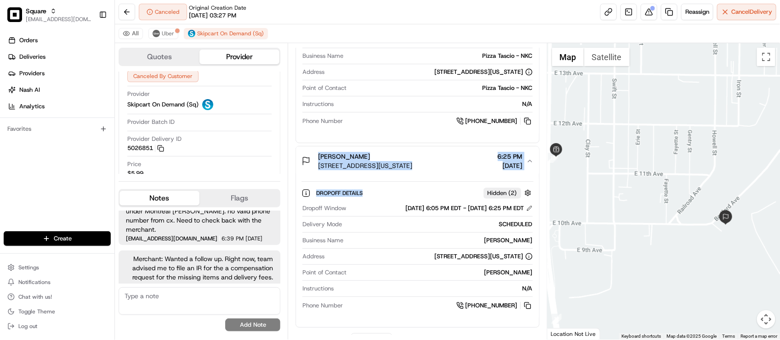
drag, startPoint x: 318, startPoint y: 167, endPoint x: 378, endPoint y: 178, distance: 60.8
click at [378, 178] on div "Nick Brown 1001 Bedford Ave, North Kansas City, MO 64116, USA 6:25 PM 08/19/202…" at bounding box center [416, 237] width 243 height 182
click at [363, 173] on button "Nick Brown 1001 Bedford Ave, North Kansas City, MO 64116, USA 6:25 PM 08/19/2025" at bounding box center [417, 161] width 243 height 29
click at [345, 167] on span "1001 Bedford Ave, North Kansas City, MO 64116, USA" at bounding box center [365, 165] width 94 height 9
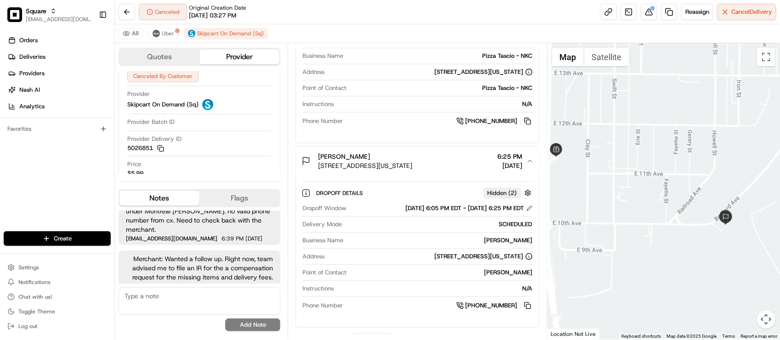
drag, startPoint x: 319, startPoint y: 166, endPoint x: 465, endPoint y: 167, distance: 146.1
click at [412, 167] on span "1001 Bedford Ave, North Kansas City, MO 64116, USA" at bounding box center [365, 165] width 94 height 9
copy span "1001 Bedford Ave, North Kansas City, MO 64116"
click at [62, 185] on div "Orders Deliveries Providers [PERSON_NAME] Analytics Favorites" at bounding box center [57, 133] width 114 height 208
click at [488, 8] on div "Canceled Original Creation Date 08/18/2025 03:27 PM Reassign Cancel Delivery" at bounding box center [447, 12] width 665 height 24
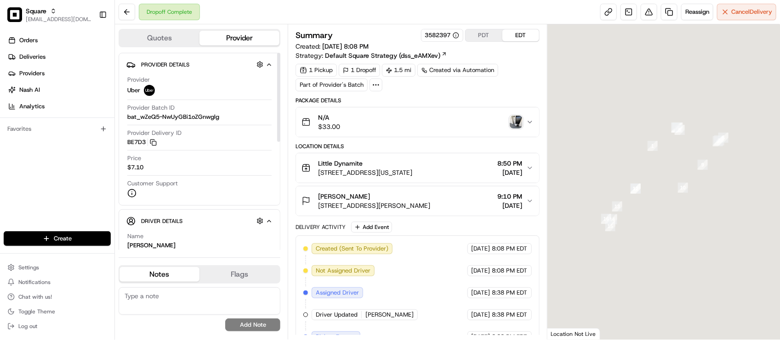
click at [248, 123] on div "Provider Batch ID bat_wZeQ5-NwUyGBi1oZGnwglg" at bounding box center [199, 115] width 144 height 22
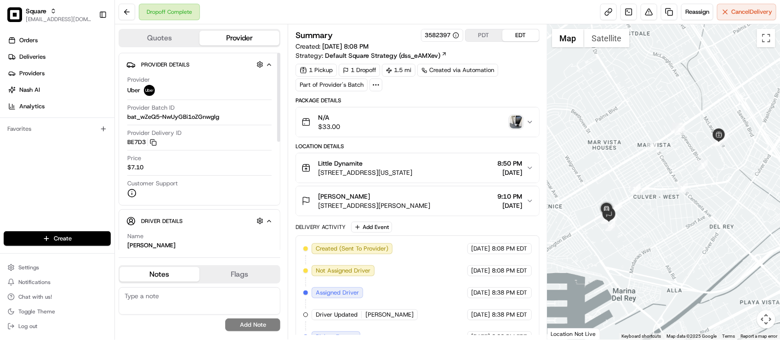
click at [430, 203] on span "[STREET_ADDRESS][PERSON_NAME]" at bounding box center [374, 205] width 112 height 9
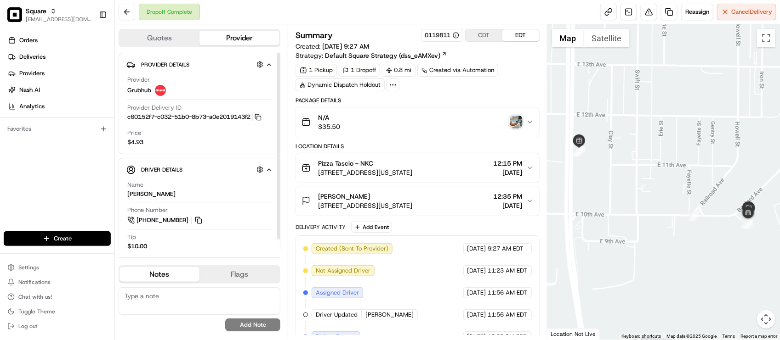
click at [247, 146] on div "Price $4.93" at bounding box center [199, 137] width 144 height 17
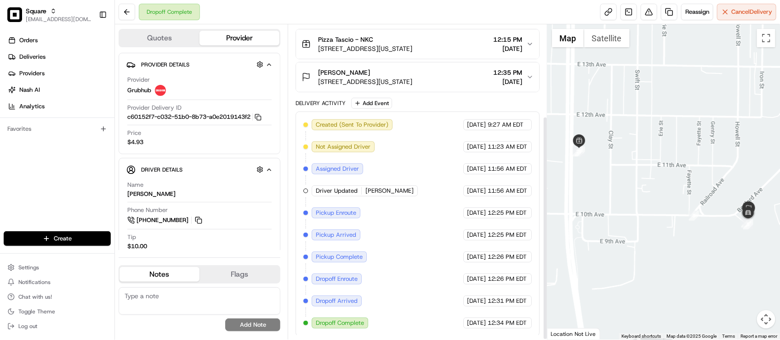
scroll to position [129, 0]
click at [208, 143] on div "Price $4.93" at bounding box center [199, 137] width 144 height 17
click at [95, 162] on div "Orders Deliveries Providers [PERSON_NAME] Analytics Favorites" at bounding box center [57, 133] width 114 height 208
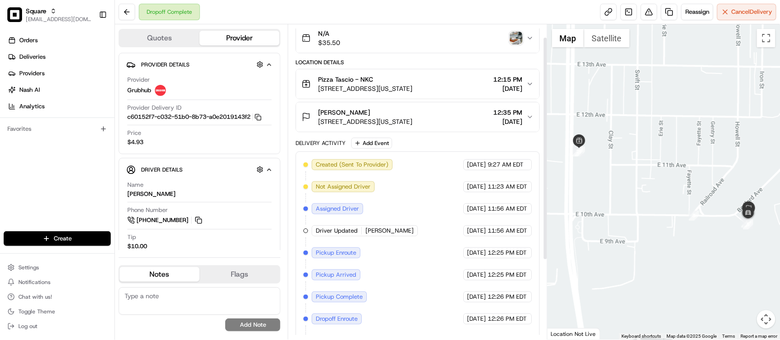
scroll to position [14, 0]
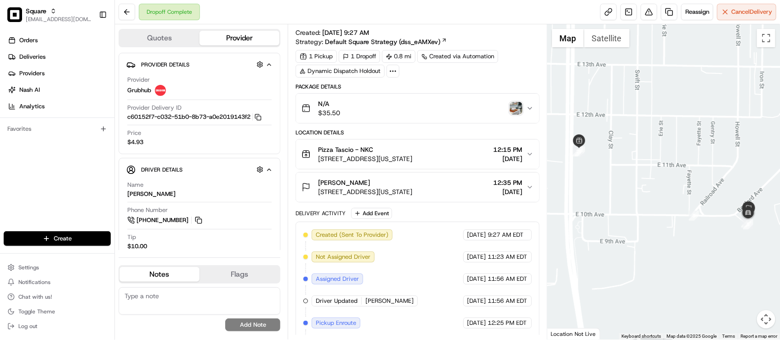
click at [452, 247] on div "Created (Sent To Provider) Grubhub 08/12/2025 9:27 AM EDT Not Assigned Driver G…" at bounding box center [417, 334] width 228 height 209
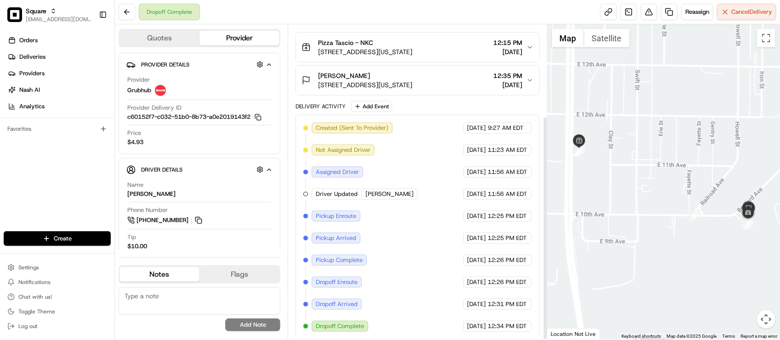
scroll to position [129, 0]
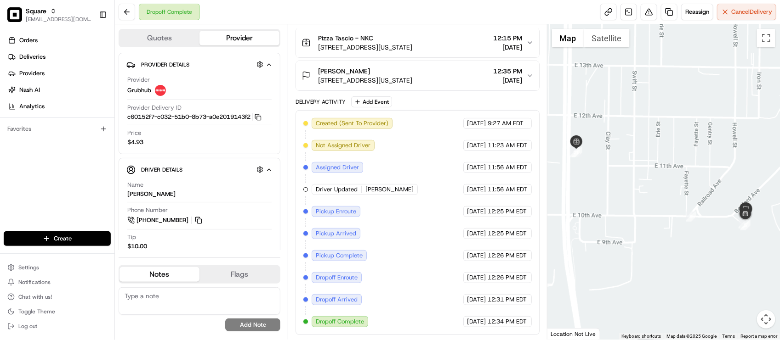
drag, startPoint x: 691, startPoint y: 168, endPoint x: 683, endPoint y: 170, distance: 9.0
click at [683, 170] on div at bounding box center [663, 182] width 232 height 316
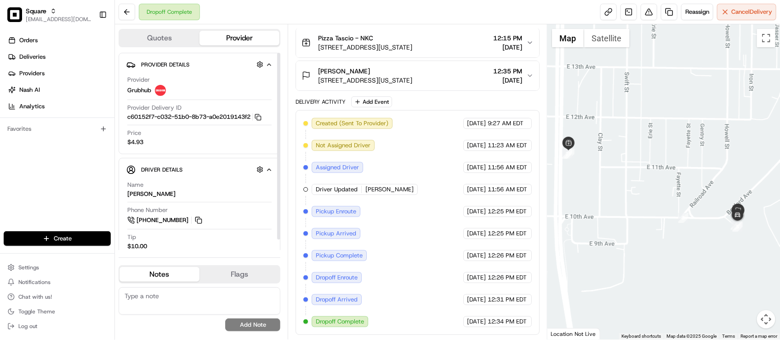
drag, startPoint x: 222, startPoint y: 109, endPoint x: 221, endPoint y: 115, distance: 6.4
click at [222, 109] on div "Provider Delivery ID c60152f7-c032-51b0-8b73-a0e2019143f2 Copy c60152f7-c032-51…" at bounding box center [199, 112] width 144 height 17
click at [408, 247] on div "Created (Sent To Provider) Grubhub 08/12/2025 9:27 AM EDT Not Assigned Driver G…" at bounding box center [417, 222] width 228 height 209
click at [242, 238] on div "Tip $10.00" at bounding box center [199, 241] width 144 height 17
click at [415, 232] on div "Created (Sent To Provider) Grubhub 08/12/2025 9:27 AM EDT Not Assigned Driver G…" at bounding box center [417, 222] width 228 height 209
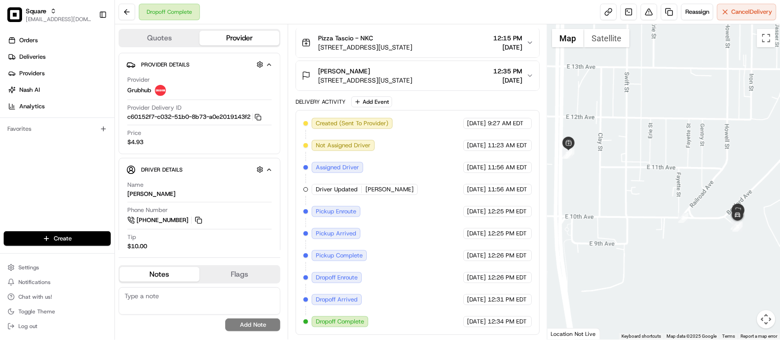
scroll to position [71, 0]
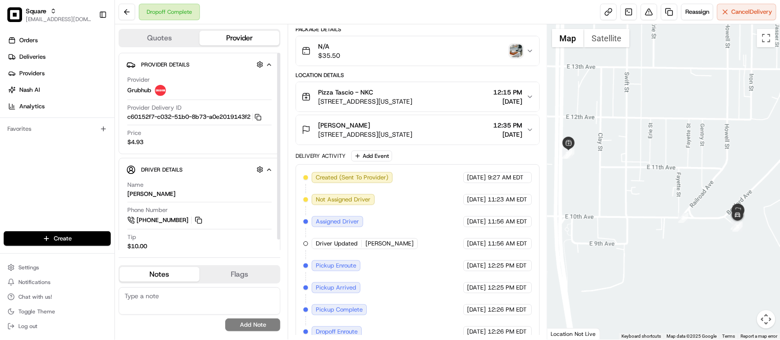
click at [213, 193] on div "Name Mokshith" at bounding box center [199, 189] width 144 height 17
click at [493, 139] on span "[DATE]" at bounding box center [507, 134] width 29 height 9
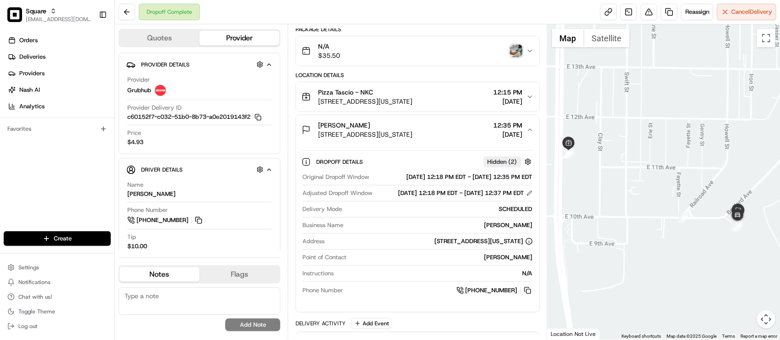
click at [493, 128] on span "12:35 PM" at bounding box center [507, 125] width 29 height 9
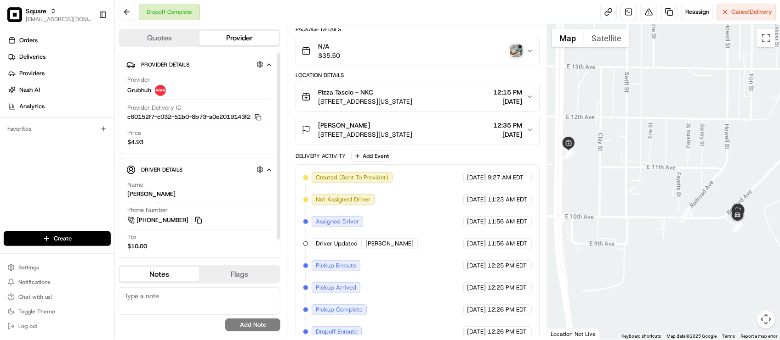
click at [249, 219] on div "Phone Number +1 929 399 9953" at bounding box center [199, 215] width 144 height 19
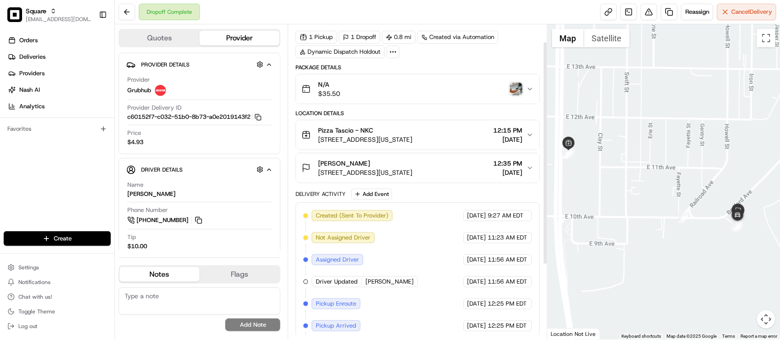
scroll to position [0, 0]
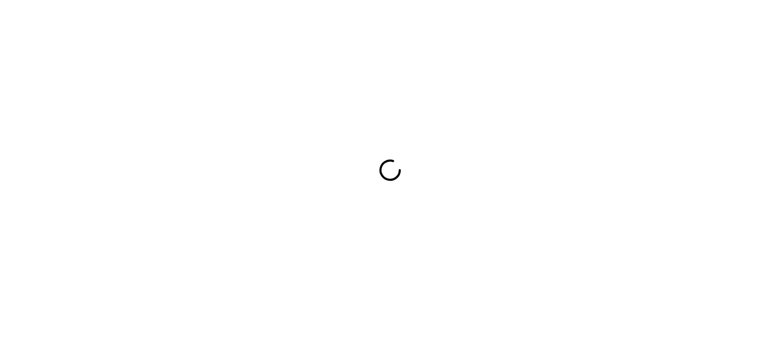
click at [244, 38] on div at bounding box center [390, 170] width 780 height 340
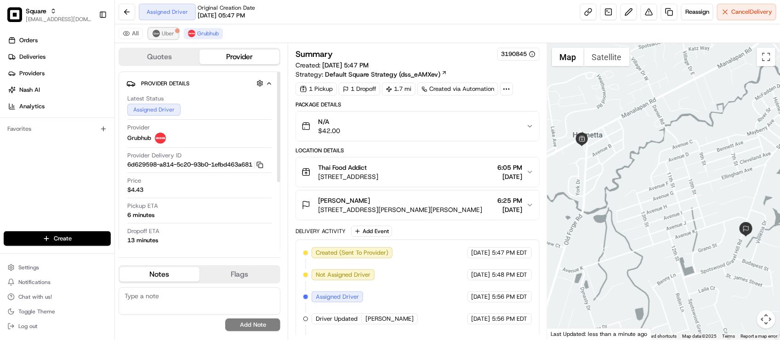
click at [170, 32] on span "Uber" at bounding box center [168, 33] width 12 height 7
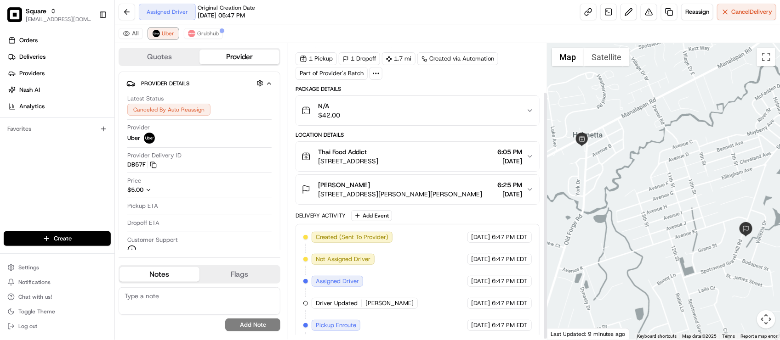
scroll to position [58, 0]
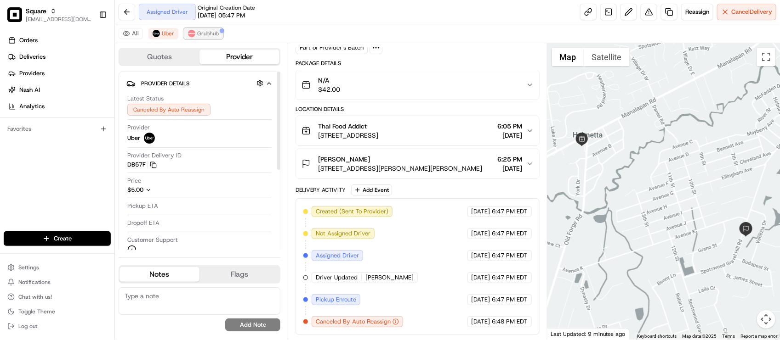
click at [210, 33] on span "Grubhub" at bounding box center [208, 33] width 22 height 7
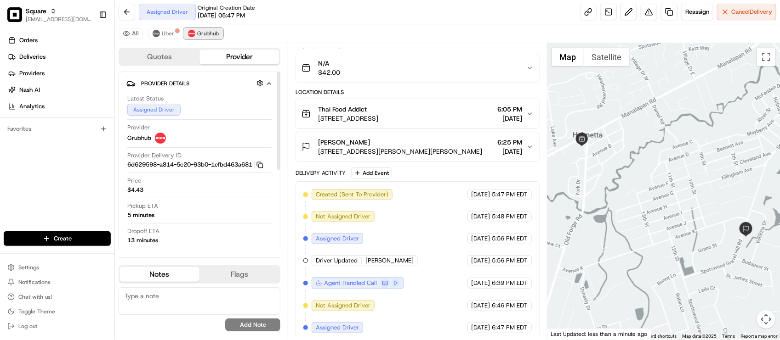
scroll to position [44, 0]
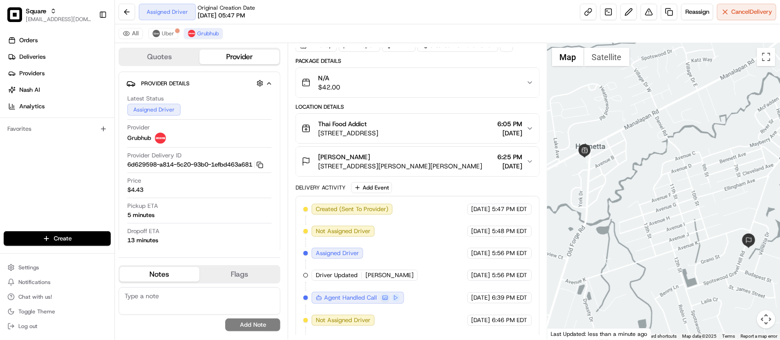
drag, startPoint x: 724, startPoint y: 220, endPoint x: 726, endPoint y: 232, distance: 12.6
click at [726, 232] on div at bounding box center [663, 191] width 232 height 297
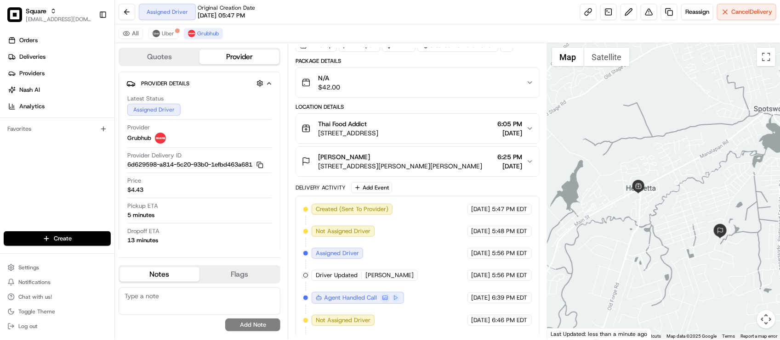
drag, startPoint x: 610, startPoint y: 223, endPoint x: 637, endPoint y: 242, distance: 33.0
click at [637, 242] on div at bounding box center [663, 191] width 232 height 297
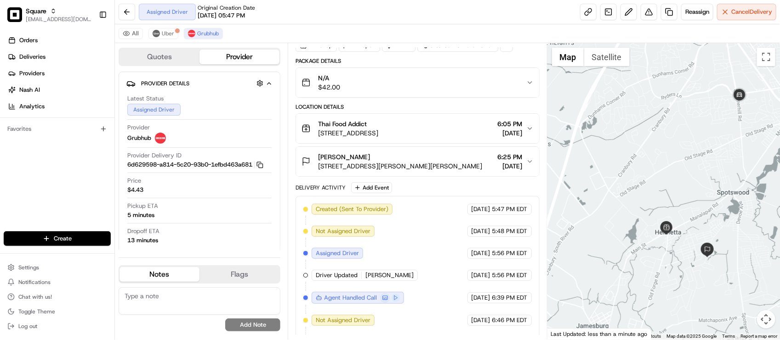
drag, startPoint x: 690, startPoint y: 237, endPoint x: 681, endPoint y: 216, distance: 22.4
click at [681, 216] on div at bounding box center [663, 191] width 232 height 297
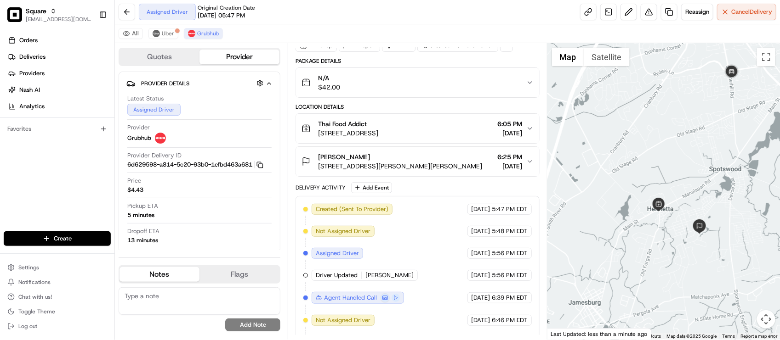
click at [467, 215] on div "[DATE] 5:47 PM EDT" at bounding box center [499, 209] width 64 height 11
click at [433, 238] on div "Created (Sent To Provider) Grubhub [DATE] 5:47 PM EDT Not Assigned Driver Grubh…" at bounding box center [417, 331] width 228 height 255
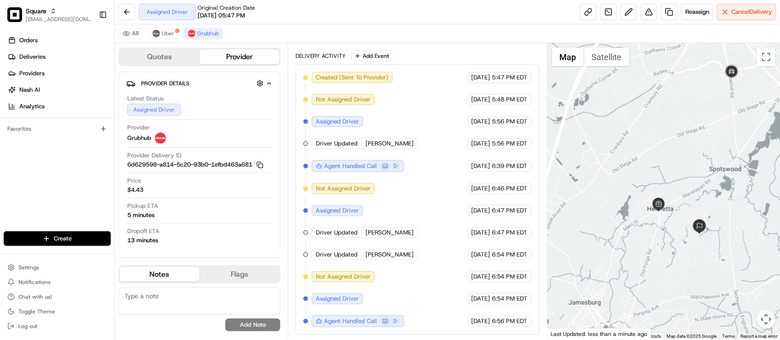
click at [421, 217] on div "Created (Sent To Provider) Grubhub [DATE] 5:47 PM EDT Not Assigned Driver Grubh…" at bounding box center [417, 199] width 228 height 255
click at [317, 22] on div "Assigned Driver Original Creation Date [DATE] 05:47 PM Reassign Cancel Delivery" at bounding box center [447, 12] width 665 height 24
click at [432, 134] on div "Created (Sent To Provider) Grubhub [DATE] 5:47 PM EDT Not Assigned Driver Grubh…" at bounding box center [417, 199] width 228 height 255
drag, startPoint x: 237, startPoint y: 10, endPoint x: 209, endPoint y: 27, distance: 32.4
click at [237, 10] on span "Original Creation Date" at bounding box center [226, 7] width 57 height 7
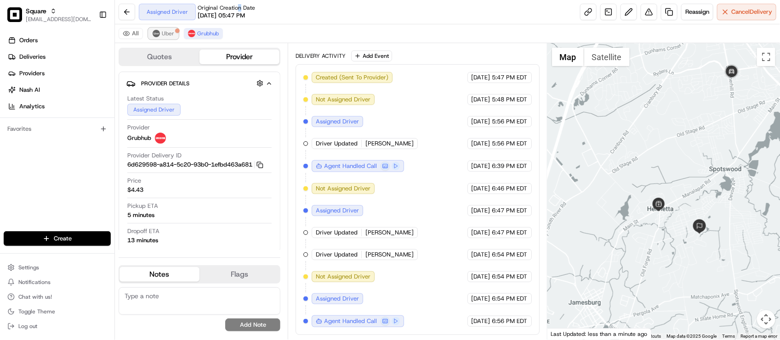
click at [165, 37] on span "Uber" at bounding box center [168, 33] width 12 height 7
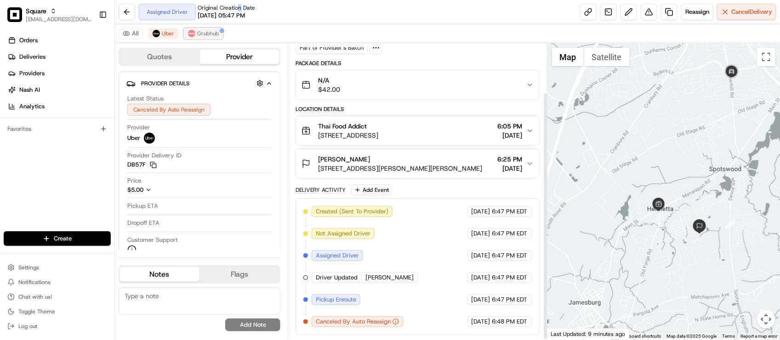
click at [190, 35] on img at bounding box center [191, 33] width 7 height 7
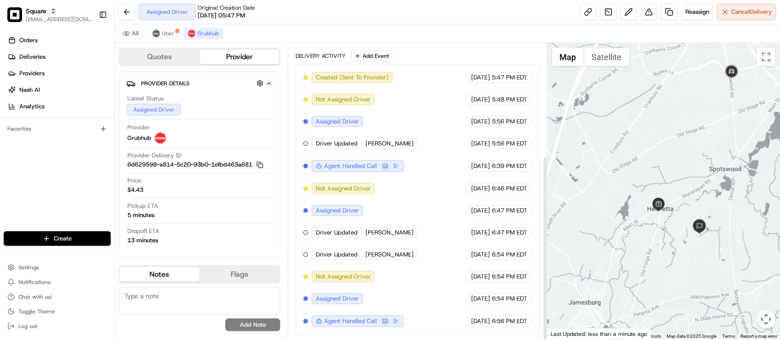
click at [325, 35] on div "All [PERSON_NAME]" at bounding box center [447, 33] width 665 height 19
click at [455, 155] on div "Created (Sent To Provider) Grubhub [DATE] 5:47 PM EDT Not Assigned Driver Grubh…" at bounding box center [417, 199] width 228 height 255
click at [467, 161] on div "[DATE] 6:39 PM EDT" at bounding box center [499, 166] width 64 height 11
click at [455, 157] on div "Created (Sent To Provider) Grubhub [DATE] 5:47 PM EDT Not Assigned Driver Grubh…" at bounding box center [417, 199] width 228 height 255
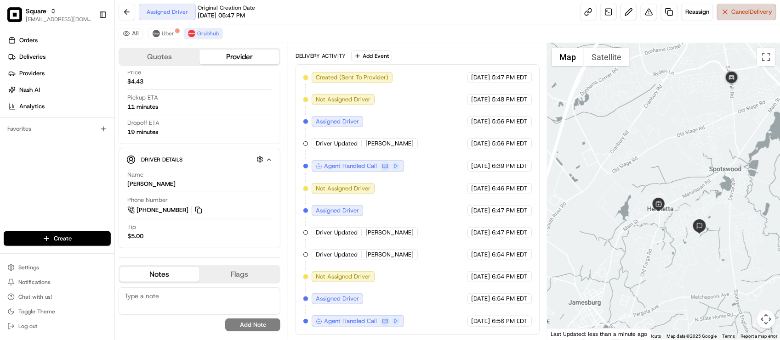
click at [746, 12] on span "Cancel Delivery" at bounding box center [751, 12] width 41 height 8
click at [405, 115] on div "Created (Sent To Provider) Grubhub [DATE] 5:47 PM EDT Not Assigned Driver Grubh…" at bounding box center [417, 199] width 228 height 255
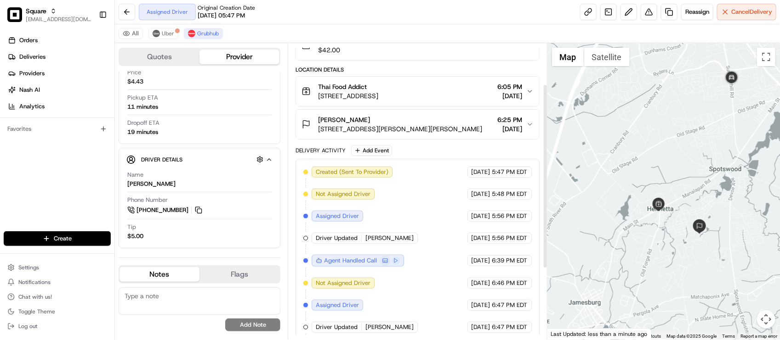
scroll to position [65, 0]
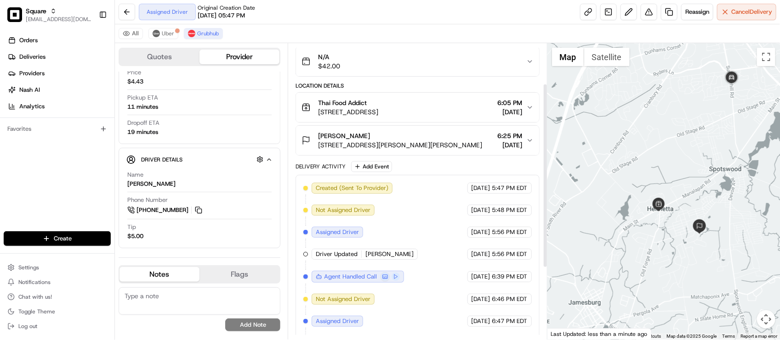
click at [518, 106] on span "6:05 PM" at bounding box center [510, 102] width 25 height 9
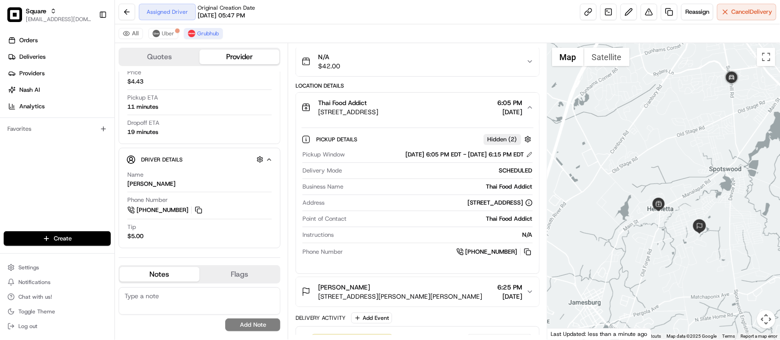
click at [518, 106] on span "6:05 PM" at bounding box center [510, 102] width 25 height 9
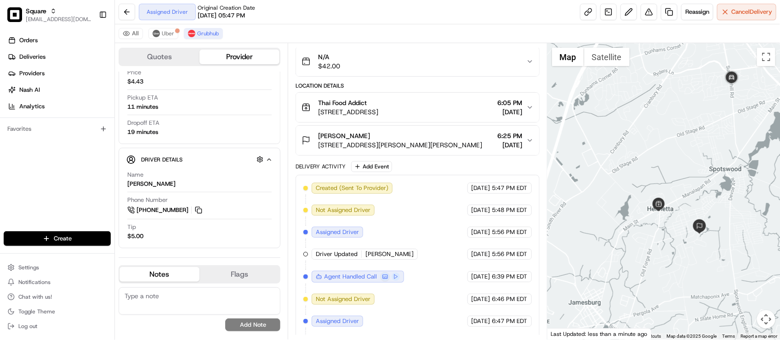
click at [510, 138] on span "6:25 PM" at bounding box center [510, 135] width 25 height 9
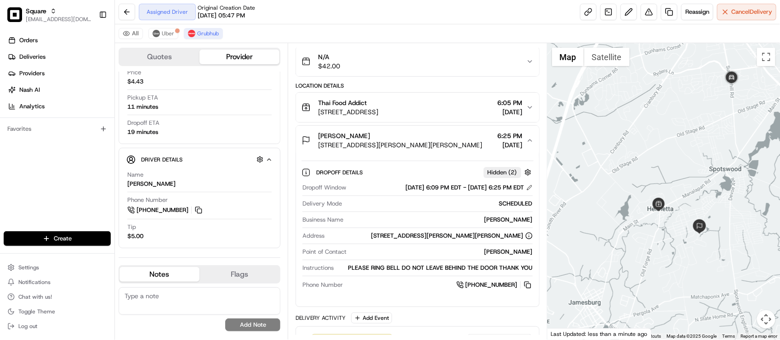
click at [510, 138] on span "6:25 PM" at bounding box center [510, 135] width 25 height 9
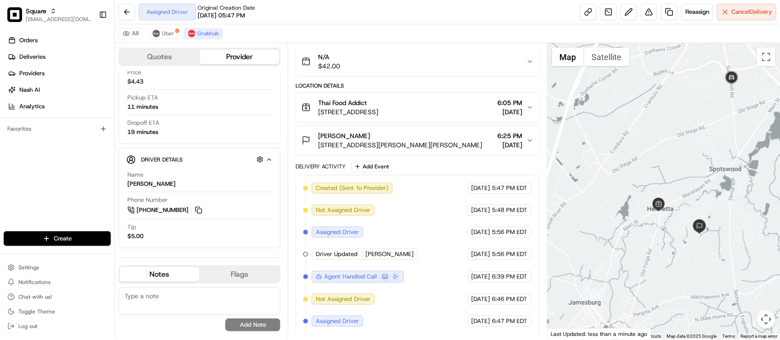
click at [510, 112] on span "[DATE]" at bounding box center [510, 112] width 25 height 9
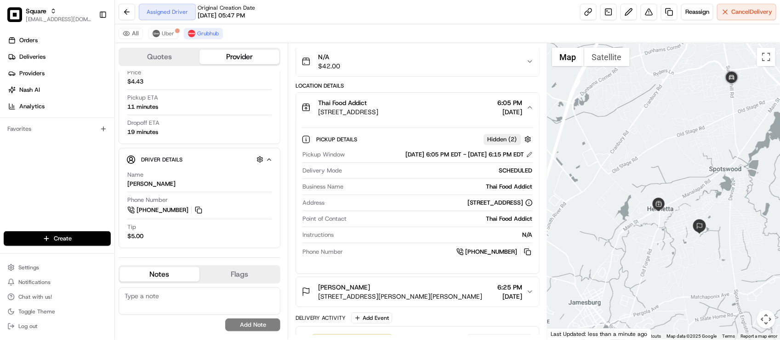
click at [510, 112] on span "[DATE]" at bounding box center [510, 112] width 25 height 9
click at [515, 112] on span "[DATE]" at bounding box center [510, 112] width 25 height 9
click at [527, 111] on icon "button" at bounding box center [529, 107] width 7 height 7
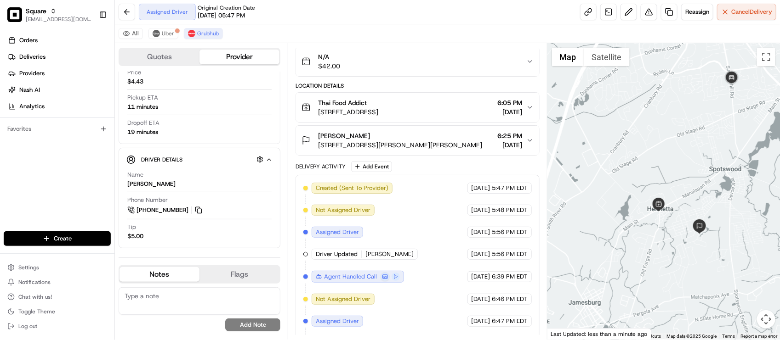
click at [470, 175] on div "Delivery Activity Add Event Created (Sent To Provider) Grubhub [DATE] 5:47 PM E…" at bounding box center [416, 303] width 243 height 285
click at [470, 169] on div "Delivery Activity Add Event" at bounding box center [416, 166] width 243 height 11
click at [498, 145] on span "[DATE]" at bounding box center [510, 145] width 25 height 9
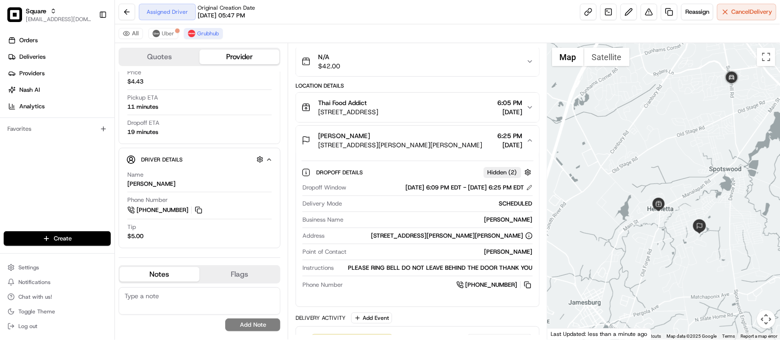
click at [498, 145] on span "[DATE]" at bounding box center [510, 145] width 25 height 9
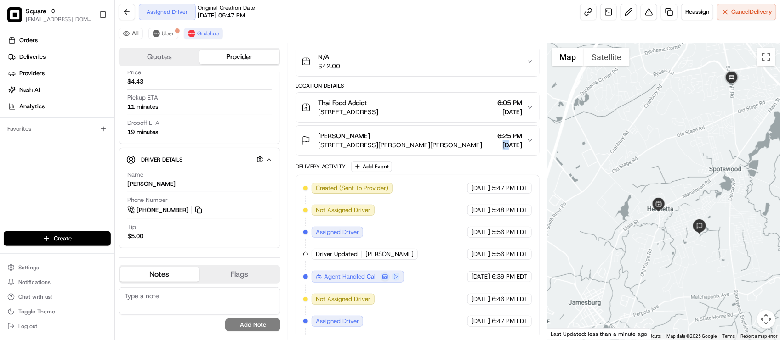
click at [530, 146] on button "[PERSON_NAME] [STREET_ADDRESS][PERSON_NAME][PERSON_NAME] 6:25 PM [DATE]" at bounding box center [417, 140] width 243 height 29
click at [531, 146] on button "[PERSON_NAME] [STREET_ADDRESS][PERSON_NAME][PERSON_NAME] 6:25 PM [DATE]" at bounding box center [417, 140] width 243 height 29
click at [529, 140] on icon "button" at bounding box center [529, 140] width 7 height 7
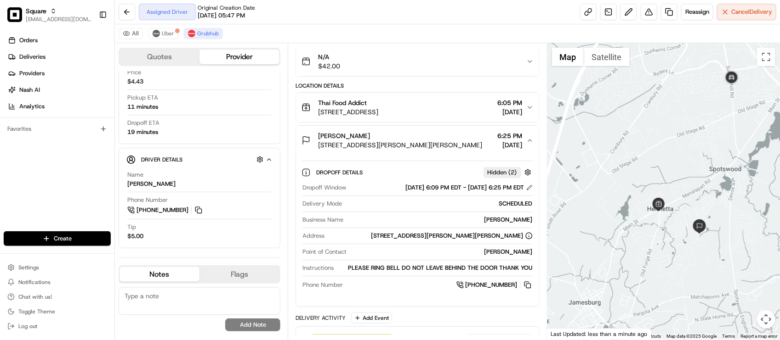
click at [529, 140] on icon "button" at bounding box center [529, 140] width 7 height 7
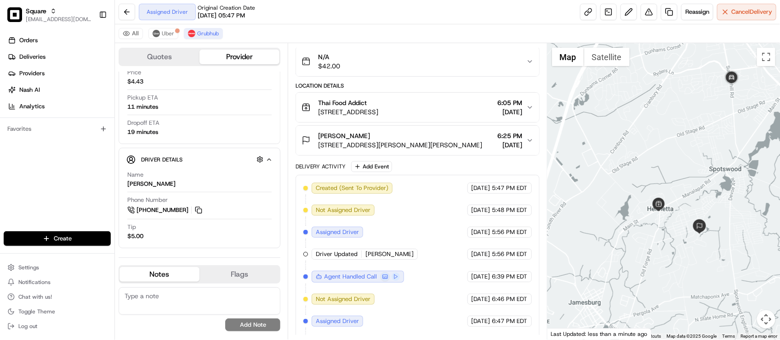
click at [483, 180] on div "Created (Sent To Provider) Grubhub [DATE] 5:47 PM EDT Not Assigned Driver Grubh…" at bounding box center [416, 310] width 243 height 271
click at [161, 34] on button "Uber" at bounding box center [163, 33] width 30 height 11
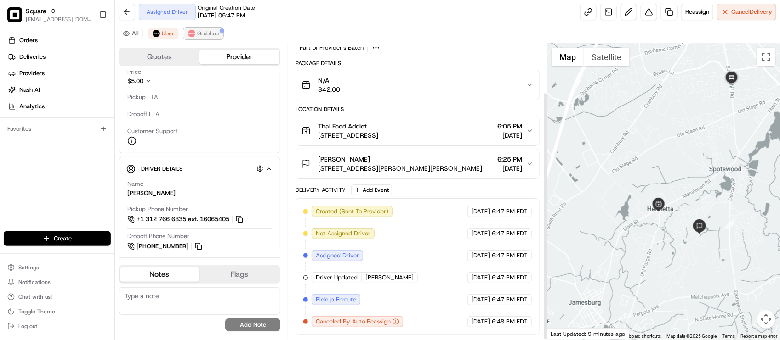
click at [202, 31] on span "Grubhub" at bounding box center [208, 33] width 22 height 7
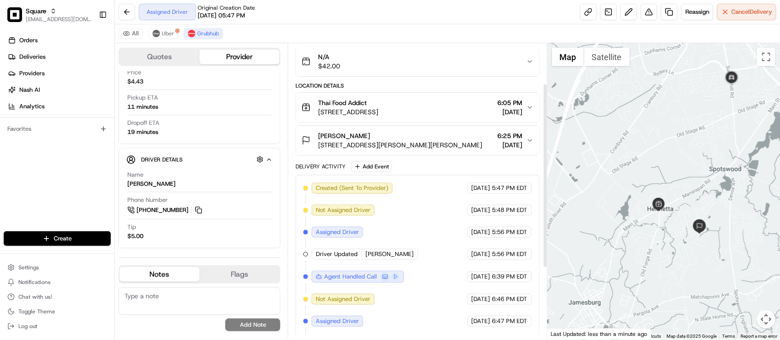
click at [268, 26] on div "All [PERSON_NAME]" at bounding box center [447, 33] width 665 height 19
click at [467, 194] on div "[DATE] 5:47 PM EDT" at bounding box center [499, 188] width 64 height 11
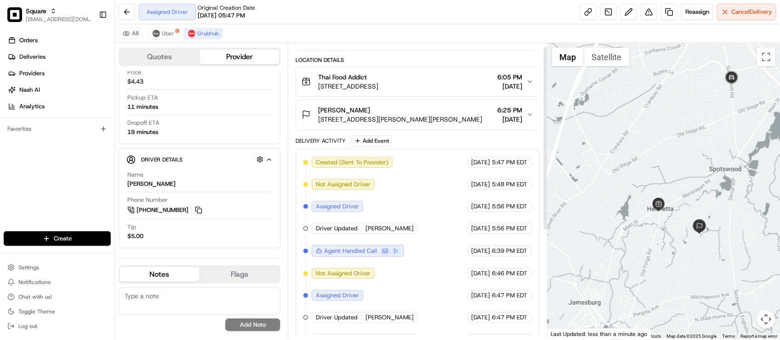
scroll to position [0, 0]
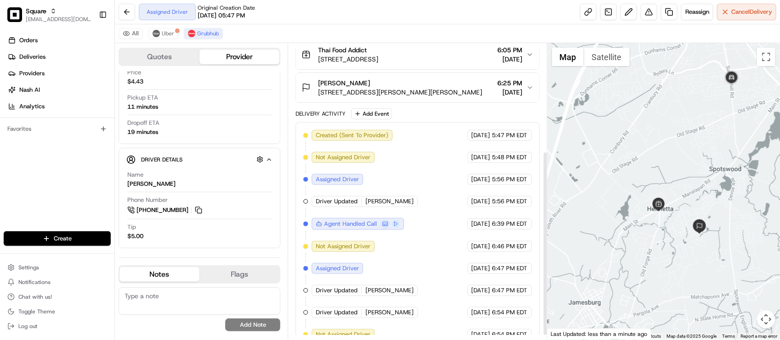
scroll to position [172, 0]
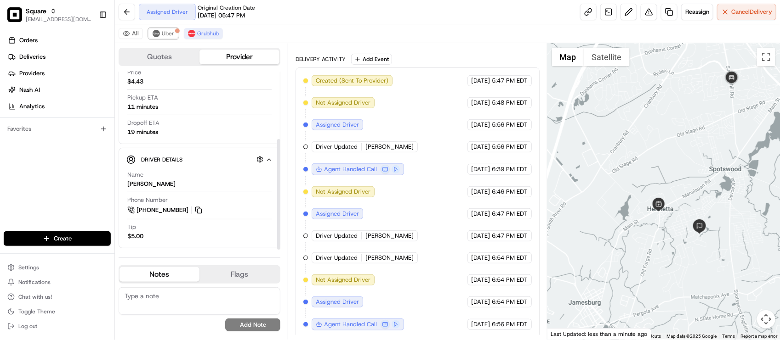
click at [168, 28] on button "Uber" at bounding box center [163, 33] width 30 height 11
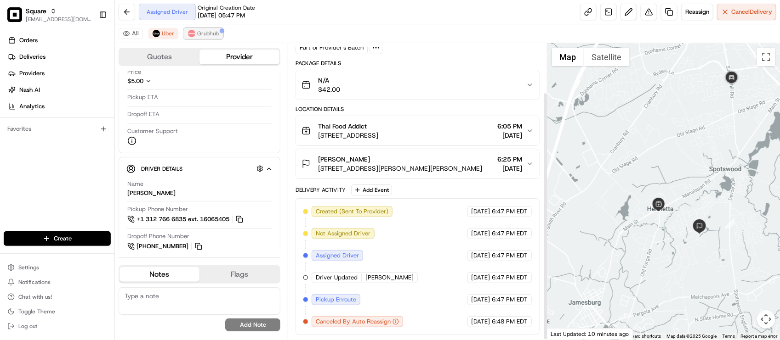
click at [186, 31] on button "Grubhub" at bounding box center [203, 33] width 39 height 11
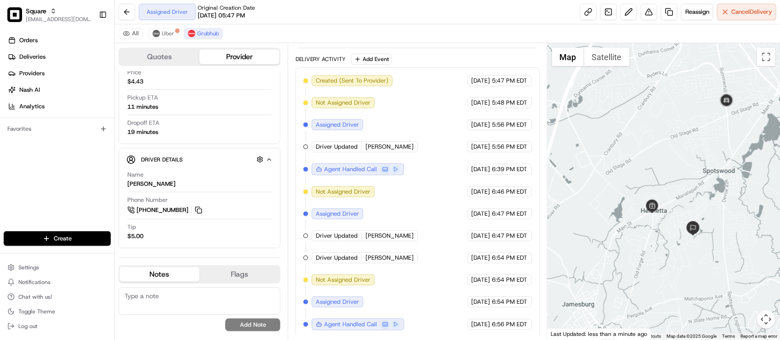
click at [702, 224] on div at bounding box center [663, 191] width 232 height 297
click at [417, 239] on div "Created (Sent To Provider) Grubhub [DATE] 5:47 PM EDT Not Assigned Driver Grubh…" at bounding box center [417, 202] width 228 height 255
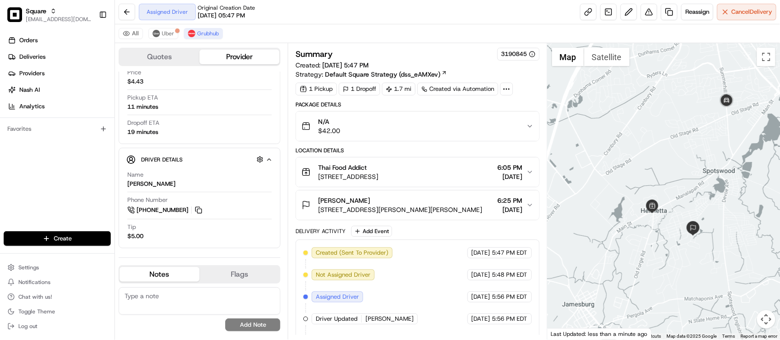
click at [432, 51] on div "Summary 3190845" at bounding box center [416, 54] width 243 height 13
click at [412, 195] on button "[PERSON_NAME] [STREET_ADDRESS][PERSON_NAME][PERSON_NAME] 6:25 PM [DATE]" at bounding box center [417, 205] width 243 height 29
click at [418, 198] on div "[PERSON_NAME]" at bounding box center [400, 200] width 164 height 9
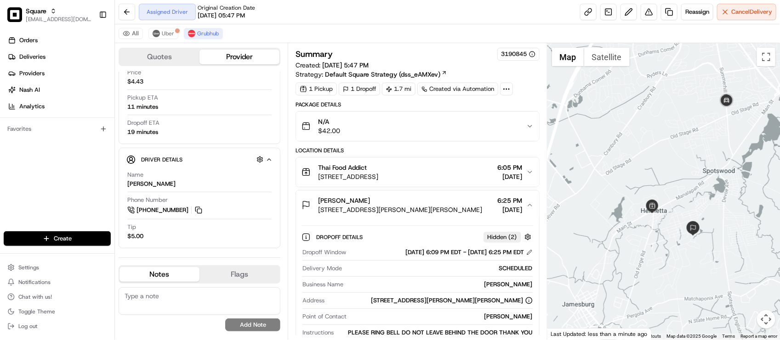
click at [468, 198] on div "[PERSON_NAME]" at bounding box center [400, 200] width 164 height 9
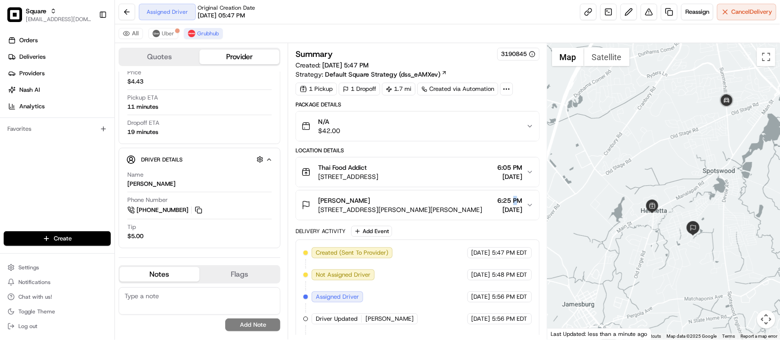
click at [515, 201] on span "6:25 PM" at bounding box center [510, 200] width 25 height 9
click at [533, 209] on icon "button" at bounding box center [529, 205] width 7 height 7
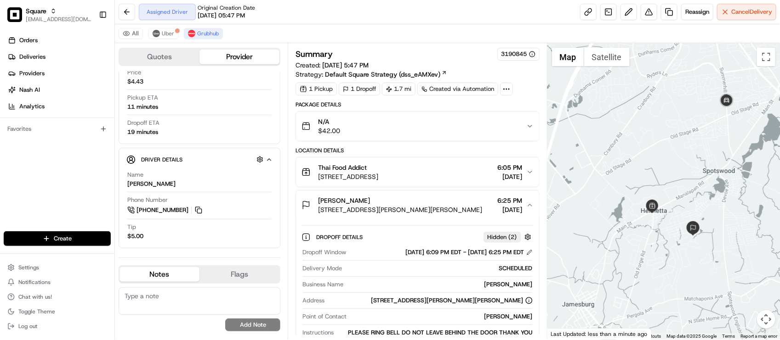
click at [531, 206] on icon "button" at bounding box center [530, 205] width 4 height 2
click at [529, 205] on icon "button" at bounding box center [529, 205] width 7 height 7
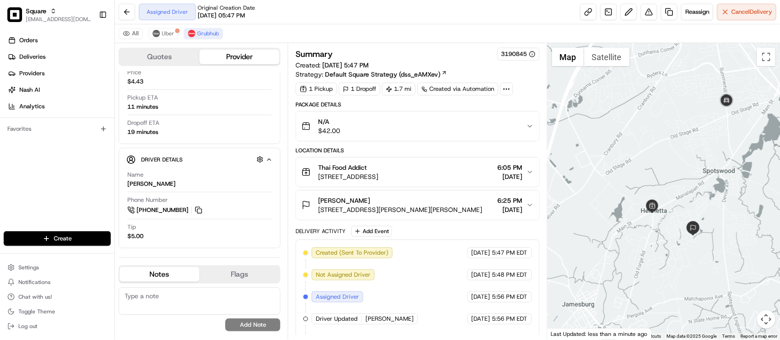
click at [529, 205] on icon "button" at bounding box center [529, 205] width 7 height 7
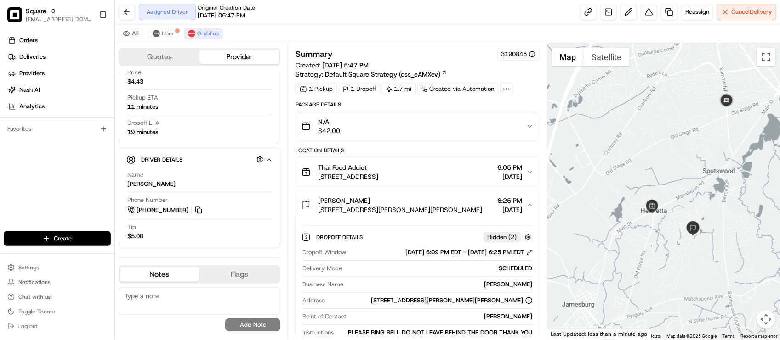
click at [529, 205] on icon "button" at bounding box center [529, 205] width 7 height 7
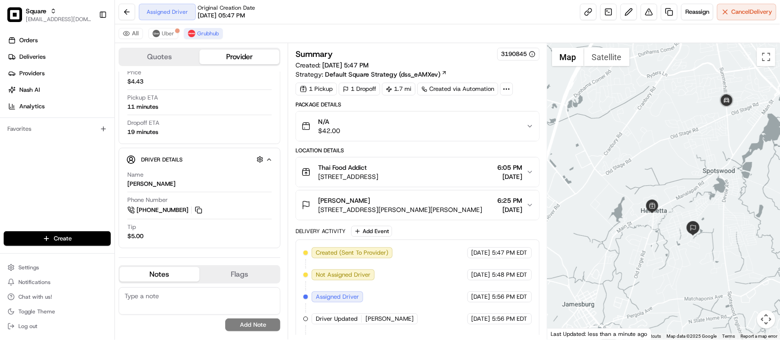
click at [533, 96] on div "Summary 3190845 Created: [DATE] 5:47 PM Strategy: Default Square Strategy (dss_…" at bounding box center [416, 279] width 243 height 463
click at [459, 131] on div "N/A $42.00" at bounding box center [413, 126] width 224 height 18
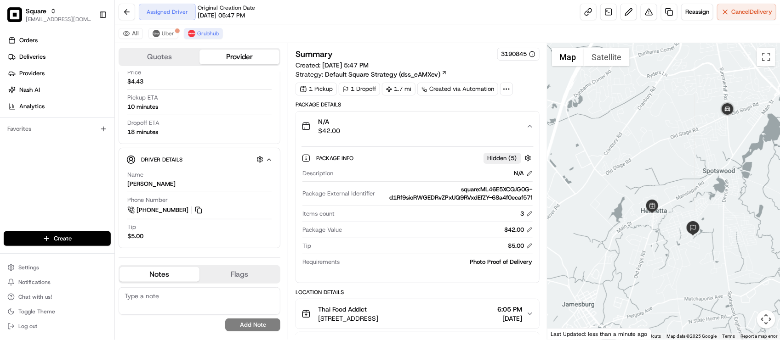
click at [459, 131] on div "N/A $42.00" at bounding box center [413, 126] width 224 height 18
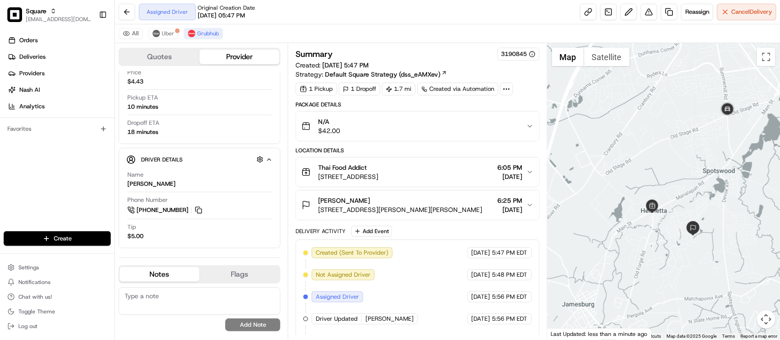
click at [518, 102] on div "Package Details" at bounding box center [416, 104] width 243 height 7
click at [519, 118] on div "N/A $42.00" at bounding box center [413, 126] width 224 height 18
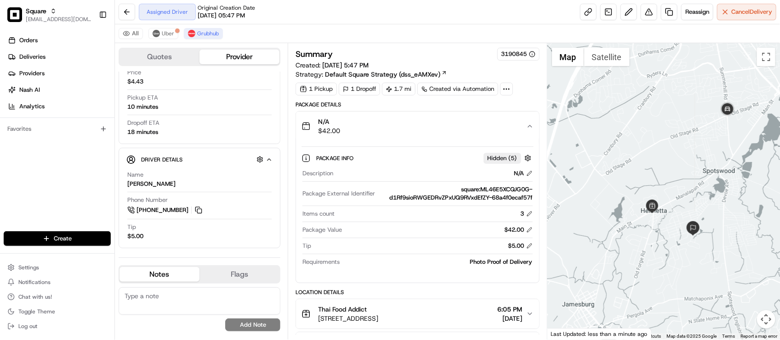
click at [519, 118] on div "N/A $42.00" at bounding box center [413, 126] width 224 height 18
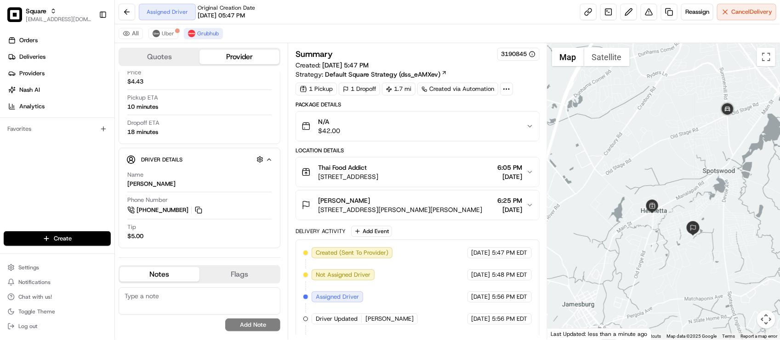
click at [521, 121] on div "N/A $42.00" at bounding box center [413, 126] width 224 height 18
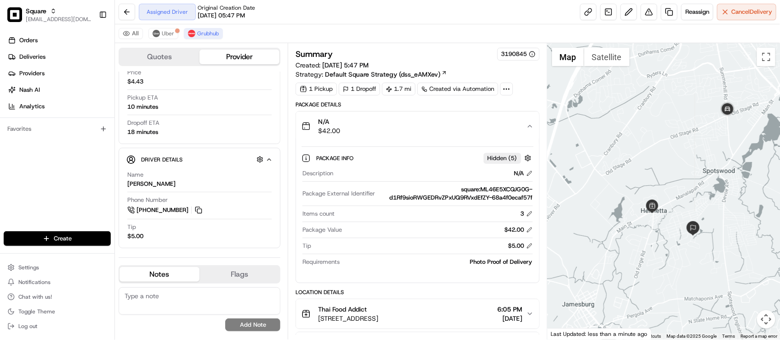
click at [522, 124] on div "N/A $42.00" at bounding box center [413, 126] width 224 height 18
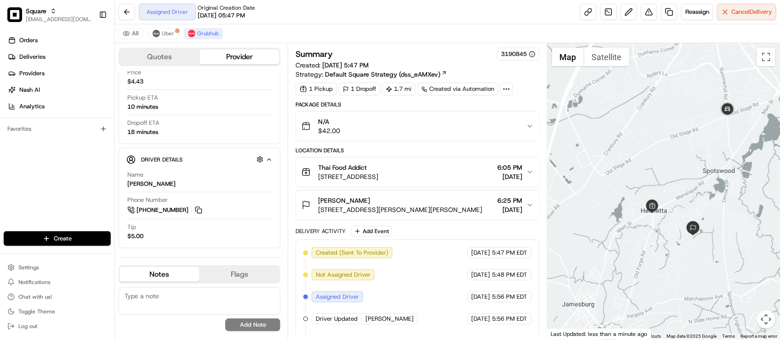
click at [522, 125] on div "N/A $42.00" at bounding box center [413, 126] width 224 height 18
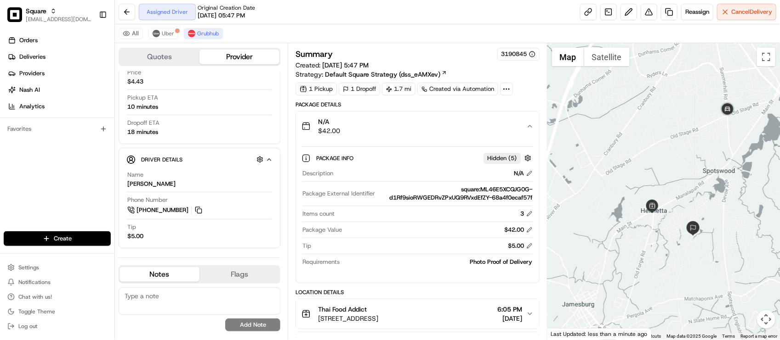
click at [522, 125] on div "N/A $42.00" at bounding box center [413, 126] width 224 height 18
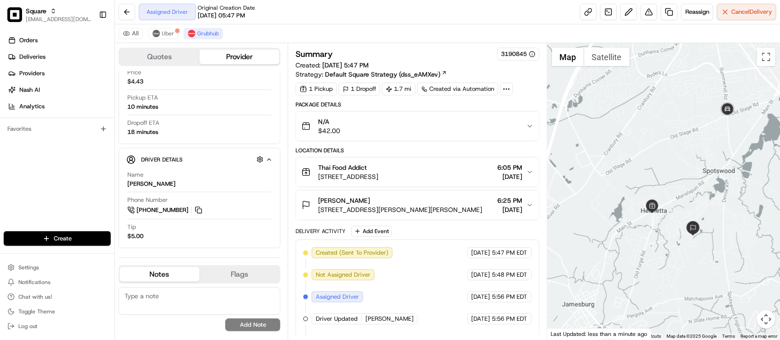
click at [522, 125] on div "N/A $42.00" at bounding box center [413, 126] width 224 height 18
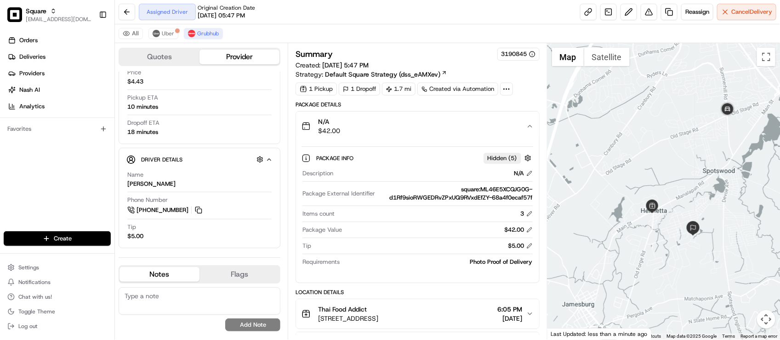
click at [522, 125] on div "N/A $42.00" at bounding box center [413, 126] width 224 height 18
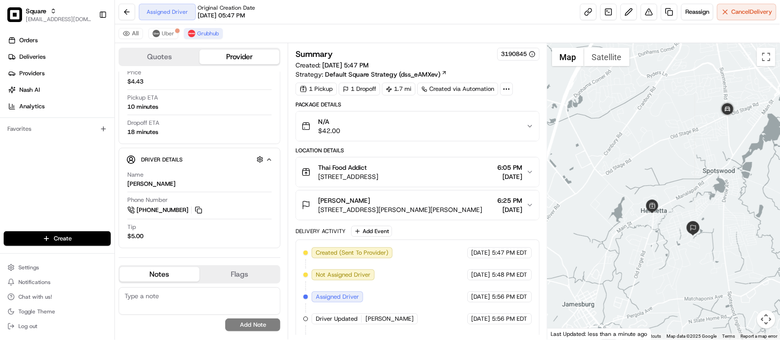
click at [522, 125] on div "N/A $42.00" at bounding box center [413, 126] width 224 height 18
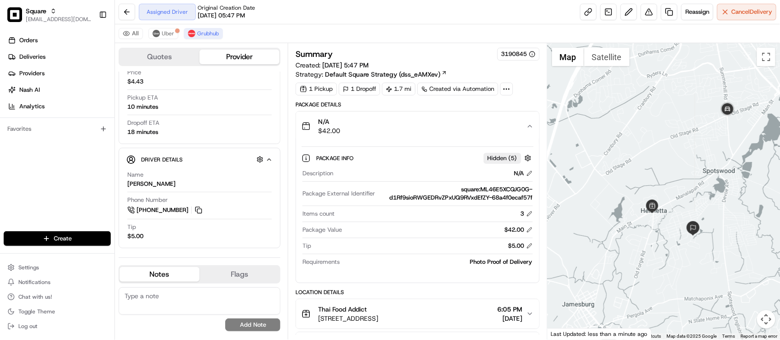
click at [522, 125] on div "N/A $42.00" at bounding box center [413, 126] width 224 height 18
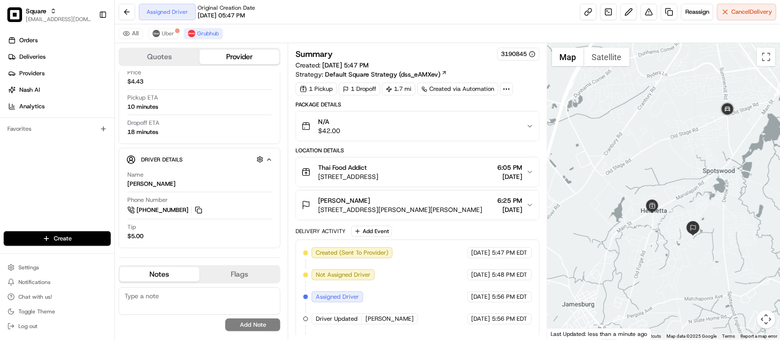
click at [522, 125] on div "N/A $42.00" at bounding box center [413, 126] width 224 height 18
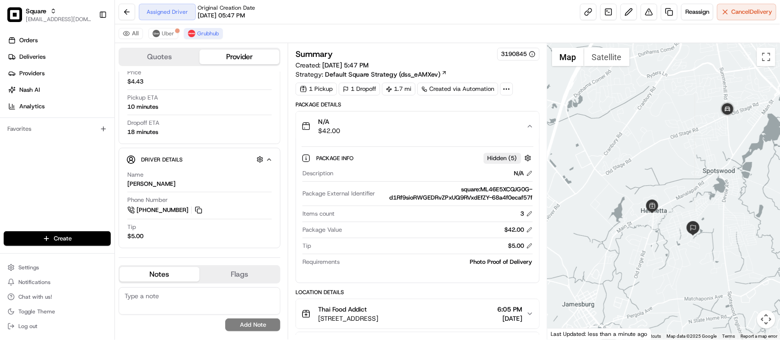
click at [522, 125] on div "N/A $42.00" at bounding box center [413, 126] width 224 height 18
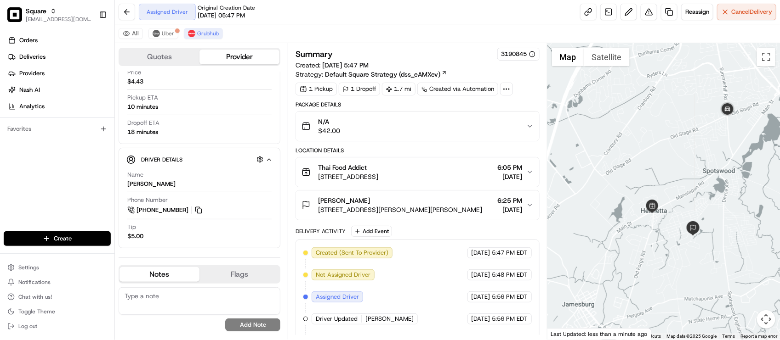
click at [522, 125] on div "N/A $42.00" at bounding box center [413, 126] width 224 height 18
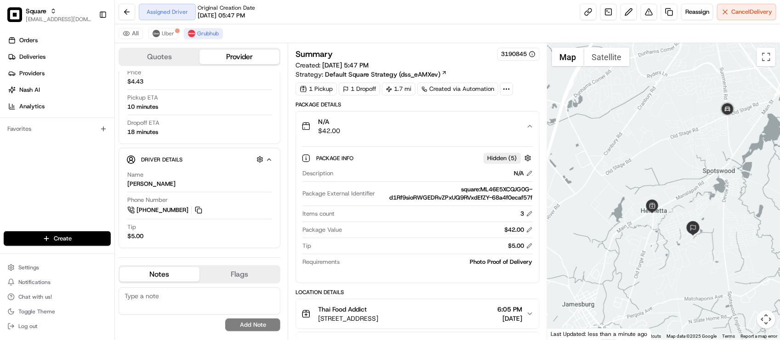
click at [522, 125] on div "N/A $42.00" at bounding box center [413, 126] width 224 height 18
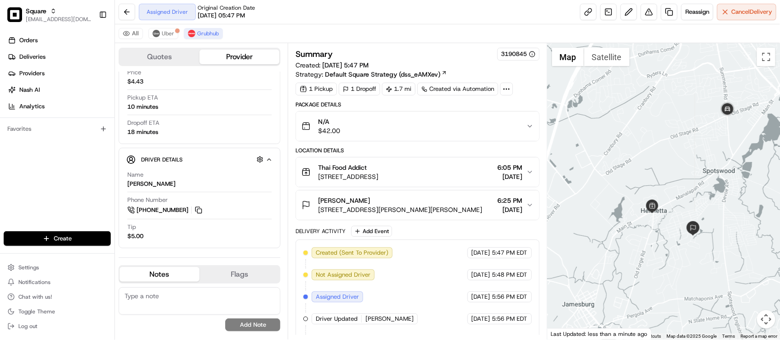
click at [521, 102] on div "Package Details" at bounding box center [416, 104] width 243 height 7
click at [470, 150] on div "Location Details" at bounding box center [416, 150] width 243 height 7
click at [508, 130] on div "N/A $42.00" at bounding box center [413, 126] width 224 height 18
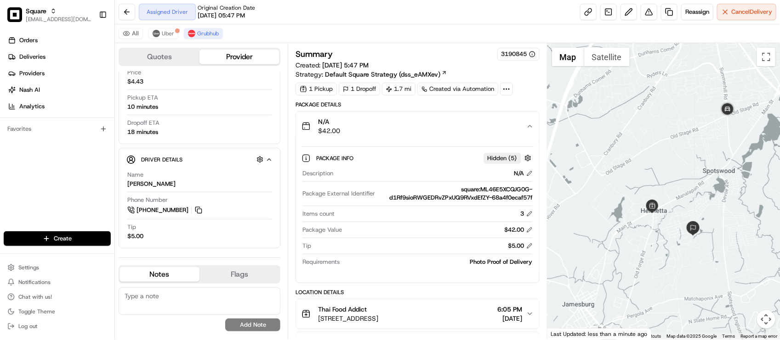
click at [509, 130] on div "N/A $42.00" at bounding box center [413, 126] width 224 height 18
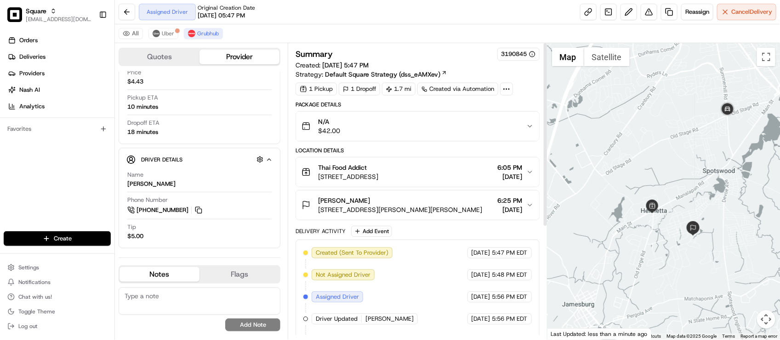
click at [378, 178] on span "[STREET_ADDRESS]" at bounding box center [348, 176] width 60 height 9
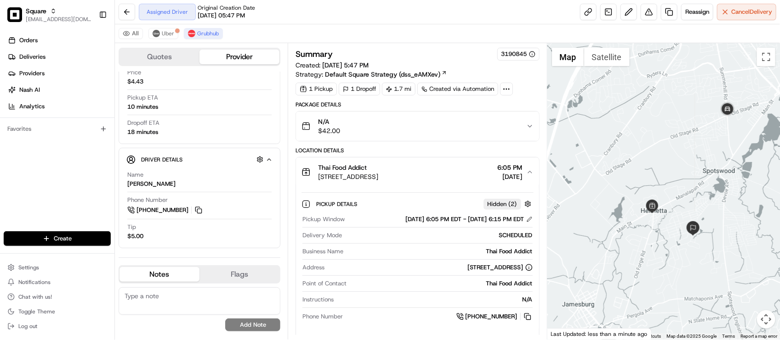
click at [378, 178] on span "[STREET_ADDRESS]" at bounding box center [348, 176] width 60 height 9
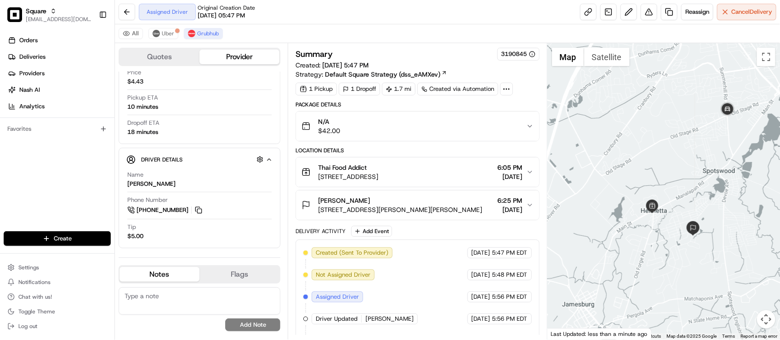
click at [499, 212] on span "[DATE]" at bounding box center [510, 209] width 25 height 9
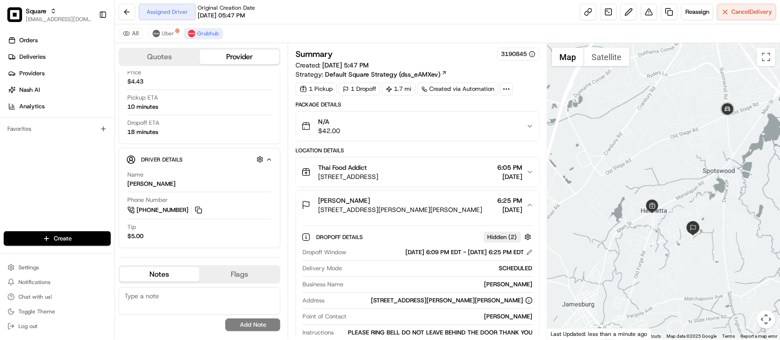
click at [499, 212] on span "[DATE]" at bounding box center [510, 209] width 25 height 9
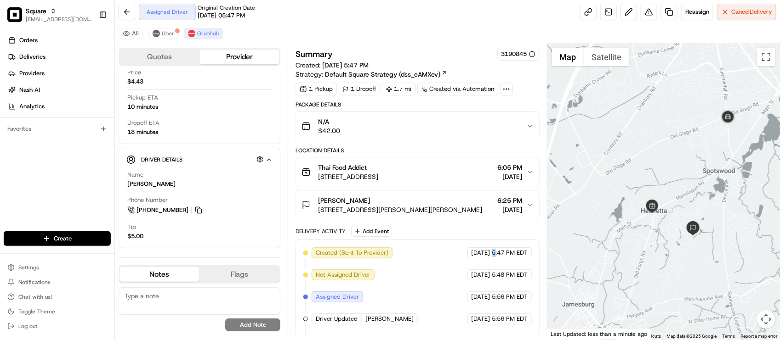
click at [489, 231] on div "Delivery Activity Add Event" at bounding box center [416, 231] width 243 height 11
click at [482, 232] on div "Delivery Activity Add Event" at bounding box center [416, 231] width 243 height 11
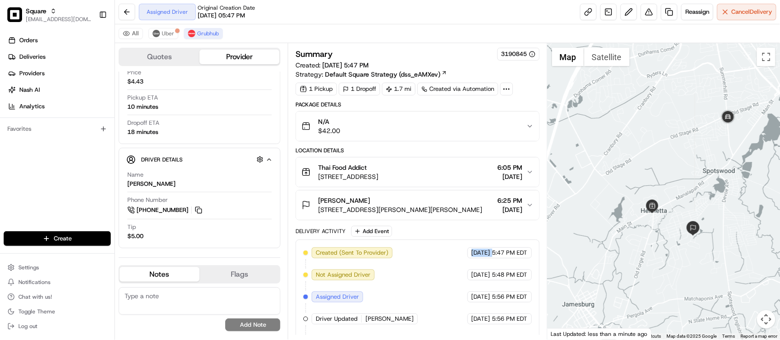
click at [470, 237] on div "Delivery Activity Add Event" at bounding box center [416, 231] width 243 height 11
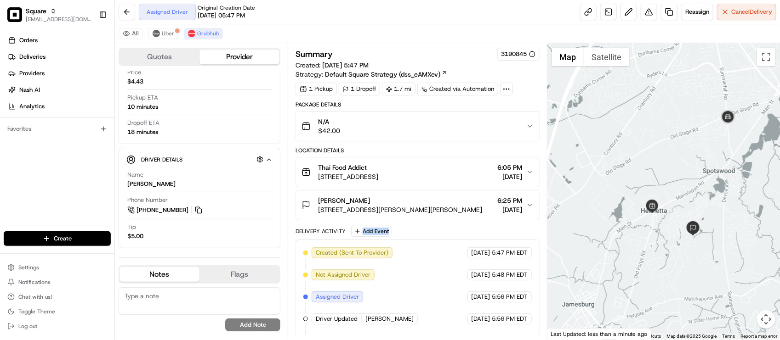
click at [470, 237] on div "Delivery Activity Add Event" at bounding box center [416, 231] width 243 height 11
click at [476, 237] on div "Delivery Activity Add Event" at bounding box center [416, 231] width 243 height 11
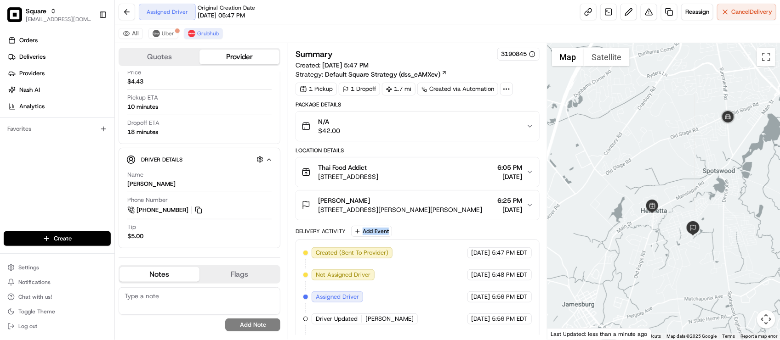
drag, startPoint x: 476, startPoint y: 237, endPoint x: 464, endPoint y: 239, distance: 11.7
click at [474, 237] on div "Delivery Activity Add Event" at bounding box center [416, 231] width 243 height 11
click at [448, 235] on div "Delivery Activity Add Event" at bounding box center [416, 231] width 243 height 11
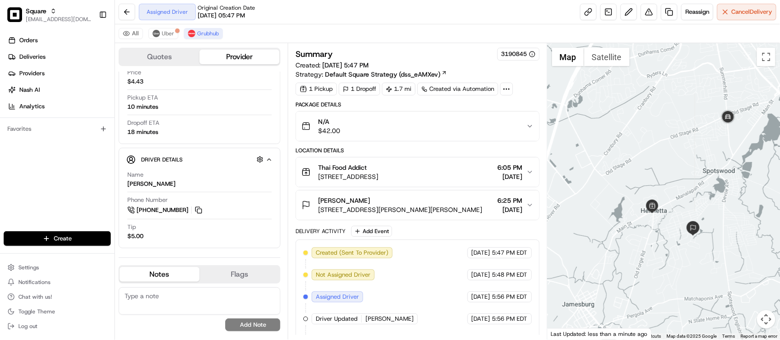
click at [454, 228] on div "Delivery Activity Add Event" at bounding box center [416, 231] width 243 height 11
click at [453, 222] on div "Package Details N/A $42.00 Location Details Thai Food Addict [STREET_ADDRESS] 6…" at bounding box center [416, 306] width 243 height 410
click at [455, 215] on span "[STREET_ADDRESS][PERSON_NAME][PERSON_NAME]" at bounding box center [400, 209] width 164 height 9
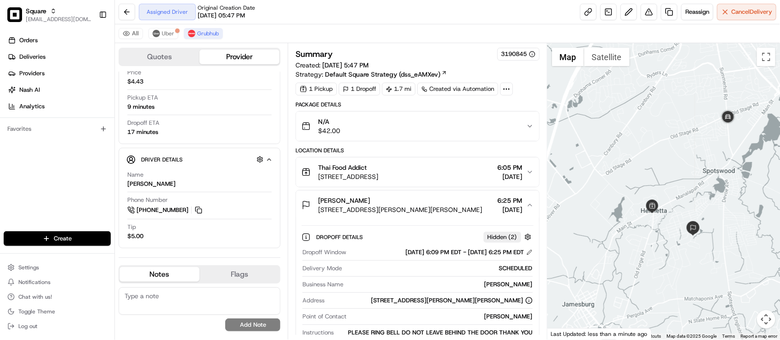
click at [455, 215] on span "[STREET_ADDRESS][PERSON_NAME][PERSON_NAME]" at bounding box center [400, 209] width 164 height 9
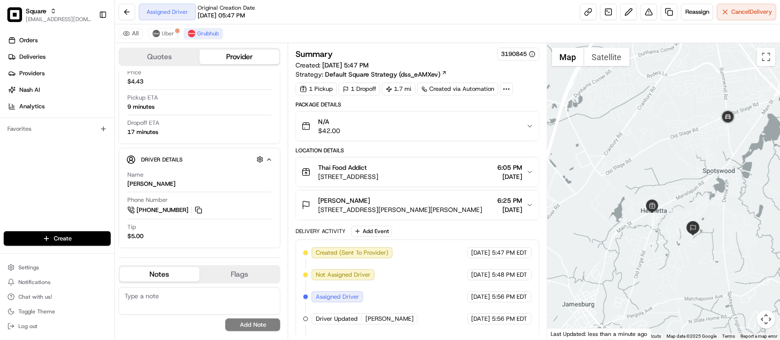
click at [455, 215] on span "[STREET_ADDRESS][PERSON_NAME][PERSON_NAME]" at bounding box center [400, 209] width 164 height 9
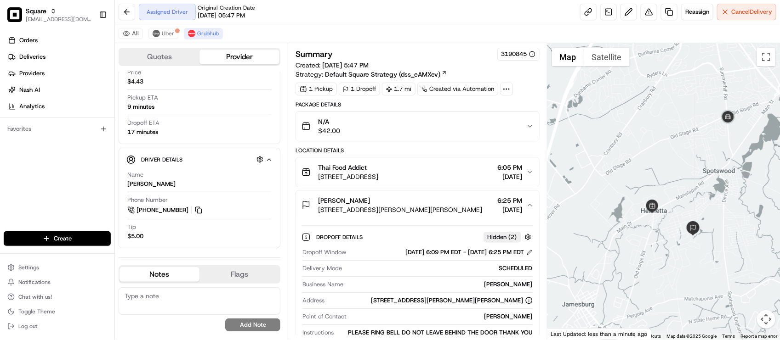
click at [455, 215] on span "[STREET_ADDRESS][PERSON_NAME][PERSON_NAME]" at bounding box center [400, 209] width 164 height 9
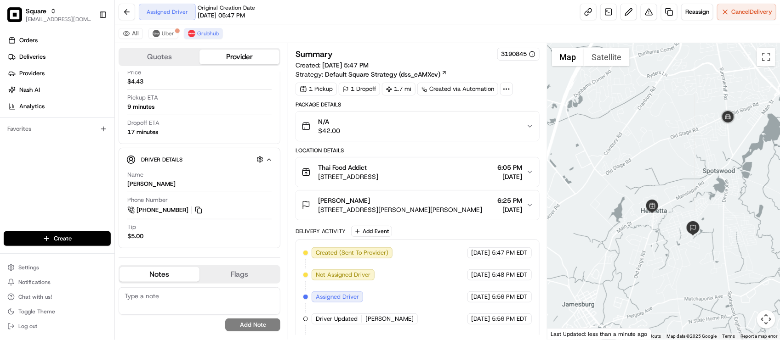
click at [434, 232] on div "Delivery Activity Add Event" at bounding box center [416, 231] width 243 height 11
click at [437, 213] on span "[STREET_ADDRESS][PERSON_NAME][PERSON_NAME]" at bounding box center [400, 209] width 164 height 9
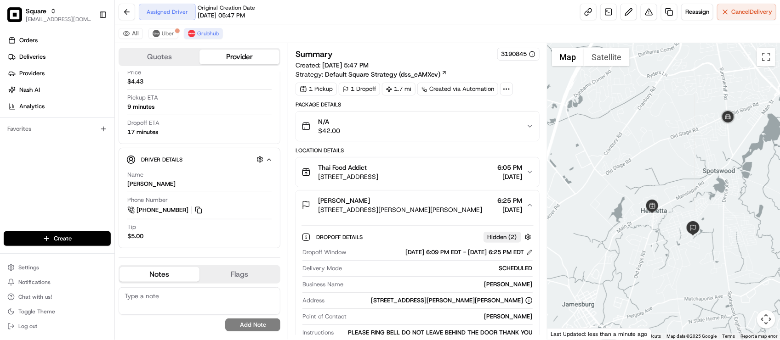
click at [437, 213] on span "[STREET_ADDRESS][PERSON_NAME][PERSON_NAME]" at bounding box center [400, 209] width 164 height 9
drag, startPoint x: 470, startPoint y: 205, endPoint x: 527, endPoint y: 207, distance: 57.5
click at [470, 205] on div "[PERSON_NAME]" at bounding box center [400, 200] width 164 height 9
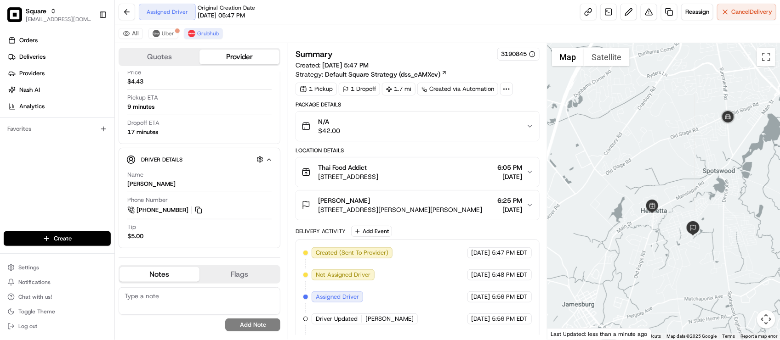
click at [527, 209] on icon "button" at bounding box center [529, 205] width 7 height 7
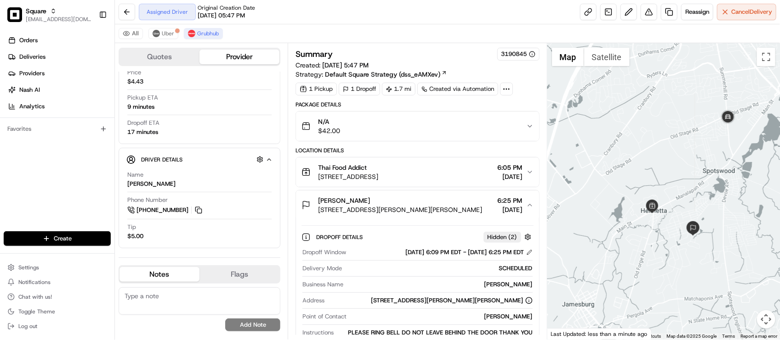
click at [527, 209] on icon "button" at bounding box center [529, 205] width 7 height 7
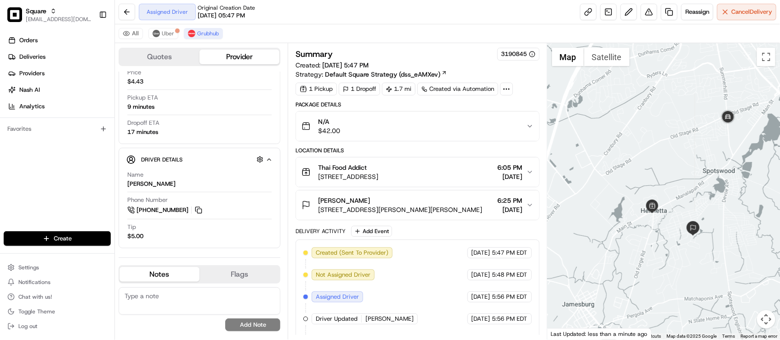
click at [520, 177] on span "[DATE]" at bounding box center [510, 176] width 25 height 9
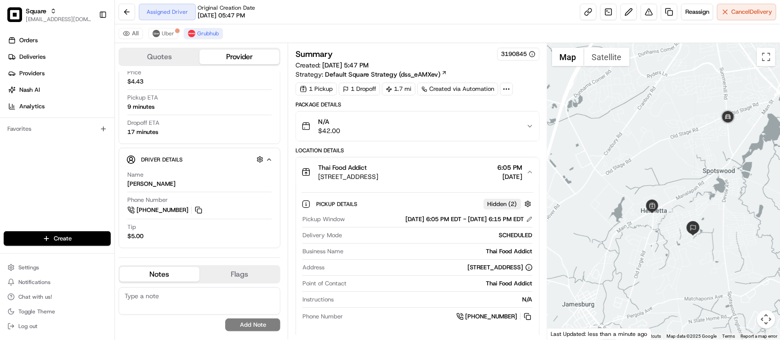
click at [523, 175] on div "Thai Food Addict [STREET_ADDRESS] 6:05 PM [DATE]" at bounding box center [413, 172] width 224 height 18
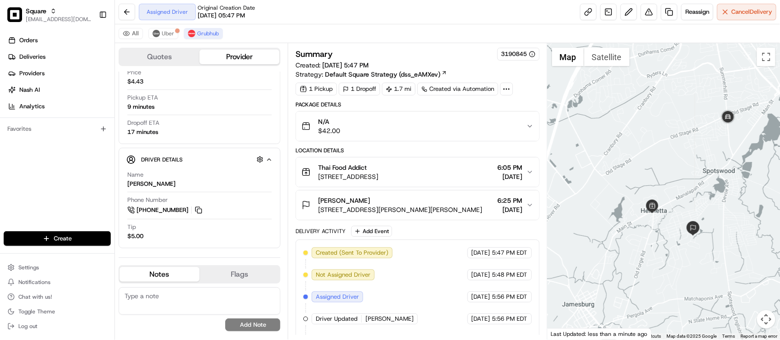
click at [523, 175] on div "Thai Food Addict [STREET_ADDRESS] 6:05 PM [DATE]" at bounding box center [413, 172] width 224 height 18
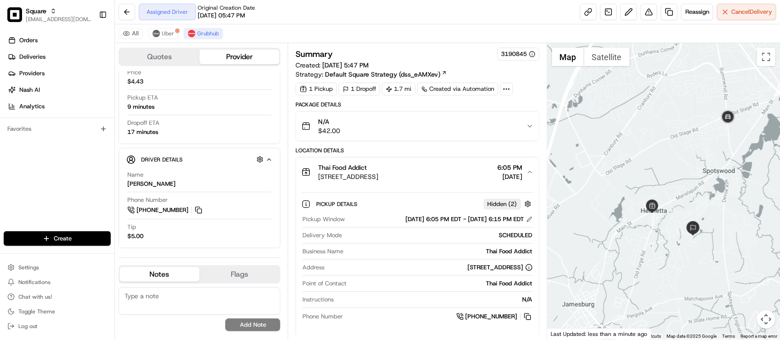
click at [523, 175] on div "Thai Food Addict [STREET_ADDRESS] 6:05 PM [DATE]" at bounding box center [413, 172] width 224 height 18
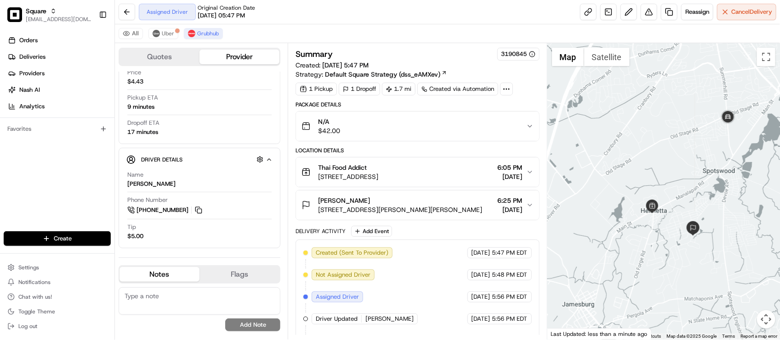
click at [502, 232] on div "Delivery Activity Add Event" at bounding box center [416, 231] width 243 height 11
click at [527, 176] on icon "button" at bounding box center [529, 172] width 7 height 7
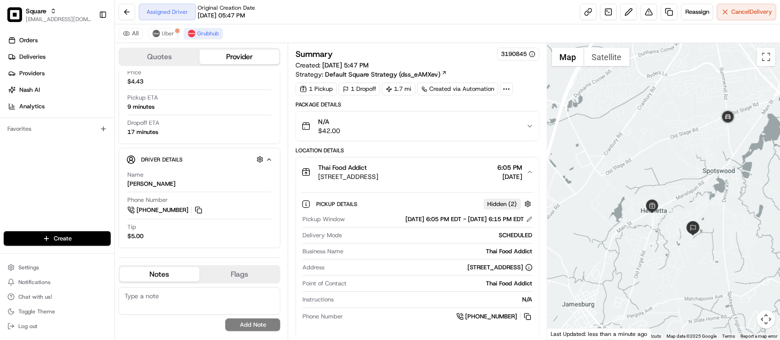
click at [527, 176] on icon "button" at bounding box center [529, 172] width 7 height 7
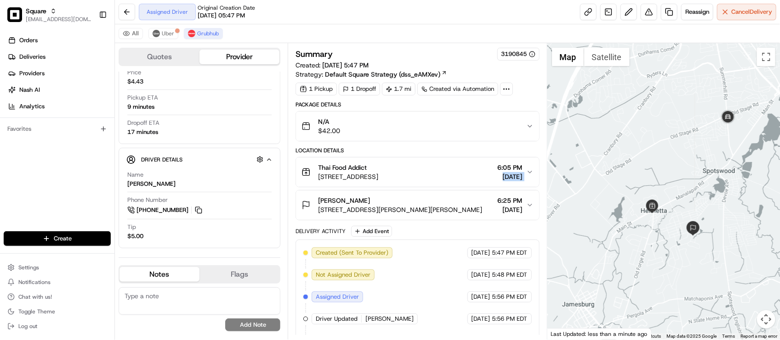
click at [527, 176] on icon "button" at bounding box center [529, 172] width 7 height 7
click at [530, 171] on icon "button" at bounding box center [529, 172] width 7 height 7
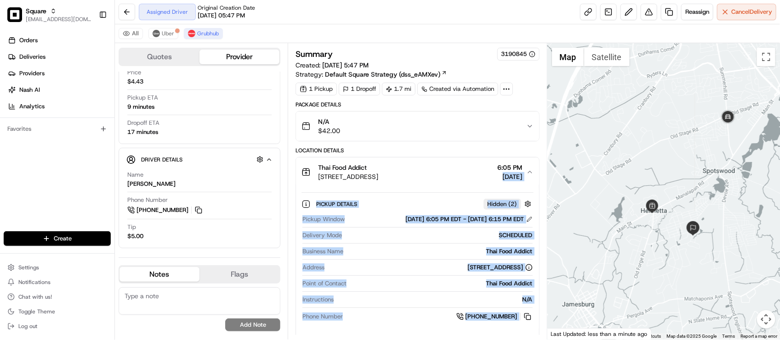
click at [530, 171] on icon "button" at bounding box center [529, 172] width 7 height 7
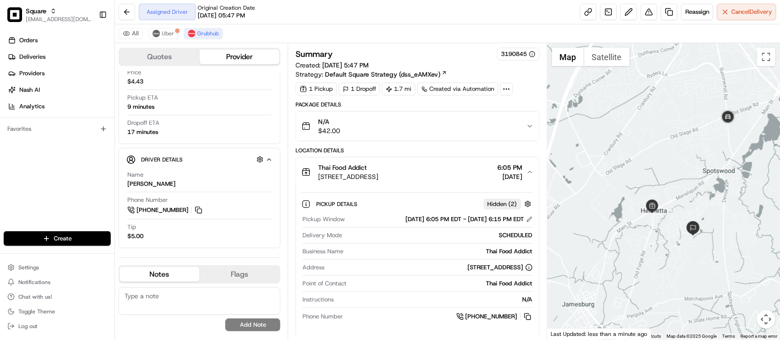
click at [504, 151] on div "Location Details" at bounding box center [416, 150] width 243 height 7
click at [215, 134] on div "Dropoff ETA 16 minutes" at bounding box center [199, 127] width 144 height 17
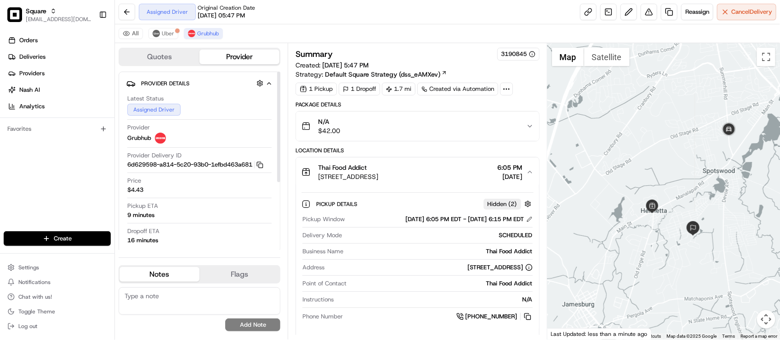
click at [216, 147] on div "Provider [PERSON_NAME]" at bounding box center [199, 136] width 144 height 24
click at [209, 226] on div "Latest Status Assigned Driver Provider Grubhub Provider Delivery ID 6d629598-a8…" at bounding box center [199, 170] width 146 height 158
click at [372, 215] on div "Pickup Window [DATE] 6:05 PM EDT - [DATE] 6:15 PM EDT Delivery Mode SCHEDULED B…" at bounding box center [417, 269] width 232 height 114
drag, startPoint x: 364, startPoint y: 216, endPoint x: 448, endPoint y: 244, distance: 88.5
click at [448, 244] on div "Pickup Window [DATE] 6:05 PM EDT - [DATE] 6:15 PM EDT Delivery Mode SCHEDULED B…" at bounding box center [417, 269] width 232 height 114
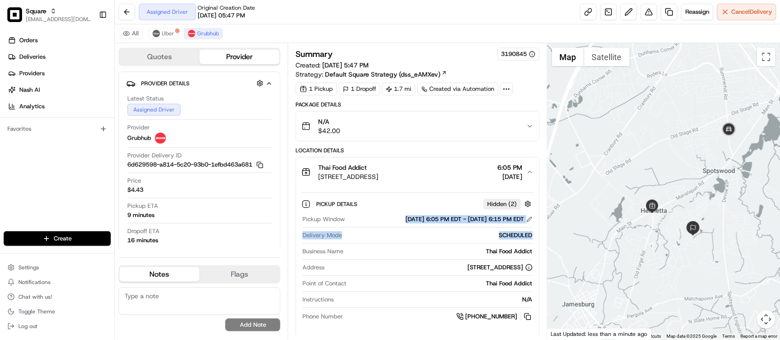
click at [445, 244] on div "Delivery Mode SCHEDULED" at bounding box center [417, 238] width 230 height 12
click at [372, 178] on span "[STREET_ADDRESS]" at bounding box center [348, 176] width 60 height 9
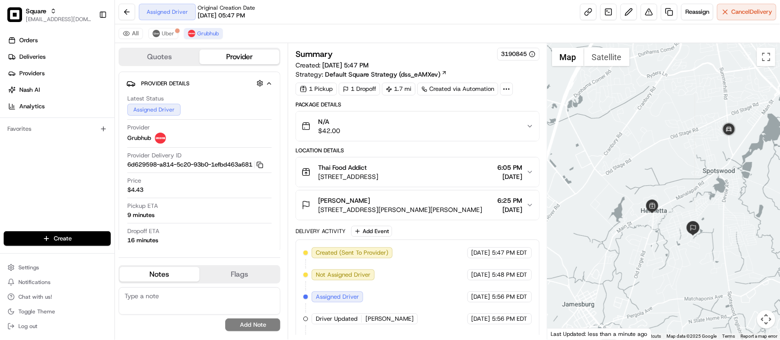
click at [372, 178] on span "[STREET_ADDRESS]" at bounding box center [348, 176] width 60 height 9
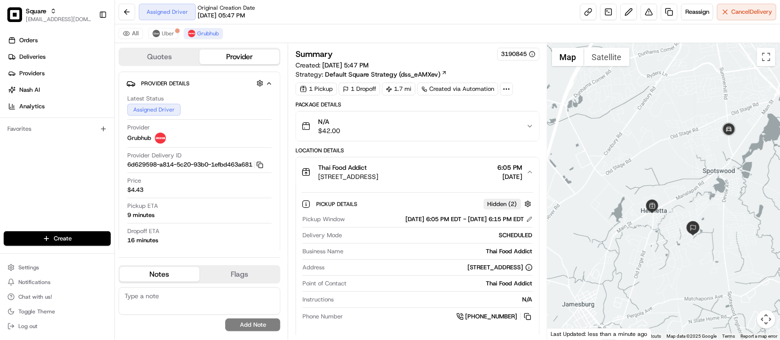
click at [372, 178] on span "[STREET_ADDRESS]" at bounding box center [348, 176] width 60 height 9
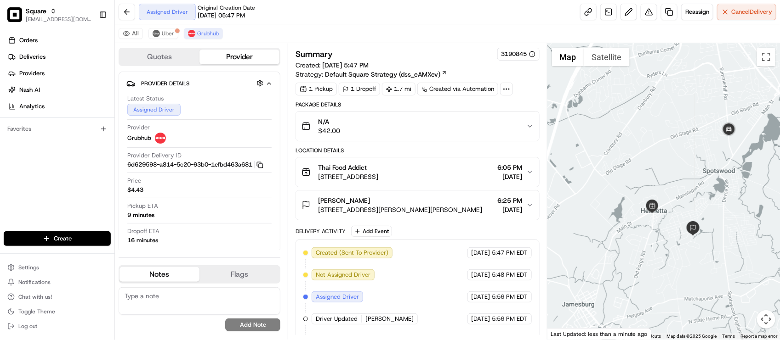
click at [372, 178] on span "[STREET_ADDRESS]" at bounding box center [348, 176] width 60 height 9
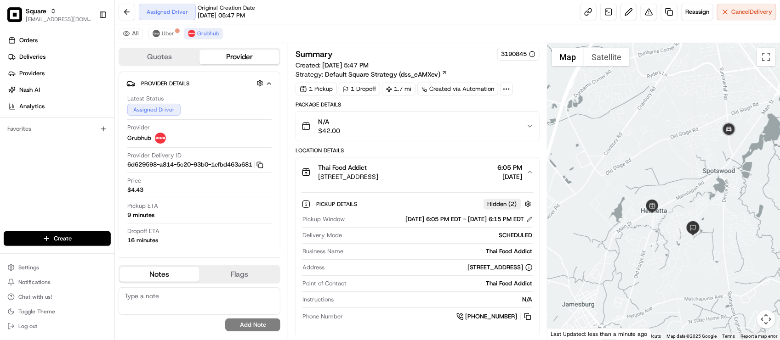
click at [372, 178] on span "[STREET_ADDRESS]" at bounding box center [348, 176] width 60 height 9
click at [378, 175] on span "[STREET_ADDRESS]" at bounding box center [348, 176] width 60 height 9
click at [471, 173] on div "Thai Food Addict [STREET_ADDRESS] 6:05 PM [DATE]" at bounding box center [413, 172] width 224 height 18
click at [471, 175] on div "Thai Food Addict [STREET_ADDRESS] 6:05 PM [DATE]" at bounding box center [413, 172] width 224 height 18
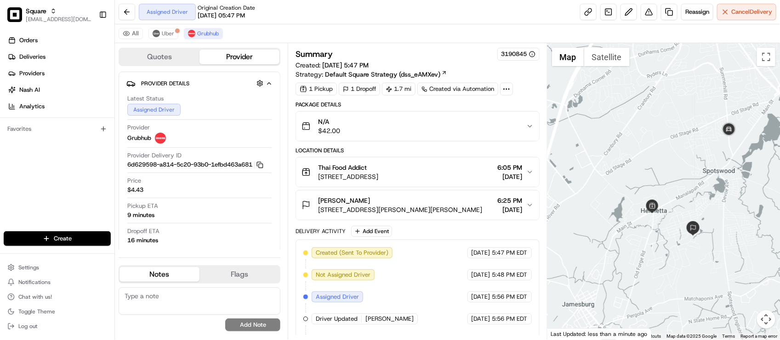
click at [438, 209] on span "[STREET_ADDRESS][PERSON_NAME][PERSON_NAME]" at bounding box center [400, 209] width 164 height 9
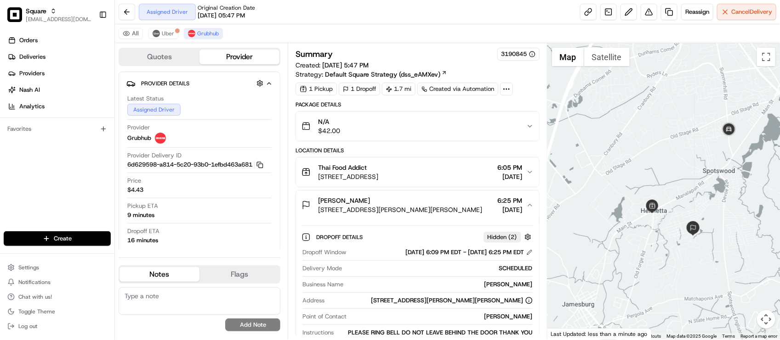
click at [438, 209] on span "[STREET_ADDRESS][PERSON_NAME][PERSON_NAME]" at bounding box center [400, 209] width 164 height 9
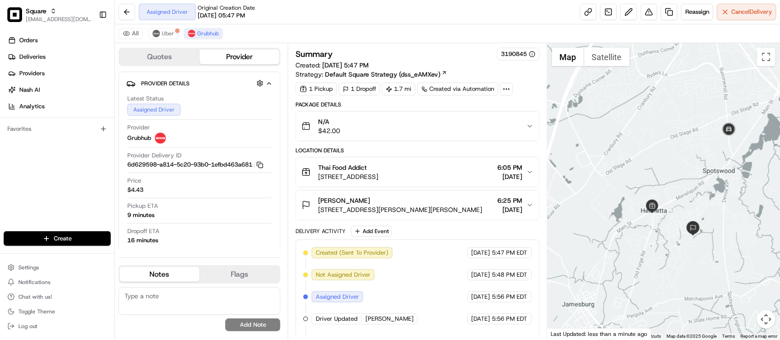
click at [438, 209] on span "[STREET_ADDRESS][PERSON_NAME][PERSON_NAME]" at bounding box center [400, 209] width 164 height 9
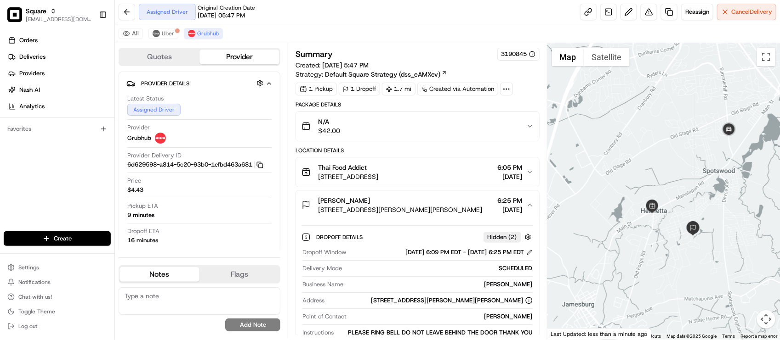
click at [515, 216] on button "FRANK SETTECASI 504 Spotswood Gravel Hill Rd, Monroe Township, NJ 08831, USA 6:…" at bounding box center [417, 205] width 243 height 29
click at [515, 209] on span "[DATE]" at bounding box center [510, 209] width 25 height 9
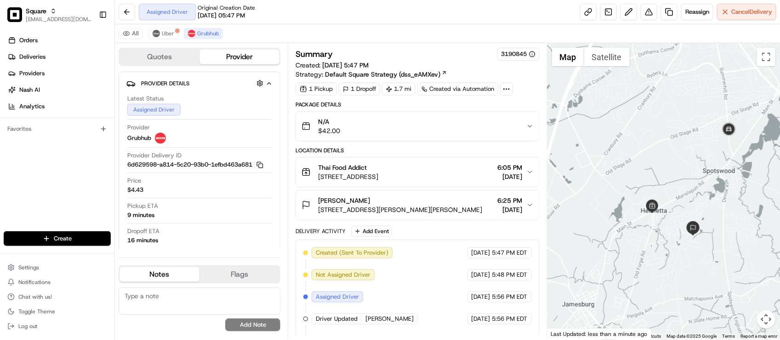
click at [438, 230] on div "Delivery Activity Add Event" at bounding box center [416, 231] width 243 height 11
click at [430, 232] on div "Delivery Activity Add Event" at bounding box center [416, 231] width 243 height 11
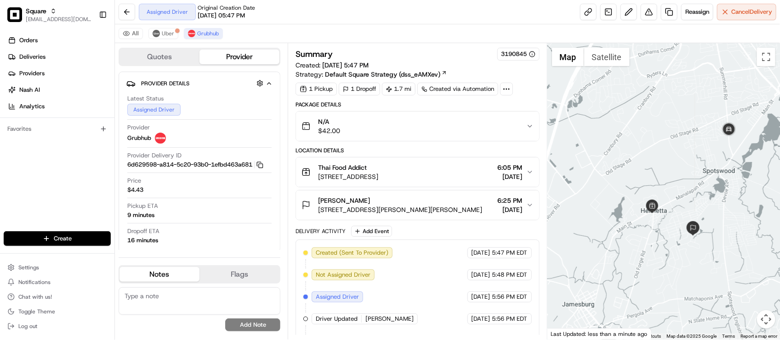
click at [430, 232] on div "Delivery Activity Add Event" at bounding box center [416, 231] width 243 height 11
click at [504, 208] on span "[DATE]" at bounding box center [510, 209] width 25 height 9
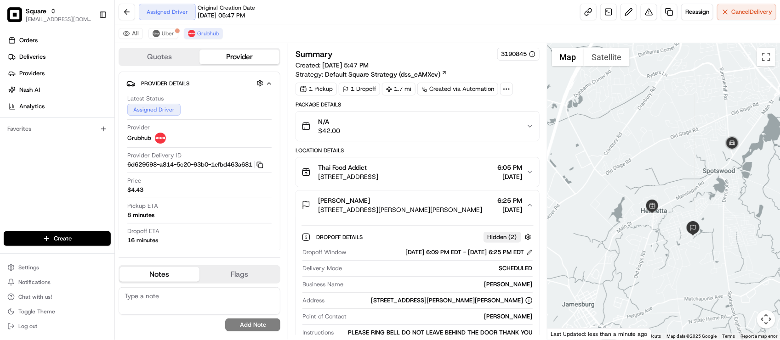
click at [504, 208] on span "[DATE]" at bounding box center [510, 209] width 25 height 9
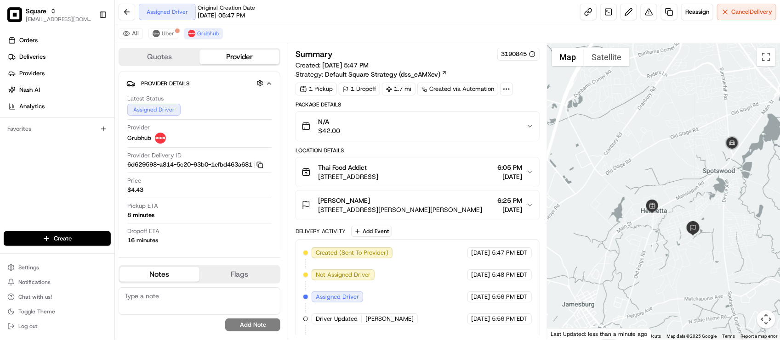
click at [504, 208] on span "[DATE]" at bounding box center [510, 209] width 25 height 9
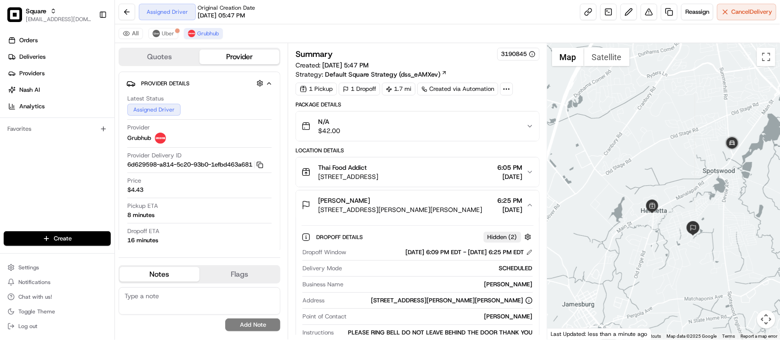
click at [504, 208] on span "[DATE]" at bounding box center [510, 209] width 25 height 9
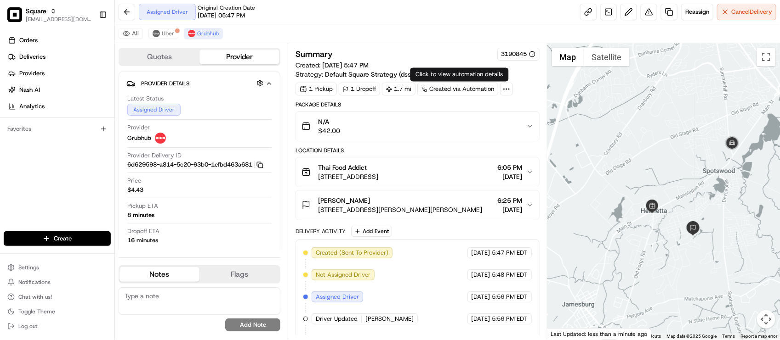
click at [418, 33] on div "All Uber Grubhub" at bounding box center [447, 33] width 665 height 19
click at [417, 32] on div "All Uber Grubhub" at bounding box center [447, 33] width 665 height 19
click at [460, 66] on div "Summary 3190845 Created: 08/19/2025 5:47 PM Strategy: Default Square Strategy (…" at bounding box center [416, 63] width 243 height 31
click at [432, 35] on div "All Uber Grubhub" at bounding box center [447, 33] width 665 height 19
click at [471, 55] on div "Summary 3190845" at bounding box center [416, 54] width 243 height 13
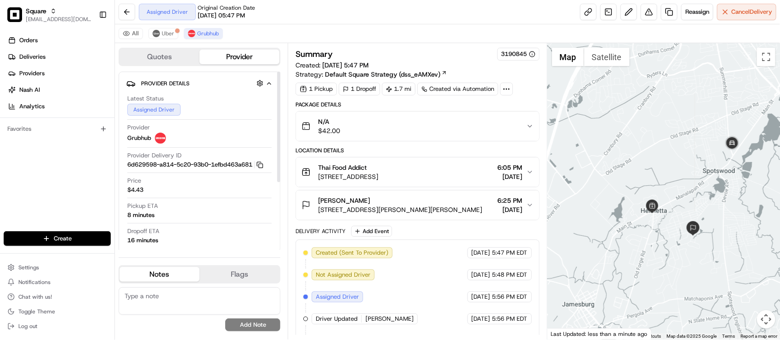
click at [196, 280] on button "Notes" at bounding box center [159, 274] width 80 height 15
click at [175, 302] on textarea at bounding box center [200, 302] width 162 height 28
type textarea "Merchant: Wrong number - will call Square to inquire."
drag, startPoint x: 258, startPoint y: 319, endPoint x: 256, endPoint y: 329, distance: 10.2
click at [256, 323] on div "Merchant: Wrong number - will call Square to inquire. No results found Add Note" at bounding box center [200, 310] width 162 height 44
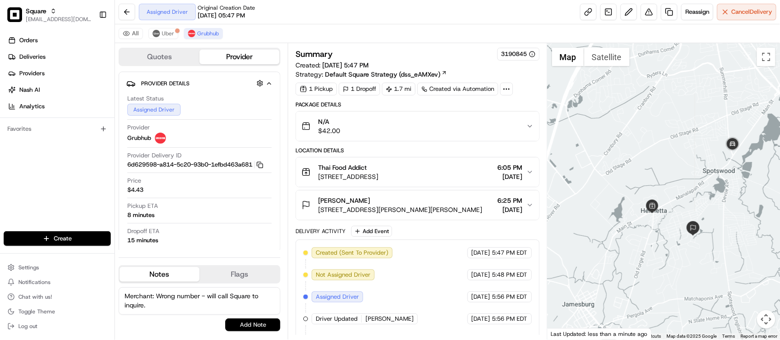
click at [256, 329] on button "Add Note" at bounding box center [252, 325] width 55 height 13
click at [251, 327] on div "Merchant: Wrong number - will call Square to inquire. No results found Add Note" at bounding box center [200, 310] width 162 height 44
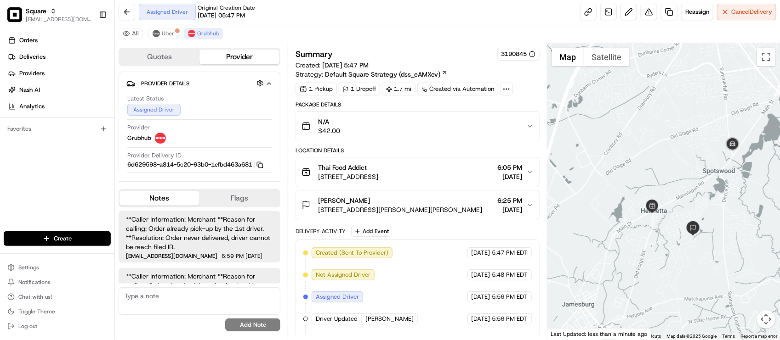
scroll to position [104, 0]
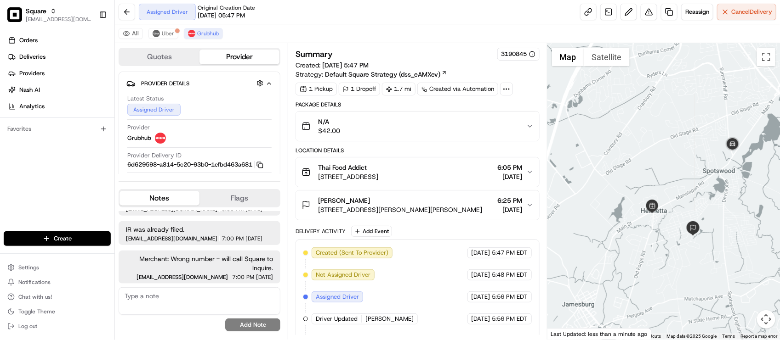
click at [308, 33] on div "All Uber Grubhub" at bounding box center [447, 33] width 665 height 19
click at [373, 1] on div "Assigned Driver Original Creation Date 08/19/2025 05:47 PM Reassign Cancel Deli…" at bounding box center [447, 12] width 665 height 24
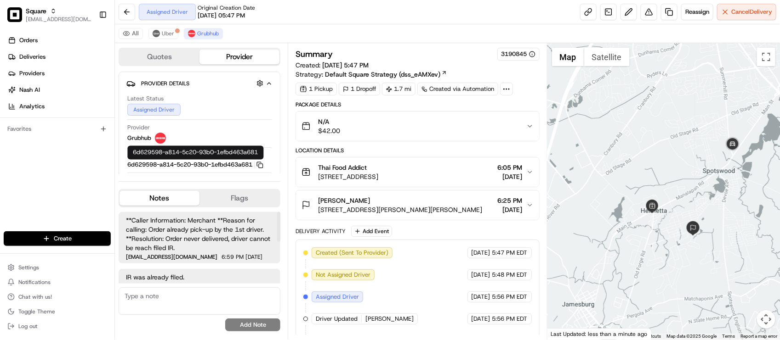
scroll to position [0, 0]
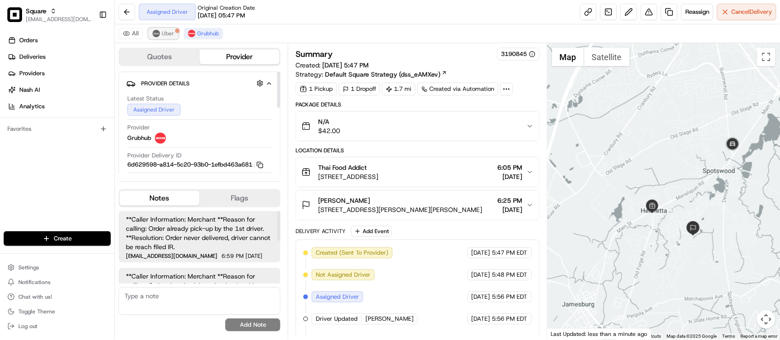
click at [172, 36] on span "Uber" at bounding box center [168, 33] width 12 height 7
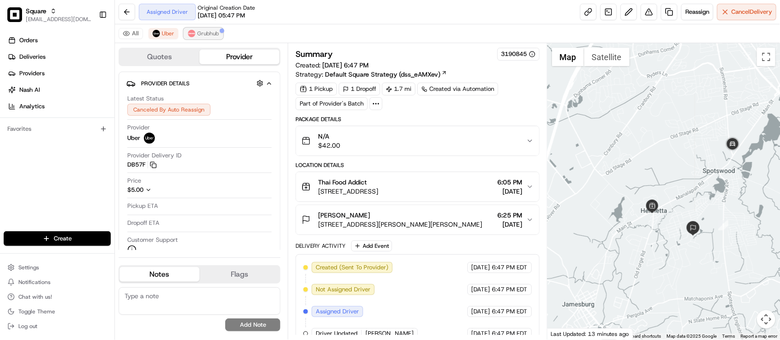
click at [200, 35] on span "Grubhub" at bounding box center [208, 33] width 22 height 7
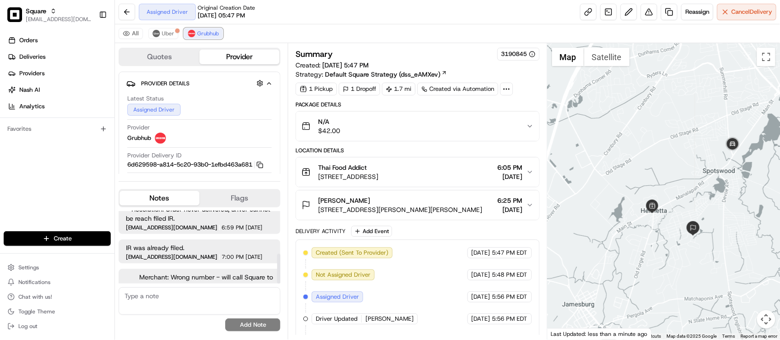
scroll to position [104, 0]
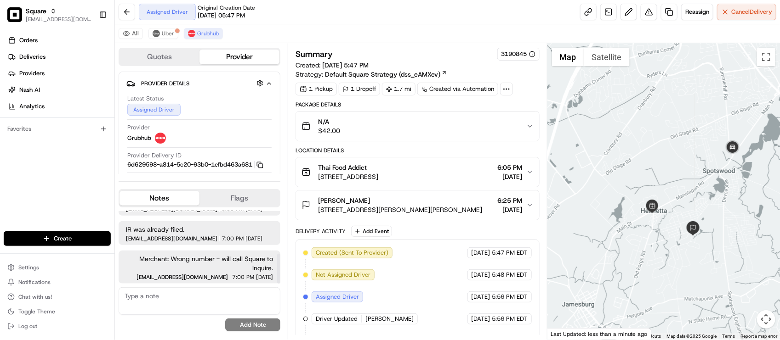
click at [228, 235] on div "IR was already filed. avaldez@nashhelp.com 7:00 PM 08/19/2025" at bounding box center [200, 233] width 162 height 24
click at [437, 228] on div "Delivery Activity Add Event" at bounding box center [416, 231] width 243 height 11
click at [304, 35] on div "All Uber Grubhub" at bounding box center [447, 33] width 665 height 19
click at [245, 238] on span "[DATE]" at bounding box center [253, 239] width 17 height 6
click at [260, 264] on span "Merchant: Wrong number - will call Square to inquire." at bounding box center [199, 264] width 147 height 18
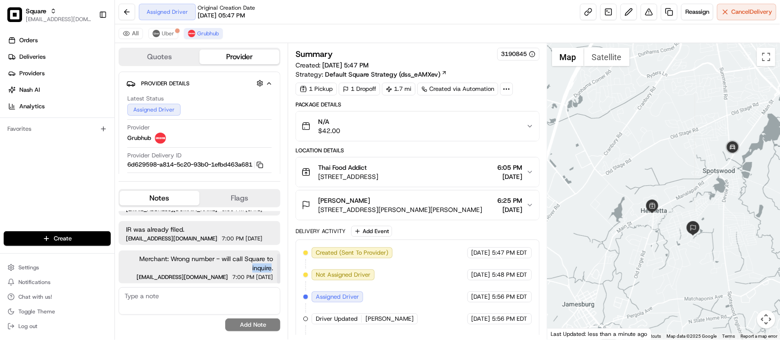
click at [259, 265] on span "Merchant: Wrong number - will call Square to inquire." at bounding box center [199, 264] width 147 height 18
click at [211, 251] on div "Merchant: Wrong number - will call Square to inquire. lseguiran@nashhelp.com 7:…" at bounding box center [200, 267] width 162 height 33
click at [192, 264] on span "Merchant: Wrong number - will call Square to inquire." at bounding box center [199, 264] width 147 height 18
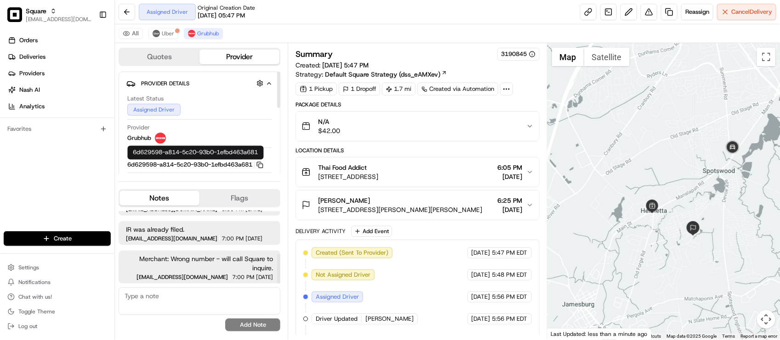
click at [185, 142] on div "Provider Grubhub" at bounding box center [199, 134] width 144 height 20
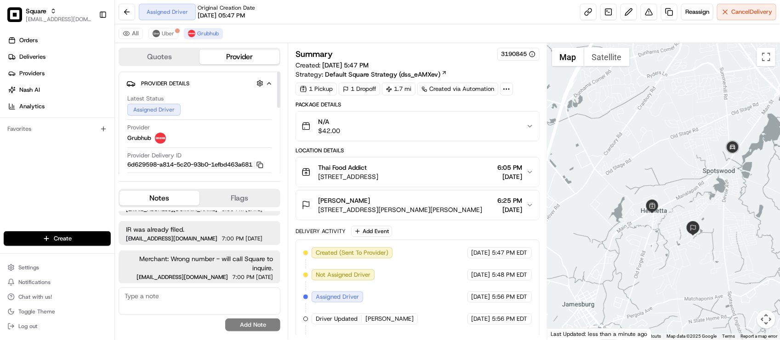
click at [477, 46] on div "Summary 3190845 Created: 08/19/2025 5:47 PM Strategy: Default Square Strategy (…" at bounding box center [417, 191] width 259 height 297
click at [382, 23] on div "Assigned Driver Original Creation Date [DATE] 05:47 PM Reassign Cancel Delivery" at bounding box center [447, 12] width 665 height 24
click at [171, 300] on textarea at bounding box center [200, 302] width 162 height 28
drag, startPoint x: 125, startPoint y: 230, endPoint x: 207, endPoint y: 231, distance: 81.8
click at [207, 231] on div "IR was already filed. avaldez@nashhelp.com 7:00 PM 08/19/2025" at bounding box center [200, 233] width 162 height 24
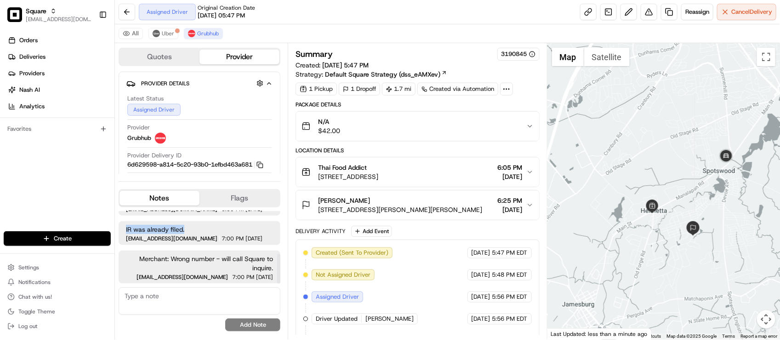
click at [208, 231] on span "IR was already filed." at bounding box center [199, 229] width 147 height 9
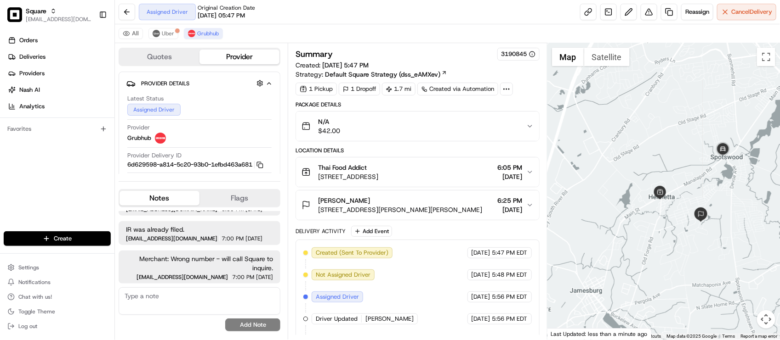
drag, startPoint x: 685, startPoint y: 167, endPoint x: 693, endPoint y: 150, distance: 18.3
click at [693, 150] on div at bounding box center [663, 191] width 232 height 297
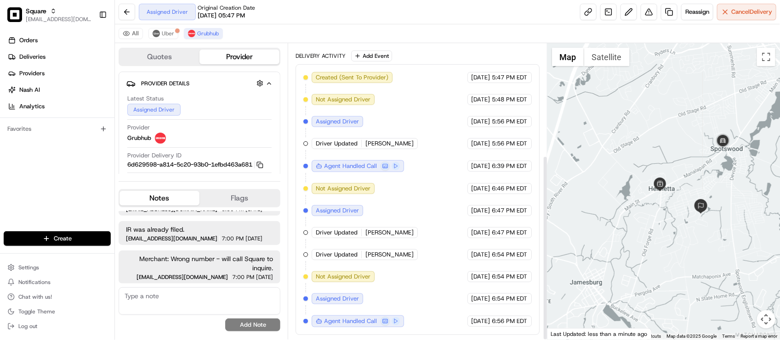
scroll to position [180, 0]
click at [444, 266] on div "Created (Sent To Provider) Grubhub 08/19/2025 5:47 PM EDT Not Assigned Driver G…" at bounding box center [417, 199] width 228 height 255
click at [449, 268] on div "Created (Sent To Provider) Grubhub 08/19/2025 5:47 PM EDT Not Assigned Driver G…" at bounding box center [417, 199] width 228 height 255
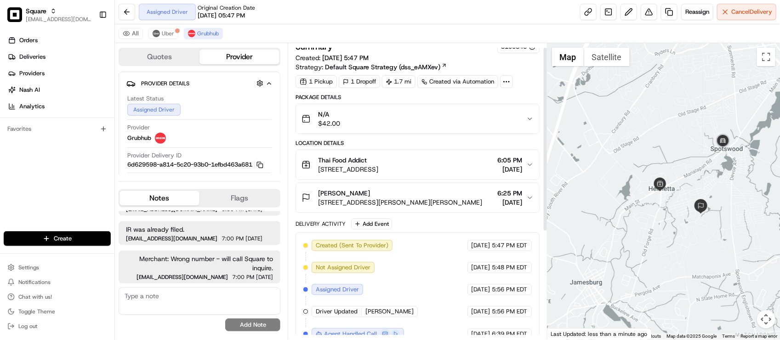
click at [396, 205] on span "[STREET_ADDRESS][PERSON_NAME][PERSON_NAME]" at bounding box center [400, 202] width 164 height 9
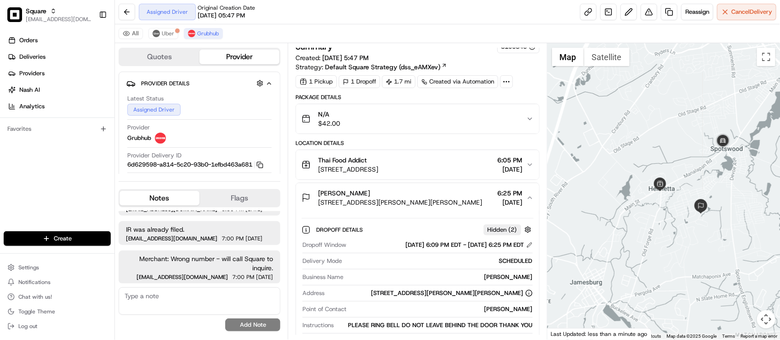
click at [404, 189] on button "[PERSON_NAME] [STREET_ADDRESS][PERSON_NAME][PERSON_NAME] 6:25 PM [DATE]" at bounding box center [417, 197] width 243 height 29
click at [378, 169] on span "[STREET_ADDRESS]" at bounding box center [348, 169] width 60 height 9
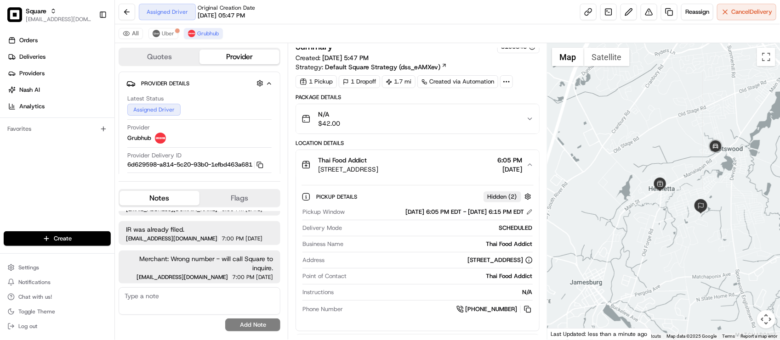
drag, startPoint x: 406, startPoint y: 287, endPoint x: 398, endPoint y: 281, distance: 9.5
click at [406, 287] on div "Pickup Window 08/19/2025 6:05 PM EDT - 08/19/2025 6:15 PM EDT Delivery Mode SCH…" at bounding box center [417, 261] width 232 height 114
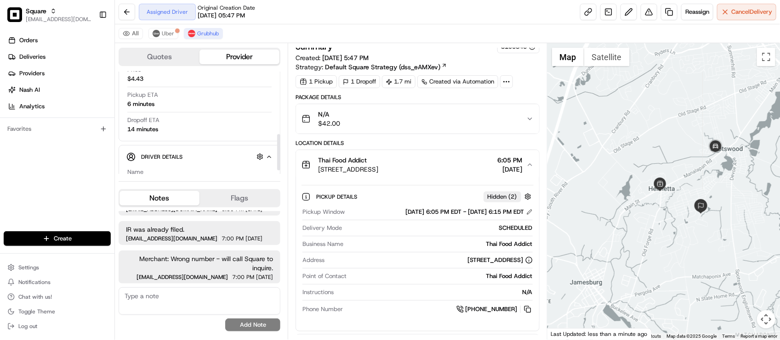
scroll to position [185, 0]
click at [224, 118] on div "Name Kyle Phone Number +1 732 374 5684 Tip $5.00" at bounding box center [199, 129] width 146 height 77
click at [181, 299] on textarea at bounding box center [200, 302] width 162 height 28
click at [200, 296] on textarea at bounding box center [200, 302] width 162 height 28
click at [218, 92] on div "Name Kyle Phone Number +1 732 374 5684 Tip $5.00" at bounding box center [199, 129] width 146 height 77
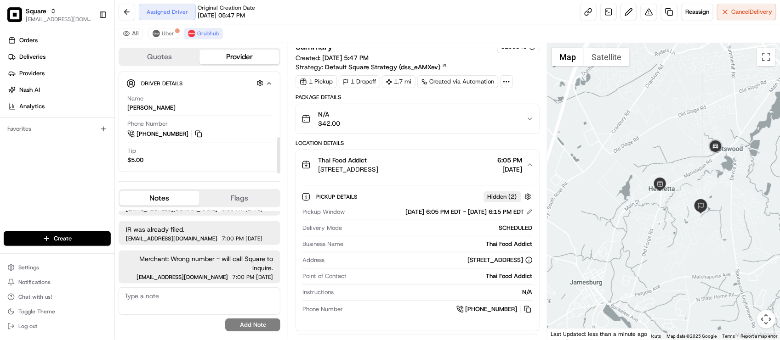
click at [316, 31] on div "All Uber Grubhub" at bounding box center [447, 33] width 665 height 19
click at [229, 142] on div "Phone Number +1 732 374 5684" at bounding box center [199, 131] width 144 height 23
click at [171, 306] on textarea at bounding box center [200, 302] width 162 height 28
type textarea "Additional con"
click at [402, 238] on div "Pickup Window 08/19/2025 6:05 PM EDT - 08/19/2025 6:15 PM EDT Delivery Mode SCH…" at bounding box center [417, 261] width 232 height 114
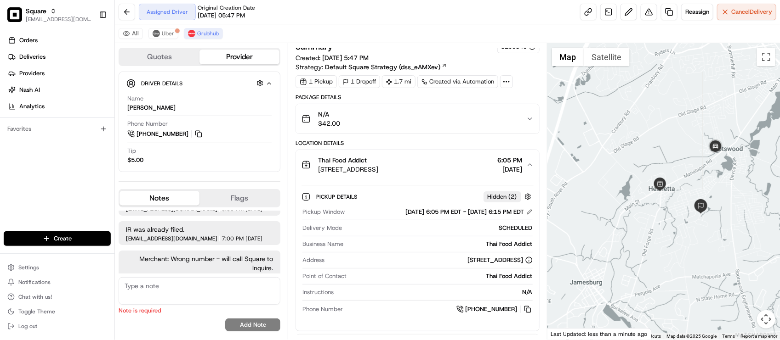
click at [392, 244] on div "Thai Food Addict" at bounding box center [439, 244] width 185 height 8
click at [198, 128] on div "Phone Number +1 732 374 5684" at bounding box center [199, 129] width 144 height 19
click at [363, 208] on div "Pickup Window 08/19/2025 6:05 PM EDT - 08/19/2025 6:15 PM EDT Delivery Mode SCH…" at bounding box center [417, 261] width 232 height 114
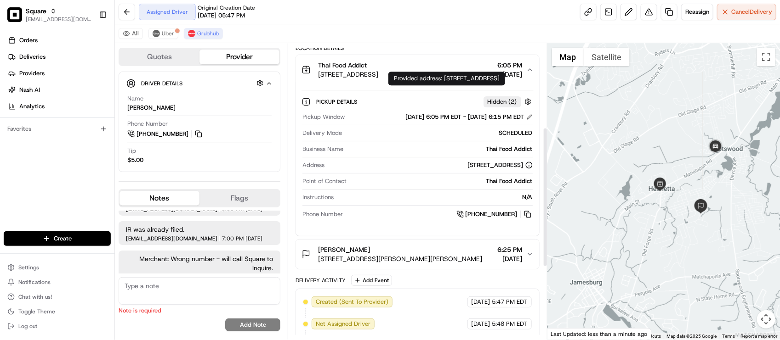
scroll to position [180, 0]
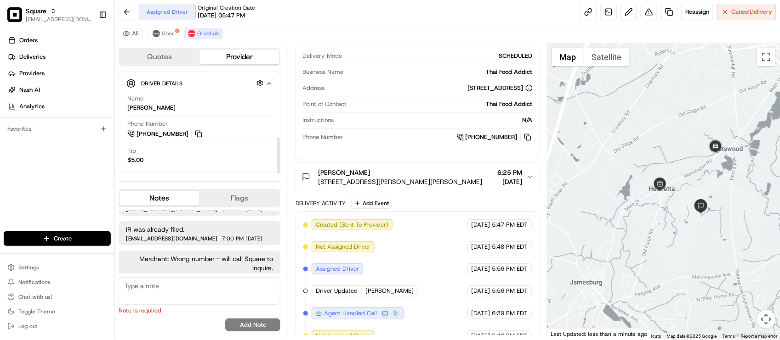
click at [201, 162] on div "Tip $5.00" at bounding box center [199, 155] width 144 height 17
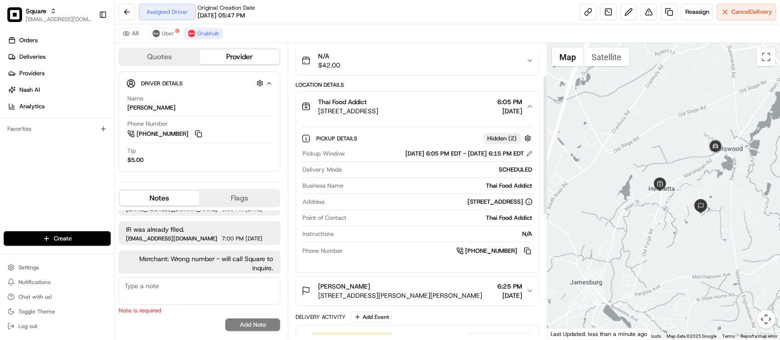
scroll to position [65, 0]
click at [436, 230] on div "Pickup Window 08/19/2025 6:05 PM EDT - 08/19/2025 6:15 PM EDT Delivery Mode SCH…" at bounding box center [417, 204] width 232 height 114
drag, startPoint x: 648, startPoint y: 232, endPoint x: 641, endPoint y: 239, distance: 9.7
click at [641, 239] on div at bounding box center [663, 191] width 232 height 297
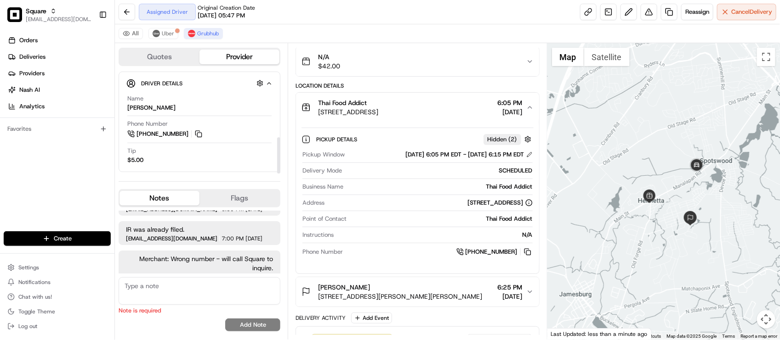
click at [234, 164] on div "Tip $5.00" at bounding box center [199, 155] width 144 height 17
click at [234, 155] on div "Tip $5.00" at bounding box center [199, 155] width 144 height 17
click at [209, 162] on div "Tip $5.00" at bounding box center [199, 155] width 144 height 17
click at [443, 82] on div "Package Details N/A $42.00 Location Details Thai Food Addict 2 Old Forge Rd, He…" at bounding box center [416, 316] width 243 height 561
click at [203, 148] on div "Tip $5.00" at bounding box center [199, 155] width 144 height 17
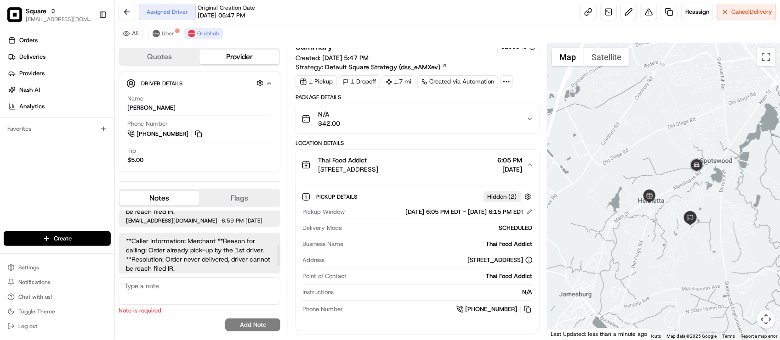
scroll to position [113, 0]
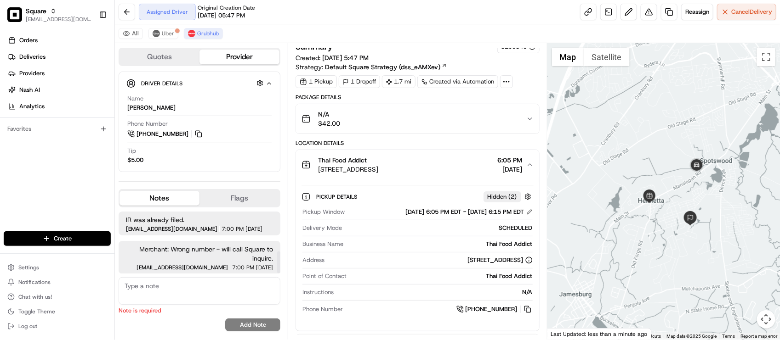
click at [70, 198] on div "Orders Deliveries Providers Nash AI Analytics Favorites" at bounding box center [57, 133] width 114 height 208
click at [64, 185] on div "Orders Deliveries Providers Nash AI Analytics Favorites" at bounding box center [57, 133] width 114 height 208
click at [220, 168] on div "Name Kyle Phone Number +1 732 374 5684 Tip $5.00" at bounding box center [199, 129] width 146 height 77
click at [443, 156] on button "Thai Food Addict 2 Old Forge Rd, Helmetta, NJ 08828, USA 6:05 PM 08/19/2025" at bounding box center [417, 164] width 243 height 29
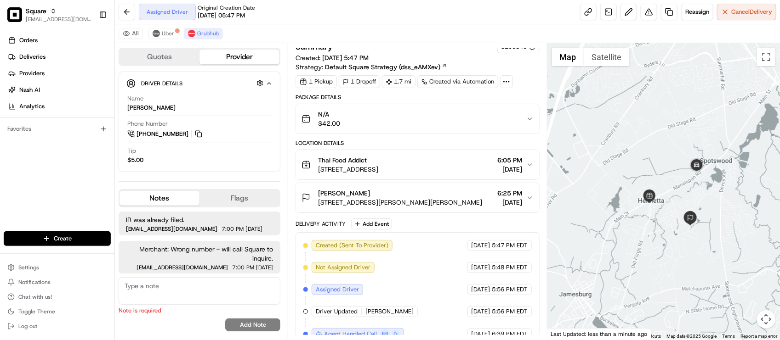
click at [443, 161] on div "Thai Food Addict 2 Old Forge Rd, Helmetta, NJ 08828, USA 6:05 PM 08/19/2025" at bounding box center [413, 165] width 224 height 18
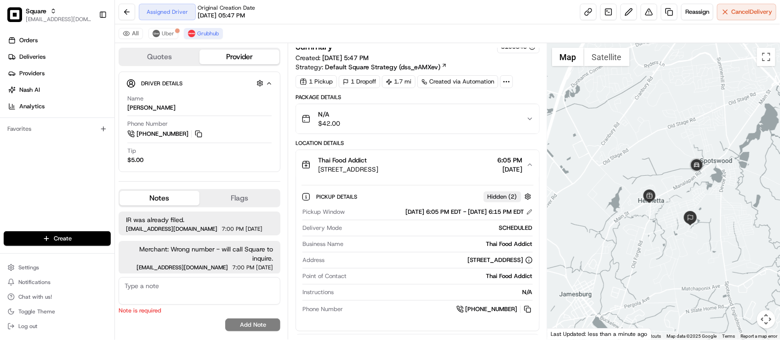
click at [446, 168] on div "Thai Food Addict 2 Old Forge Rd, Helmetta, NJ 08828, USA 6:05 PM 08/19/2025" at bounding box center [413, 165] width 224 height 18
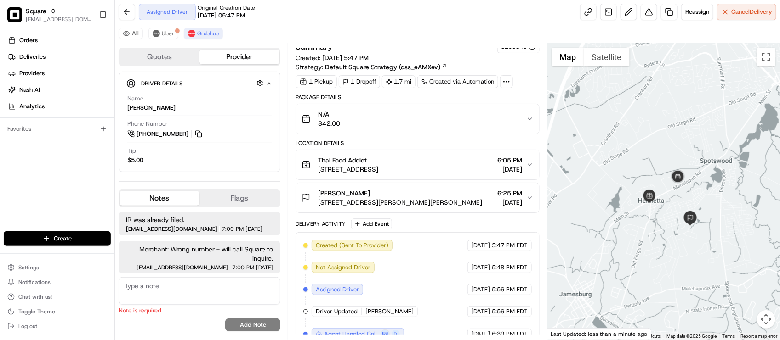
scroll to position [0, 0]
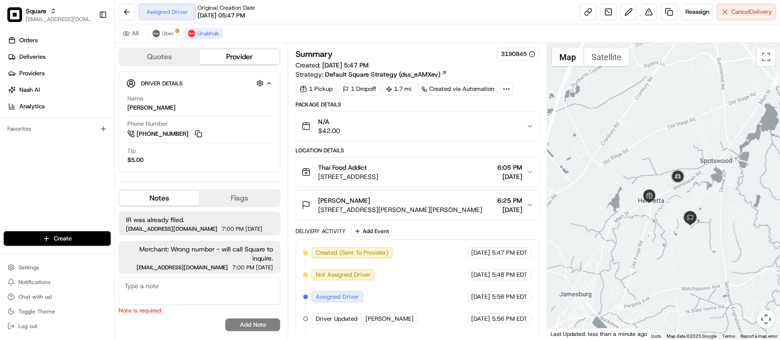
click at [430, 44] on div "Summary 3190845 Created: 08/19/2025 5:47 PM Strategy: Default Square Strategy (…" at bounding box center [417, 191] width 259 height 297
click at [413, 197] on button "FRANK SETTECASI 504 Spotswood Gravel Hill Rd, Monroe Township, NJ 08831, USA 6:…" at bounding box center [417, 205] width 243 height 29
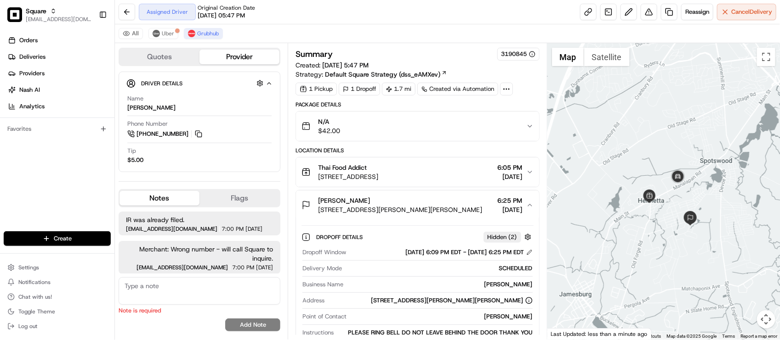
click at [419, 208] on span "504 Spotswood Gravel Hill Rd, Monroe Township, NJ 08831, USA" at bounding box center [400, 209] width 164 height 9
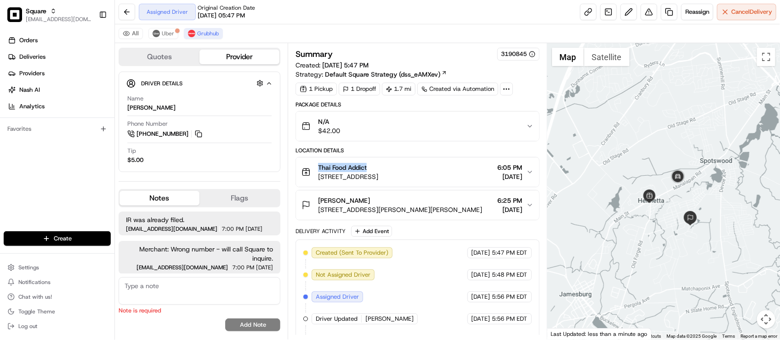
drag, startPoint x: 319, startPoint y: 170, endPoint x: 377, endPoint y: 168, distance: 57.9
click at [377, 168] on div "Thai Food Addict" at bounding box center [348, 167] width 60 height 9
copy span "Thai Food Addict"
click at [391, 31] on div "All Uber Grubhub" at bounding box center [447, 33] width 665 height 19
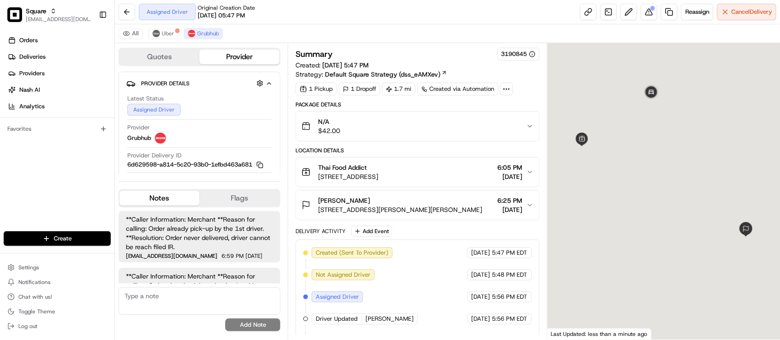
scroll to position [104, 0]
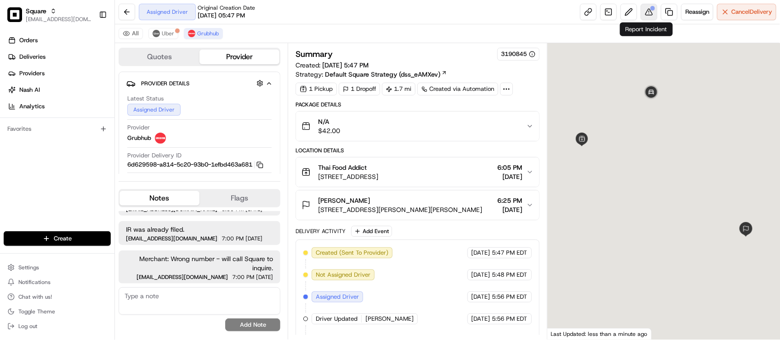
click at [641, 5] on button at bounding box center [648, 12] width 17 height 17
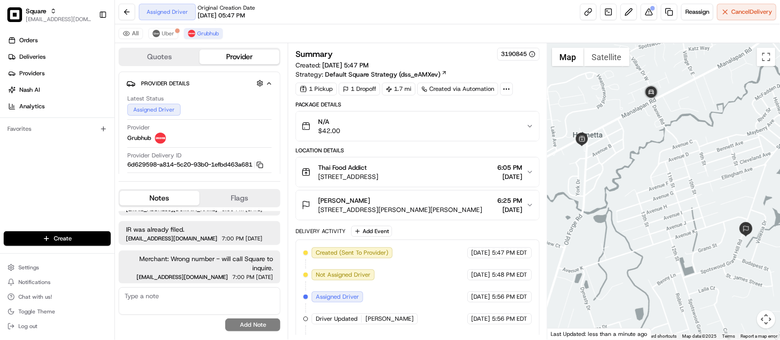
scroll to position [0, 0]
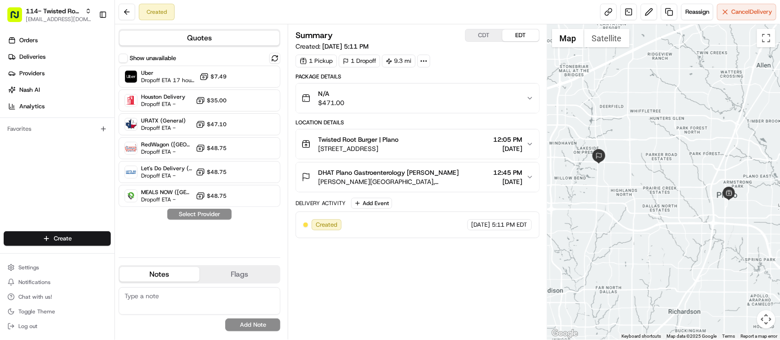
click at [274, 10] on div "Created Reassign Cancel Delivery" at bounding box center [447, 12] width 665 height 24
click at [364, 302] on div "Summary CDT EDT Created: [DATE] 5:11 PM 1 Pickup 1 Dropoff 9.3 mi Package Detai…" at bounding box center [416, 182] width 243 height 306
click at [446, 337] on div "Summary CDT EDT Created: [DATE] 5:11 PM 1 Pickup 1 Dropoff 9.3 mi Package Detai…" at bounding box center [417, 182] width 259 height 316
click at [369, 37] on div "Summary CDT EDT" at bounding box center [416, 35] width 243 height 13
click at [358, 285] on div "Summary CDT EDT Created: [DATE] 5:11 PM 1 Pickup 1 Dropoff 9.3 mi Package Detai…" at bounding box center [416, 182] width 243 height 306
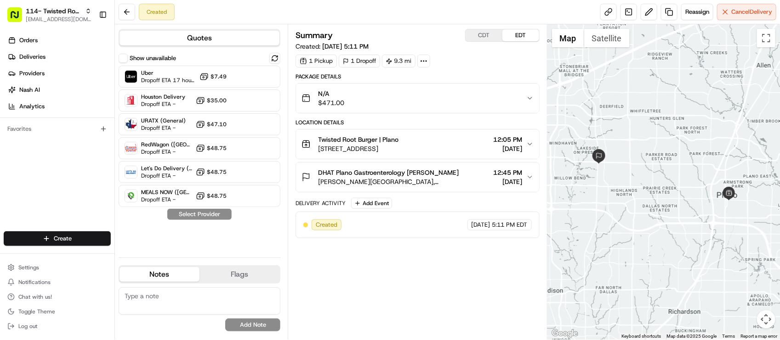
click at [401, 269] on div "Summary CDT EDT Created: [DATE] 5:11 PM 1 Pickup 1 Dropoff 9.3 mi Package Detai…" at bounding box center [416, 182] width 243 height 306
click at [428, 35] on div "Summary CDT EDT" at bounding box center [416, 35] width 243 height 13
click at [456, 276] on div "Summary CDT EDT Created: [DATE] 5:11 PM 1 Pickup 1 Dropoff 9.3 mi Package Detai…" at bounding box center [416, 182] width 243 height 306
click at [276, 57] on button at bounding box center [274, 58] width 11 height 11
click at [128, 12] on button at bounding box center [127, 12] width 17 height 17
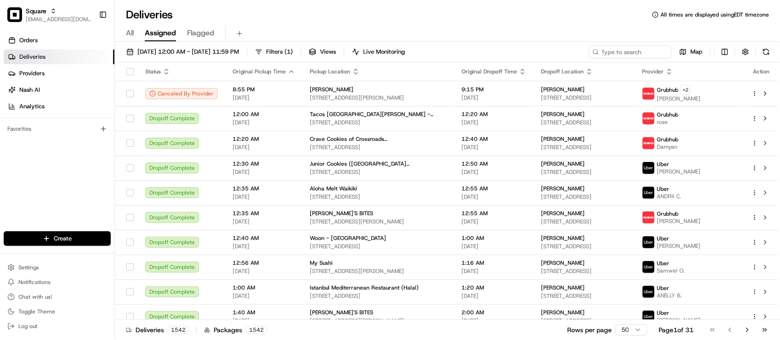
click at [340, 6] on div "Deliveries All times are displayed using EDT timezone All Assigned Flagged [DAT…" at bounding box center [447, 170] width 665 height 340
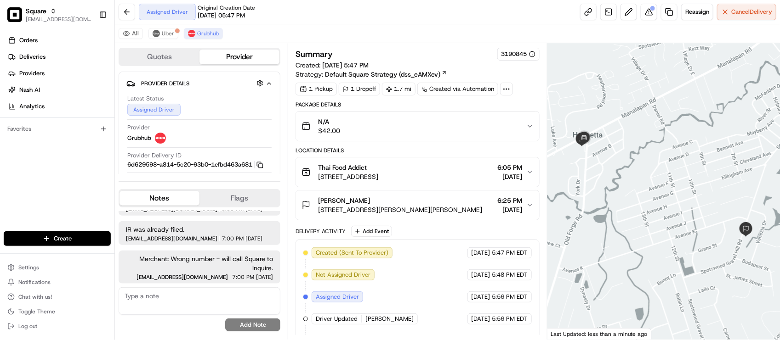
click at [304, 10] on div "Assigned Driver Original Creation Date [DATE] 05:47 PM Reassign Cancel Delivery" at bounding box center [447, 12] width 665 height 24
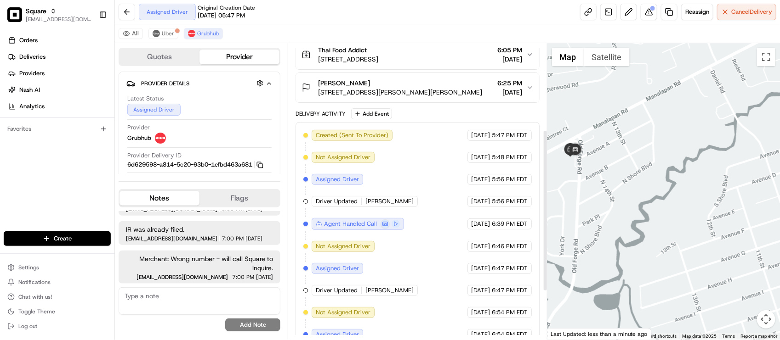
scroll to position [230, 0]
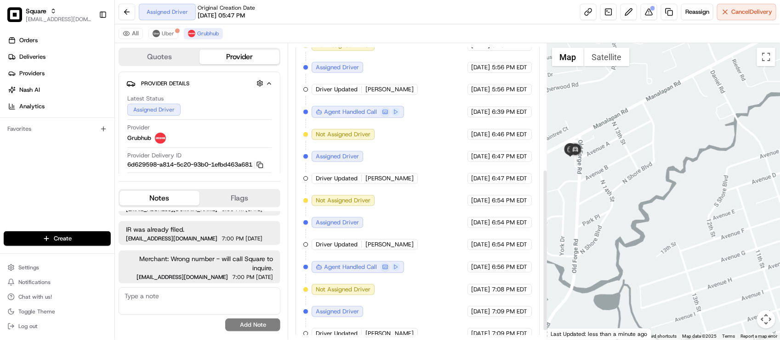
click at [401, 190] on div "Created (Sent To Provider) Grubhub [DATE] 5:47 PM EDT Not Assigned Driver Grubh…" at bounding box center [417, 179] width 228 height 322
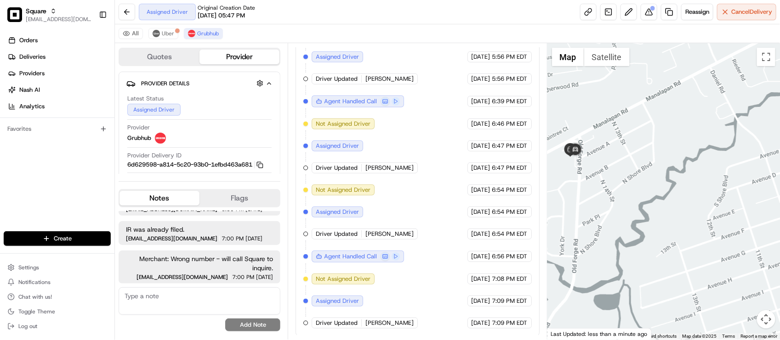
scroll to position [246, 0]
click at [451, 198] on div "Created (Sent To Provider) Grubhub [DATE] 5:47 PM EDT Not Assigned Driver Grubh…" at bounding box center [417, 167] width 228 height 322
click at [752, 10] on span "Cancel Delivery" at bounding box center [751, 12] width 41 height 8
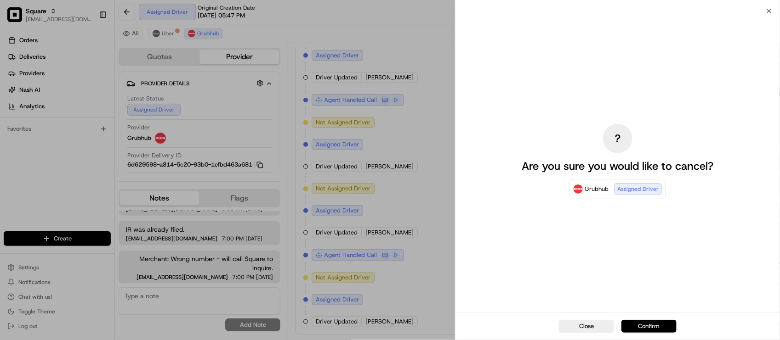
click at [662, 327] on button "Confirm" at bounding box center [648, 326] width 55 height 13
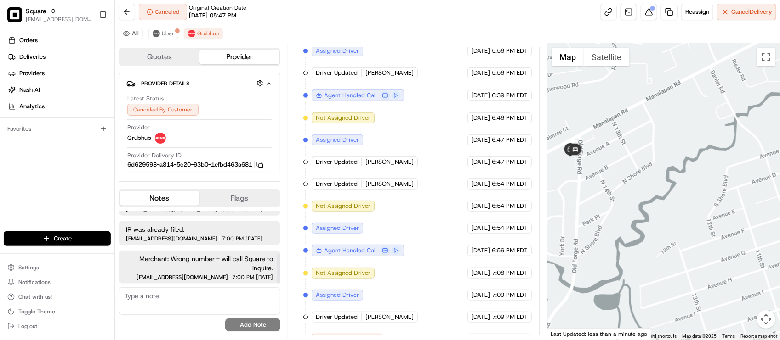
click at [192, 299] on textarea at bounding box center [200, 302] width 162 height 28
type textarea "M"
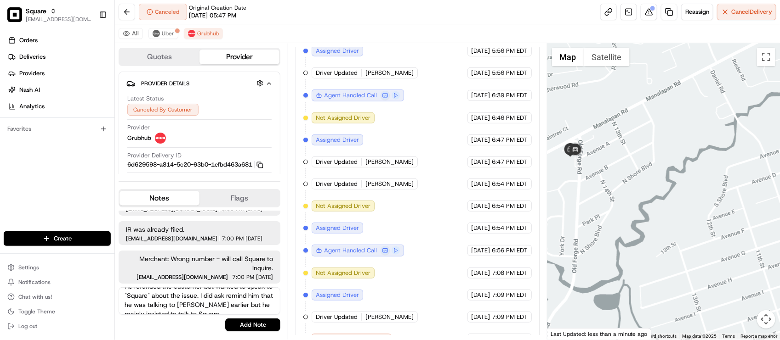
scroll to position [36, 0]
click at [224, 309] on textarea "Additional Context: [PERSON_NAME] did confirm that the customer got the order f…" at bounding box center [200, 302] width 162 height 28
type textarea "Additional Context: [PERSON_NAME] did confirm that the customer got the order f…"
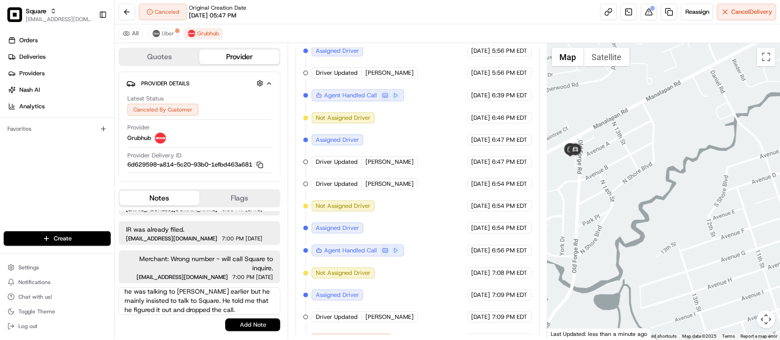
click at [261, 328] on button "Add Note" at bounding box center [252, 325] width 55 height 13
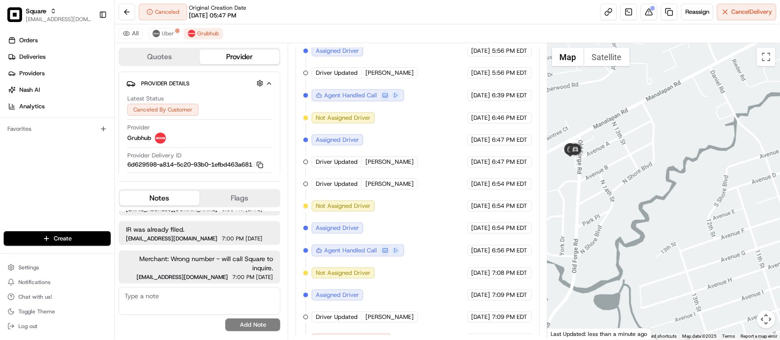
scroll to position [188, 0]
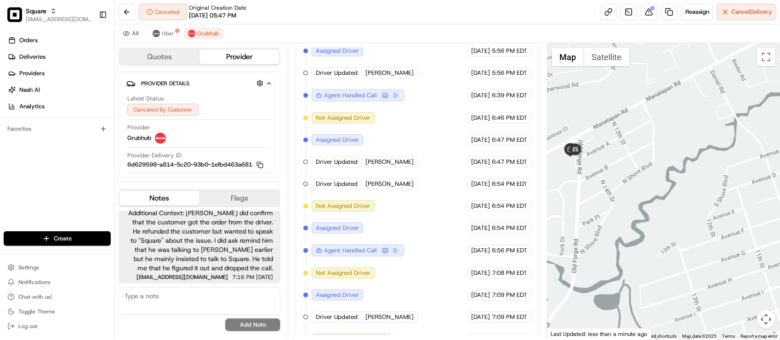
click at [34, 198] on div "Orders Deliveries Providers [PERSON_NAME] Analytics Favorites" at bounding box center [57, 133] width 114 height 208
click at [228, 256] on span "Additional Context: [PERSON_NAME] did confirm that the customer got the order f…" at bounding box center [199, 241] width 147 height 64
click at [244, 260] on span "Additional Context: [PERSON_NAME] did confirm that the customer got the order f…" at bounding box center [199, 241] width 147 height 64
click at [228, 265] on span "Additional Context: [PERSON_NAME] did confirm that the customer got the order f…" at bounding box center [199, 241] width 147 height 64
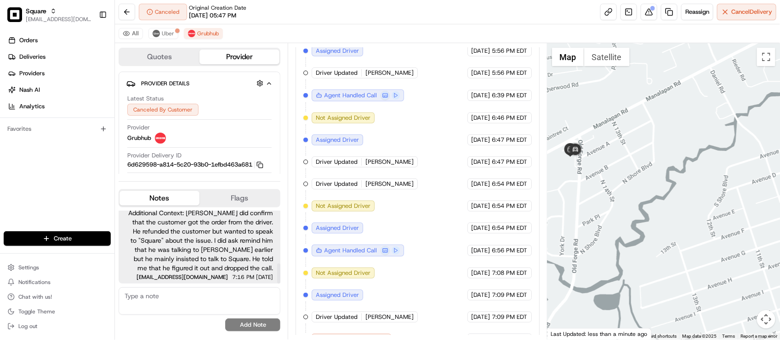
click at [207, 273] on div "Additional Context: [PERSON_NAME] did confirm that the customer got the order f…" at bounding box center [200, 244] width 162 height 79
click at [242, 33] on div "All [PERSON_NAME]" at bounding box center [447, 33] width 665 height 19
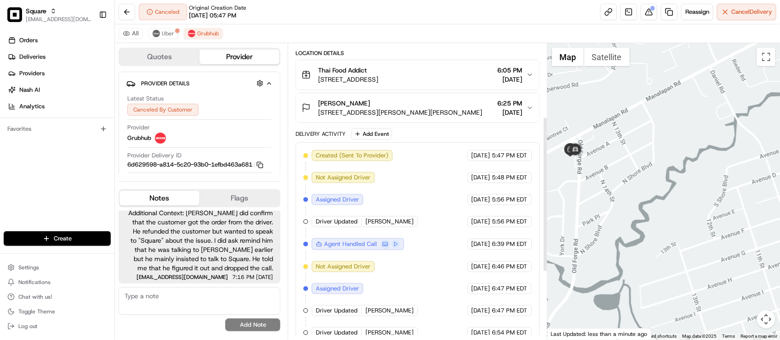
scroll to position [96, 0]
click at [498, 113] on span "[DATE]" at bounding box center [510, 113] width 25 height 9
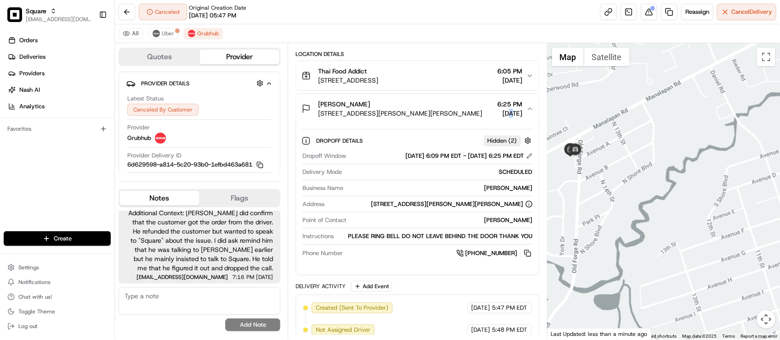
click at [498, 113] on span "[DATE]" at bounding box center [510, 113] width 25 height 9
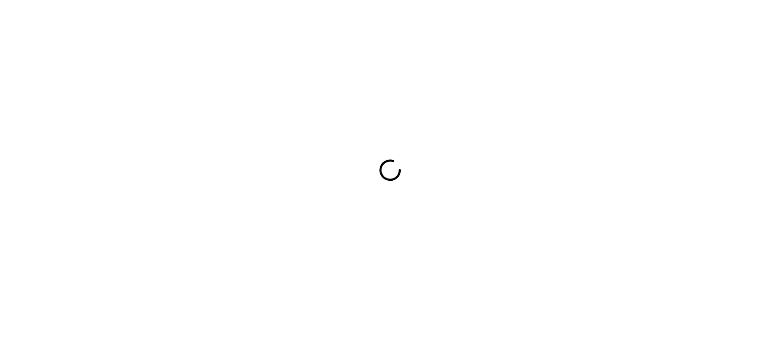
click at [246, 53] on div at bounding box center [390, 170] width 780 height 340
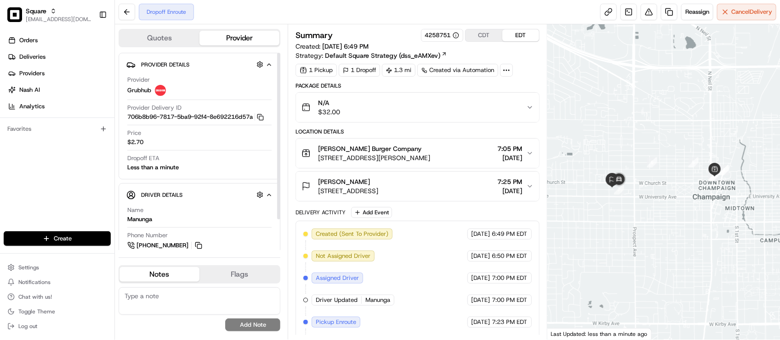
drag, startPoint x: 441, startPoint y: 219, endPoint x: 634, endPoint y: 244, distance: 194.6
click at [441, 218] on div "Delivery Activity Add Event" at bounding box center [416, 212] width 243 height 11
drag, startPoint x: 637, startPoint y: 243, endPoint x: 630, endPoint y: 247, distance: 7.6
click at [630, 247] on div at bounding box center [663, 182] width 232 height 316
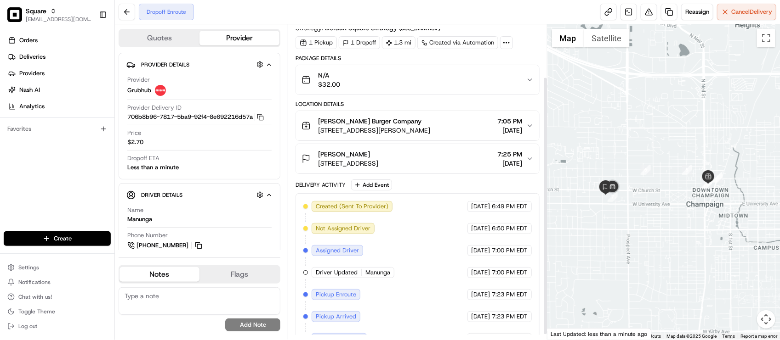
scroll to position [69, 0]
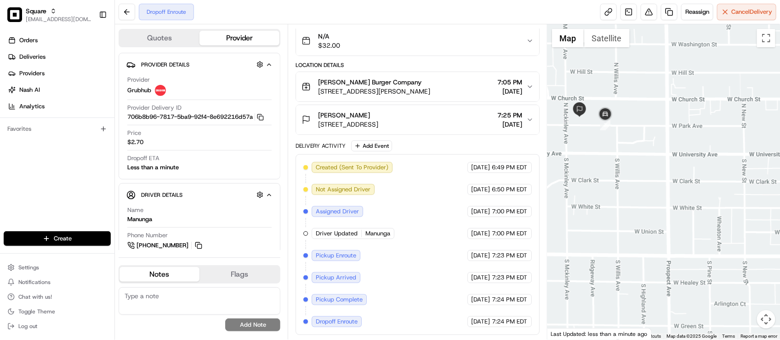
drag, startPoint x: 608, startPoint y: 209, endPoint x: 640, endPoint y: 268, distance: 66.8
click at [640, 268] on div at bounding box center [663, 182] width 232 height 316
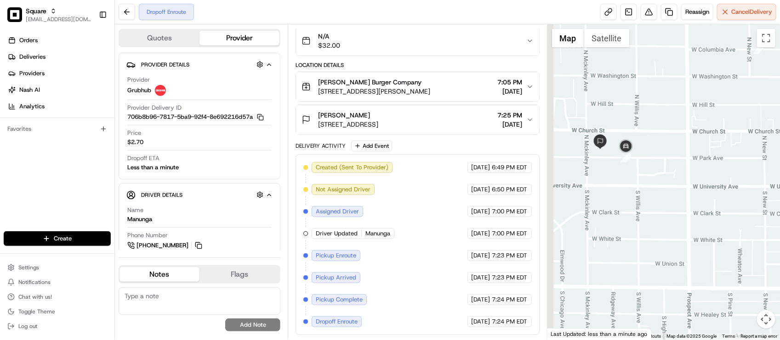
drag, startPoint x: 613, startPoint y: 200, endPoint x: 640, endPoint y: 240, distance: 48.2
click at [640, 240] on div at bounding box center [663, 182] width 232 height 316
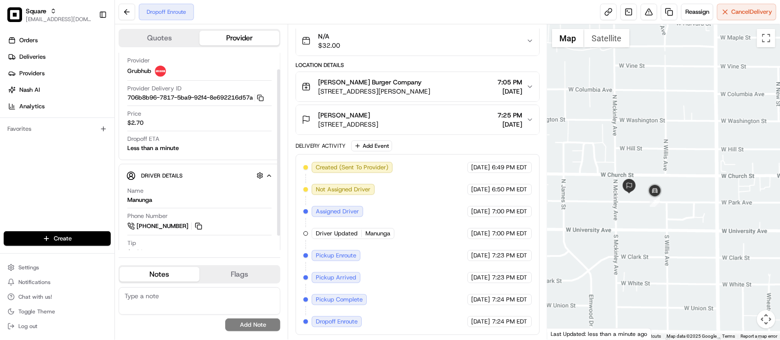
scroll to position [36, 0]
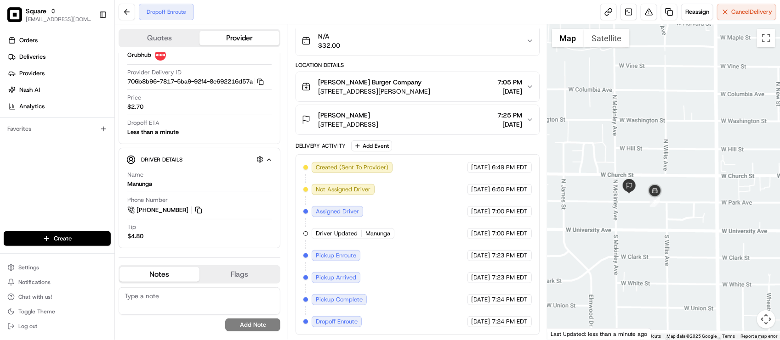
drag, startPoint x: 464, startPoint y: 255, endPoint x: 439, endPoint y: 219, distance: 44.3
click at [471, 255] on span "[DATE]" at bounding box center [480, 256] width 19 height 8
drag, startPoint x: 318, startPoint y: 89, endPoint x: 432, endPoint y: 89, distance: 113.5
click at [430, 89] on span "[STREET_ADDRESS][PERSON_NAME]" at bounding box center [374, 91] width 112 height 9
click at [495, 152] on div "Delivery Activity Add Event Created (Sent To Provider) Grubhub [DATE] 6:49 PM E…" at bounding box center [416, 238] width 243 height 195
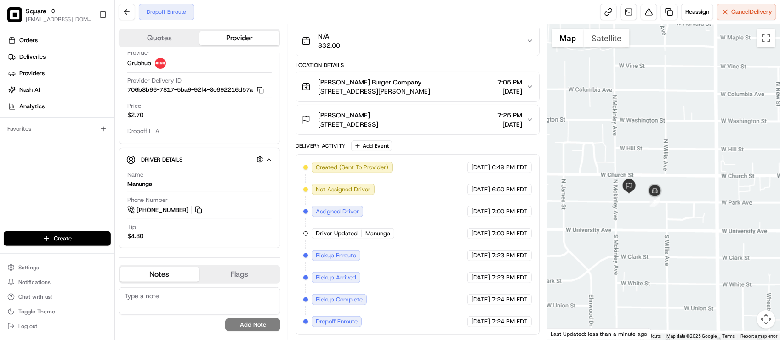
scroll to position [28, 0]
click at [423, 211] on div "Created (Sent To Provider) Grubhub [DATE] 6:49 PM EDT Not Assigned Driver Grubh…" at bounding box center [417, 244] width 228 height 165
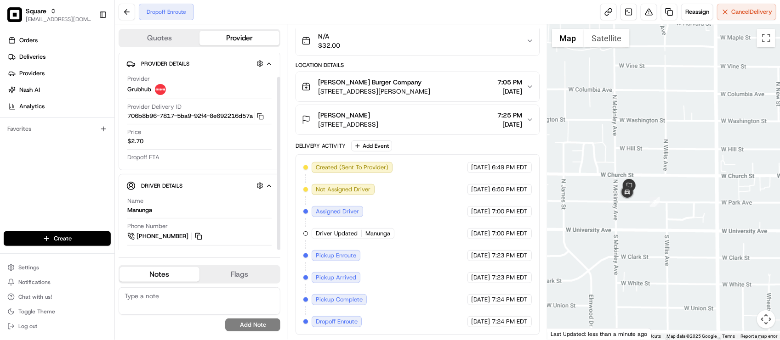
scroll to position [0, 0]
click at [493, 150] on div "Delivery Activity Add Event" at bounding box center [416, 146] width 243 height 11
click at [498, 87] on span "[DATE]" at bounding box center [510, 91] width 25 height 9
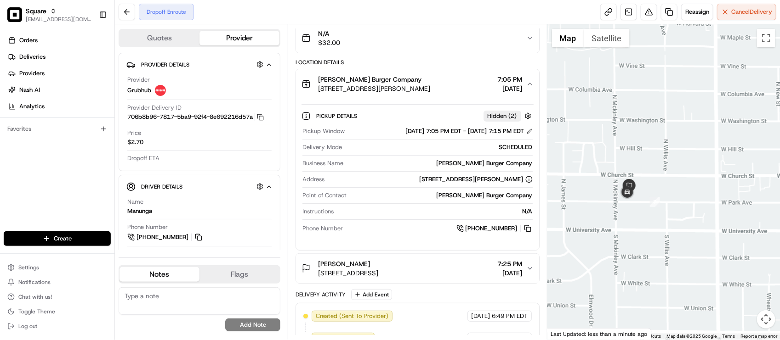
click at [498, 87] on span "[DATE]" at bounding box center [510, 88] width 25 height 9
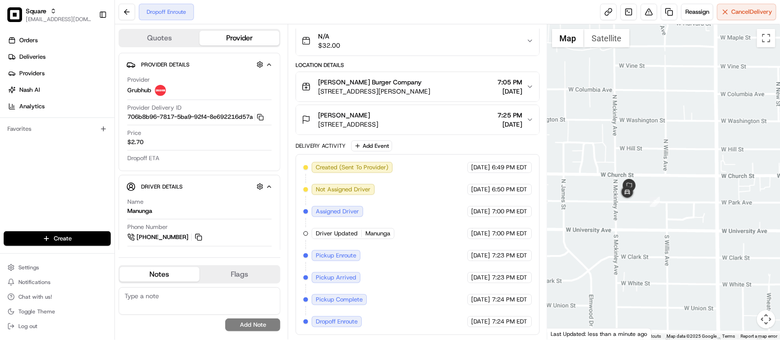
click at [498, 87] on span "[DATE]" at bounding box center [510, 91] width 25 height 9
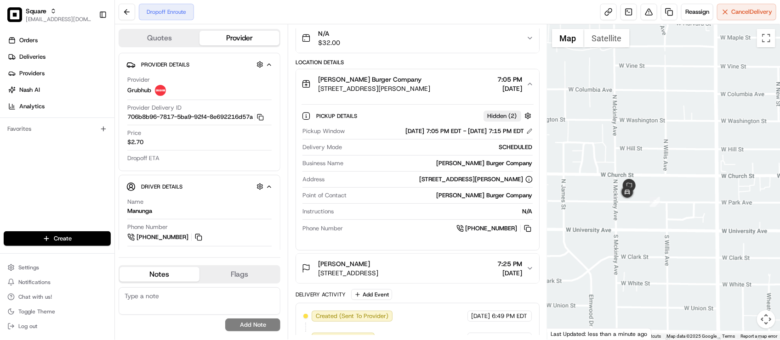
click at [368, 200] on div "[PERSON_NAME] Burger Company" at bounding box center [441, 196] width 182 height 8
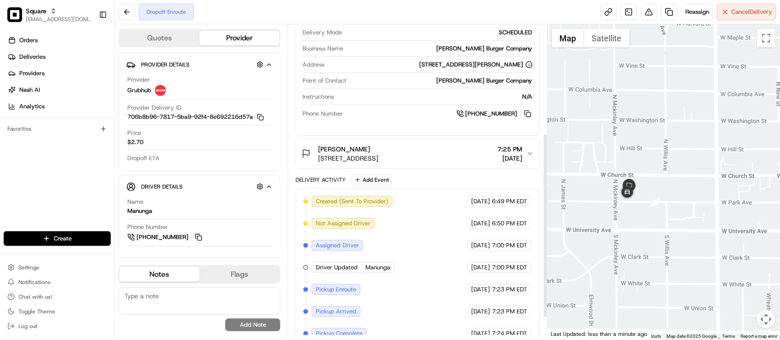
click at [378, 148] on div "[PERSON_NAME]" at bounding box center [348, 149] width 60 height 9
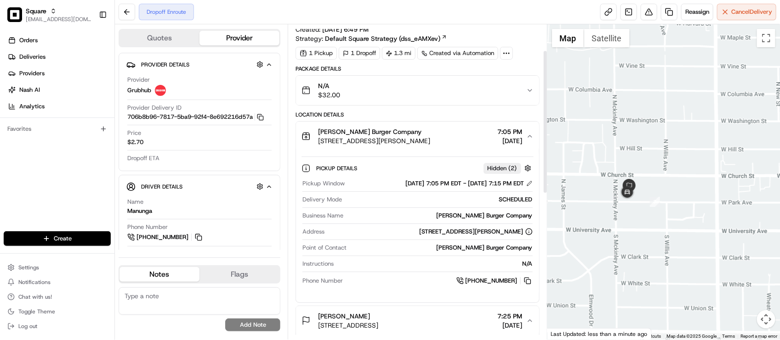
scroll to position [0, 0]
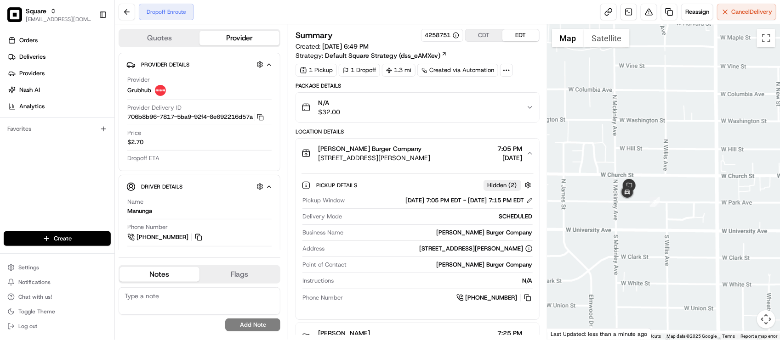
drag, startPoint x: 410, startPoint y: 132, endPoint x: 426, endPoint y: 121, distance: 19.8
click at [410, 132] on div "Location Details" at bounding box center [416, 131] width 243 height 7
click at [645, 22] on div "Dropoff Enroute Reassign Cancel Delivery" at bounding box center [447, 12] width 665 height 24
click at [648, 12] on button at bounding box center [648, 12] width 17 height 17
click at [336, 251] on div "[STREET_ADDRESS][PERSON_NAME]" at bounding box center [430, 249] width 204 height 8
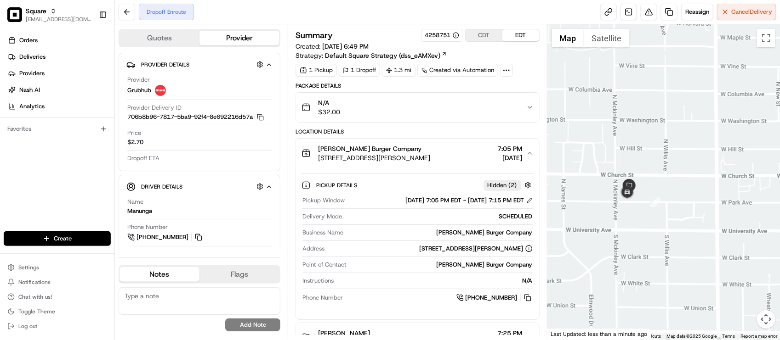
click at [226, 291] on textarea at bounding box center [200, 302] width 162 height 28
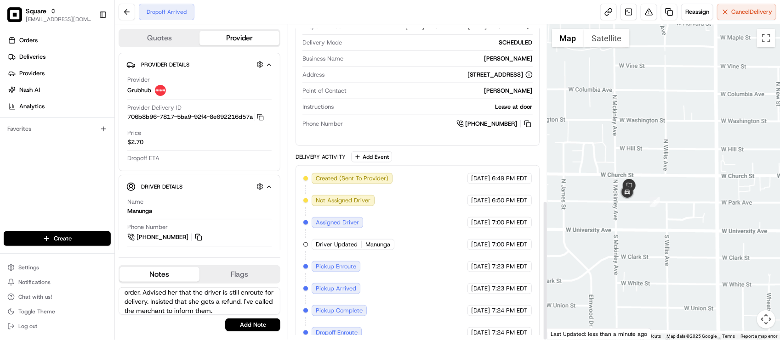
scroll to position [396, 0]
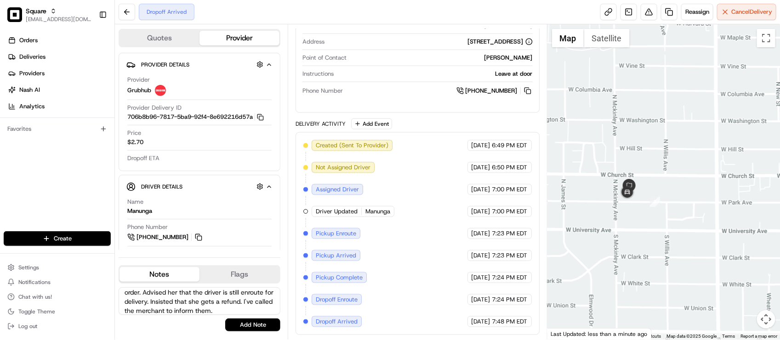
click at [410, 283] on div "Created (Sent To Provider) Grubhub [DATE] 6:49 PM EDT Not Assigned Driver Grubh…" at bounding box center [417, 233] width 228 height 187
click at [254, 313] on textarea "End customer: Wanted to get a refund for this order. Advised her that the drive…" at bounding box center [200, 302] width 162 height 28
click at [255, 311] on textarea "End customer: Wanted to get a refund for this order. Advised her that the drive…" at bounding box center [200, 302] width 162 height 28
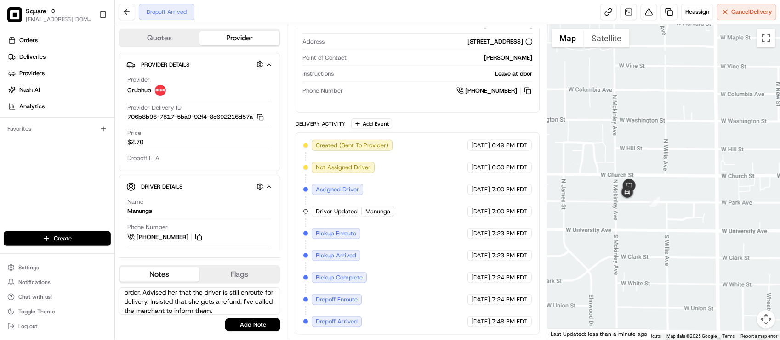
click at [255, 311] on textarea "End customer: Wanted to get a refund for this order. Advised her that the drive…" at bounding box center [200, 302] width 162 height 28
click at [260, 309] on textarea "End customer: Wanted to get a refund for this order. Advised her that the drive…" at bounding box center [200, 302] width 162 height 28
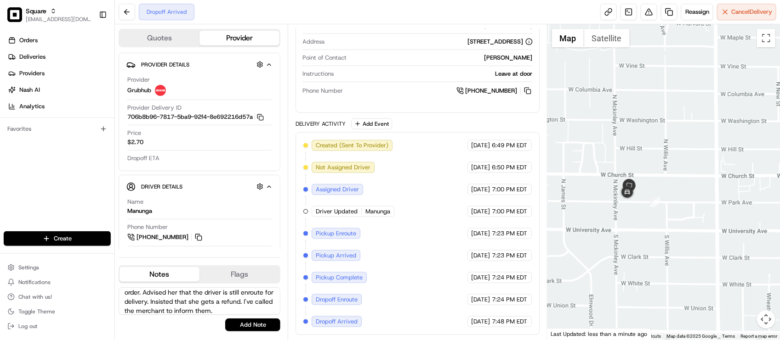
click at [260, 309] on textarea "End customer: Wanted to get a refund for this order. Advised her that the drive…" at bounding box center [200, 302] width 162 height 28
click at [384, 300] on div "Created (Sent To Provider) Grubhub [DATE] 6:49 PM EDT Not Assigned Driver Grubh…" at bounding box center [417, 233] width 228 height 187
click at [240, 308] on textarea "End customer: Wanted to get a refund for this order. Advised her that the drive…" at bounding box center [200, 302] width 162 height 28
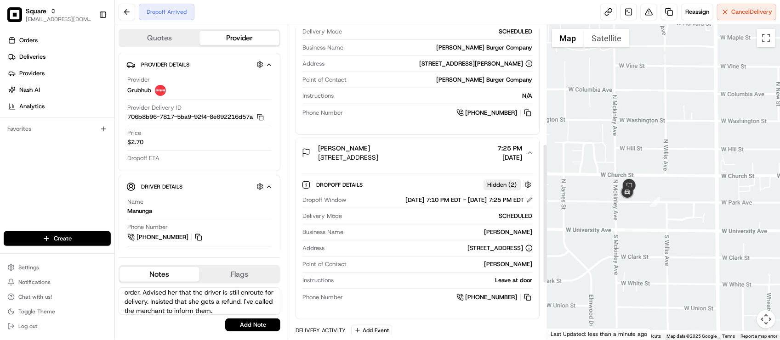
scroll to position [281, 0]
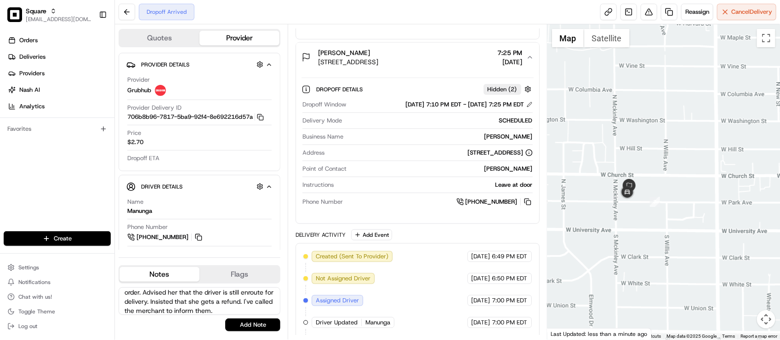
click at [244, 303] on textarea "End customer: Wanted to get a refund for this order. Advised her that the drive…" at bounding box center [200, 302] width 162 height 28
click at [416, 285] on div "Created (Sent To Provider) Grubhub 08/19/2025 6:49 PM EDT Not Assigned Driver G…" at bounding box center [417, 344] width 228 height 187
click at [247, 310] on textarea "End customer: Wanted to get a refund for this order. Advised her that the drive…" at bounding box center [200, 302] width 162 height 28
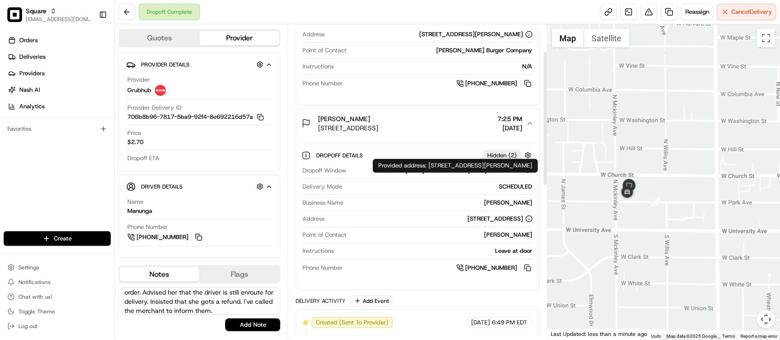
scroll to position [51, 0]
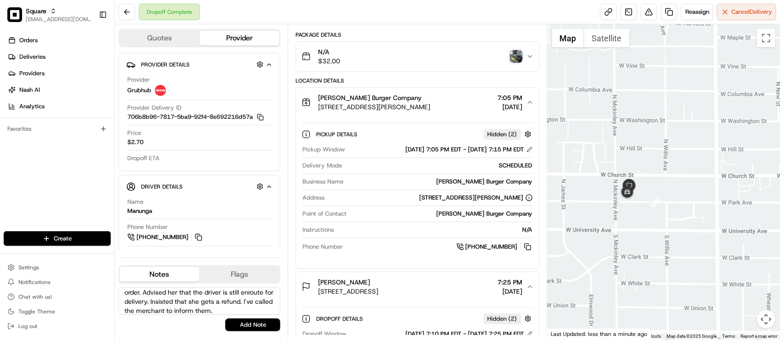
click at [517, 49] on div "N/A $32.00" at bounding box center [413, 56] width 224 height 18
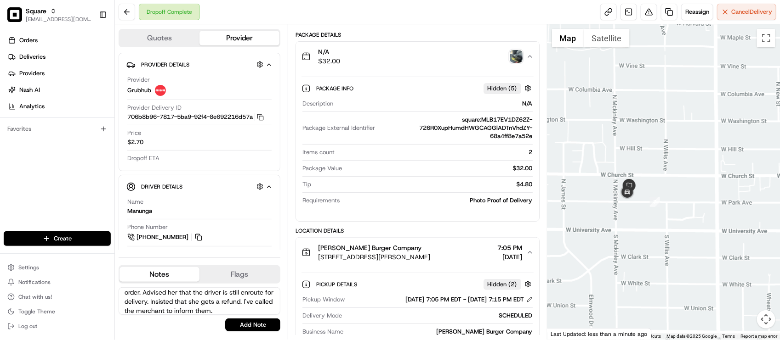
click at [515, 53] on img "button" at bounding box center [516, 56] width 13 height 13
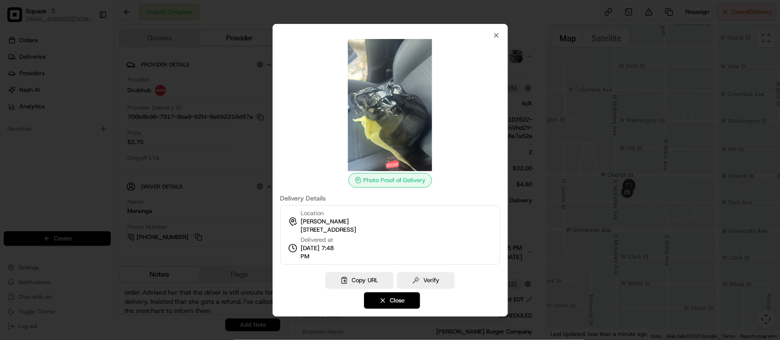
click at [515, 57] on div at bounding box center [390, 170] width 780 height 340
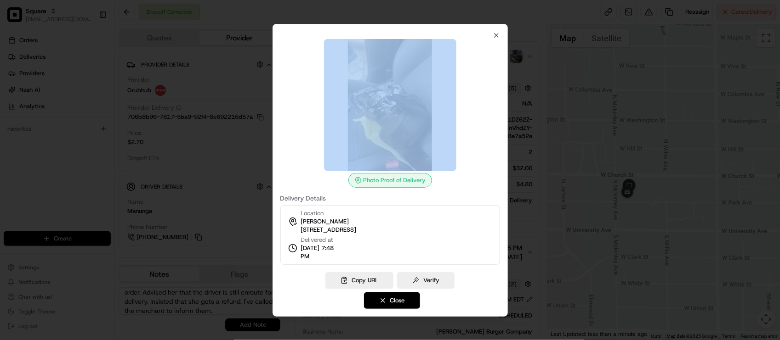
click at [515, 57] on div at bounding box center [390, 170] width 780 height 340
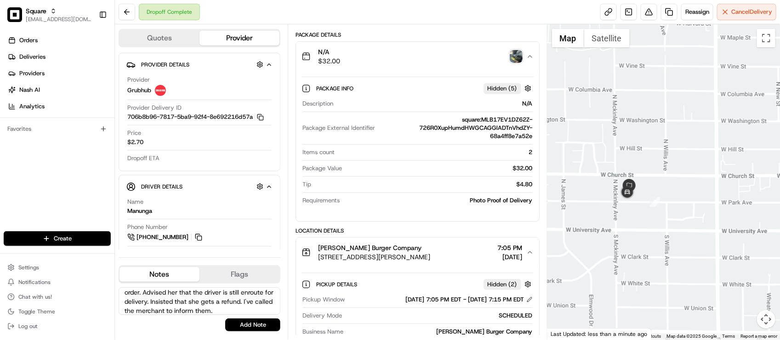
click at [250, 310] on textarea "End customer: Wanted to get a refund for this order. Advised her that the drive…" at bounding box center [200, 302] width 162 height 28
click at [139, 305] on textarea "End customer: Wanted to get a refund for this order. Advised her that the drive…" at bounding box center [200, 302] width 162 height 28
click at [237, 306] on textarea "End customer: Wanted to get a refund for this order, she claims that it was sto…" at bounding box center [200, 302] width 162 height 28
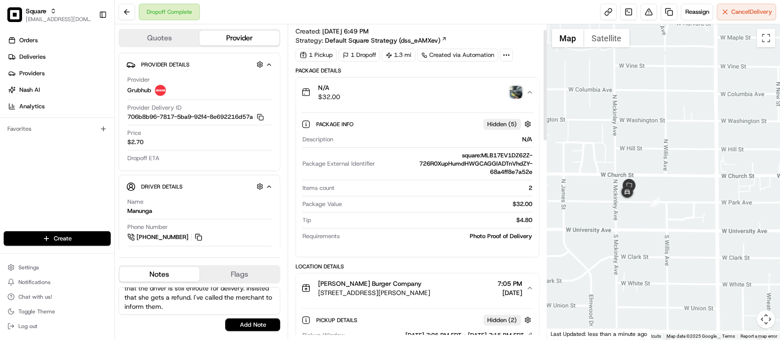
scroll to position [0, 0]
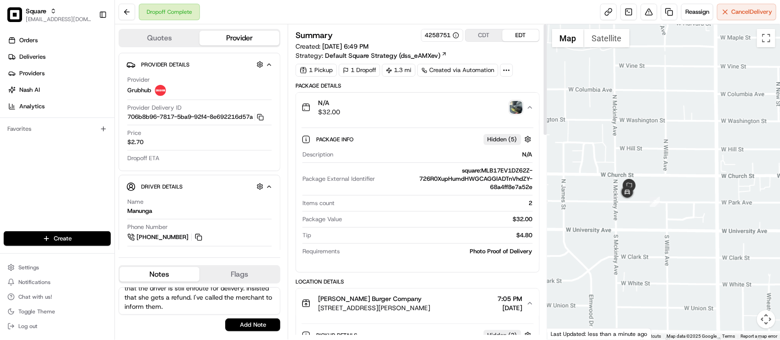
click at [515, 115] on div "N/A $32.00" at bounding box center [413, 107] width 224 height 18
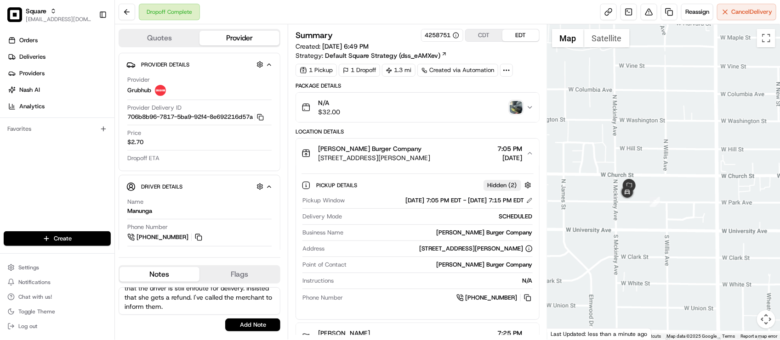
click at [515, 112] on img "button" at bounding box center [516, 107] width 13 height 13
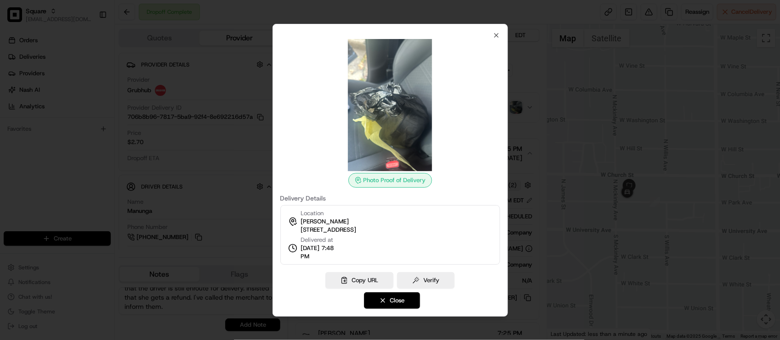
click at [521, 79] on div at bounding box center [390, 170] width 780 height 340
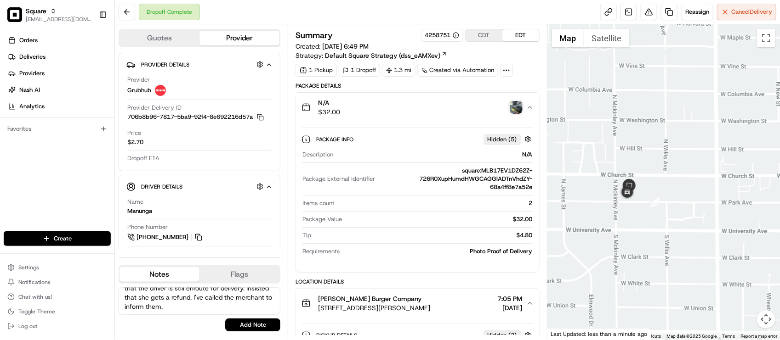
click at [230, 308] on textarea "End customer: Wanted to get a refund for this order, she claims that it was sto…" at bounding box center [200, 302] width 162 height 28
click at [232, 305] on textarea "End customer: Wanted to get a refund for this order, she claims that it was sto…" at bounding box center [200, 302] width 162 height 28
click at [226, 307] on textarea "End customer: Wanted to get a refund for this order, she claims that it was sto…" at bounding box center [200, 302] width 162 height 28
click at [223, 310] on textarea "End customer: Wanted to get a refund for this order, she claims that it was sto…" at bounding box center [200, 302] width 162 height 28
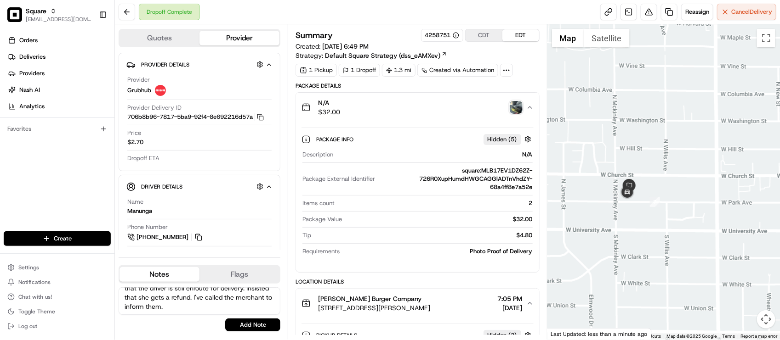
click at [230, 306] on textarea "End customer: Wanted to get a refund for this order, she claims that it was sto…" at bounding box center [200, 302] width 162 height 28
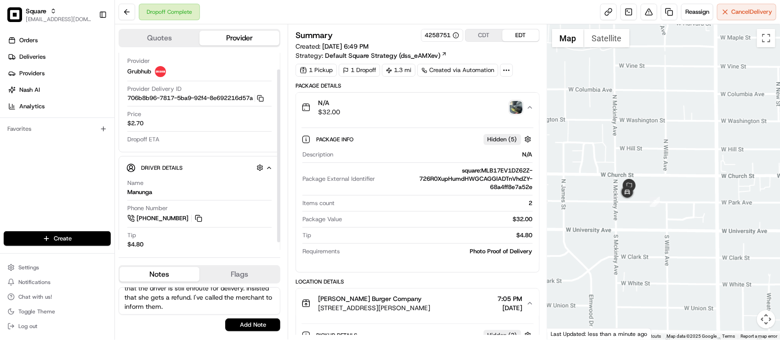
scroll to position [28, 0]
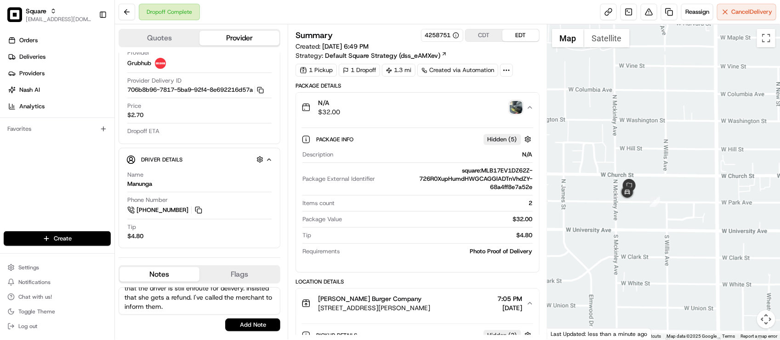
click at [238, 302] on textarea "End customer: Wanted to get a refund for this order, she claims that it was sto…" at bounding box center [200, 302] width 162 height 28
click at [216, 304] on textarea "End customer: Wanted to get a refund for this order, she claims that it was sto…" at bounding box center [200, 302] width 162 height 28
click at [216, 309] on textarea "End customer: Wanted to get a refund for this order, she claims that it was sto…" at bounding box center [200, 302] width 162 height 28
click at [240, 313] on textarea "End customer: Wanted to get a refund for this order, she claims that it was sto…" at bounding box center [200, 302] width 162 height 28
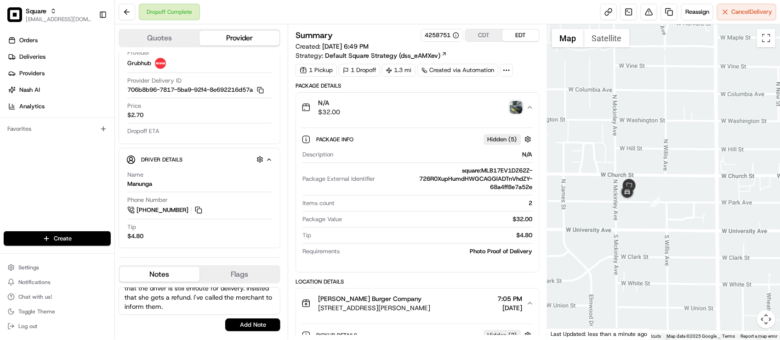
click at [250, 305] on textarea "End customer: Wanted to get a refund for this order, she claims that it was sto…" at bounding box center [200, 302] width 162 height 28
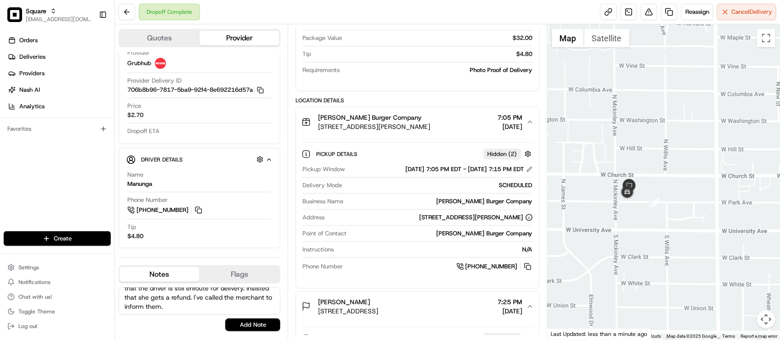
scroll to position [287, 0]
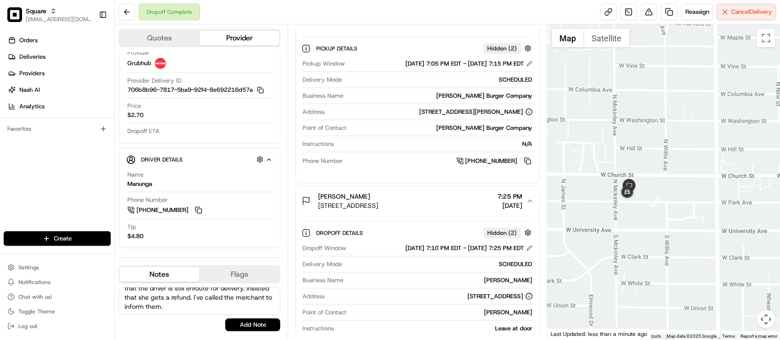
click at [256, 307] on textarea "End customer: Wanted to get a refund for this order, she claims that it was sto…" at bounding box center [200, 302] width 162 height 28
type textarea "End customer: Wanted to get a refund for this order, she claims that it was sto…"
click at [645, 13] on button at bounding box center [648, 12] width 17 height 17
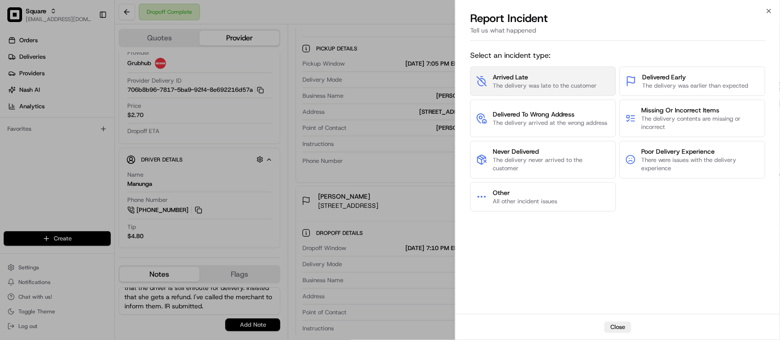
click at [532, 92] on button "Arrived Late The delivery was late to the customer" at bounding box center [543, 81] width 146 height 29
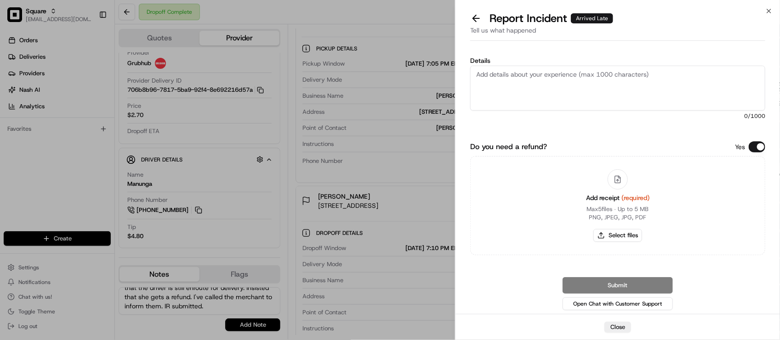
click at [754, 152] on button "Do you need a refund?" at bounding box center [756, 147] width 17 height 11
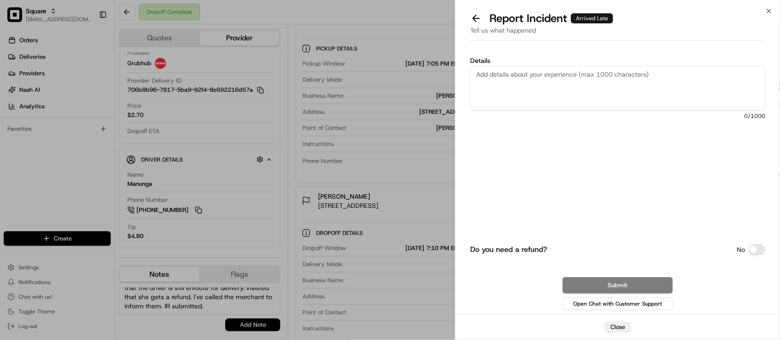
click at [697, 79] on textarea "Details" at bounding box center [617, 88] width 295 height 45
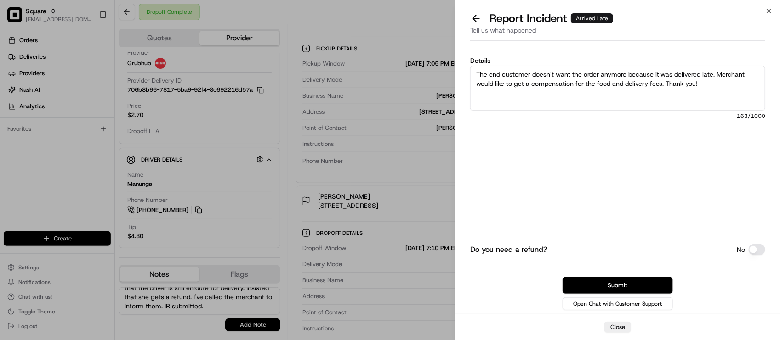
click at [673, 182] on div "Do you need a refund? No Submit Open Chat with Customer Support" at bounding box center [617, 241] width 295 height 144
drag, startPoint x: 709, startPoint y: 92, endPoint x: 447, endPoint y: 44, distance: 266.3
click at [447, 44] on body "Square lseguiran@nashhelp.com Toggle Sidebar Orders Deliveries Providers Nash A…" at bounding box center [390, 170] width 780 height 340
paste textarea "no longer wants the order since it was delivered late. The merchant would like …"
type textarea "The end customer no longer wants the order since it was delivered late. The mer…"
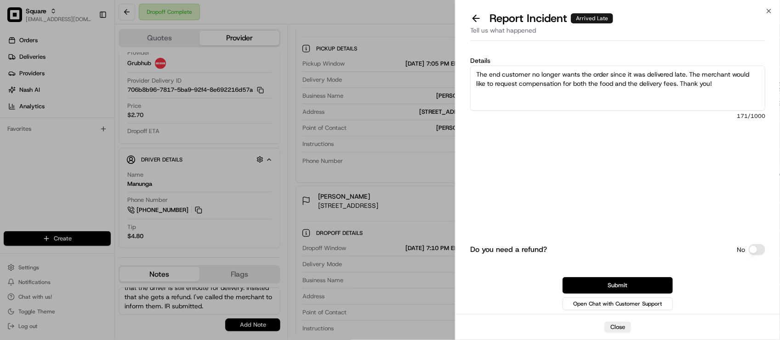
click at [703, 215] on div "Do you need a refund? No Submit Open Chat with Customer Support" at bounding box center [617, 241] width 295 height 144
click at [660, 281] on button "Submit" at bounding box center [617, 285] width 110 height 17
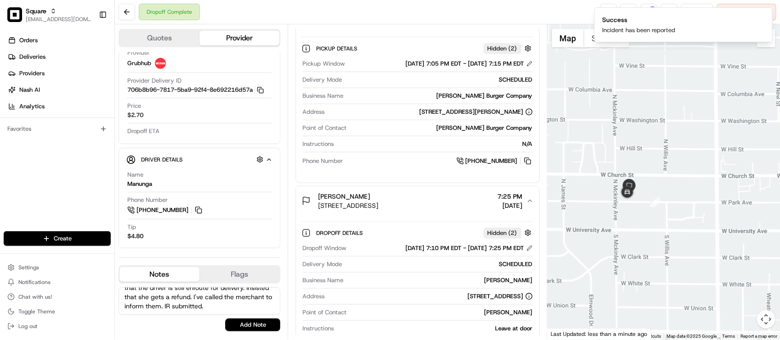
click at [401, 136] on div "Point of Contact Smith Burger Company" at bounding box center [417, 130] width 230 height 12
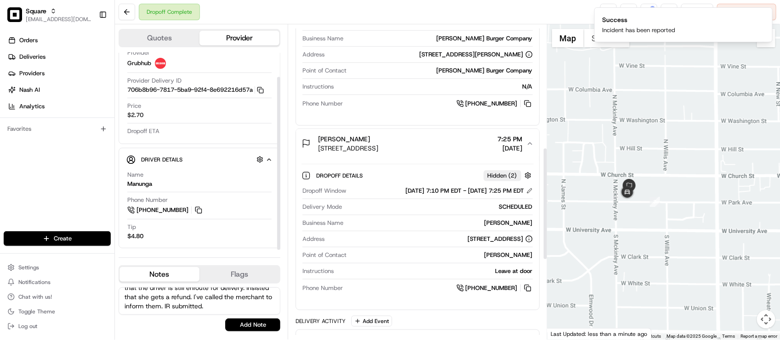
click at [255, 299] on textarea "End customer: Wanted to get a refund for this order, she claims that it was sto…" at bounding box center [200, 302] width 162 height 28
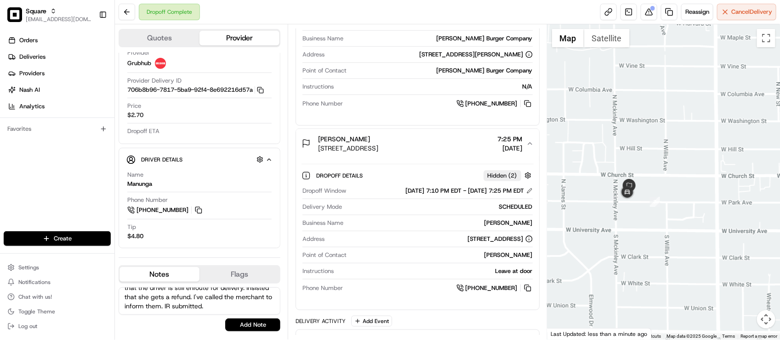
click at [254, 306] on textarea "End customer: Wanted to get a refund for this order, she claims that it was sto…" at bounding box center [200, 302] width 162 height 28
click at [648, 14] on button at bounding box center [648, 12] width 17 height 17
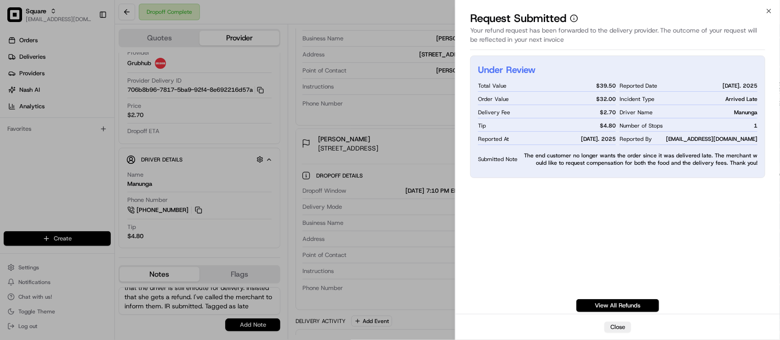
click at [457, 93] on div "Under Review Total Value $ 39.50 Order Value $ 32.00 Delivery Fee $ 2.70 Tip $ …" at bounding box center [617, 184] width 324 height 260
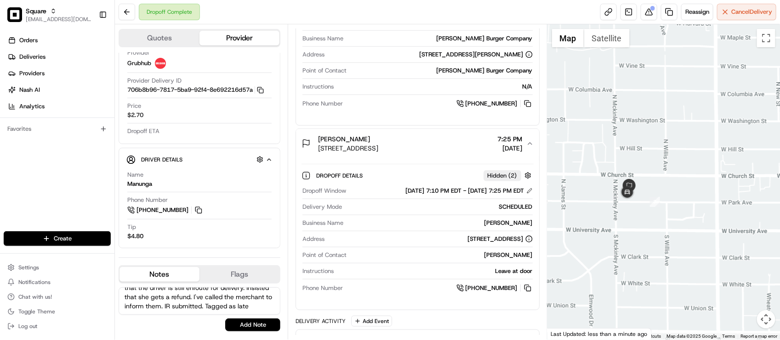
click at [184, 307] on textarea "End customer: Wanted to get a refund for this order, she claims that it was sto…" at bounding box center [200, 302] width 162 height 28
type textarea "End customer: Wanted to get a refund for this order, she claims that it was sto…"
click at [235, 324] on button "Add Note" at bounding box center [252, 325] width 55 height 13
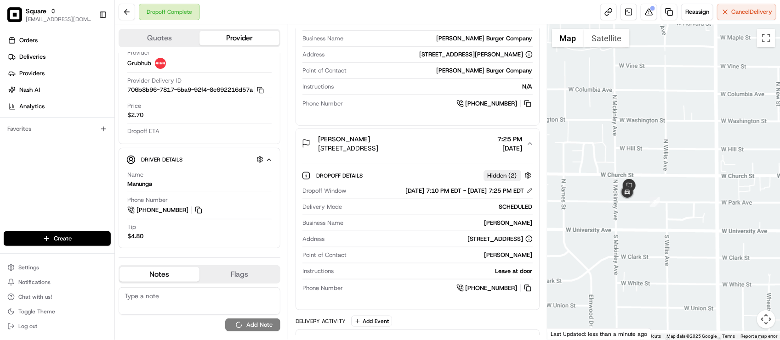
scroll to position [0, 0]
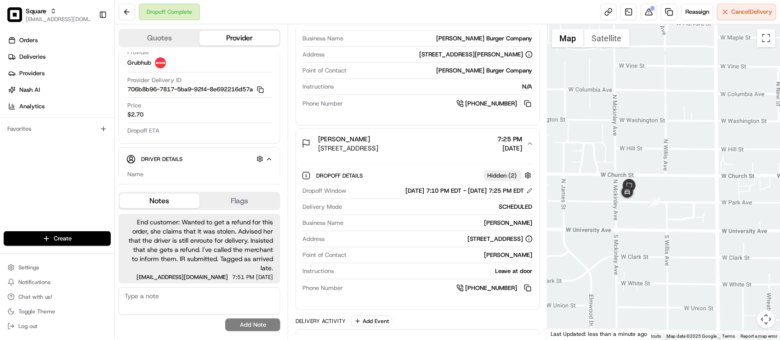
click at [376, 253] on div "Dropoff Window 08/19/2025 7:10 PM EDT - 08/19/2025 7:25 PM EDT Delivery Mode SC…" at bounding box center [417, 240] width 232 height 114
click at [354, 95] on div "Instructions N/A" at bounding box center [417, 89] width 230 height 12
click at [382, 47] on div "Business Name Smith Burger Company" at bounding box center [417, 40] width 230 height 12
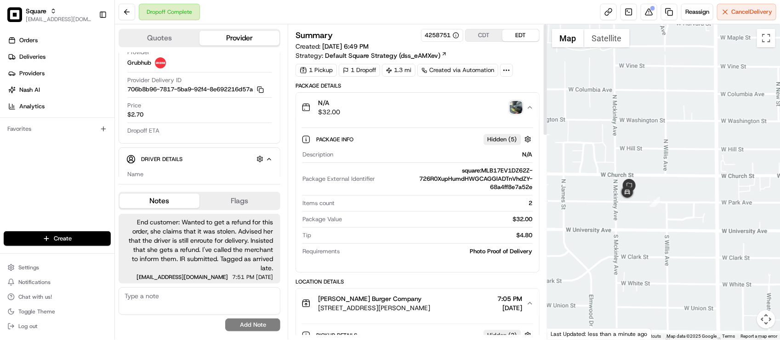
click at [520, 100] on div "N/A $32.00" at bounding box center [413, 107] width 224 height 18
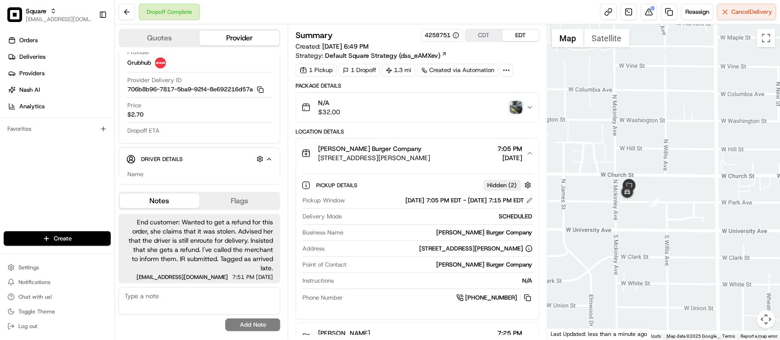
click at [520, 102] on img "button" at bounding box center [516, 107] width 13 height 13
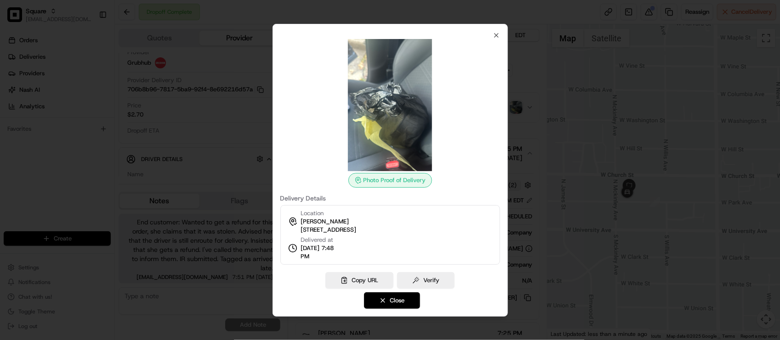
click at [517, 99] on div at bounding box center [390, 170] width 780 height 340
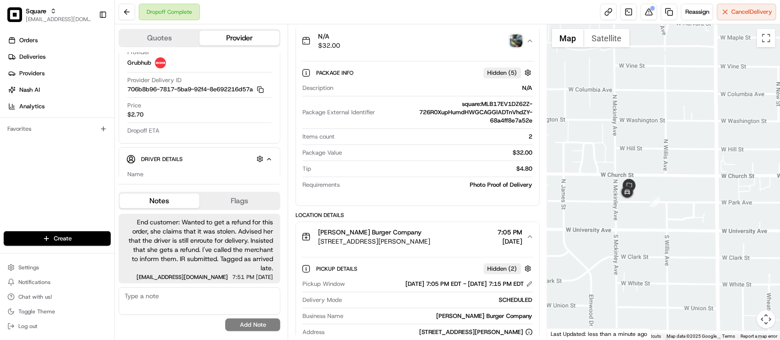
scroll to position [172, 0]
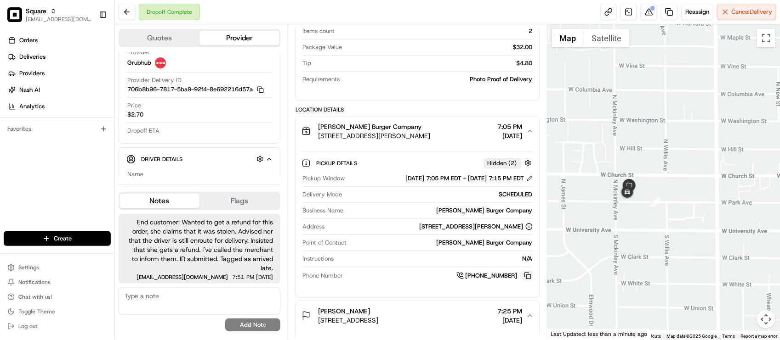
click at [531, 277] on button at bounding box center [527, 276] width 10 height 10
click at [392, 249] on div "Point of Contact Smith Burger Company" at bounding box center [417, 245] width 230 height 12
click at [207, 287] on div "End customer: Wanted to get a refund for this order, she claims that it was sto…" at bounding box center [200, 272] width 162 height 125
click at [197, 308] on textarea at bounding box center [200, 302] width 162 height 28
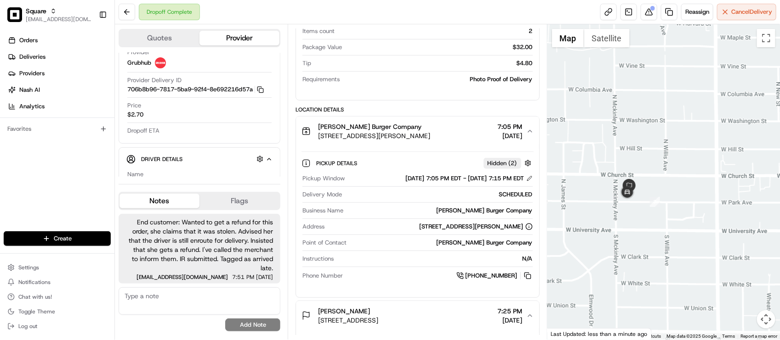
click at [197, 308] on textarea at bounding box center [200, 302] width 162 height 28
click at [648, 16] on button at bounding box center [648, 12] width 17 height 17
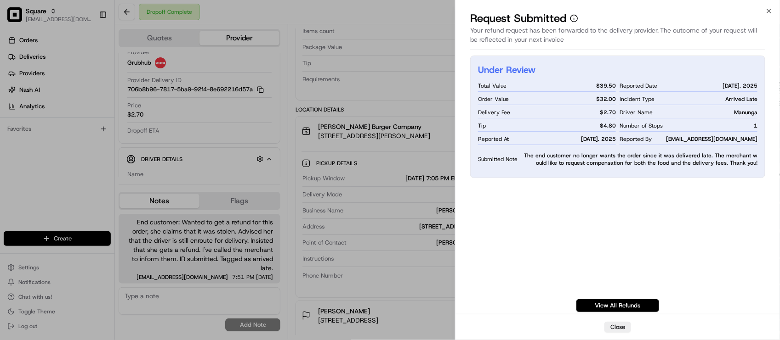
click at [580, 214] on div "Under Review Total Value $ 39.50 Order Value $ 32.00 Delivery Fee $ 2.70 Tip $ …" at bounding box center [617, 184] width 295 height 257
click at [564, 188] on div "Under Review Total Value $ 39.50 Order Value $ 32.00 Delivery Fee $ 2.70 Tip $ …" at bounding box center [617, 184] width 295 height 257
click at [543, 196] on div "Under Review Total Value $ 39.50 Order Value $ 32.00 Delivery Fee $ 2.70 Tip $ …" at bounding box center [617, 184] width 295 height 257
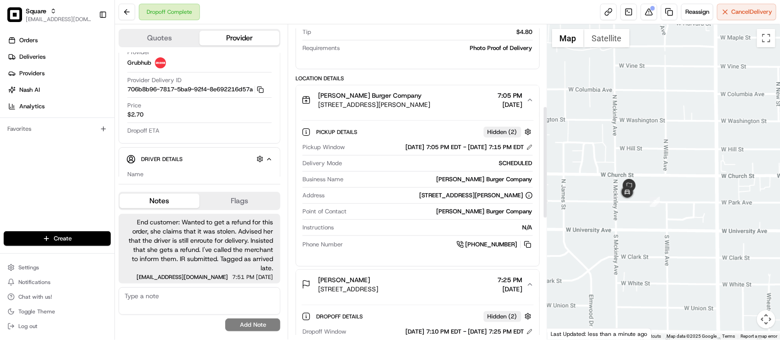
scroll to position [230, 0]
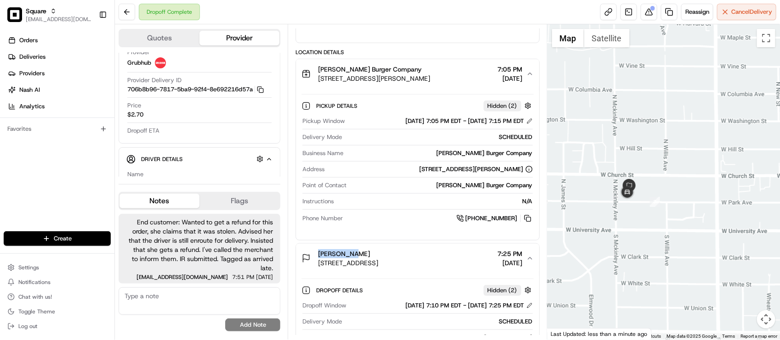
drag, startPoint x: 318, startPoint y: 259, endPoint x: 352, endPoint y: 257, distance: 33.6
click at [352, 257] on div "Joe Savoie" at bounding box center [348, 253] width 60 height 9
copy span "Joe Savoie"
click at [309, 12] on div "Dropoff Complete Reassign Cancel Delivery" at bounding box center [447, 12] width 665 height 24
click at [287, 12] on div "Dropoff Complete Reassign Cancel Delivery" at bounding box center [447, 12] width 665 height 24
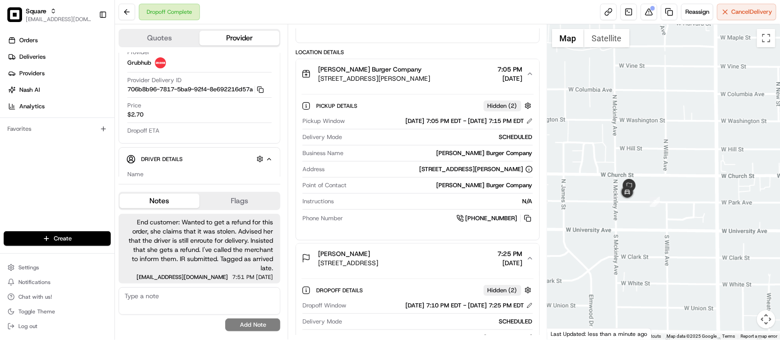
click at [409, 10] on div "Dropoff Complete Reassign Cancel Delivery" at bounding box center [447, 12] width 665 height 24
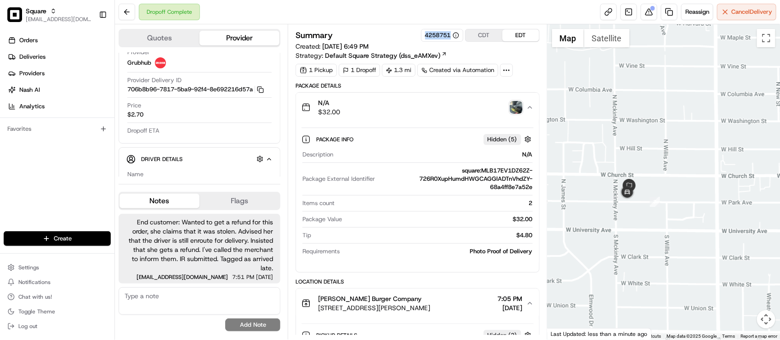
drag, startPoint x: 422, startPoint y: 34, endPoint x: 450, endPoint y: 41, distance: 29.5
click at [450, 41] on div "4258751" at bounding box center [442, 35] width 42 height 13
copy div "4258751"
click at [368, 163] on div "Description N/A" at bounding box center [417, 157] width 230 height 12
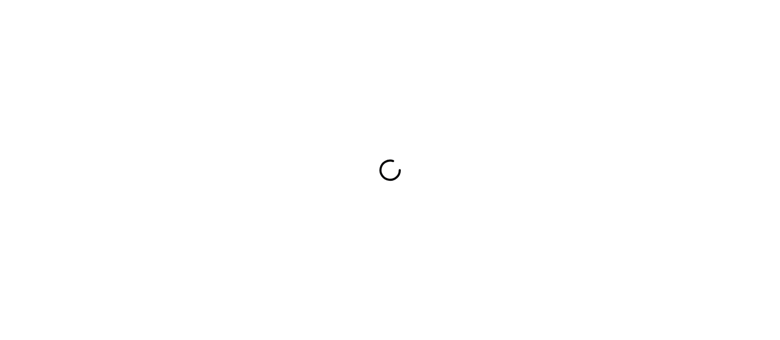
click at [221, 95] on div at bounding box center [390, 170] width 780 height 340
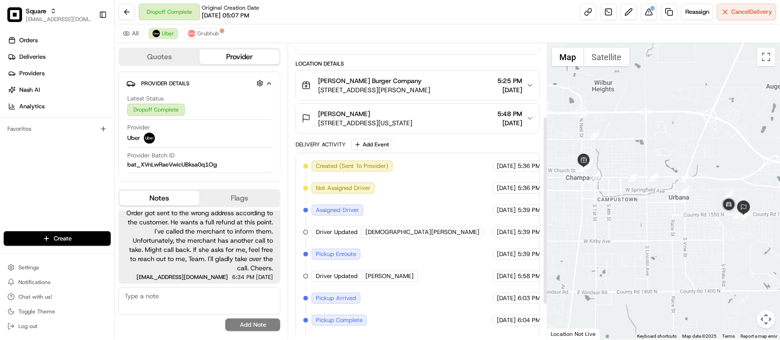
scroll to position [115, 0]
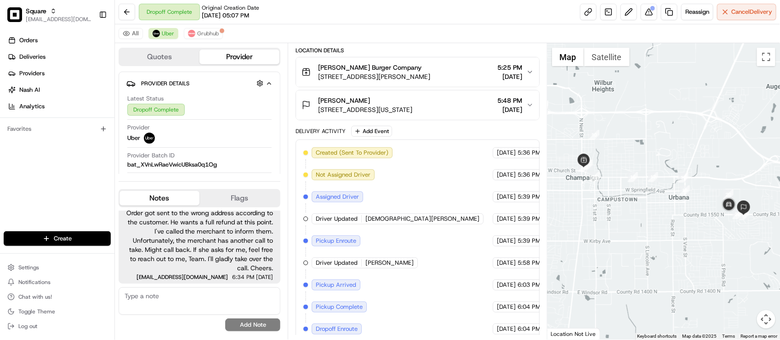
click at [412, 109] on span "[STREET_ADDRESS][US_STATE]" at bounding box center [365, 109] width 94 height 9
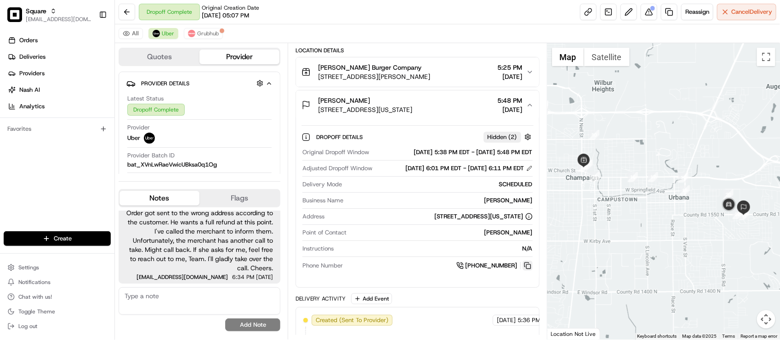
click at [526, 271] on button at bounding box center [527, 266] width 10 height 10
click at [393, 5] on div "Dropoff Complete Original Creation Date 08/19/2025 05:07 PM Reassign Cancel Del…" at bounding box center [447, 12] width 665 height 24
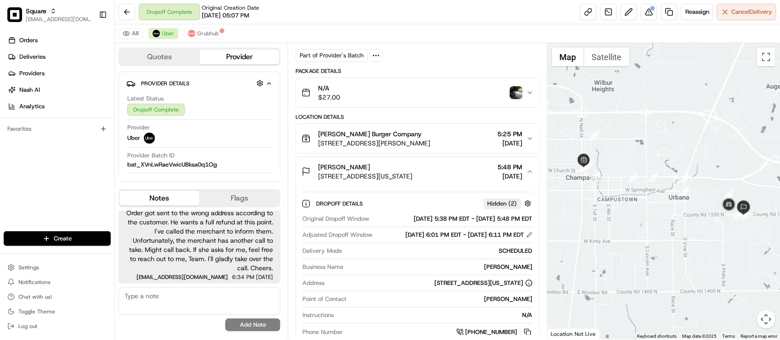
scroll to position [0, 0]
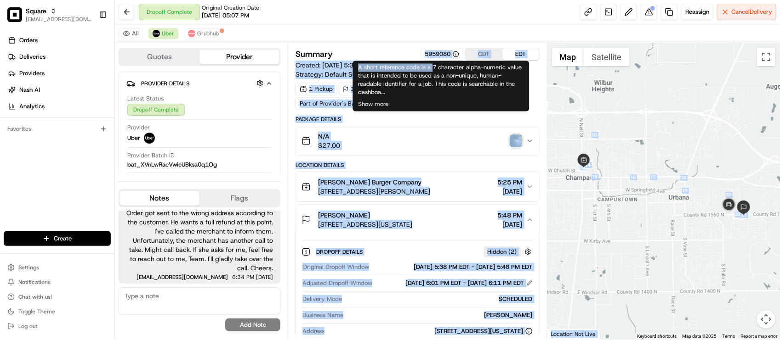
drag, startPoint x: 413, startPoint y: 56, endPoint x: 435, endPoint y: 61, distance: 21.7
click at [435, 61] on body "Square lseguiran@nashhelp.com Toggle Sidebar Orders Deliveries Providers Nash A…" at bounding box center [390, 170] width 780 height 340
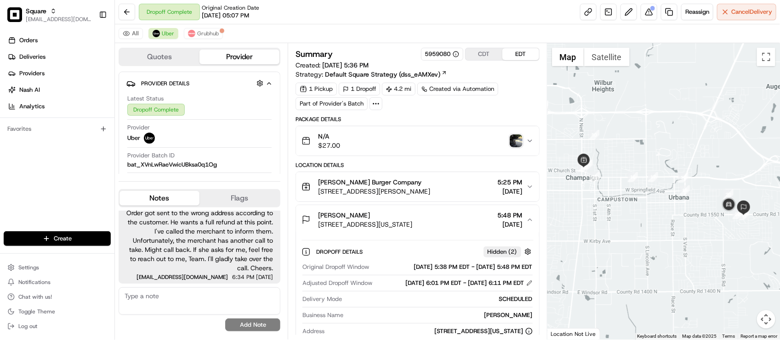
click at [405, 11] on div "Dropoff Complete Original Creation Date 08/19/2025 05:07 PM Reassign Cancel Del…" at bounding box center [447, 12] width 665 height 24
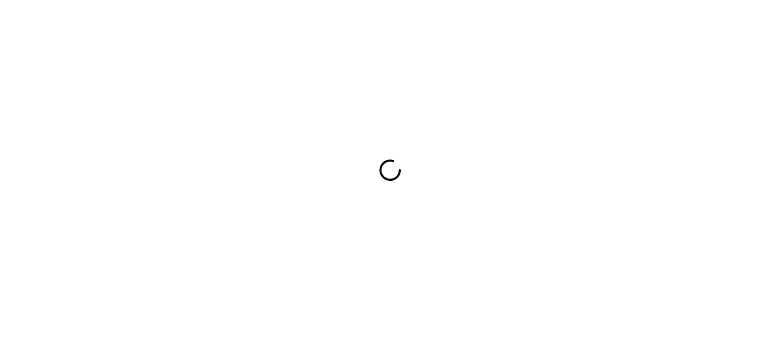
click at [390, 102] on div at bounding box center [390, 170] width 780 height 340
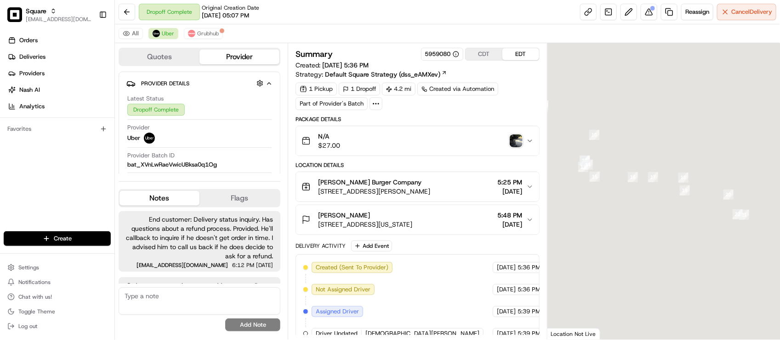
scroll to position [73, 0]
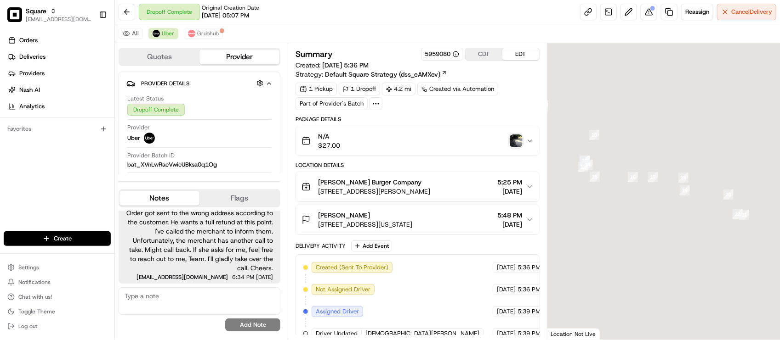
drag, startPoint x: 230, startPoint y: 128, endPoint x: 237, endPoint y: 129, distance: 7.4
click at [230, 128] on div "Provider Uber" at bounding box center [199, 134] width 144 height 20
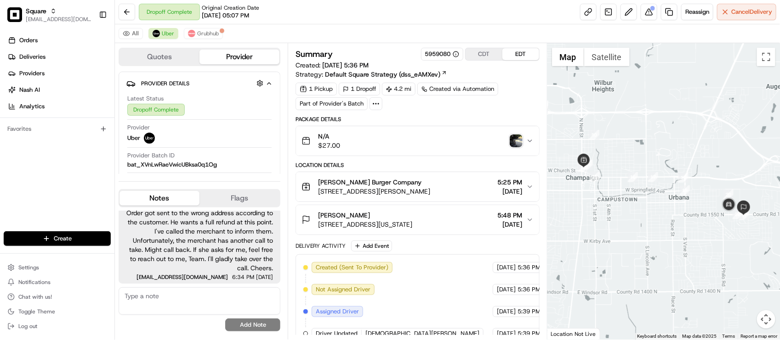
click at [478, 14] on div "Dropoff Complete Original Creation Date [DATE] 05:07 PM Reassign Cancel Delivery" at bounding box center [447, 12] width 665 height 24
click at [416, 32] on div "All [PERSON_NAME]" at bounding box center [447, 33] width 665 height 19
click at [423, 17] on div "Dropoff Complete Original Creation Date [DATE] 05:07 PM Reassign Cancel Delivery" at bounding box center [447, 12] width 665 height 24
click at [377, 23] on div "Dropoff Complete Original Creation Date [DATE] 05:07 PM Reassign Cancel Delivery" at bounding box center [447, 12] width 665 height 24
click at [389, 37] on div "All [PERSON_NAME]" at bounding box center [447, 33] width 665 height 19
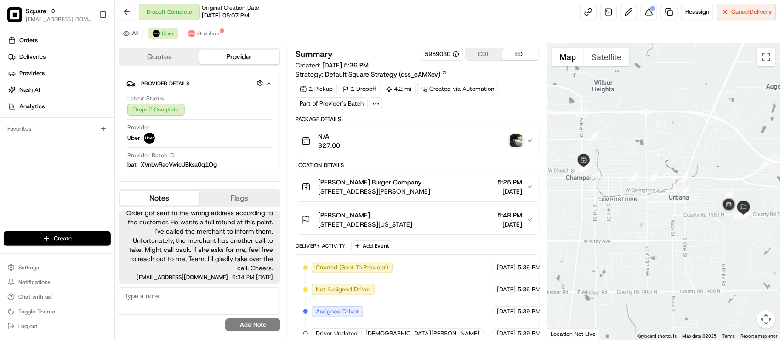
click at [317, 26] on div "All [PERSON_NAME]" at bounding box center [447, 33] width 665 height 19
click at [351, 1] on div "Dropoff Complete Original Creation Date [DATE] 05:07 PM Reassign Cancel Delivery" at bounding box center [447, 12] width 665 height 24
click at [377, 45] on div "Summary 5959080 CDT EDT Created: [DATE] 5:36 PM Strategy: Default Square Strate…" at bounding box center [417, 191] width 259 height 297
click at [323, 26] on div "All [PERSON_NAME]" at bounding box center [447, 33] width 665 height 19
click at [317, 15] on div "Dropoff Complete Original Creation Date [DATE] 05:07 PM Reassign Cancel Delivery" at bounding box center [447, 12] width 665 height 24
